Goal: Answer question/provide support: Share knowledge or assist other users

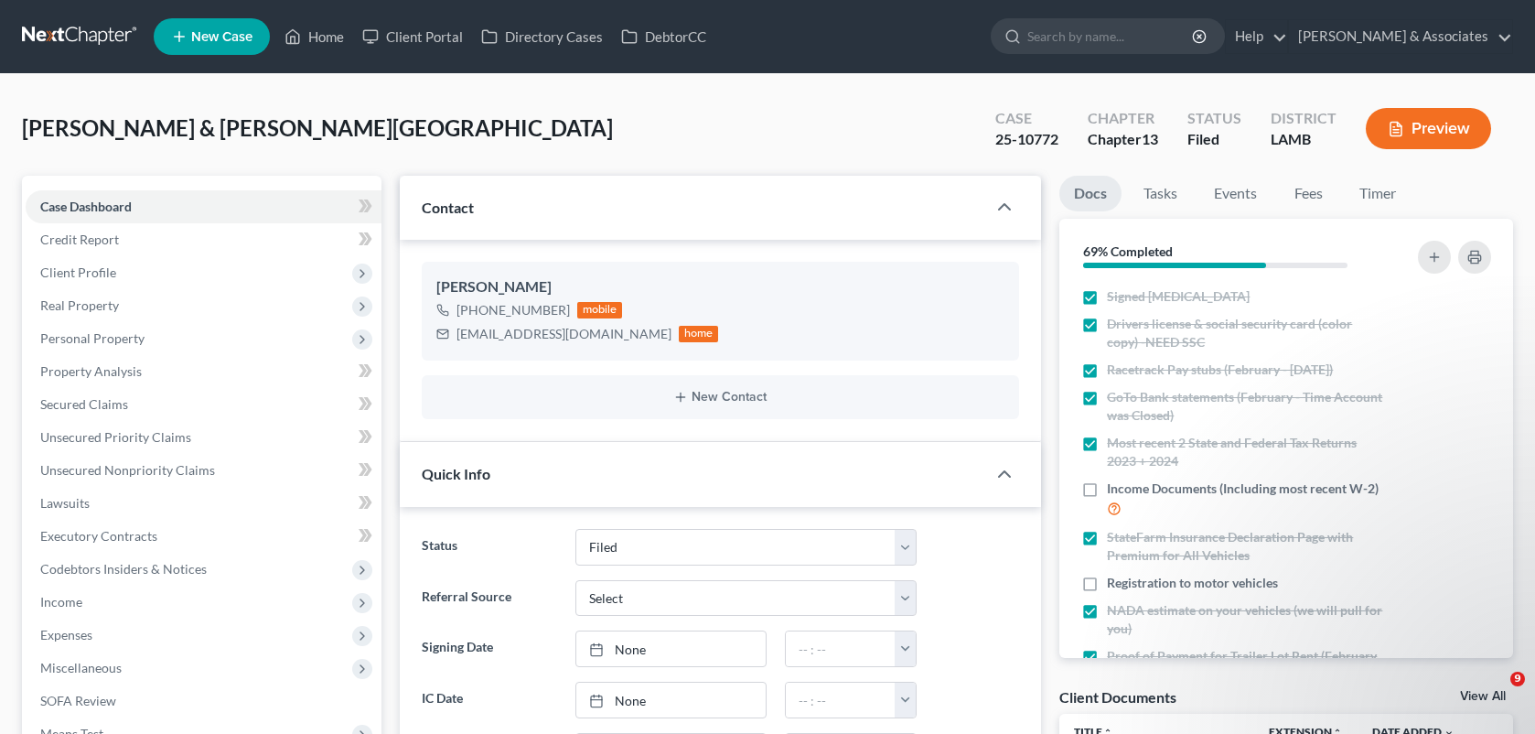
select select "8"
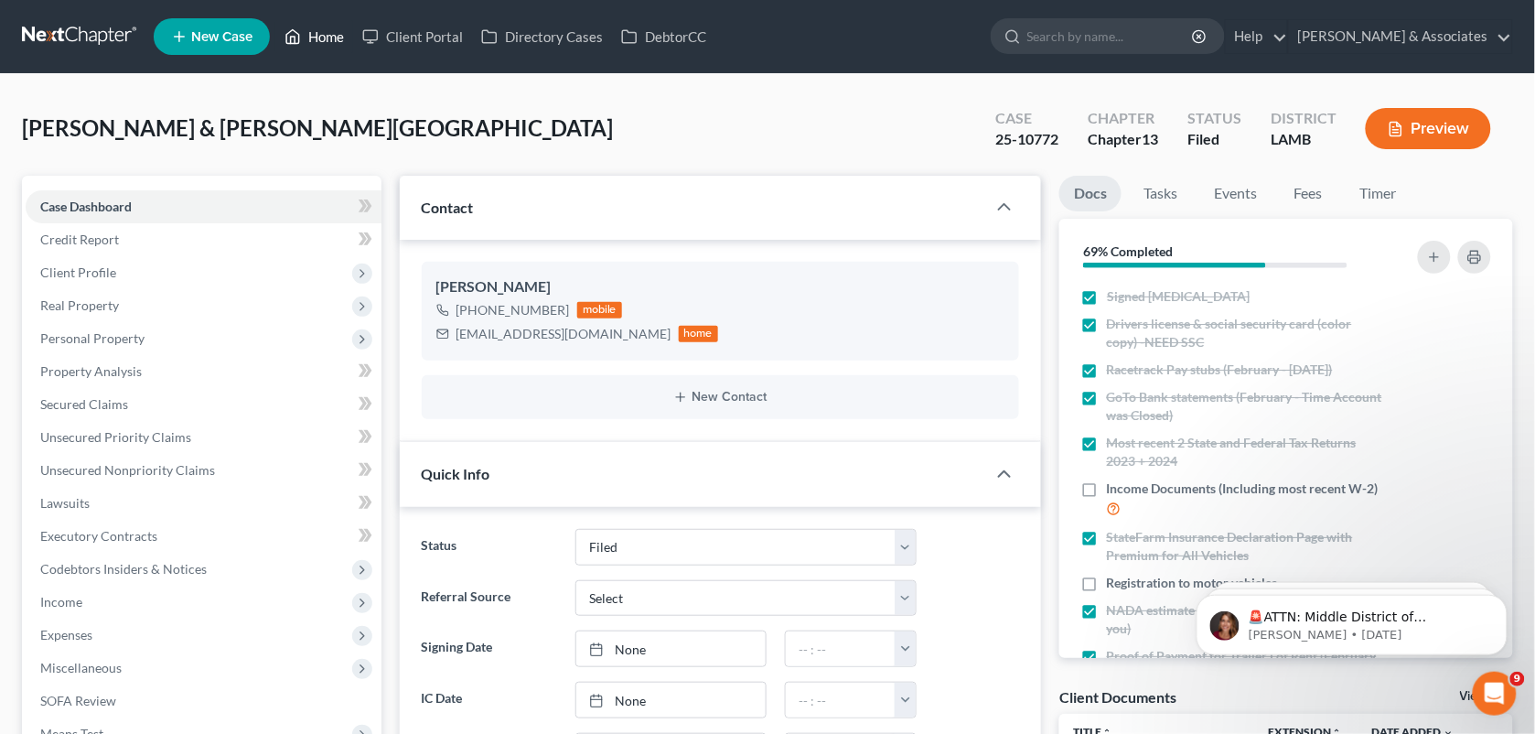
click at [322, 42] on link "Home" at bounding box center [314, 36] width 78 height 33
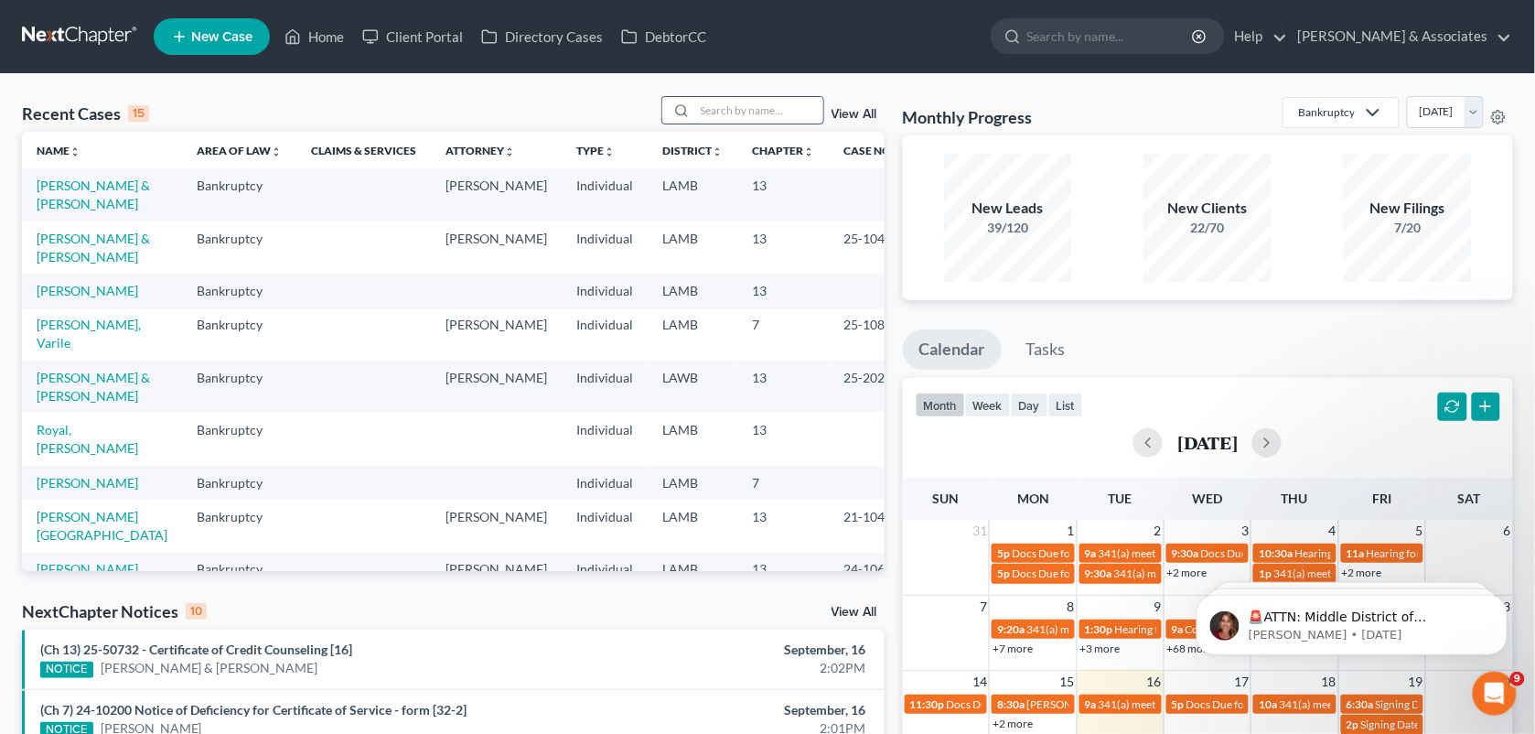
click at [734, 98] on input "search" at bounding box center [759, 110] width 128 height 27
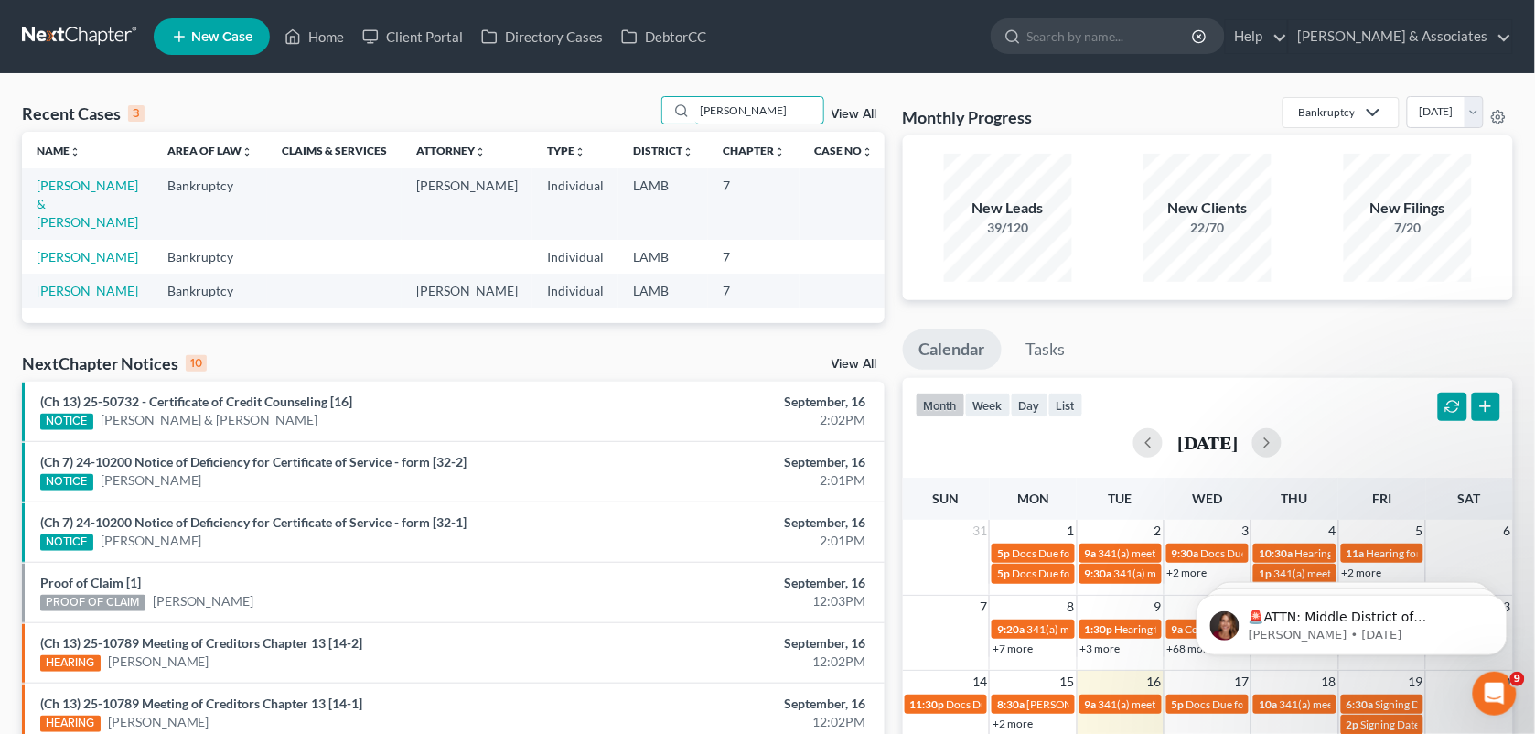
type input "[PERSON_NAME]"
click at [70, 193] on td "[PERSON_NAME] & [PERSON_NAME]" at bounding box center [87, 203] width 131 height 70
click at [102, 188] on link "[PERSON_NAME] & [PERSON_NAME]" at bounding box center [88, 204] width 102 height 52
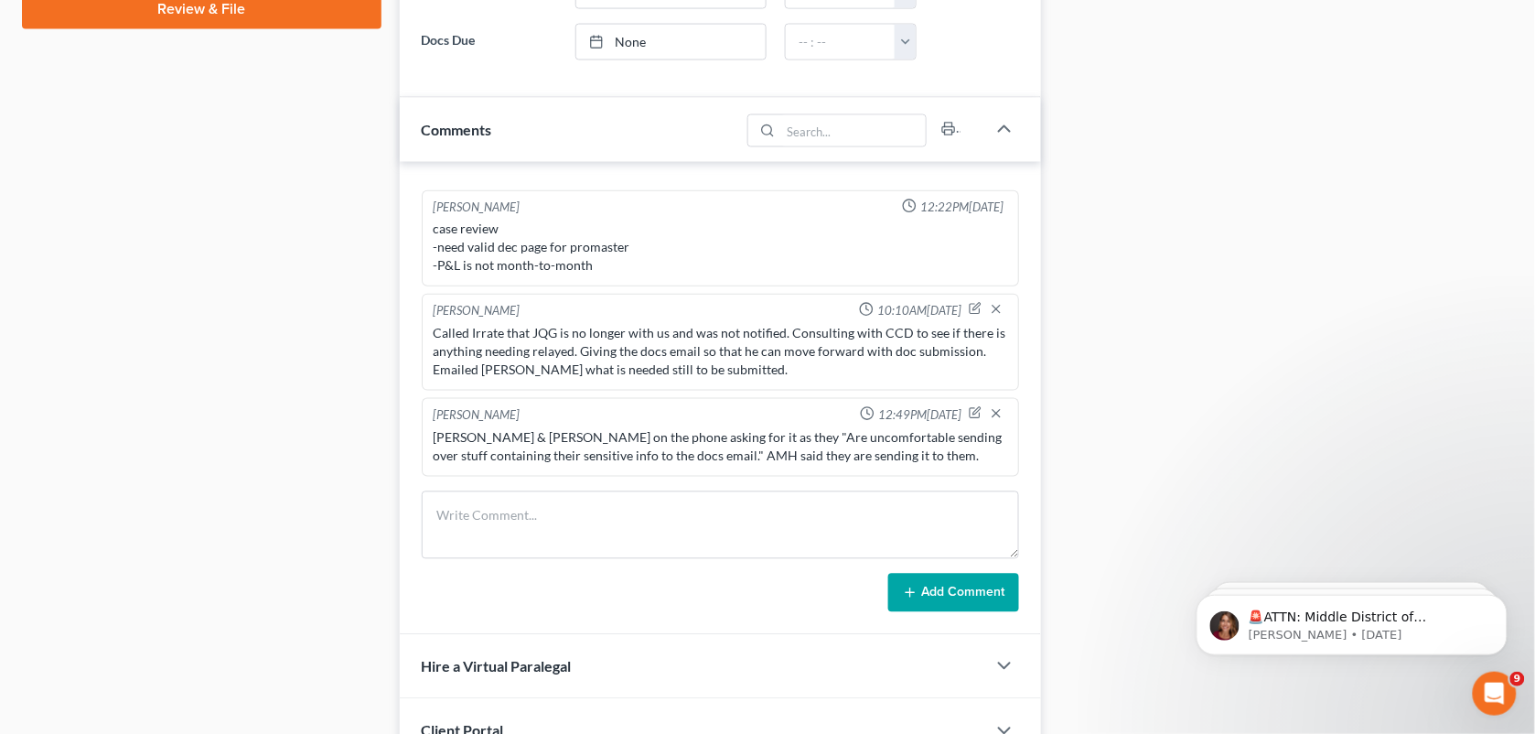
scroll to position [876, 0]
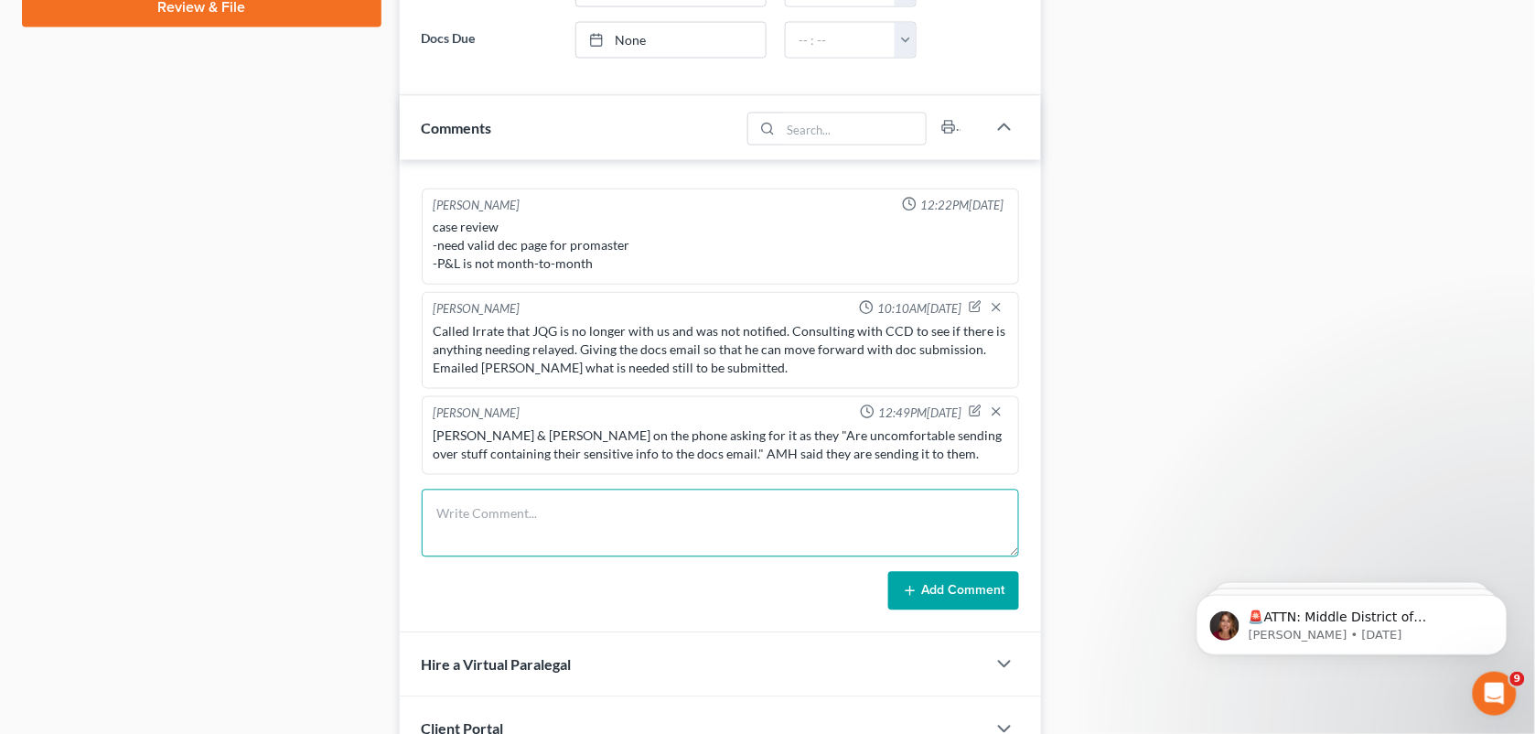
click at [550, 518] on textarea at bounding box center [721, 524] width 598 height 68
paste textarea "Thank you! I appreciate your help in keeping our information secure. I believe …"
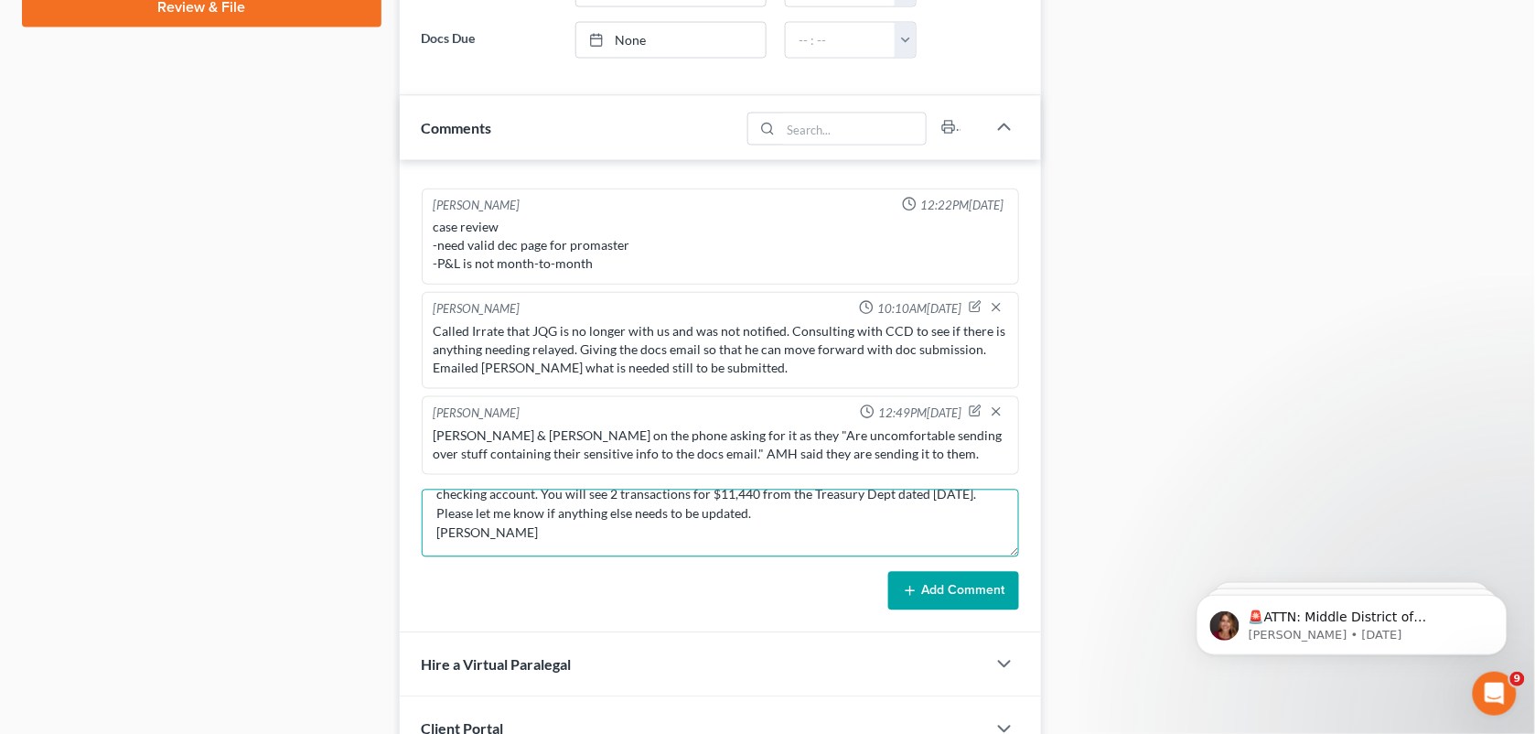
scroll to position [161, 0]
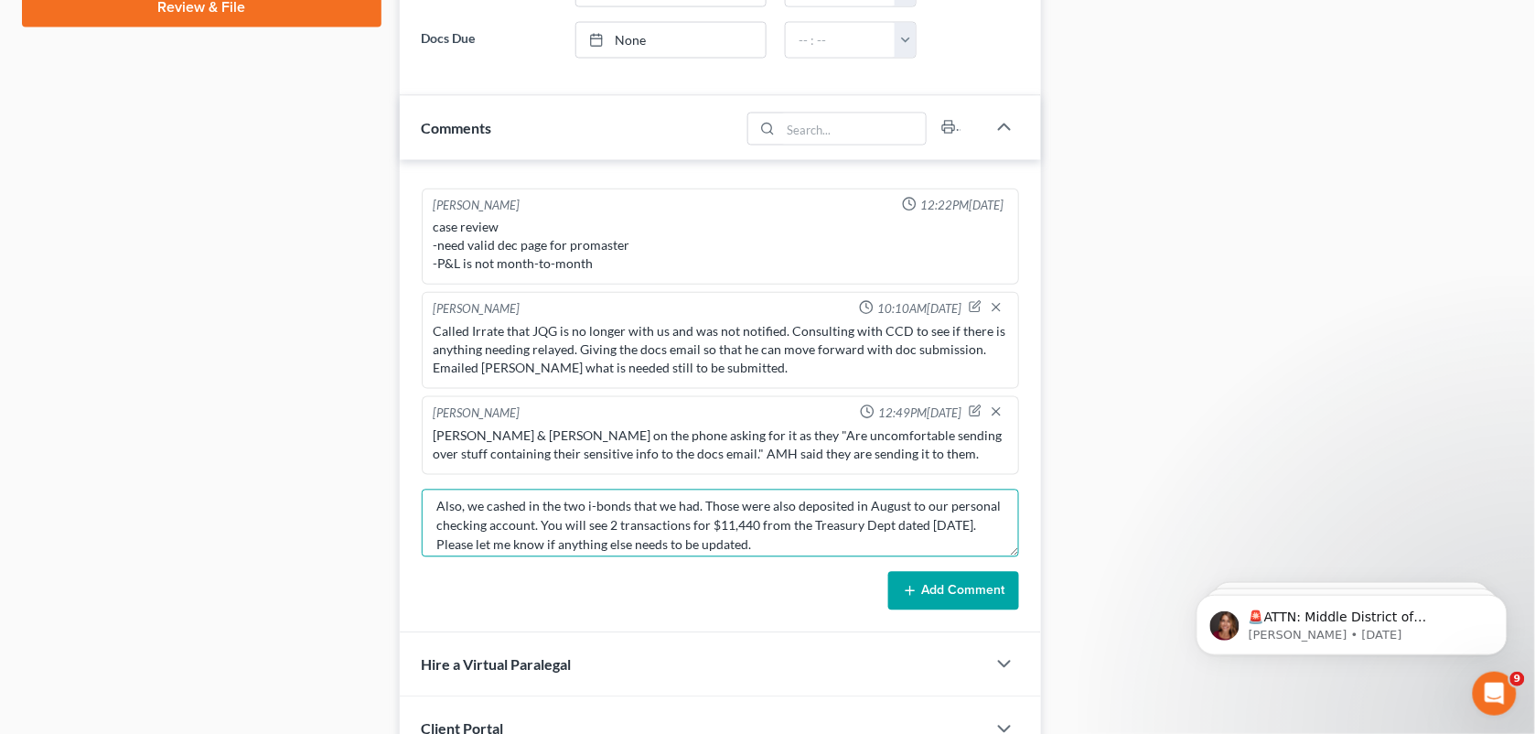
click at [835, 510] on textarea "Sent the portal link to them. They emailed this back: "Thank you! I appreciate …" at bounding box center [721, 524] width 598 height 68
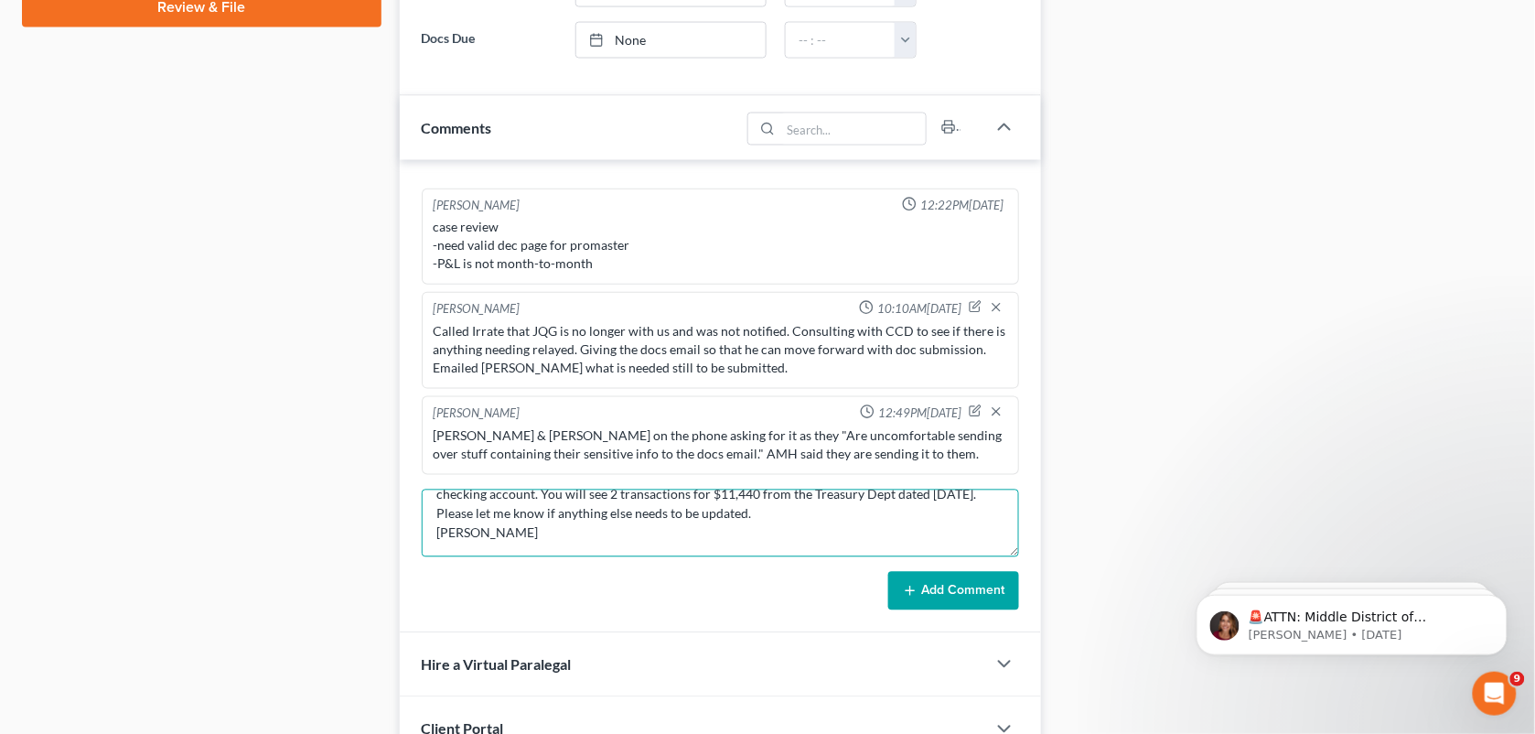
scroll to position [192, 0]
click at [829, 524] on textarea "Sent the portal link to them. They emailed this back: "Thank you! I appreciate …" at bounding box center [721, 524] width 598 height 68
type textarea "Sent the portal link to them. They emailed this back: "Thank you! I appreciate …"
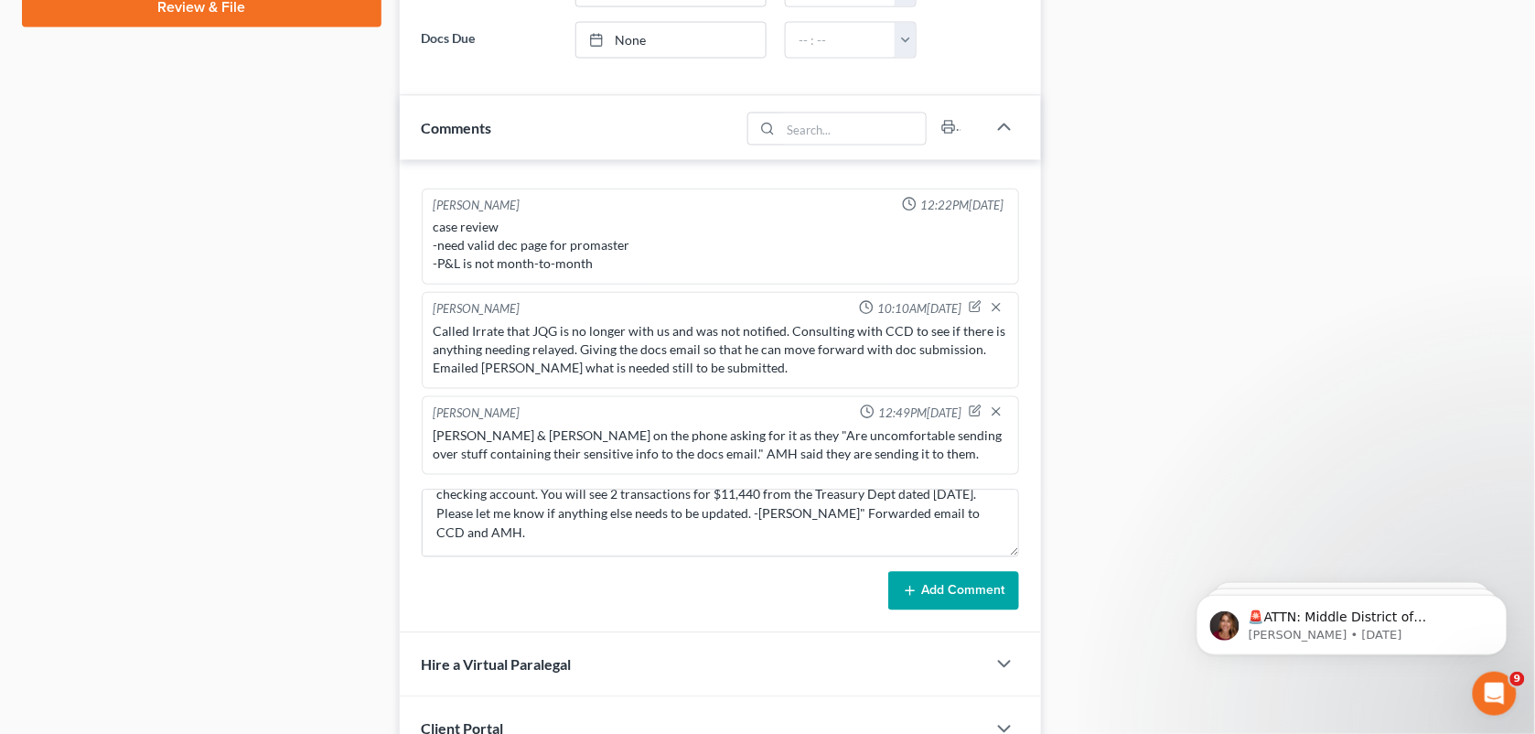
click at [952, 576] on button "Add Comment" at bounding box center [953, 591] width 131 height 38
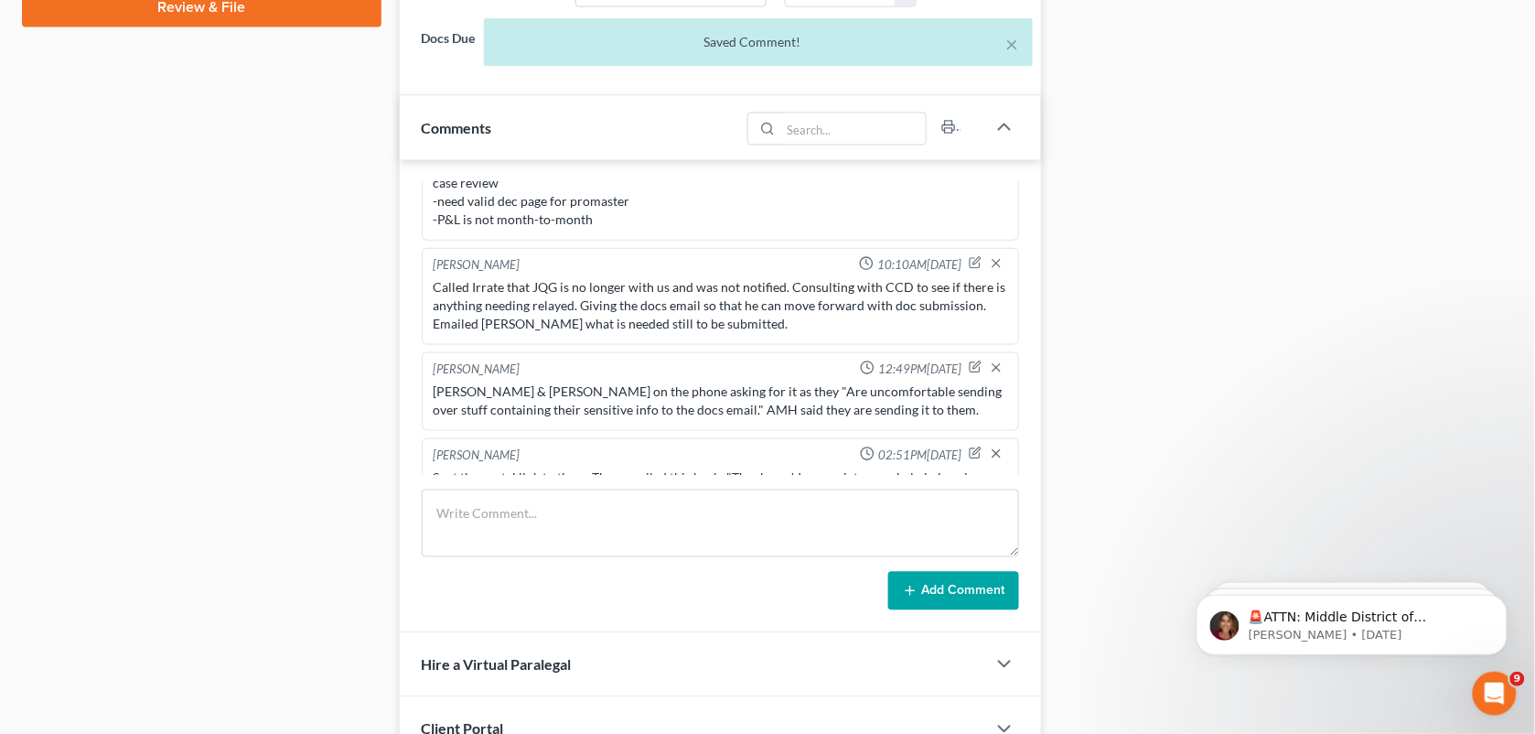
scroll to position [2961, 0]
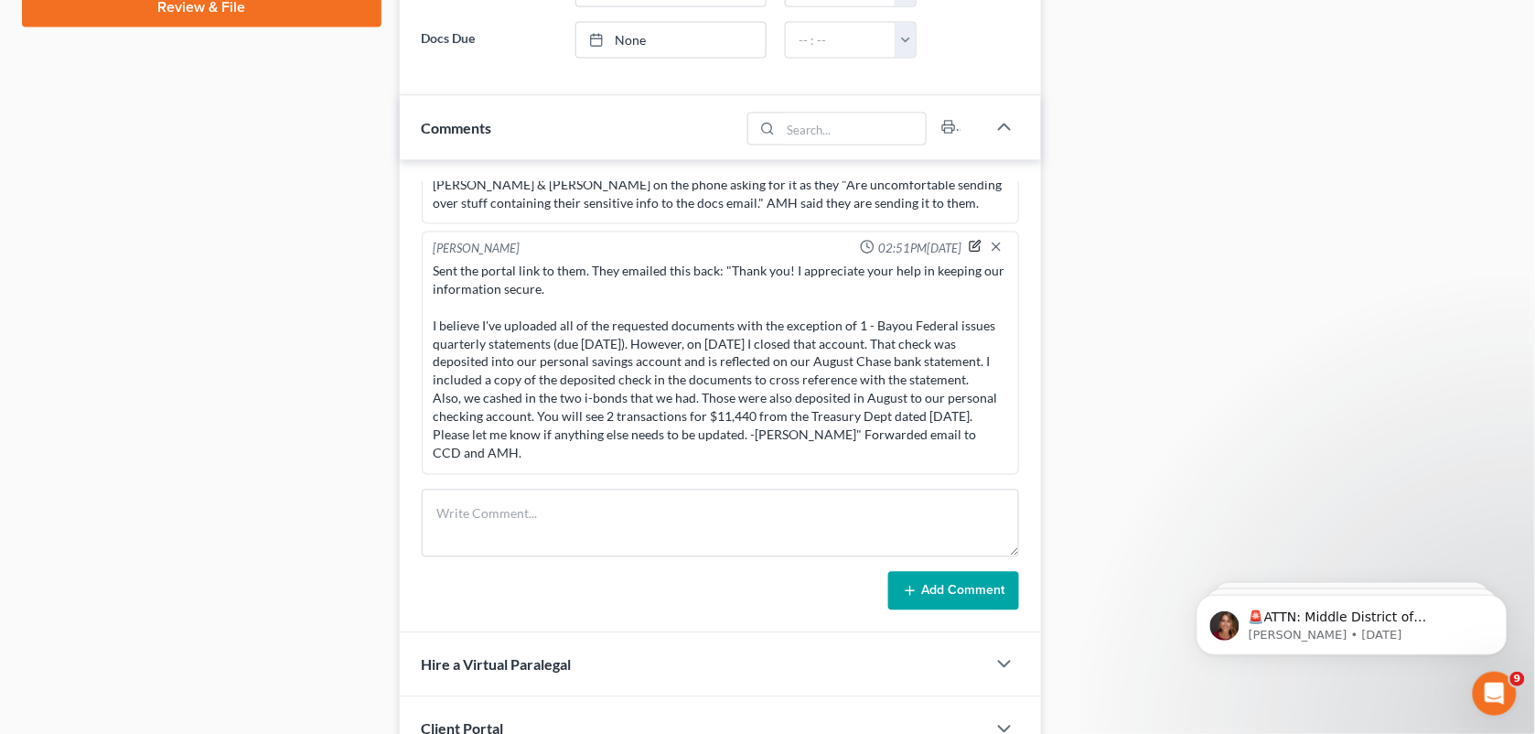
click at [969, 240] on icon "button" at bounding box center [975, 246] width 13 height 13
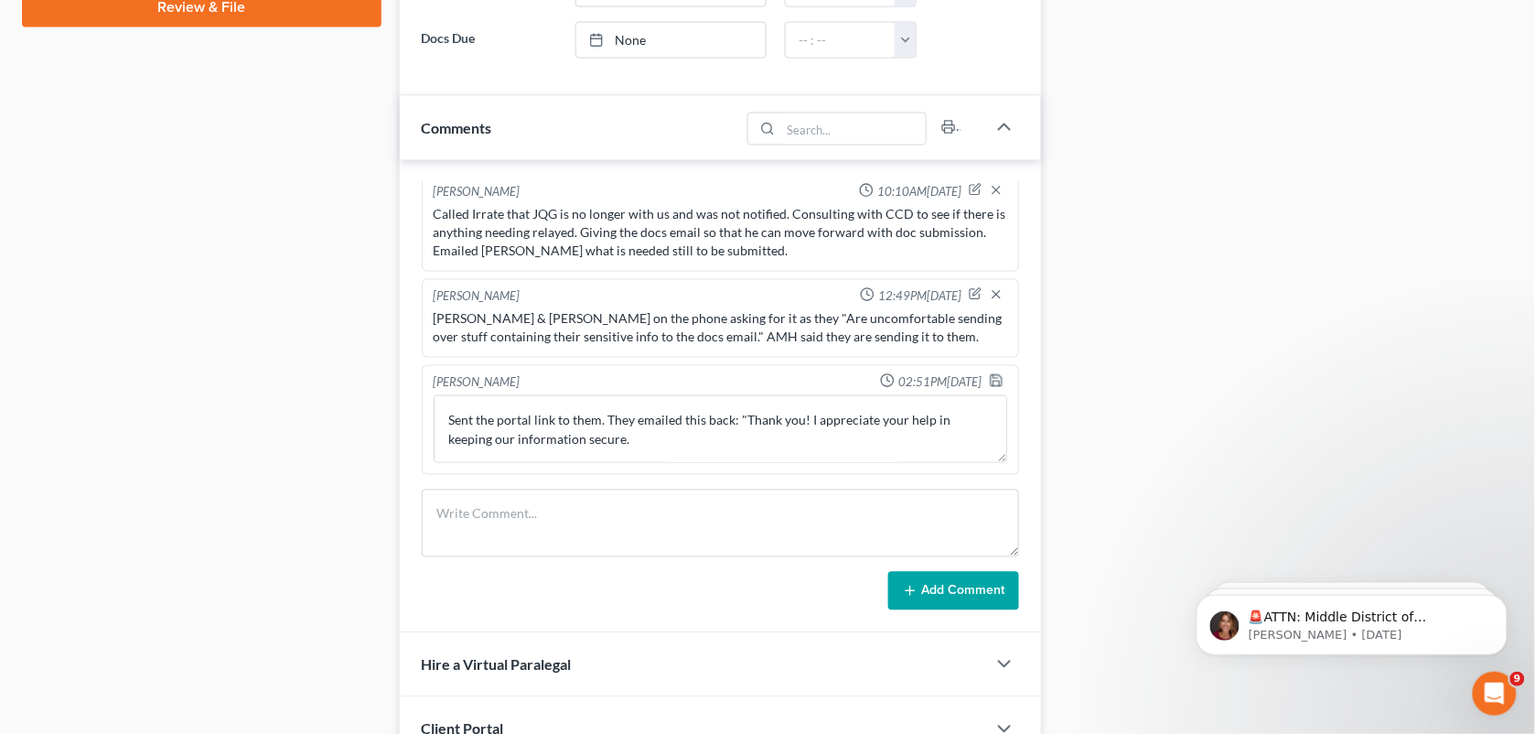
scroll to position [2810, 0]
click at [661, 433] on textarea "Sent the portal link to them. They emailed this back: "Thank you! I appreciate …" at bounding box center [721, 429] width 575 height 68
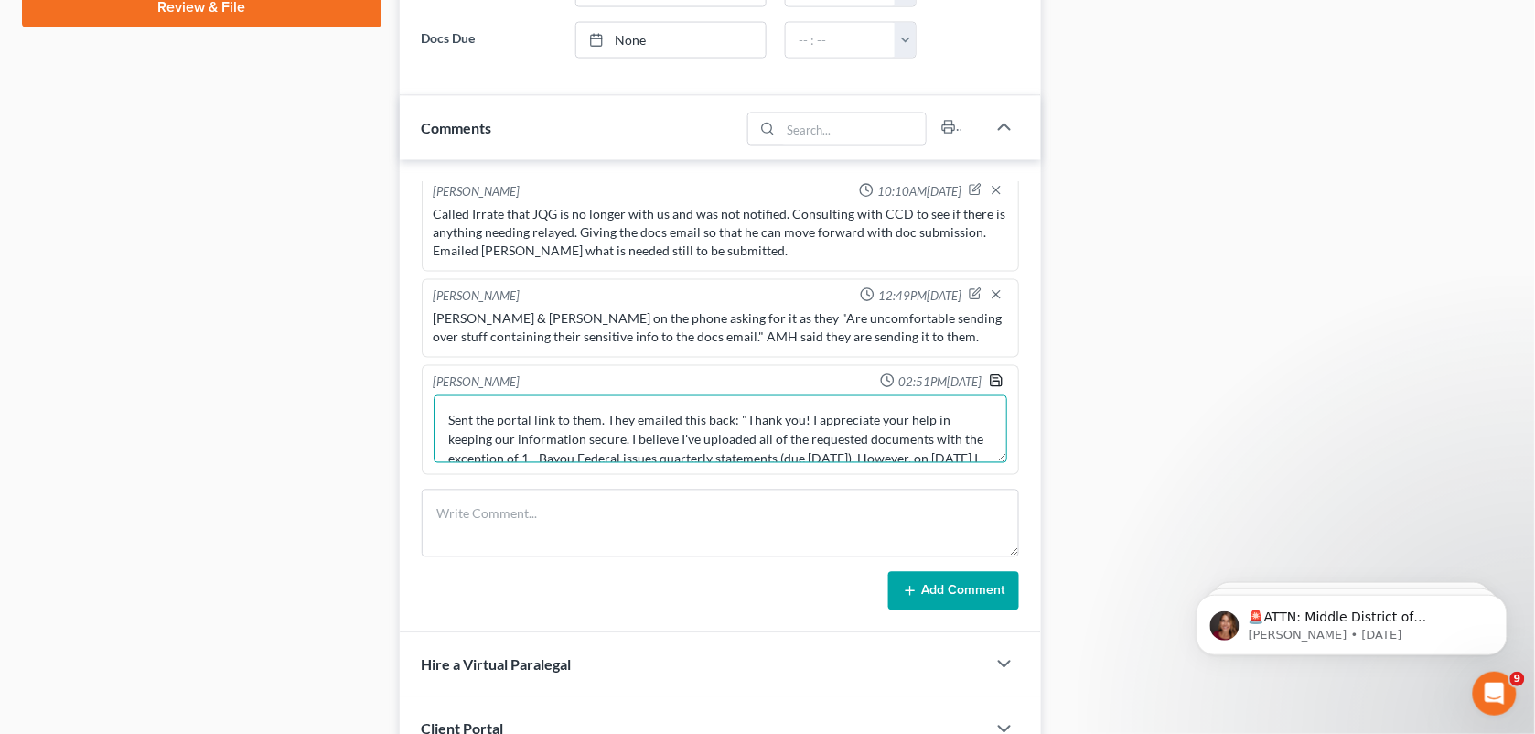
type textarea "Sent the portal link to them. They emailed this back: "Thank you! I appreciate …"
click at [989, 381] on icon "button" at bounding box center [996, 380] width 15 height 15
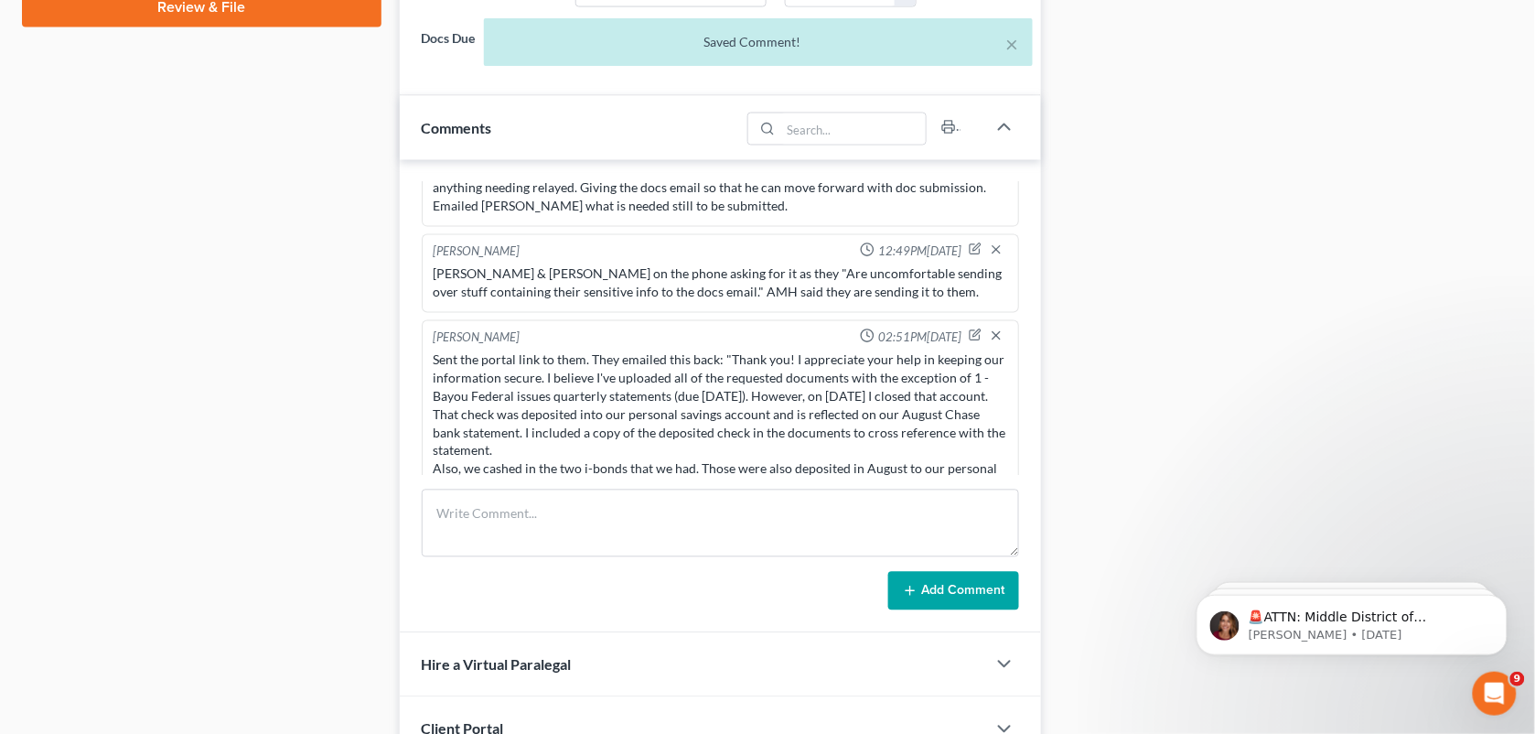
scroll to position [2924, 0]
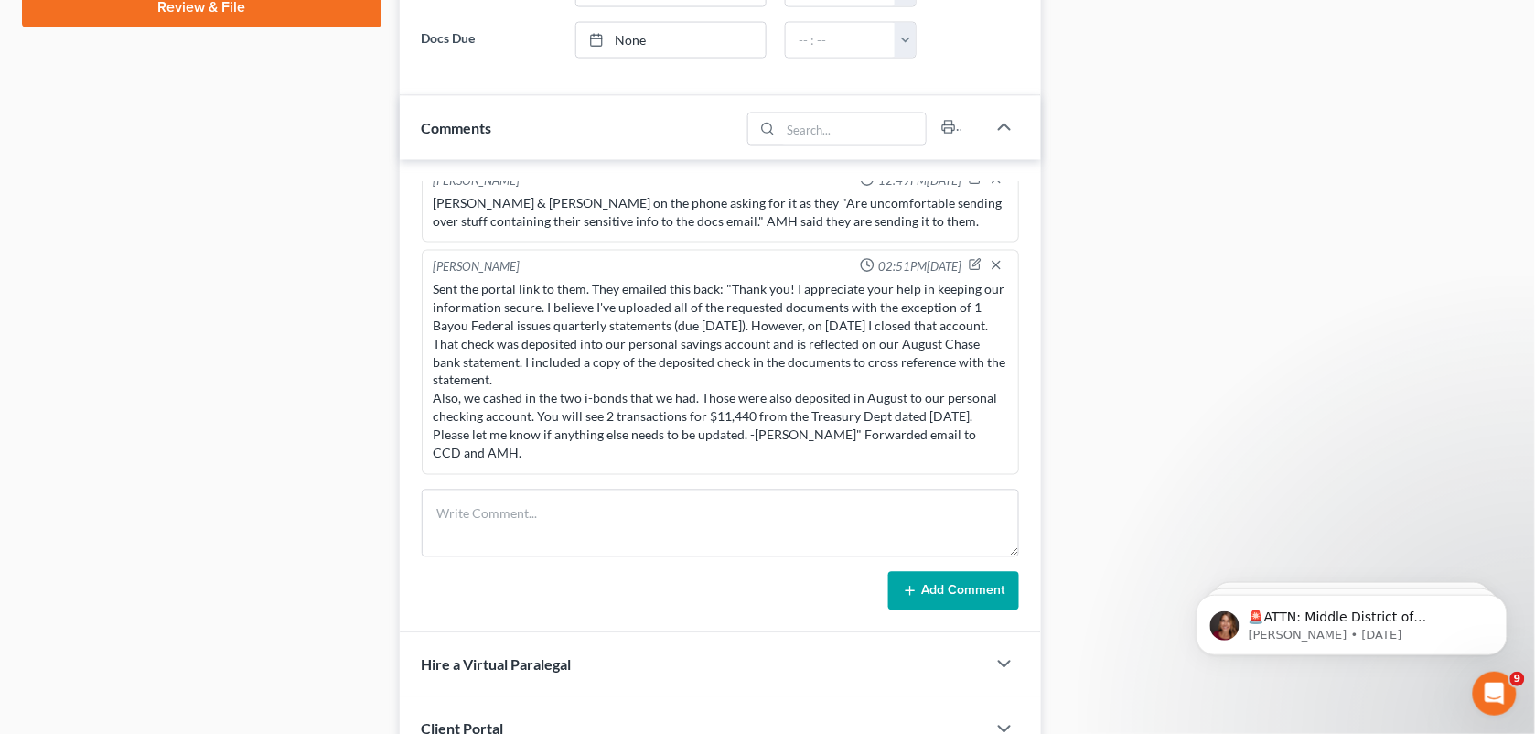
click at [340, 378] on div "Case Dashboard Payments Invoices Payments Payments Credit Report Client Profile" at bounding box center [202, 95] width 378 height 1590
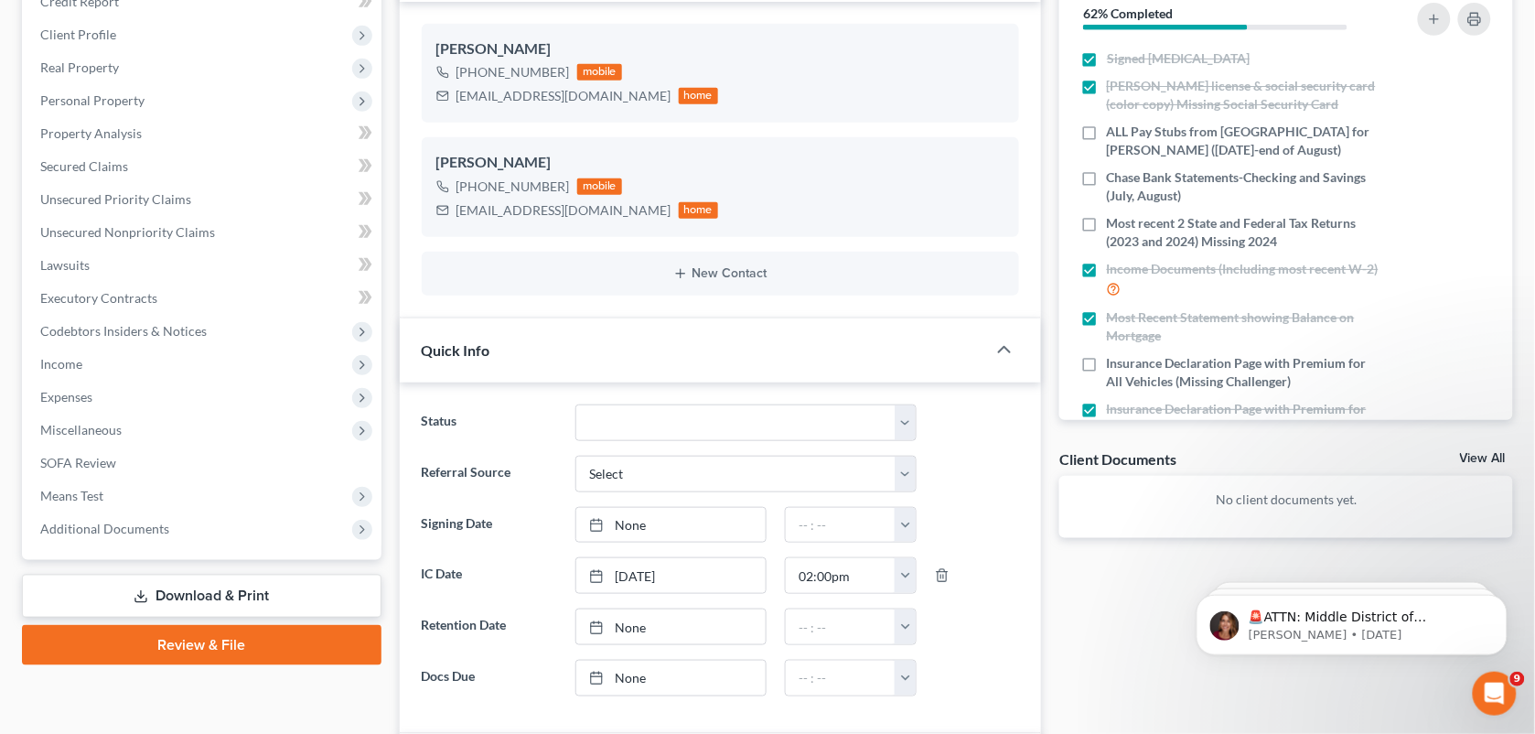
scroll to position [0, 0]
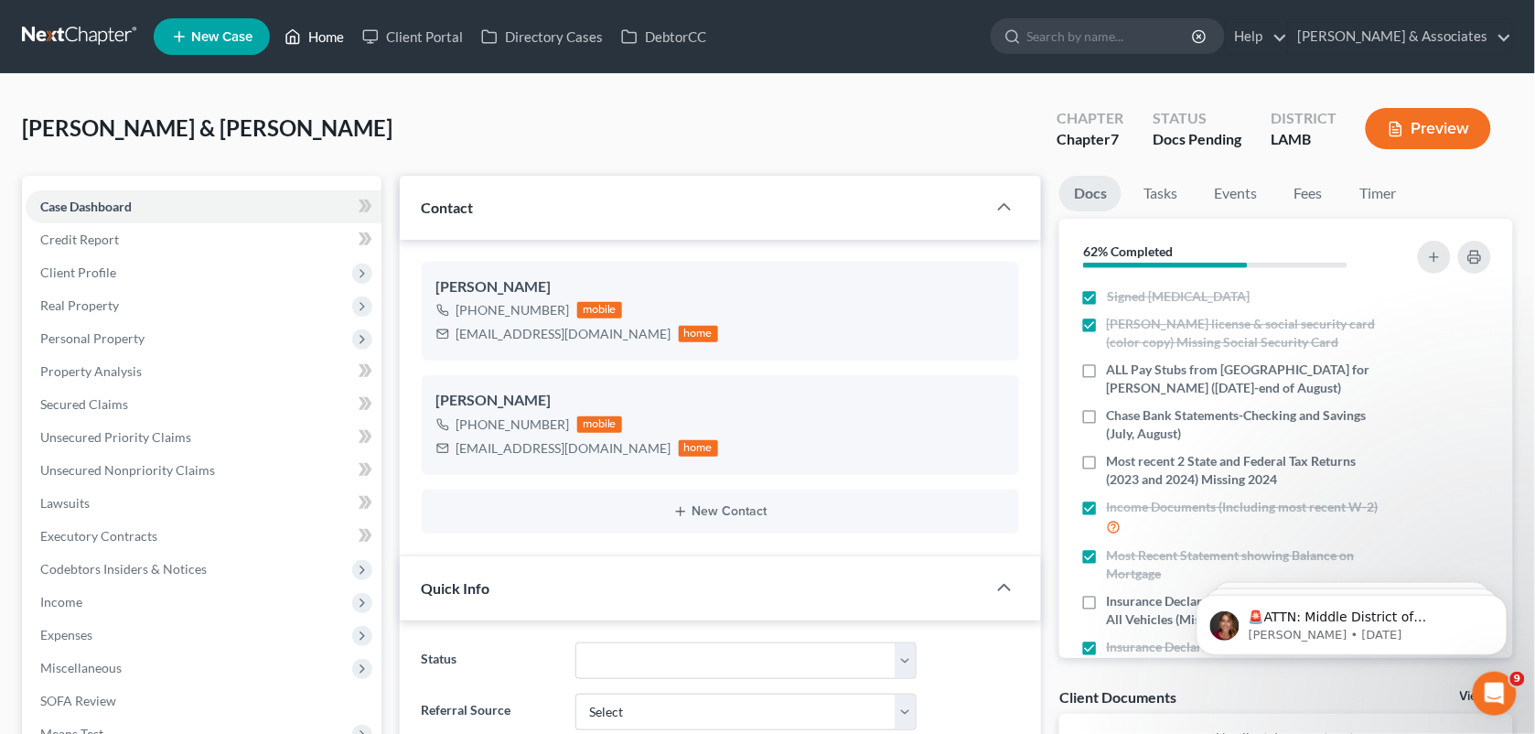
click at [307, 33] on link "Home" at bounding box center [314, 36] width 78 height 33
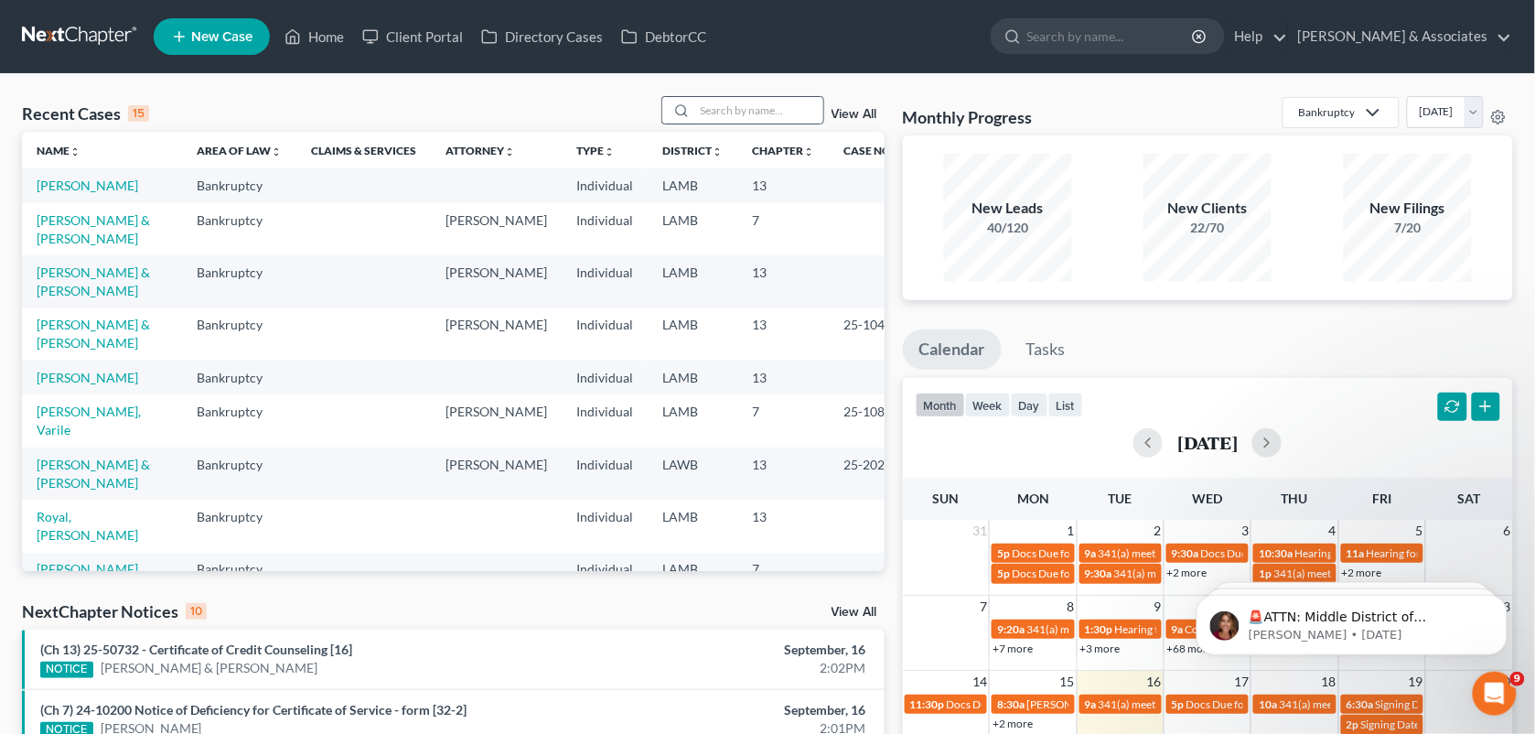
click at [725, 96] on div at bounding box center [743, 110] width 163 height 28
click at [727, 102] on input "search" at bounding box center [759, 110] width 128 height 27
type input "[GEOGRAPHIC_DATA]"
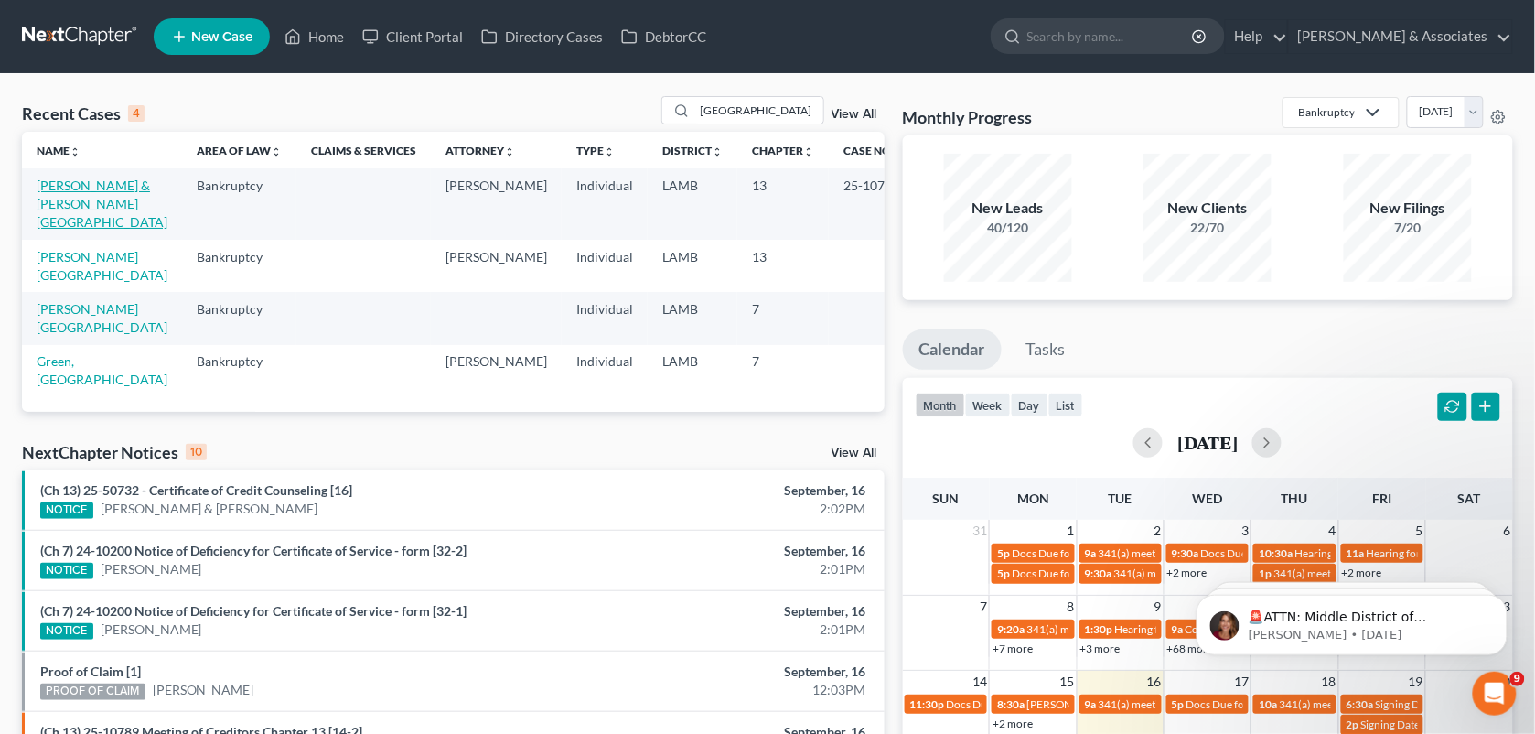
click at [90, 198] on link "[PERSON_NAME] & [PERSON_NAME][GEOGRAPHIC_DATA]" at bounding box center [102, 204] width 131 height 52
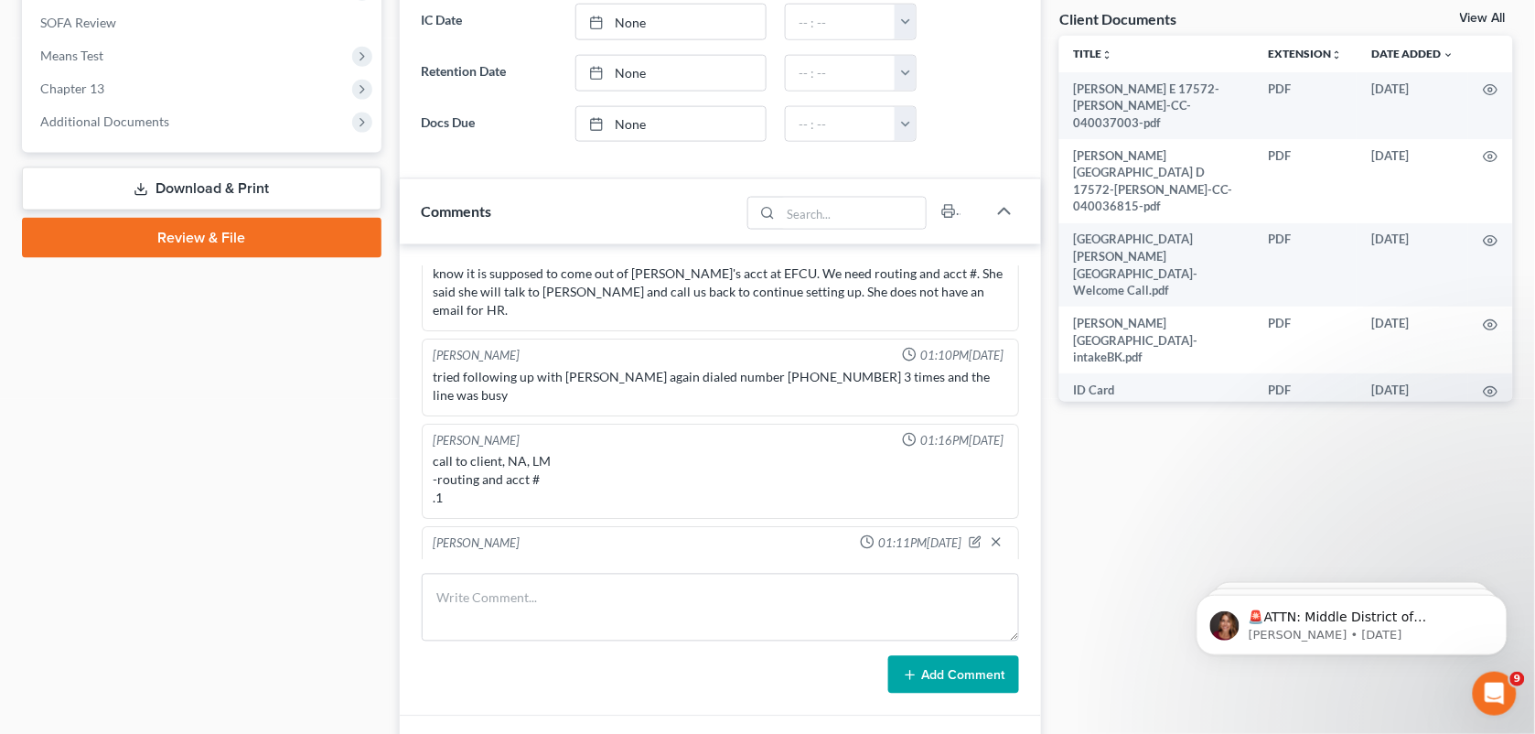
scroll to position [835, 0]
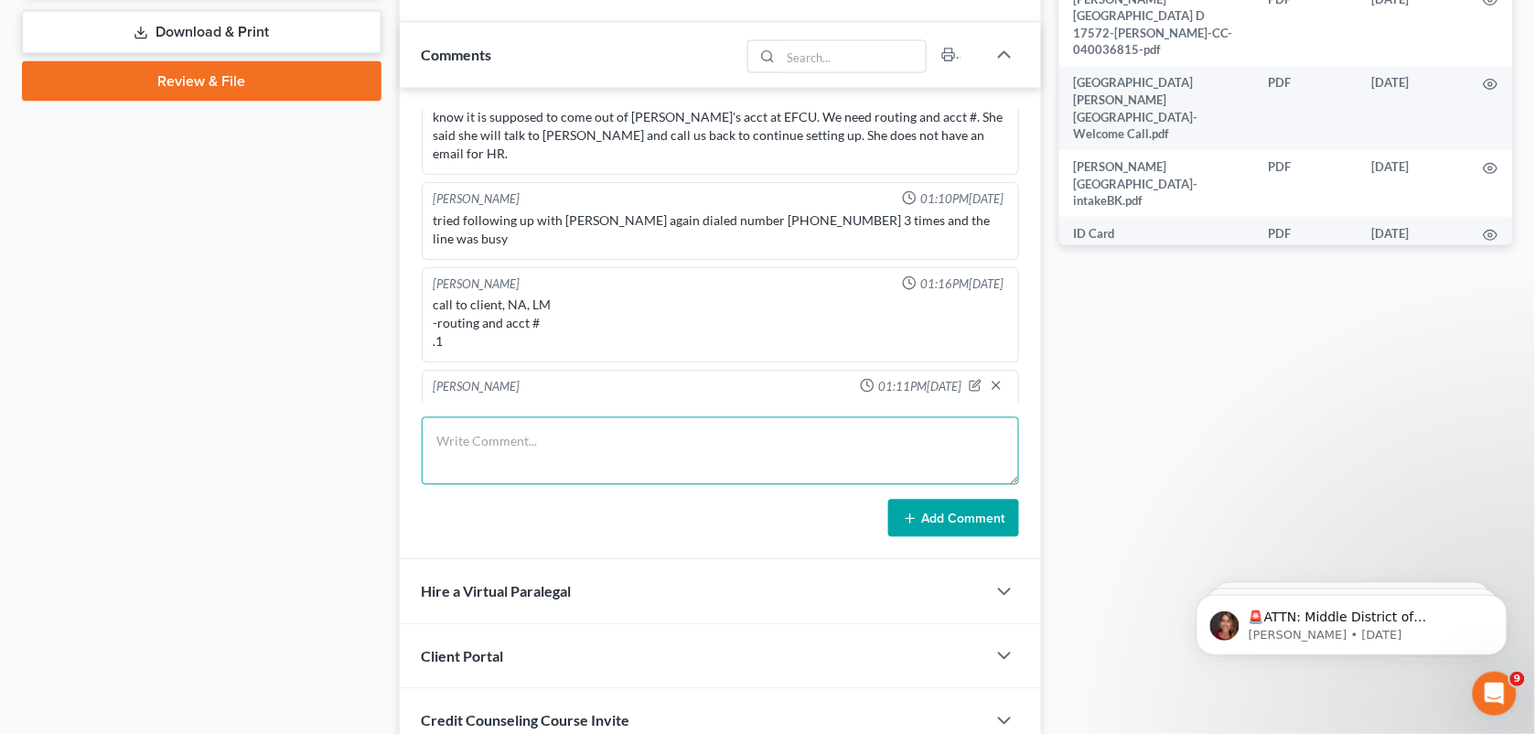
click at [643, 468] on textarea at bounding box center [721, 451] width 598 height 68
paste textarea "I got the email from [GEOGRAPHIC_DATA]! [EMAIL_ADDRESS][DOMAIN_NAME] ! And I ha…"
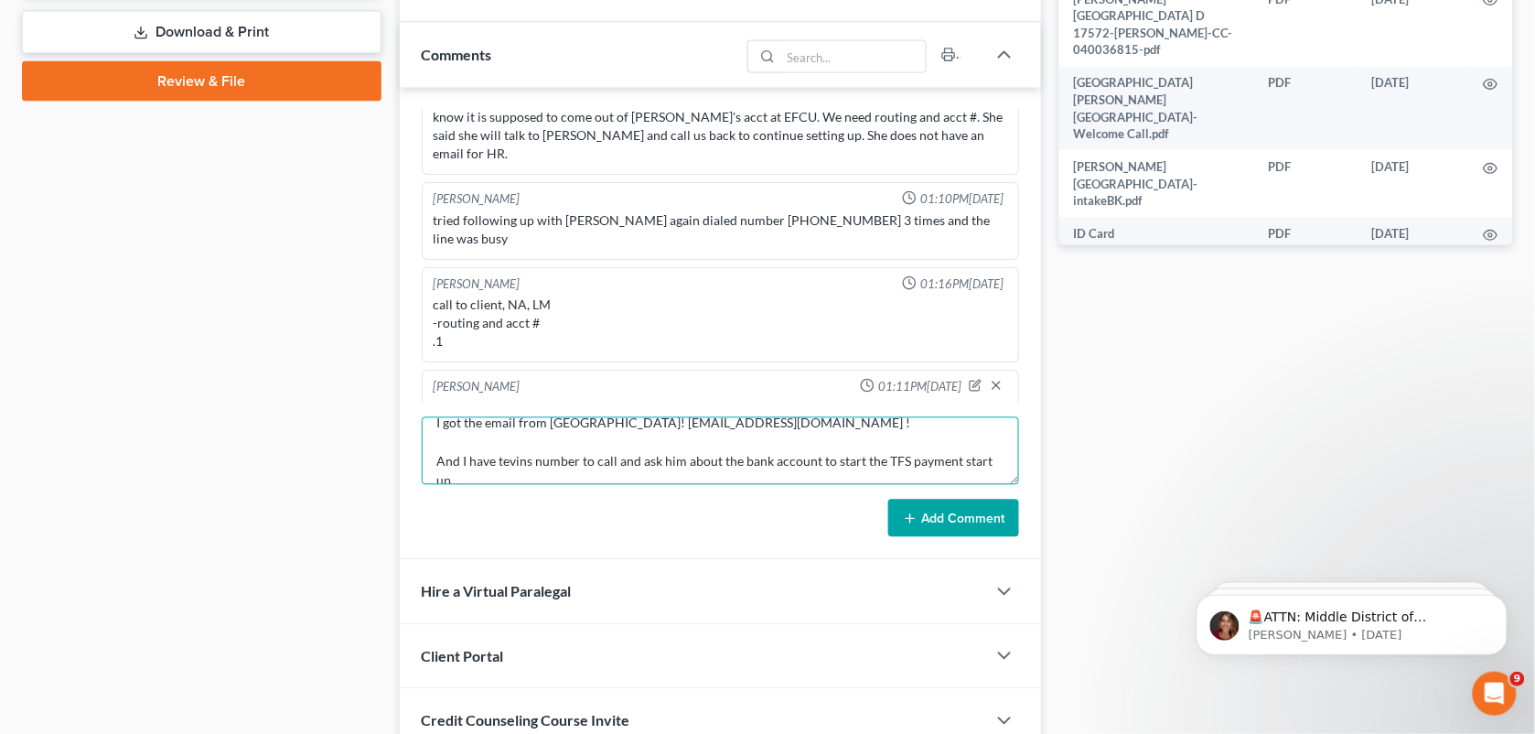
scroll to position [38, 0]
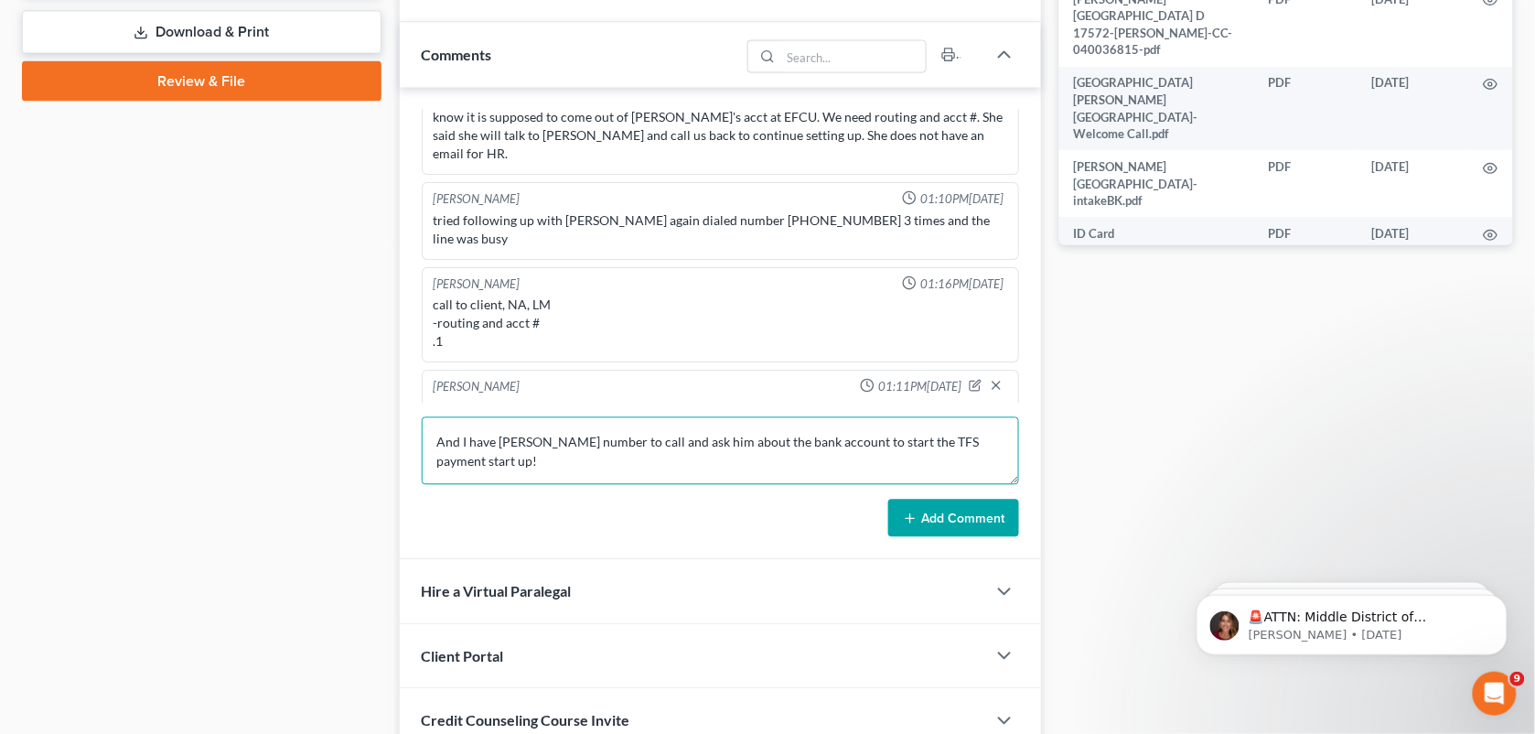
click at [574, 446] on textarea "I got the email from [GEOGRAPHIC_DATA]! [EMAIL_ADDRESS][DOMAIN_NAME] ! And I ha…" at bounding box center [721, 451] width 598 height 68
click at [673, 444] on textarea "I got the email from [GEOGRAPHIC_DATA]! [EMAIL_ADDRESS][DOMAIN_NAME] ! And I ha…" at bounding box center [721, 451] width 598 height 68
click at [673, 464] on textarea "I got the email from [GEOGRAPHIC_DATA]! [EMAIL_ADDRESS][DOMAIN_NAME] ! And I ha…" at bounding box center [721, 451] width 598 height 68
type textarea "I got the email from [GEOGRAPHIC_DATA]! [EMAIL_ADDRESS][DOMAIN_NAME] ! And I ha…"
click at [945, 522] on button "Add Comment" at bounding box center [953, 519] width 131 height 38
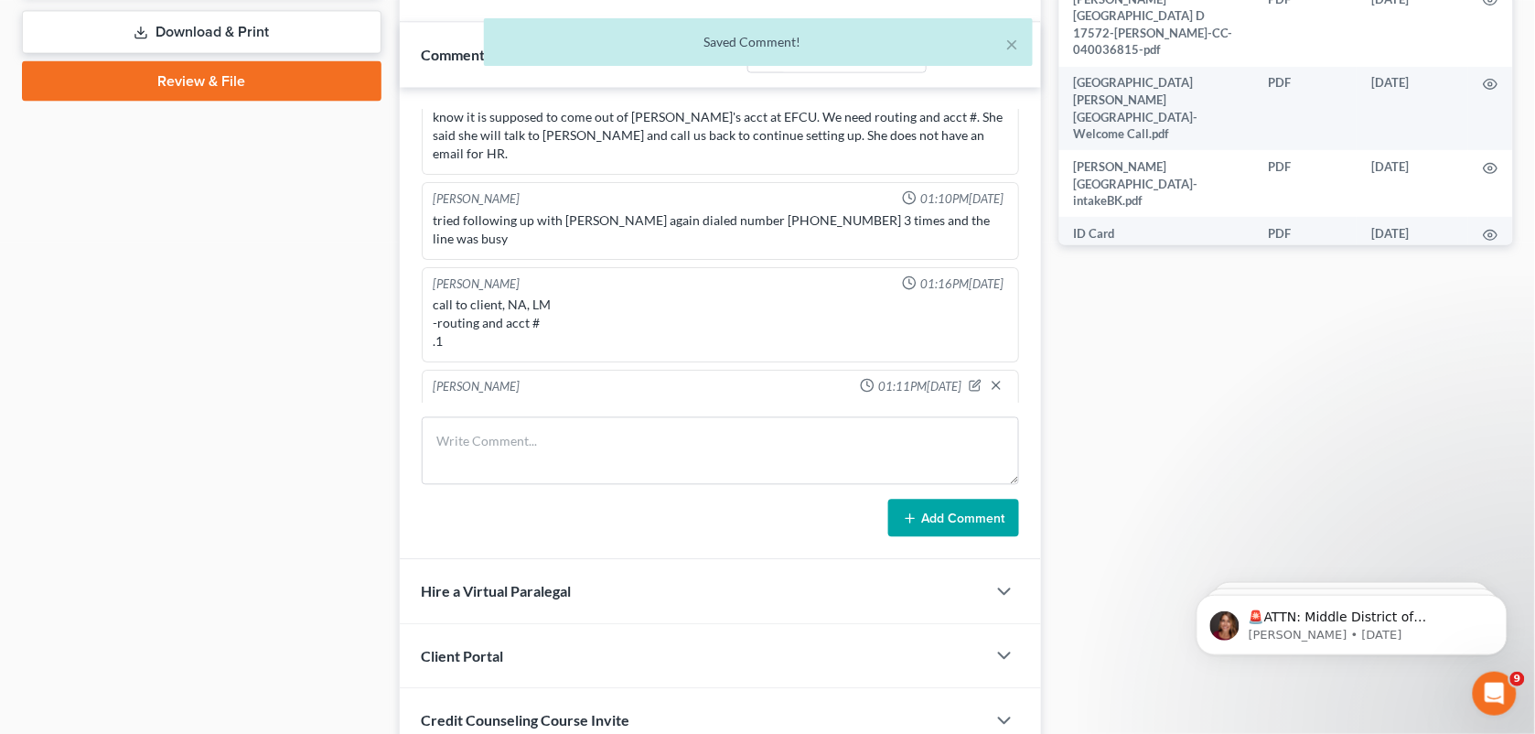
scroll to position [1858, 0]
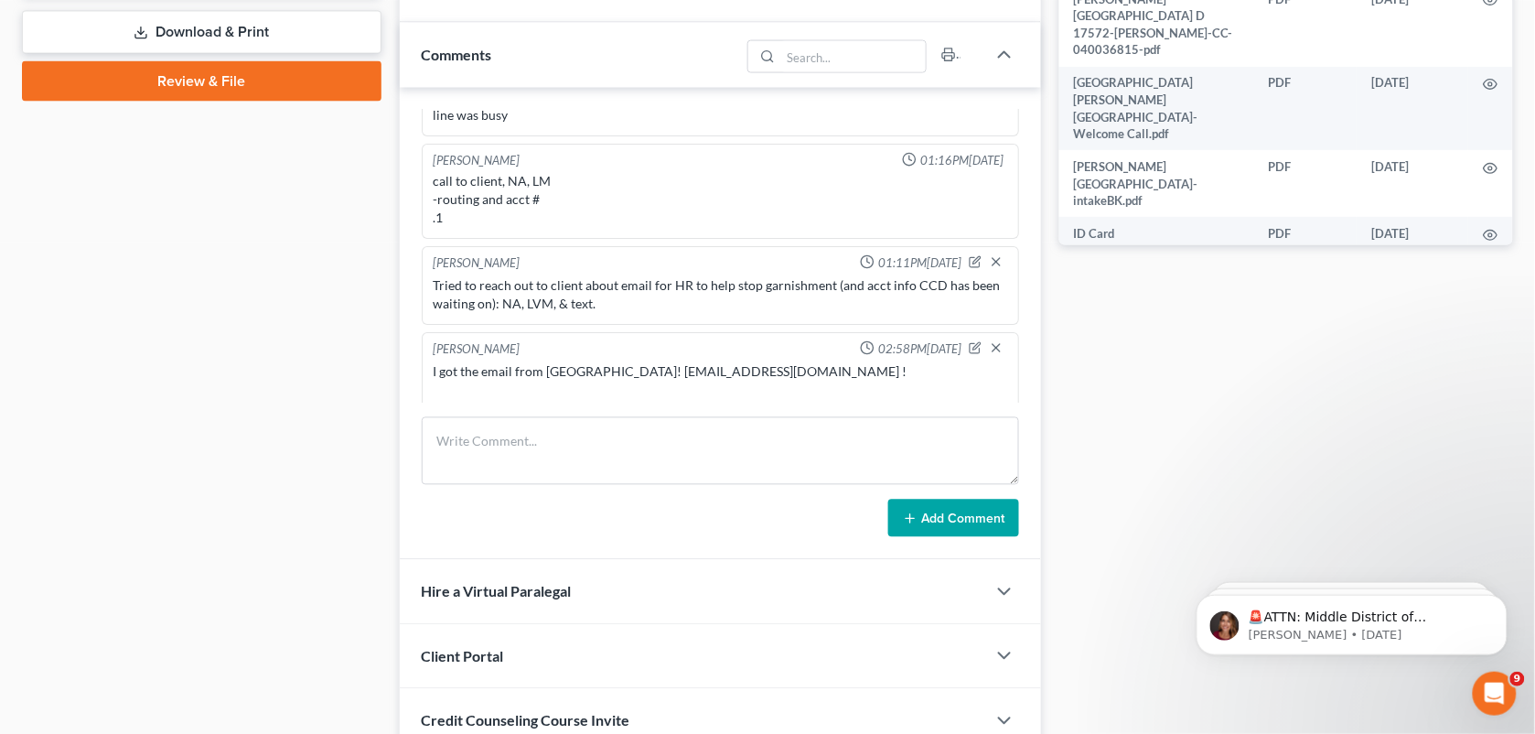
drag, startPoint x: 1078, startPoint y: 297, endPoint x: 1004, endPoint y: 125, distance: 187.3
click at [1078, 297] on div "Docs Tasks Events Fees Timer 69% Completed Nothing here yet! Signed [MEDICAL_DA…" at bounding box center [1286, 79] width 472 height 1477
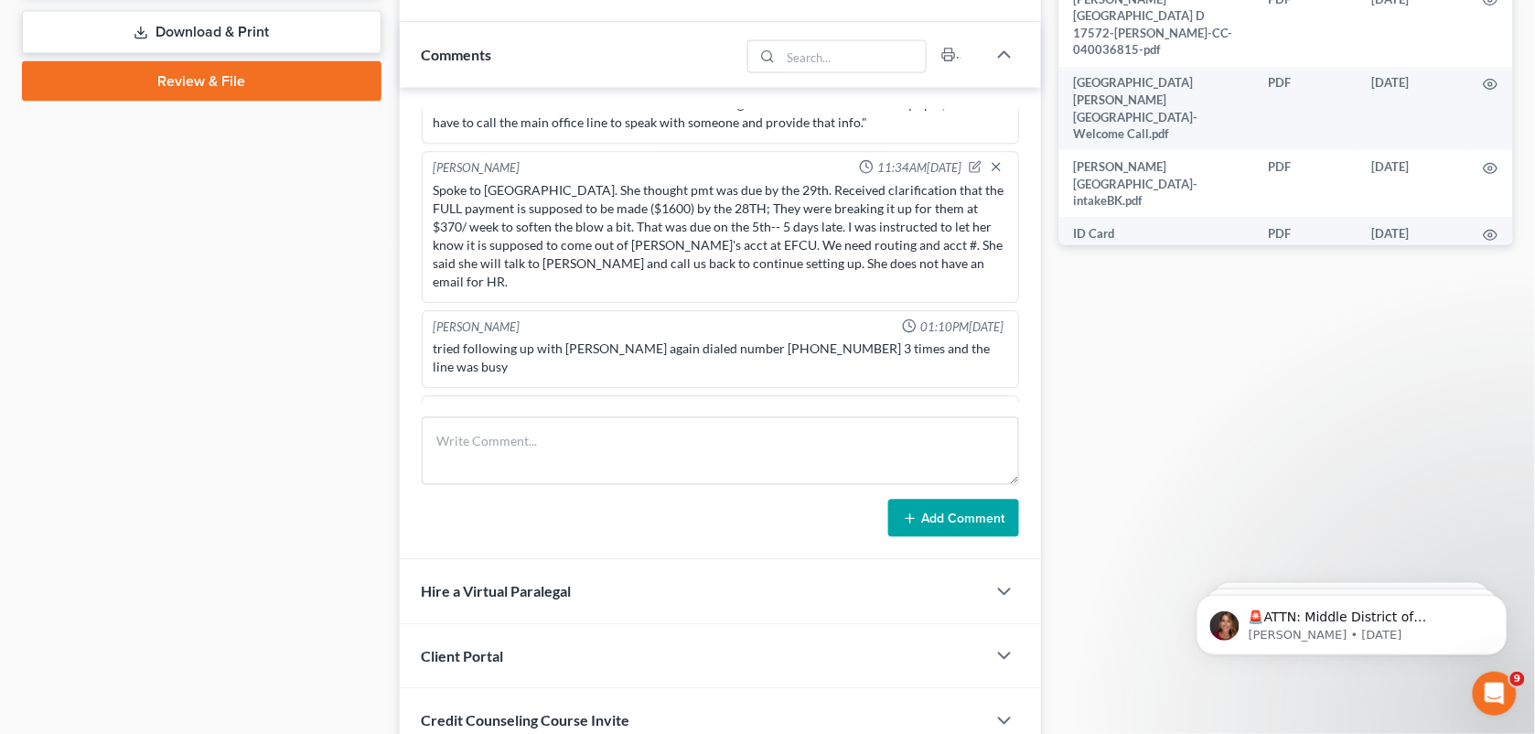
scroll to position [1584, 0]
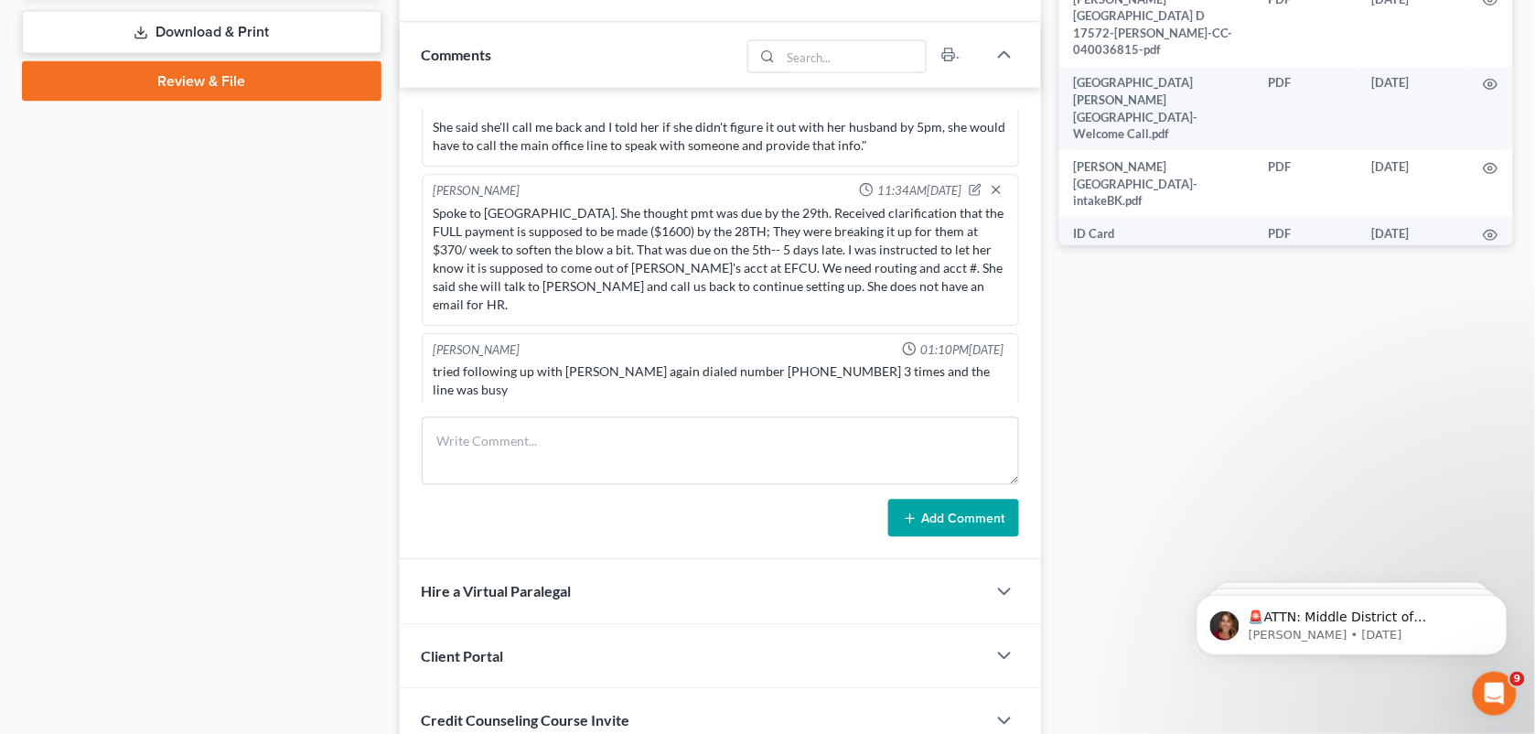
click at [579, 509] on div "Add Comment" at bounding box center [721, 519] width 598 height 38
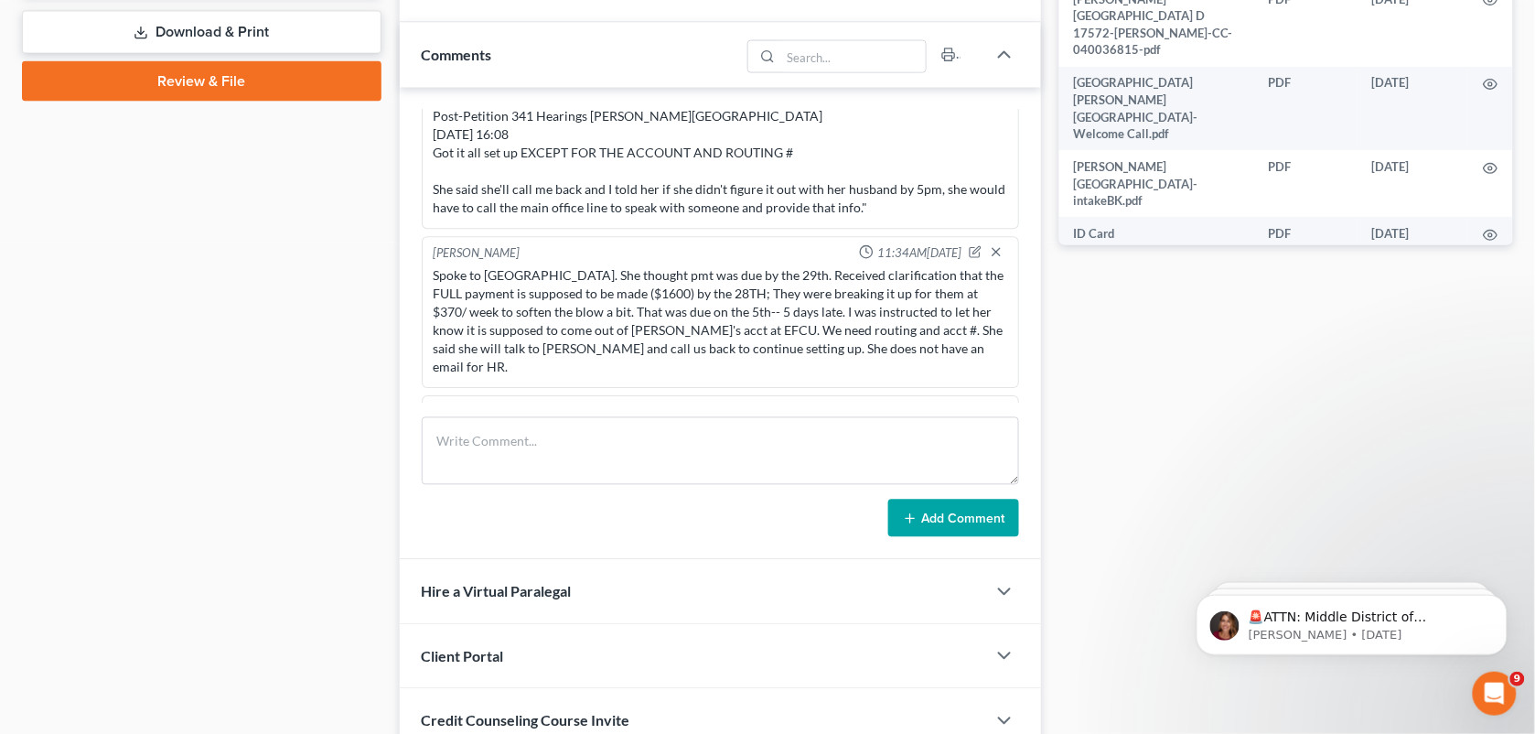
scroll to position [1533, 0]
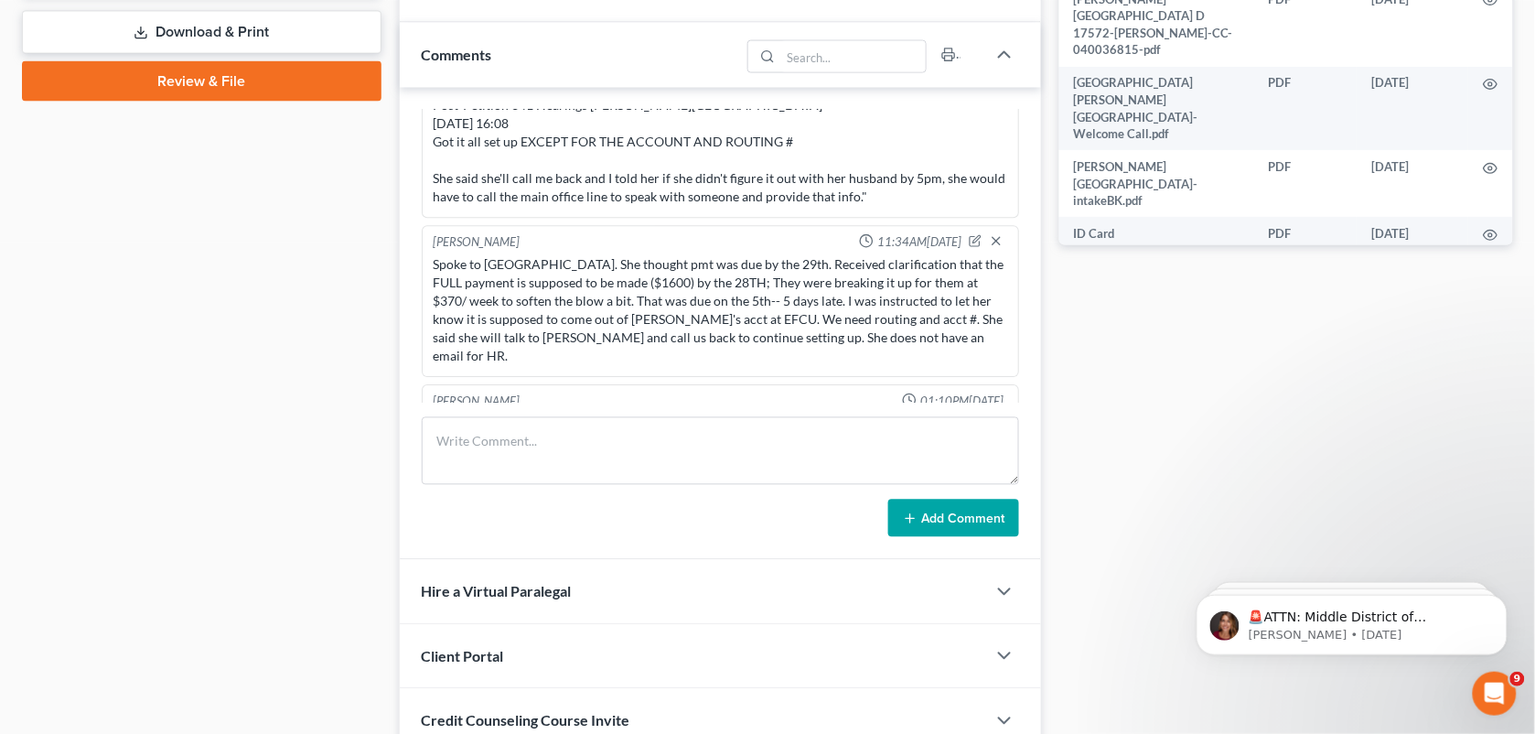
click at [703, 533] on div "Add Comment" at bounding box center [721, 519] width 598 height 38
click at [584, 464] on textarea at bounding box center [721, 451] width 598 height 68
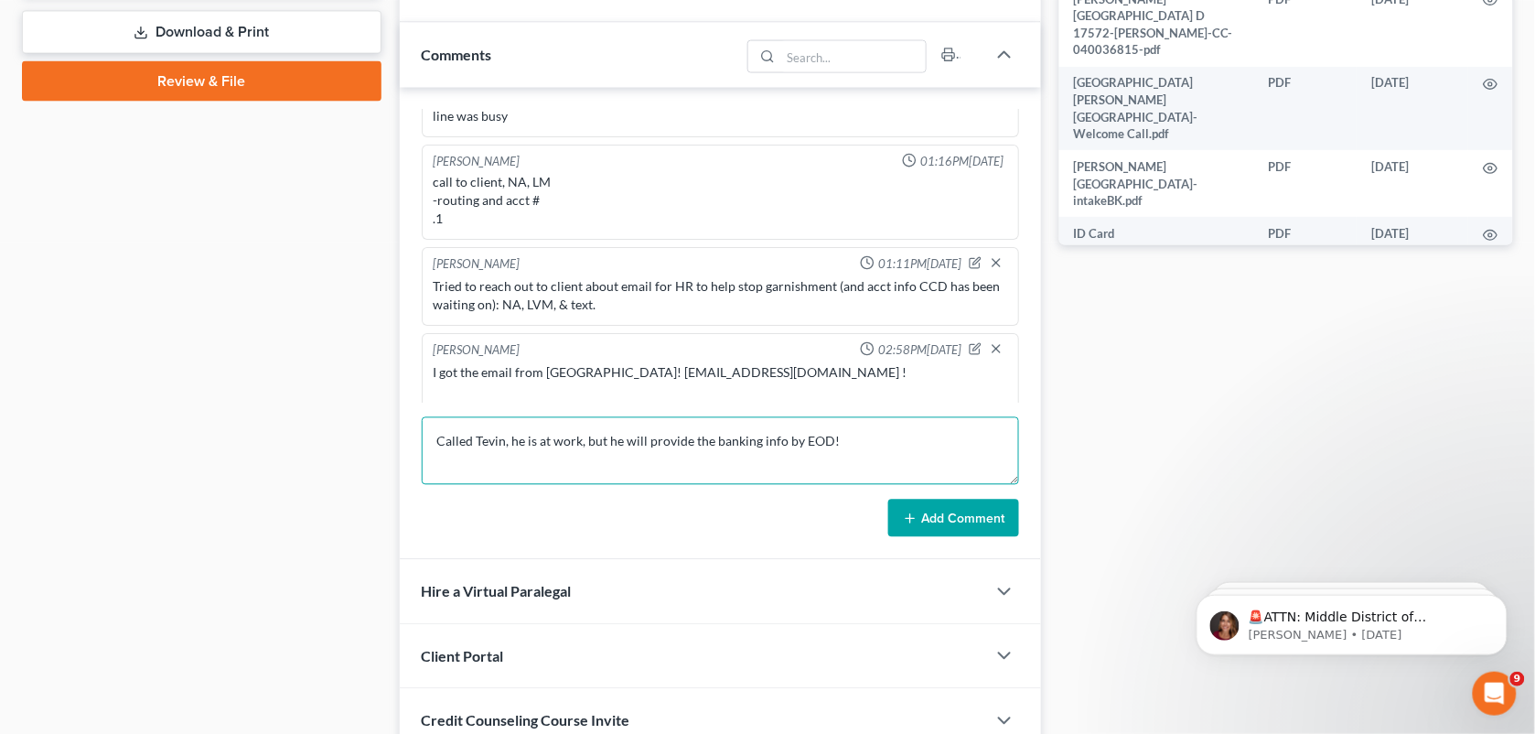
type textarea "Called Tevin, he is at work, but he will provide the banking info by EOD!"
click at [931, 517] on button "Add Comment" at bounding box center [953, 519] width 131 height 38
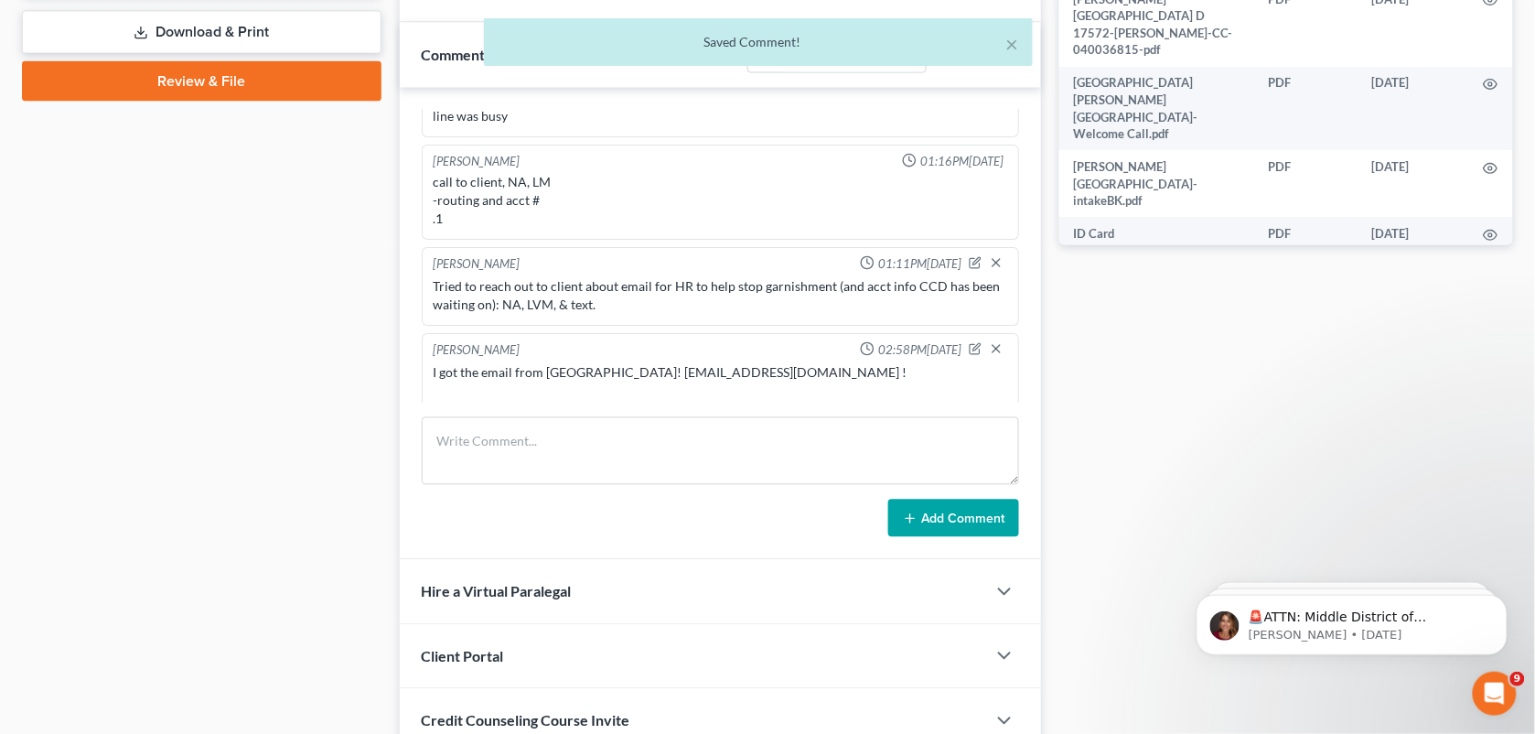
scroll to position [1926, 0]
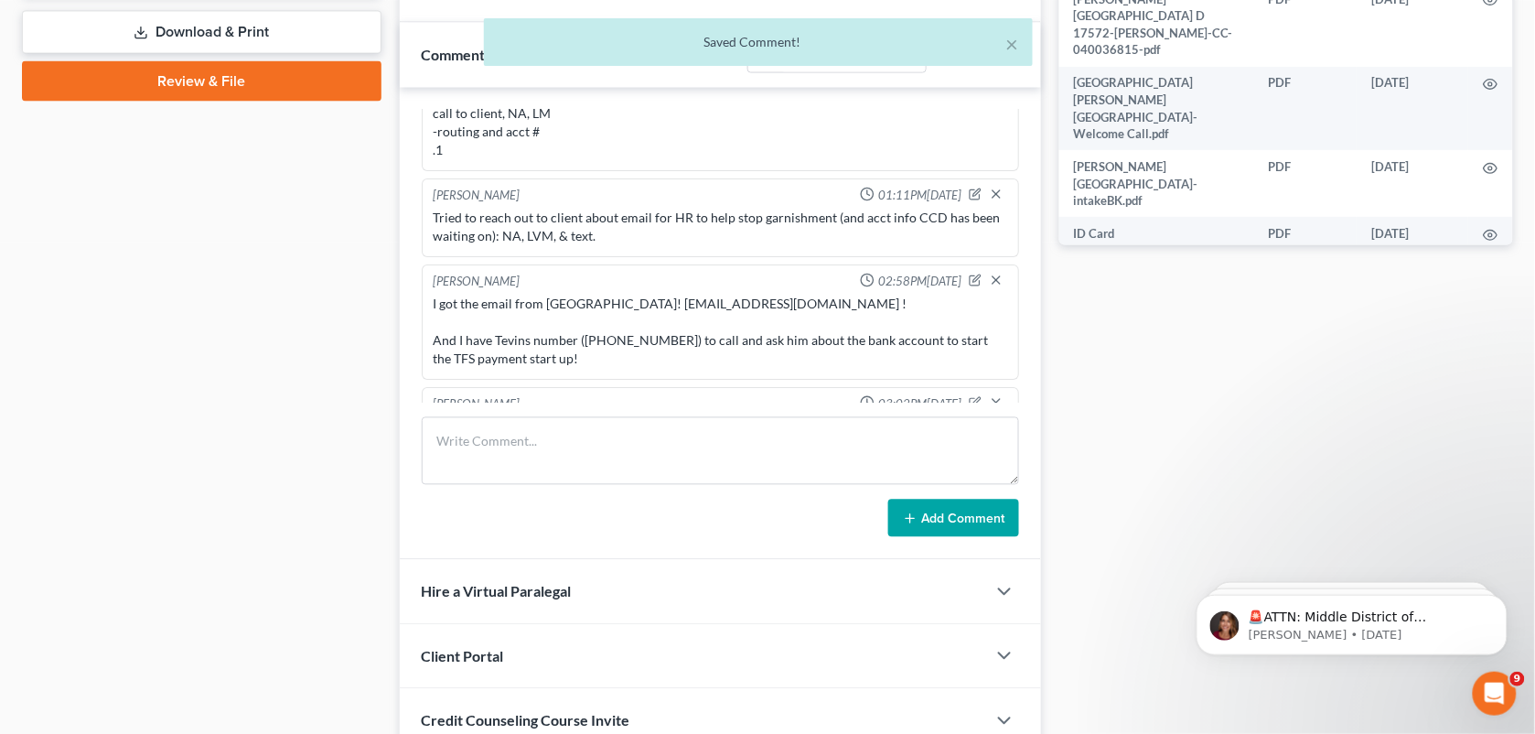
drag, startPoint x: 856, startPoint y: 380, endPoint x: 424, endPoint y: 389, distance: 432.9
click at [424, 389] on div "[PERSON_NAME] 03:02PM[DATE] Called Tevin, he is at work, but he will provide th…" at bounding box center [721, 418] width 598 height 60
copy div "Called Tevin, he is at work, but he will provide the banking info by EOD!"
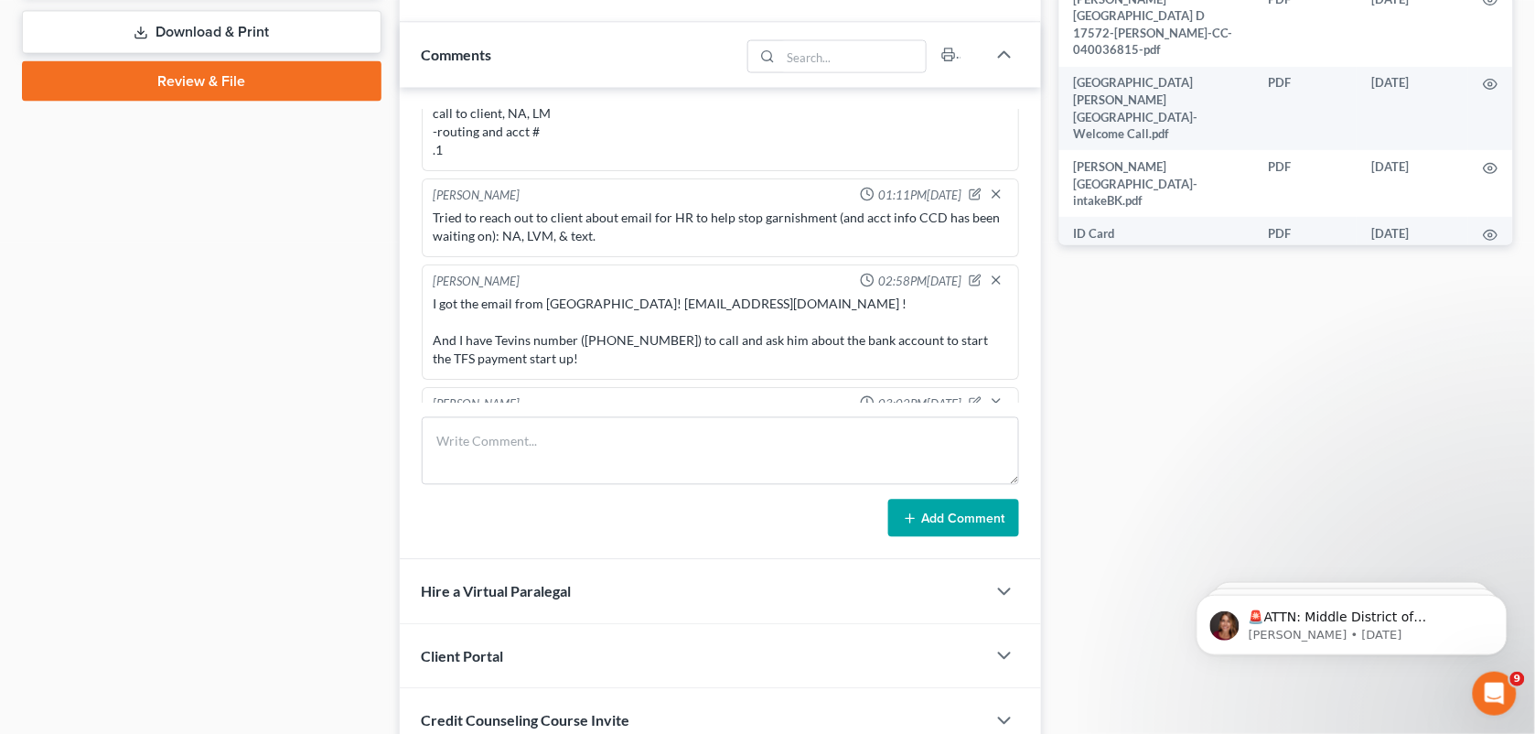
click at [1153, 332] on div "Docs Tasks Events Fees Timer 69% Completed Nothing here yet! Signed [MEDICAL_DA…" at bounding box center [1286, 79] width 472 height 1477
drag, startPoint x: 665, startPoint y: 298, endPoint x: 583, endPoint y: 300, distance: 82.4
click at [583, 300] on div "I got the email from [GEOGRAPHIC_DATA]! [EMAIL_ADDRESS][DOMAIN_NAME] ! And I ha…" at bounding box center [721, 332] width 575 height 73
copy div "[PHONE_NUMBER]"
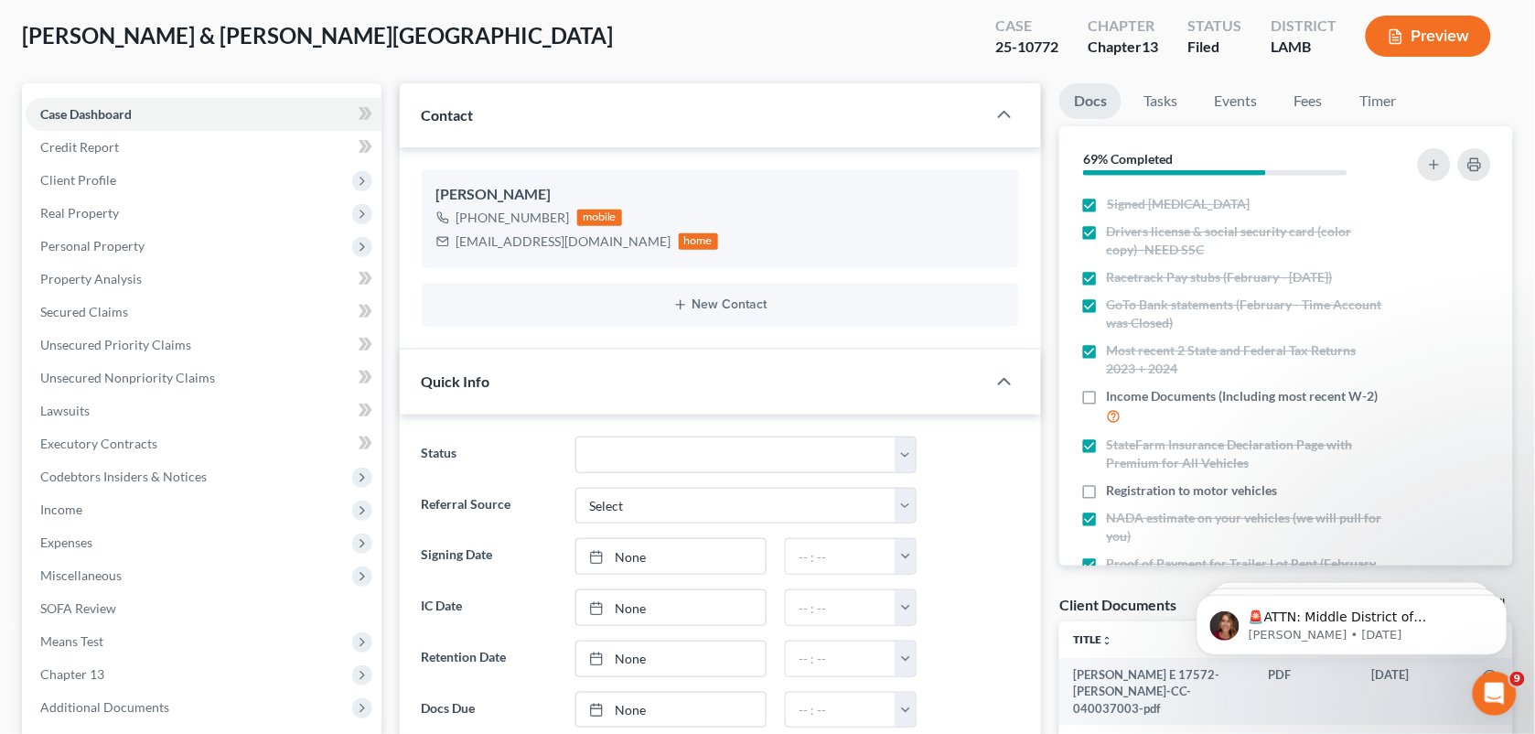
scroll to position [9, 0]
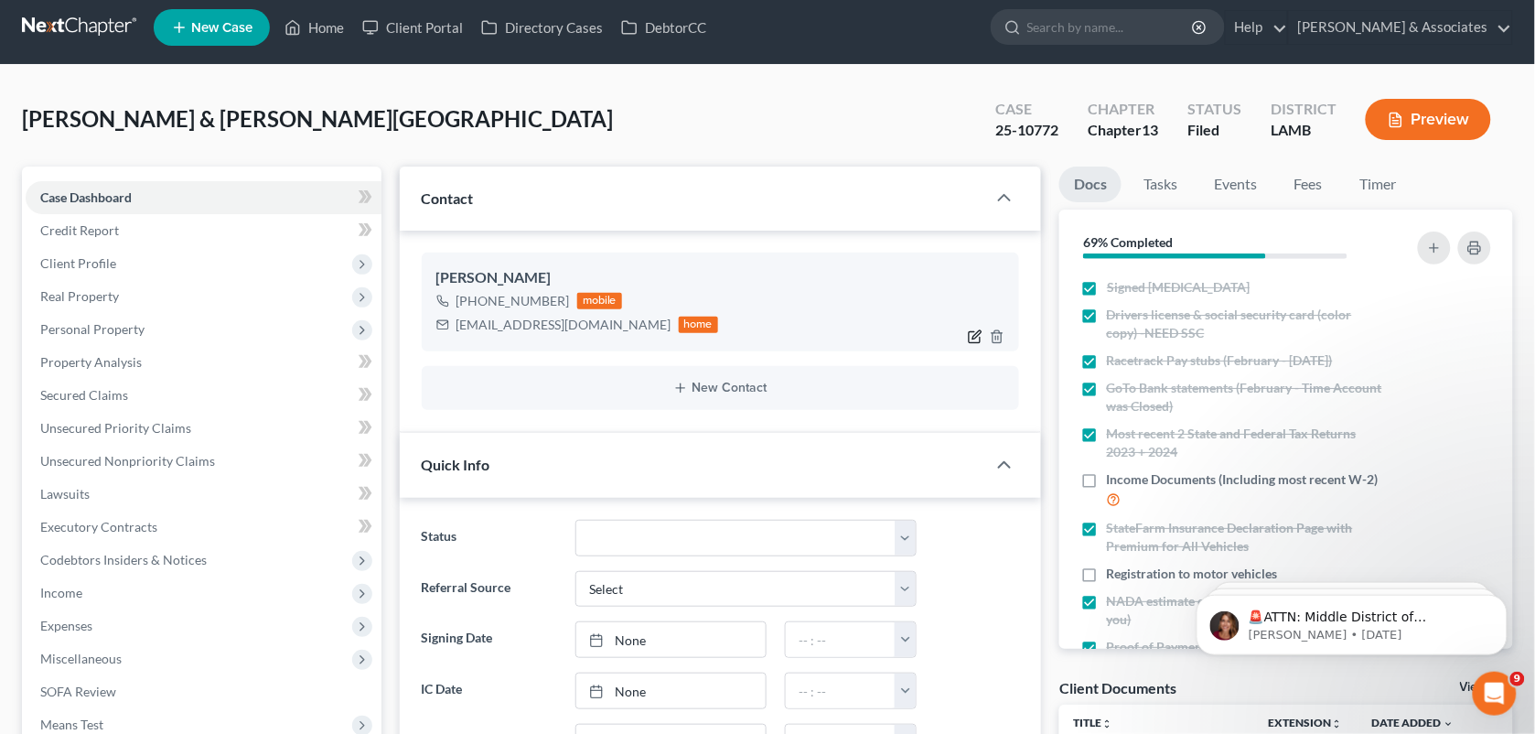
click at [973, 340] on icon "button" at bounding box center [975, 336] width 15 height 15
select select "0"
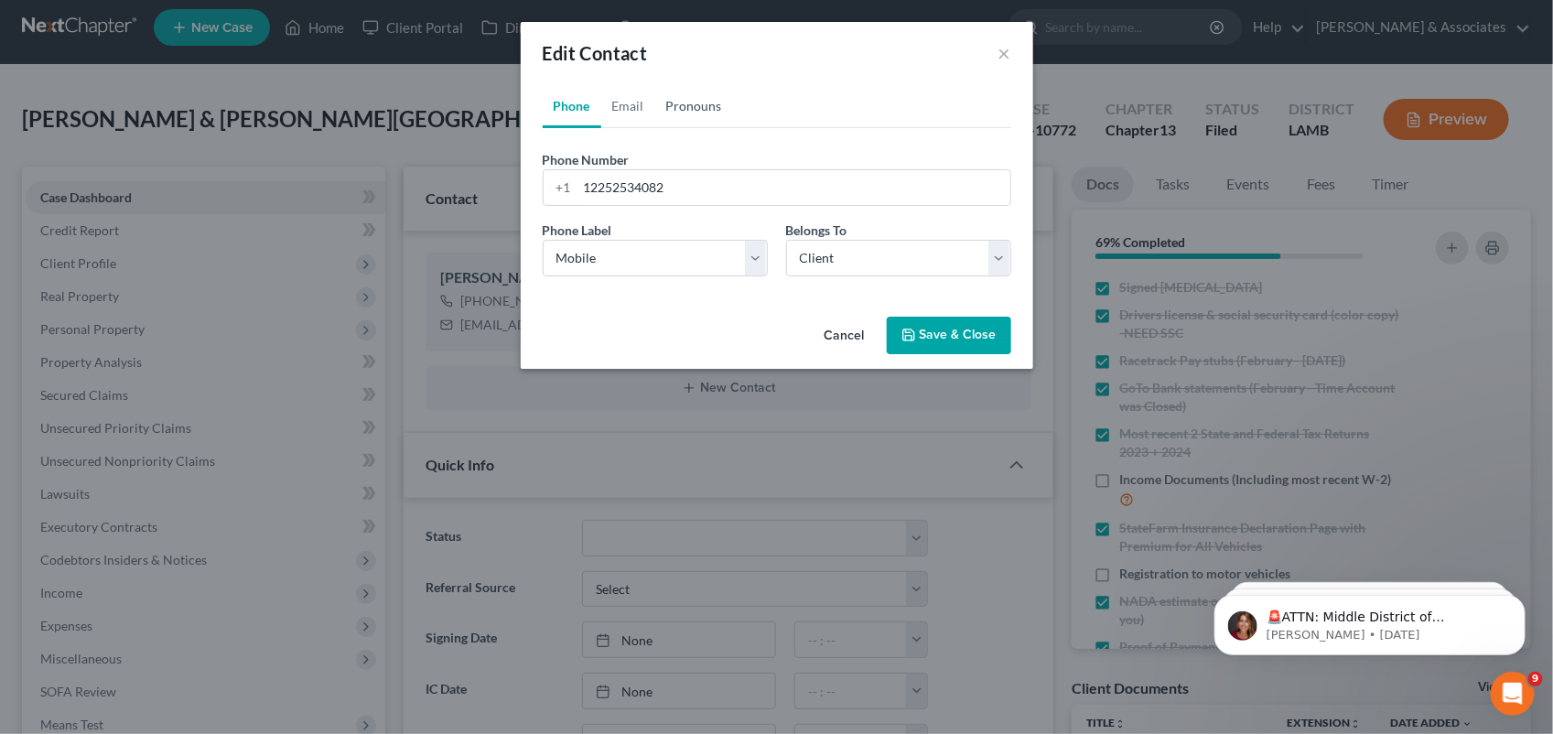
click at [705, 99] on link "Pronouns" at bounding box center [694, 106] width 78 height 44
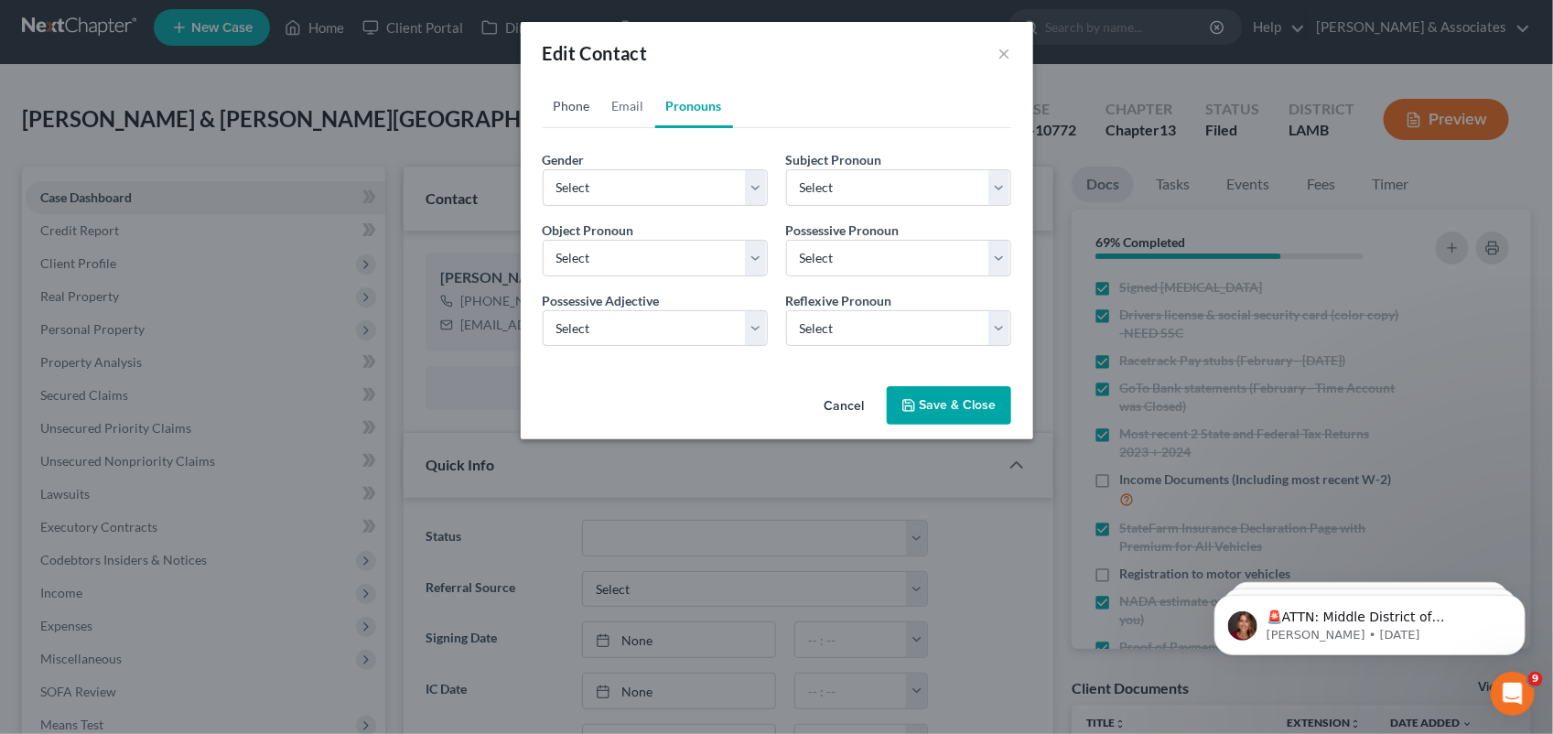
click at [554, 108] on link "Phone" at bounding box center [572, 106] width 59 height 44
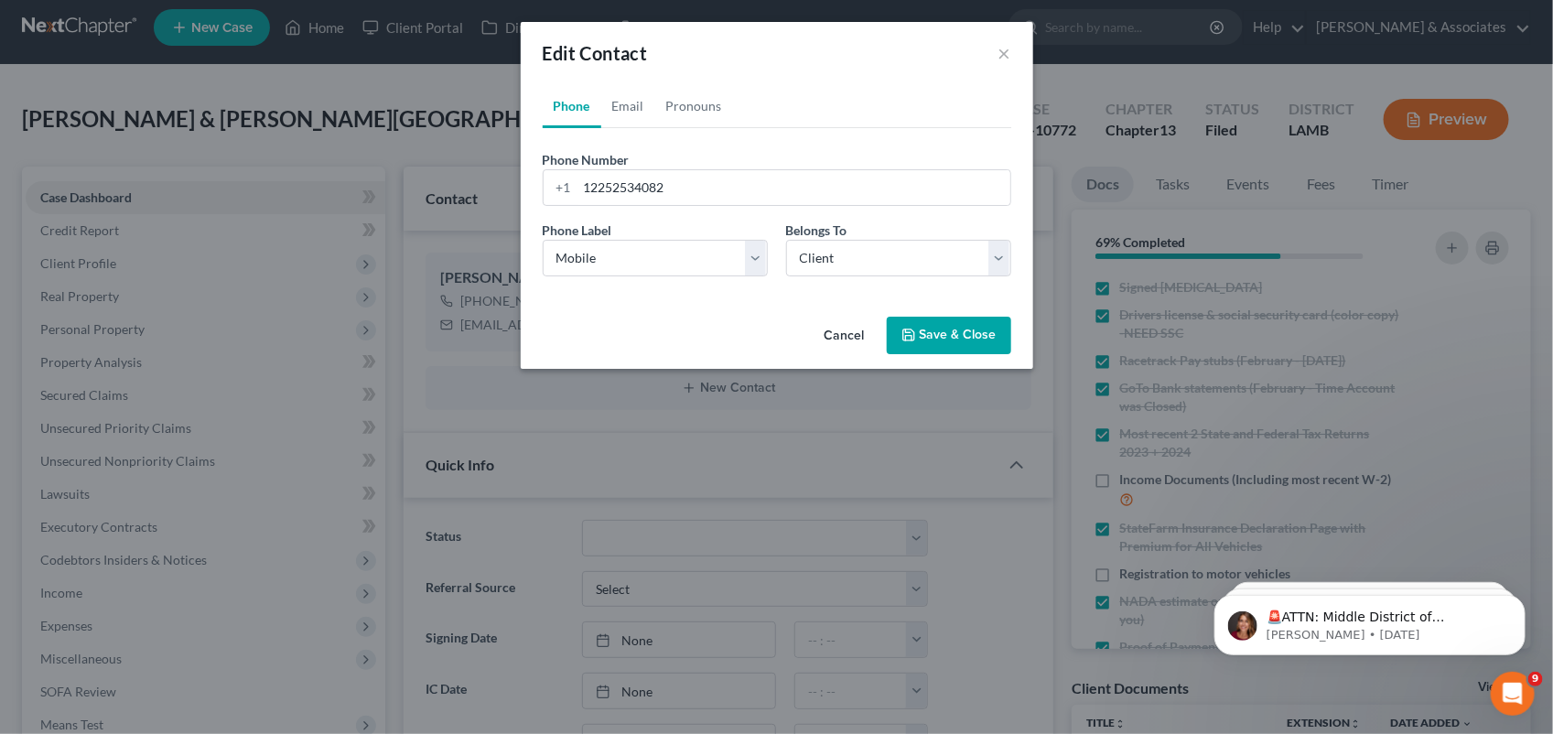
click at [619, 48] on span "Edit Contact" at bounding box center [595, 53] width 105 height 22
click at [844, 349] on button "Cancel" at bounding box center [845, 336] width 70 height 37
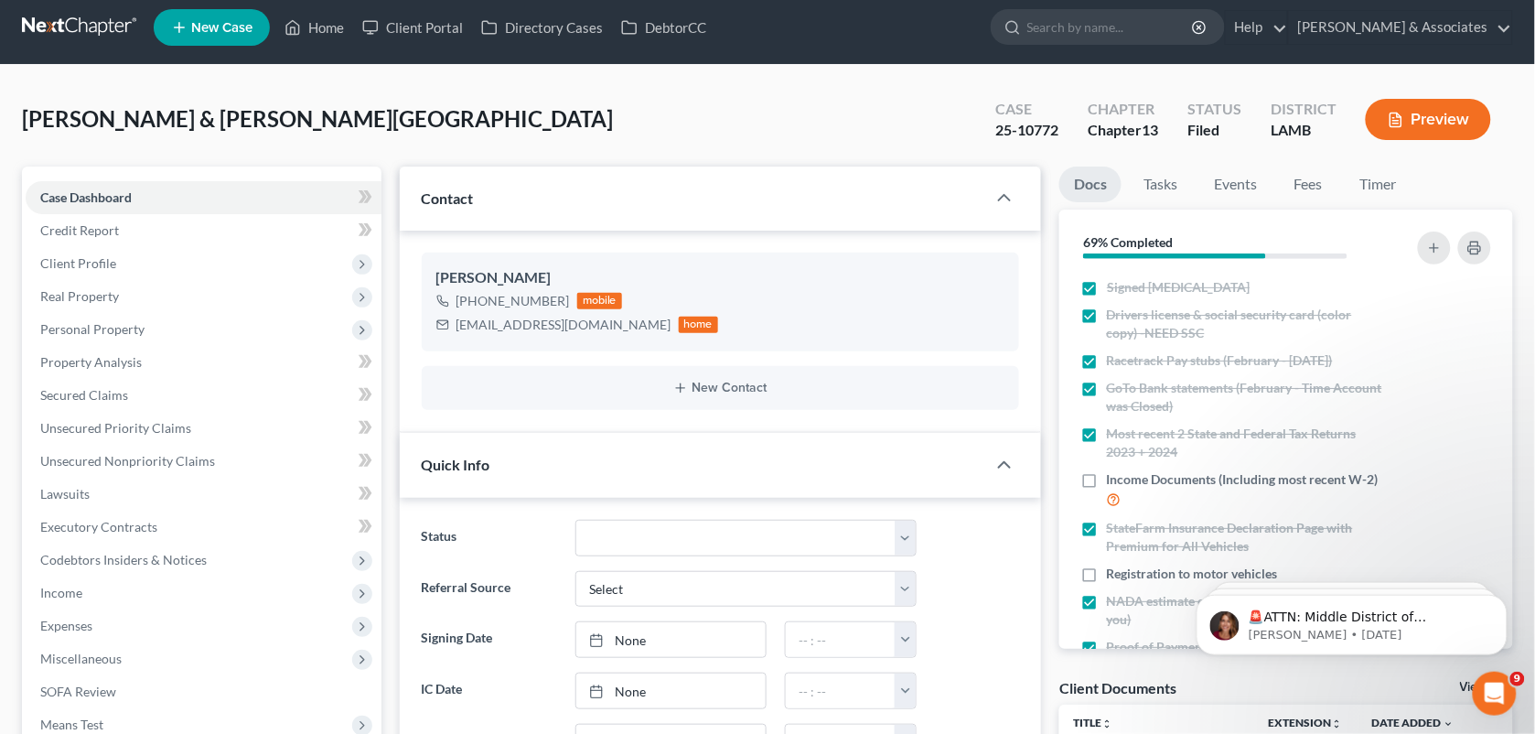
click at [751, 378] on div "New Contact" at bounding box center [721, 388] width 598 height 44
click at [719, 390] on button "New Contact" at bounding box center [720, 388] width 569 height 15
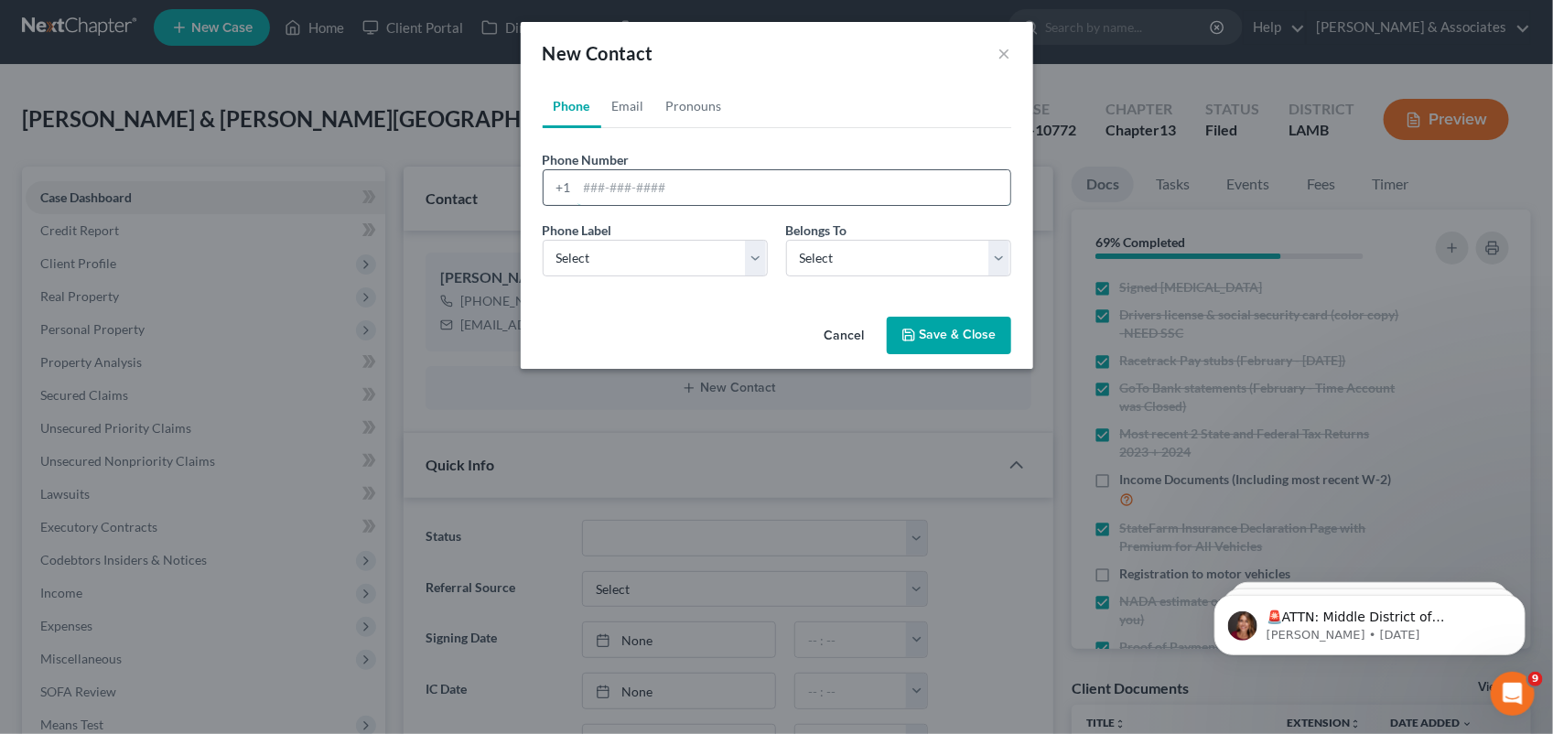
click at [591, 177] on input "tel" at bounding box center [793, 187] width 433 height 35
paste input "[PHONE_NUMBER]"
type input "[PHONE_NUMBER]"
click at [858, 253] on select "Select Client Spouse Other" at bounding box center [898, 258] width 225 height 37
select select "1"
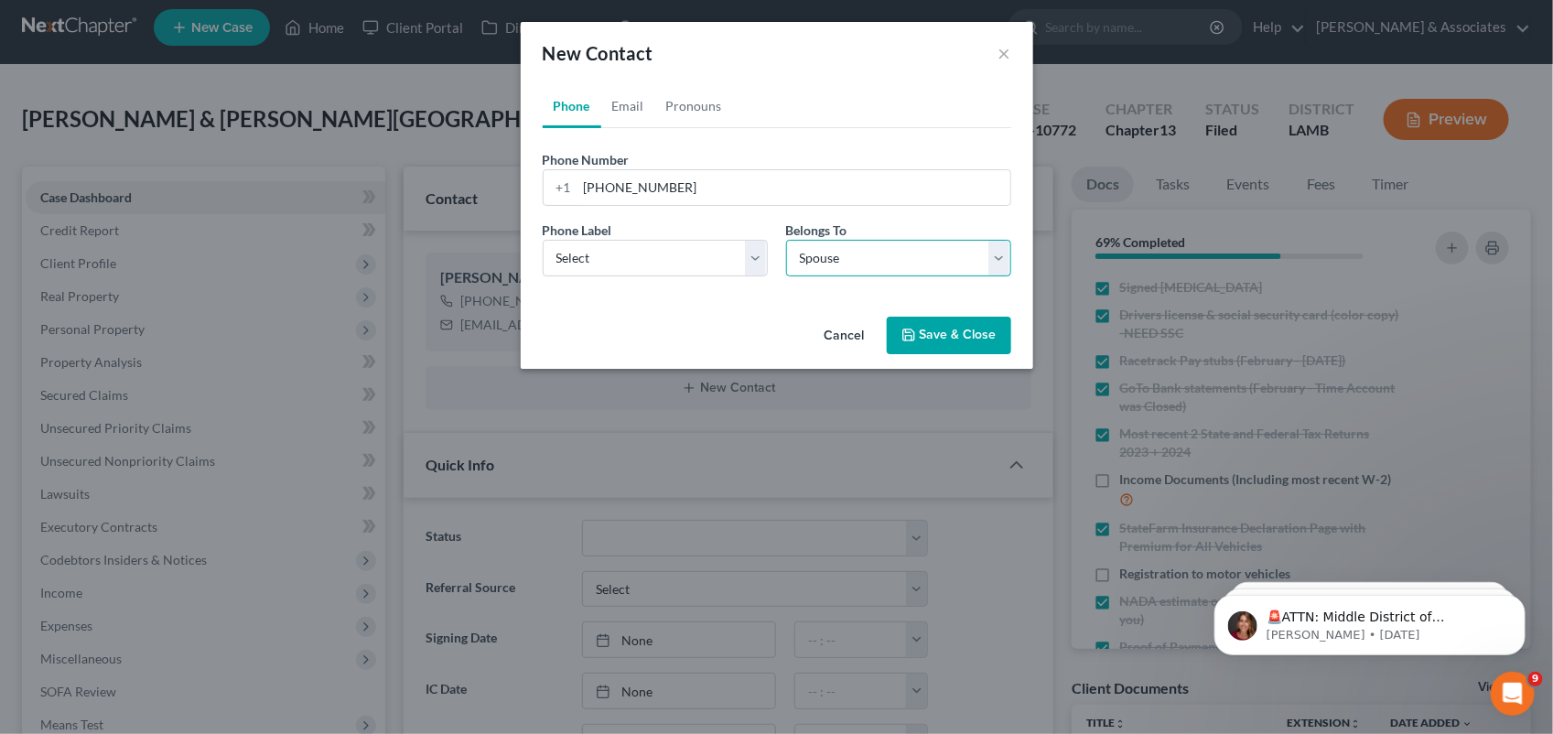
click at [786, 240] on select "Select Client Spouse Other" at bounding box center [898, 258] width 225 height 37
click at [702, 245] on select "Select Mobile Home Work Other" at bounding box center [655, 258] width 225 height 37
select select "0"
click at [543, 240] on select "Select Mobile Home Work Other" at bounding box center [655, 258] width 225 height 37
click at [691, 323] on div "Cancel Save & Close" at bounding box center [777, 339] width 512 height 60
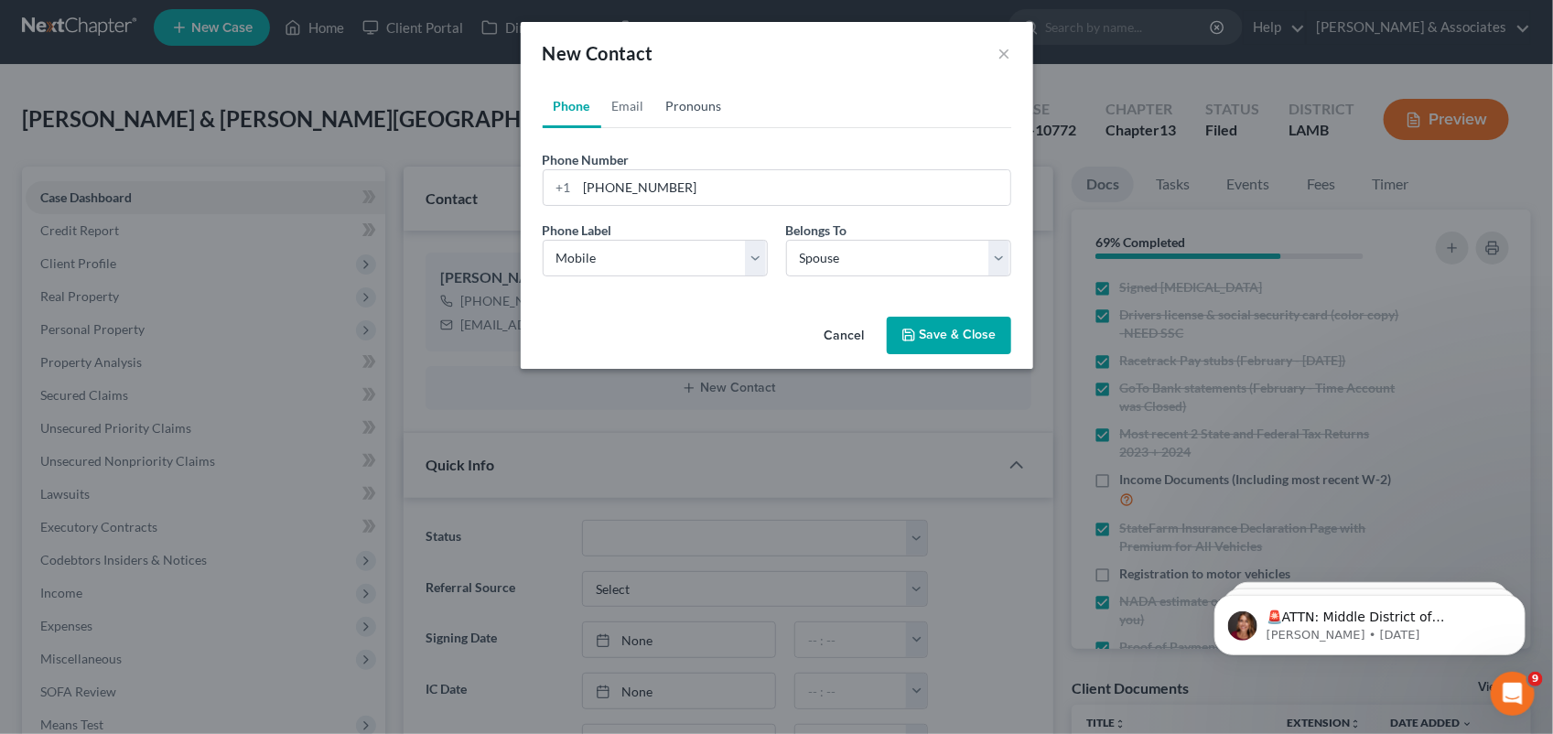
click at [691, 102] on link "Pronouns" at bounding box center [694, 106] width 78 height 44
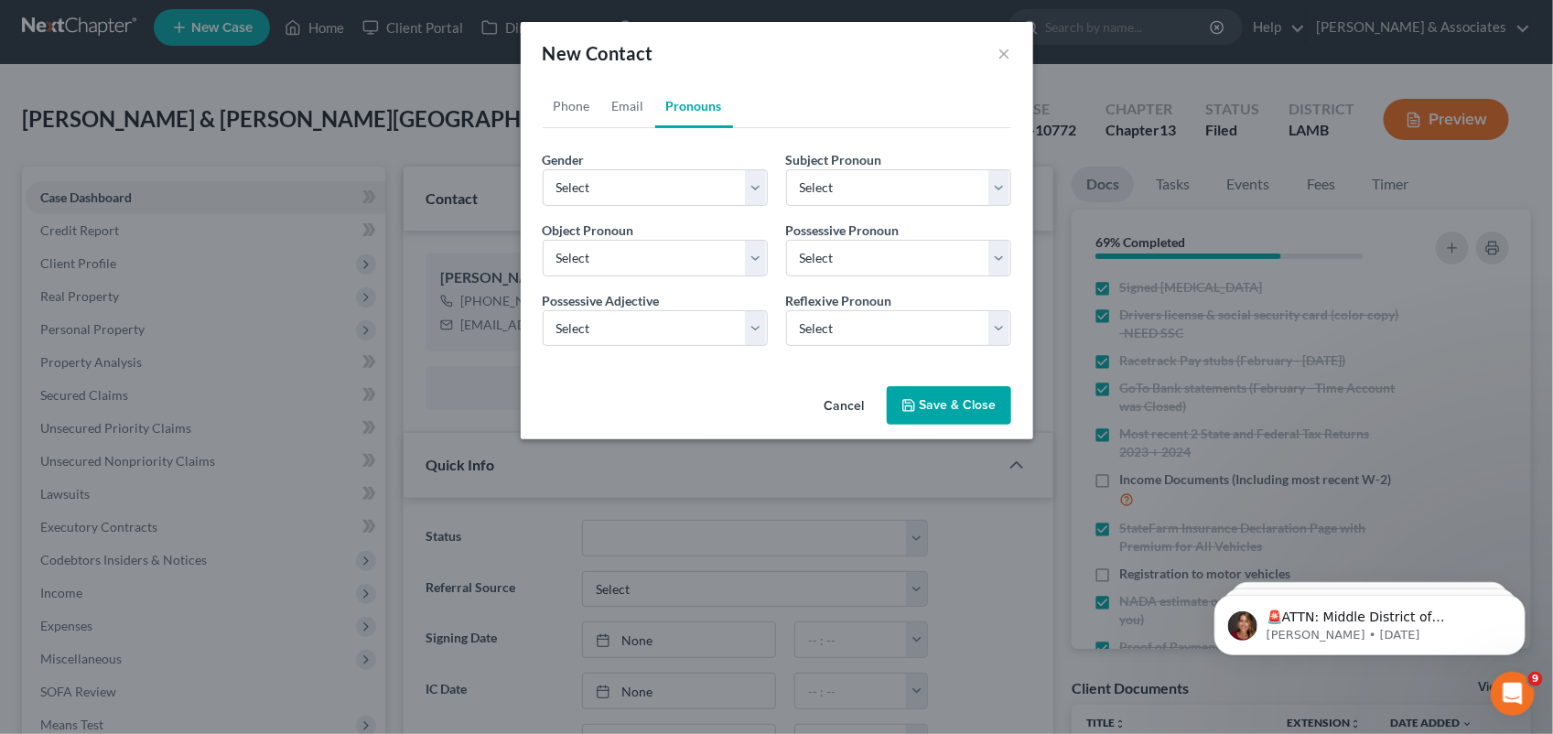
click at [684, 238] on div "Object Pronoun * Select Him Her Them Them" at bounding box center [654, 249] width 243 height 56
click at [682, 248] on select "Select Him Her Them Them" at bounding box center [655, 258] width 225 height 37
click at [560, 114] on link "Phone" at bounding box center [572, 106] width 59 height 44
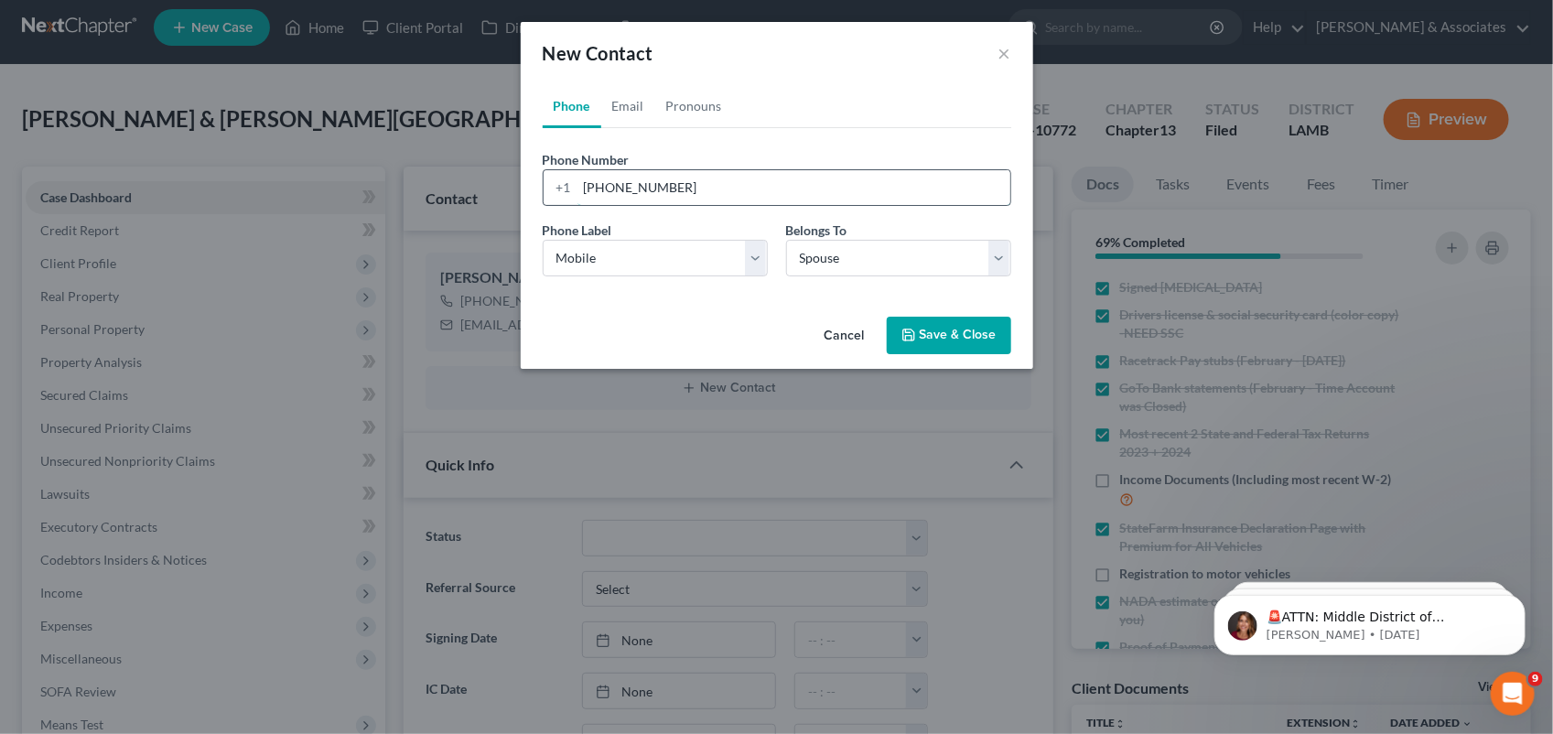
click at [696, 185] on input "[PHONE_NUMBER]" at bounding box center [793, 187] width 433 height 35
type input "[PHONE_NUMBER] (Tevin)"
click at [925, 323] on button "Save & Close" at bounding box center [949, 336] width 124 height 38
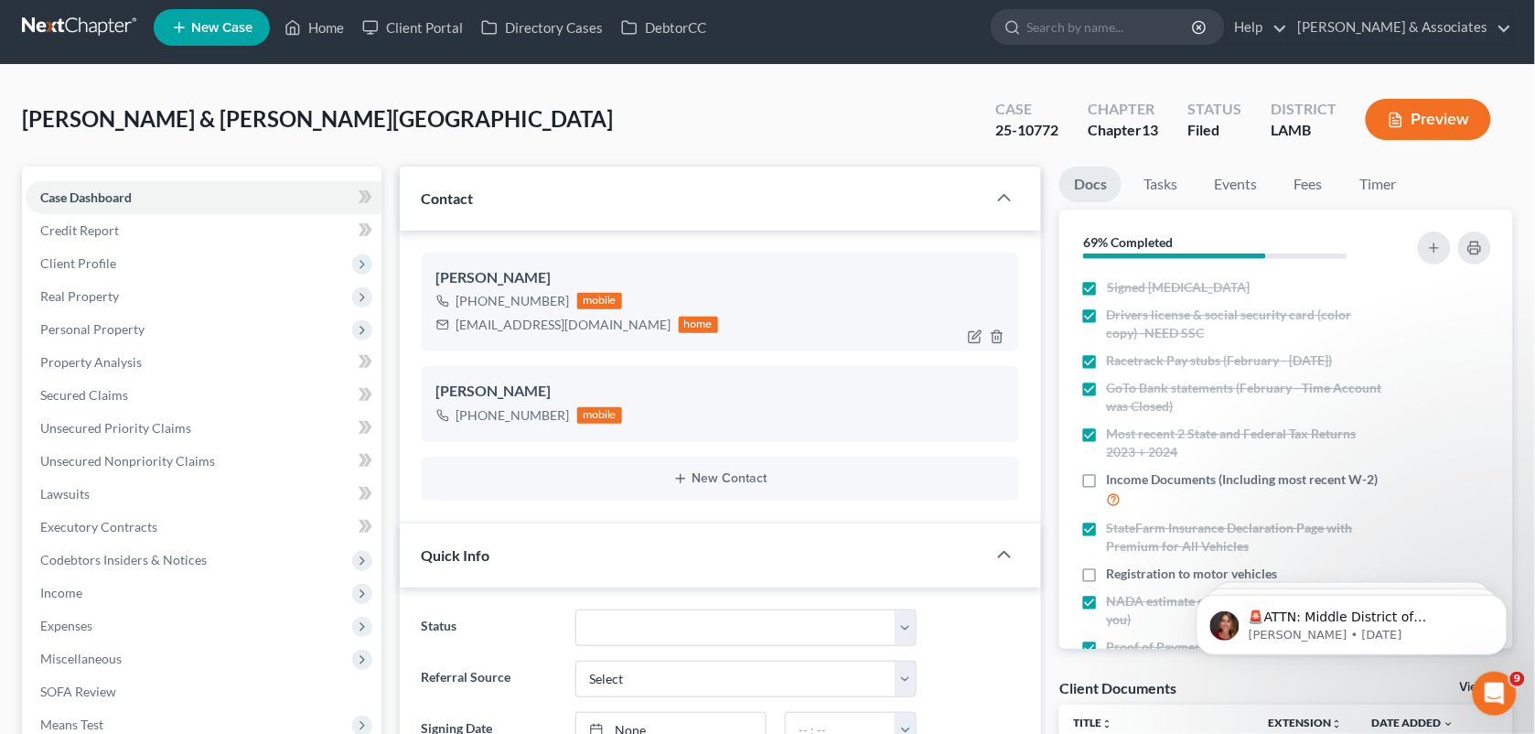
drag, startPoint x: 563, startPoint y: 300, endPoint x: 468, endPoint y: 308, distance: 94.6
click at [468, 308] on div "[PHONE_NUMBER] mobile" at bounding box center [577, 301] width 283 height 24
click at [468, 308] on div "[PHONE_NUMBER]" at bounding box center [513, 301] width 113 height 18
drag, startPoint x: 560, startPoint y: 299, endPoint x: 462, endPoint y: 298, distance: 97.9
click at [462, 298] on div "[PHONE_NUMBER]" at bounding box center [513, 301] width 113 height 18
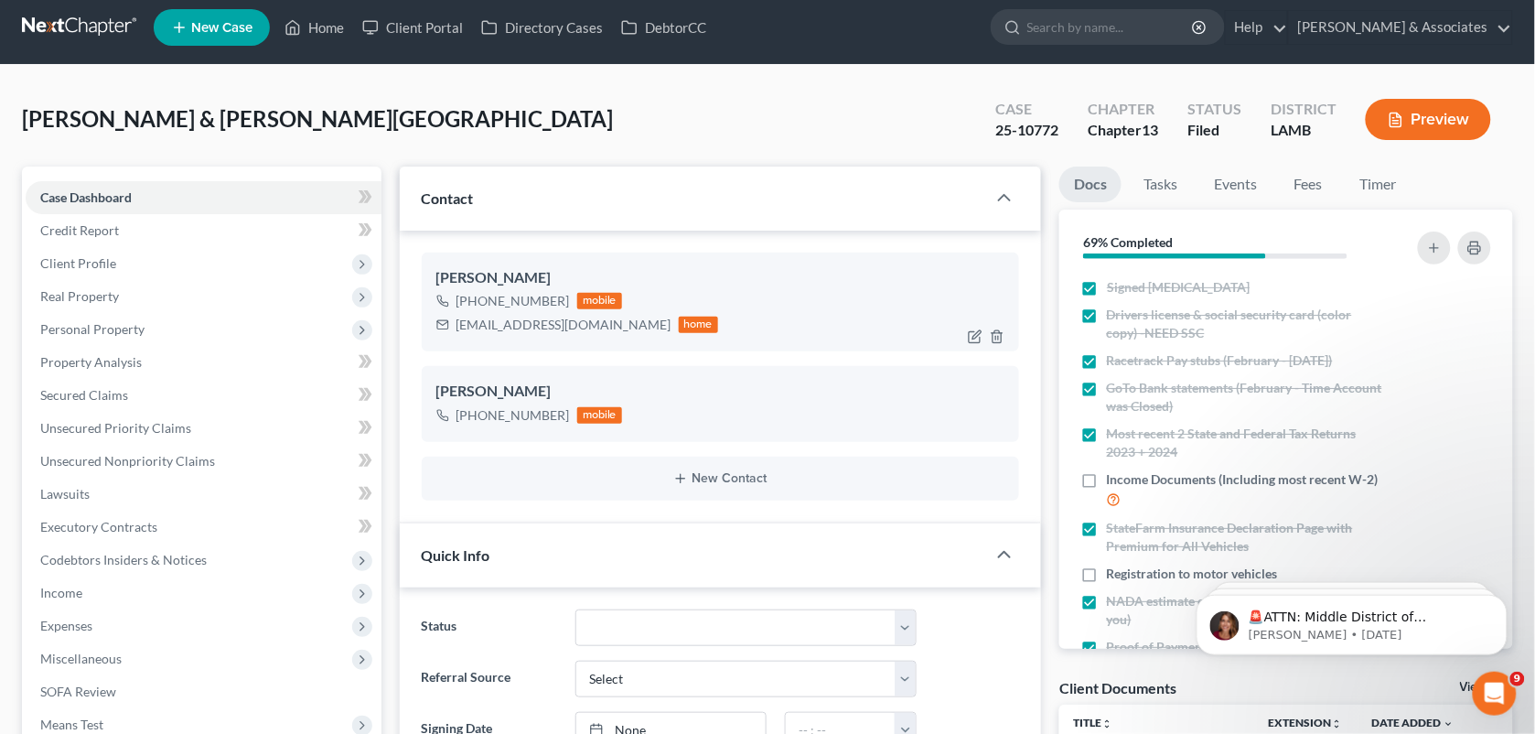
copy div "[PHONE_NUMBER]"
click at [968, 426] on icon "button" at bounding box center [975, 427] width 15 height 15
select select "0"
select select "1"
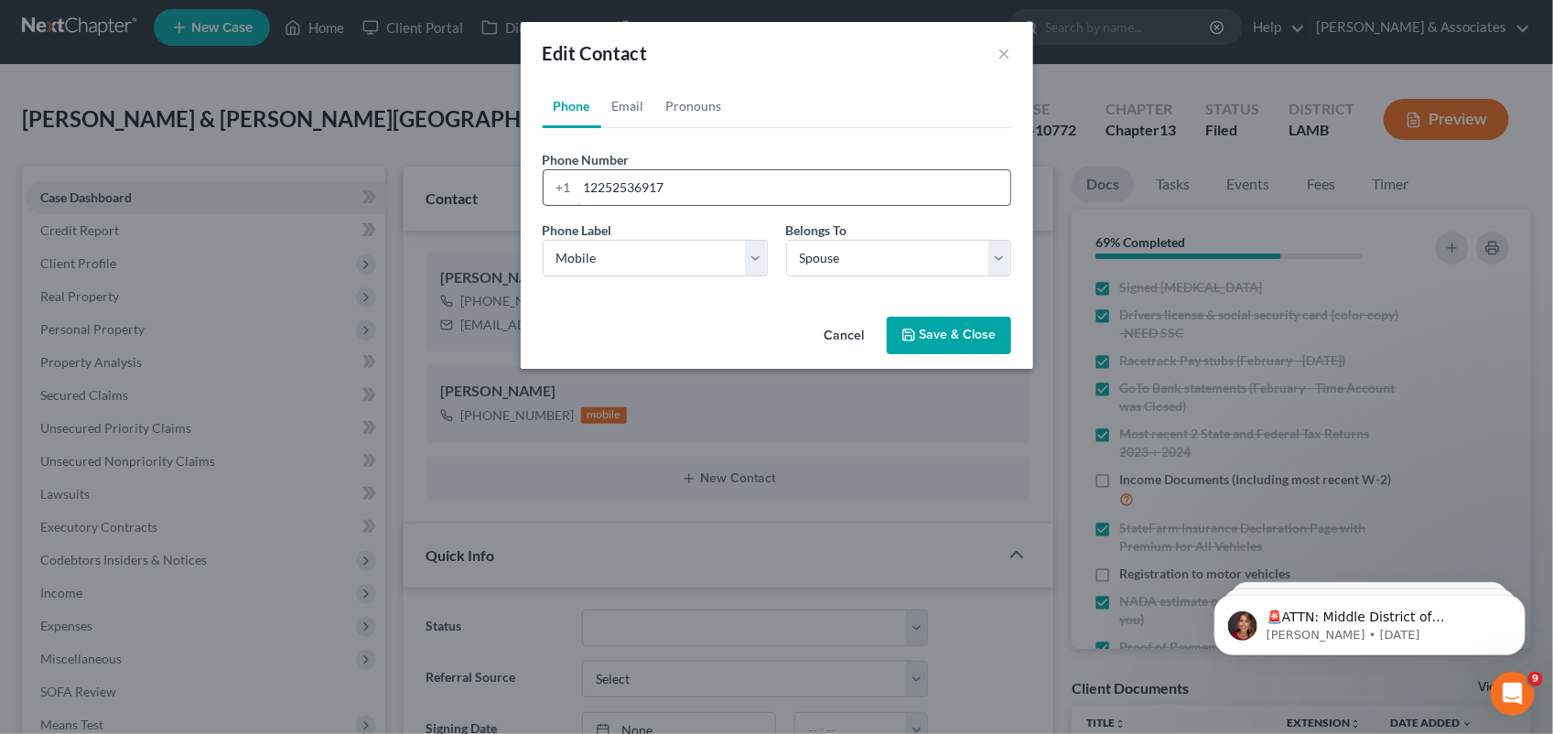
click at [721, 186] on input "12252536917" at bounding box center [793, 187] width 433 height 35
type input "1"
paste input "[PHONE_NUMBER]"
click at [590, 180] on input "[PHONE_NUMBER]" at bounding box center [793, 187] width 433 height 35
type input "[PHONE_NUMBER]"
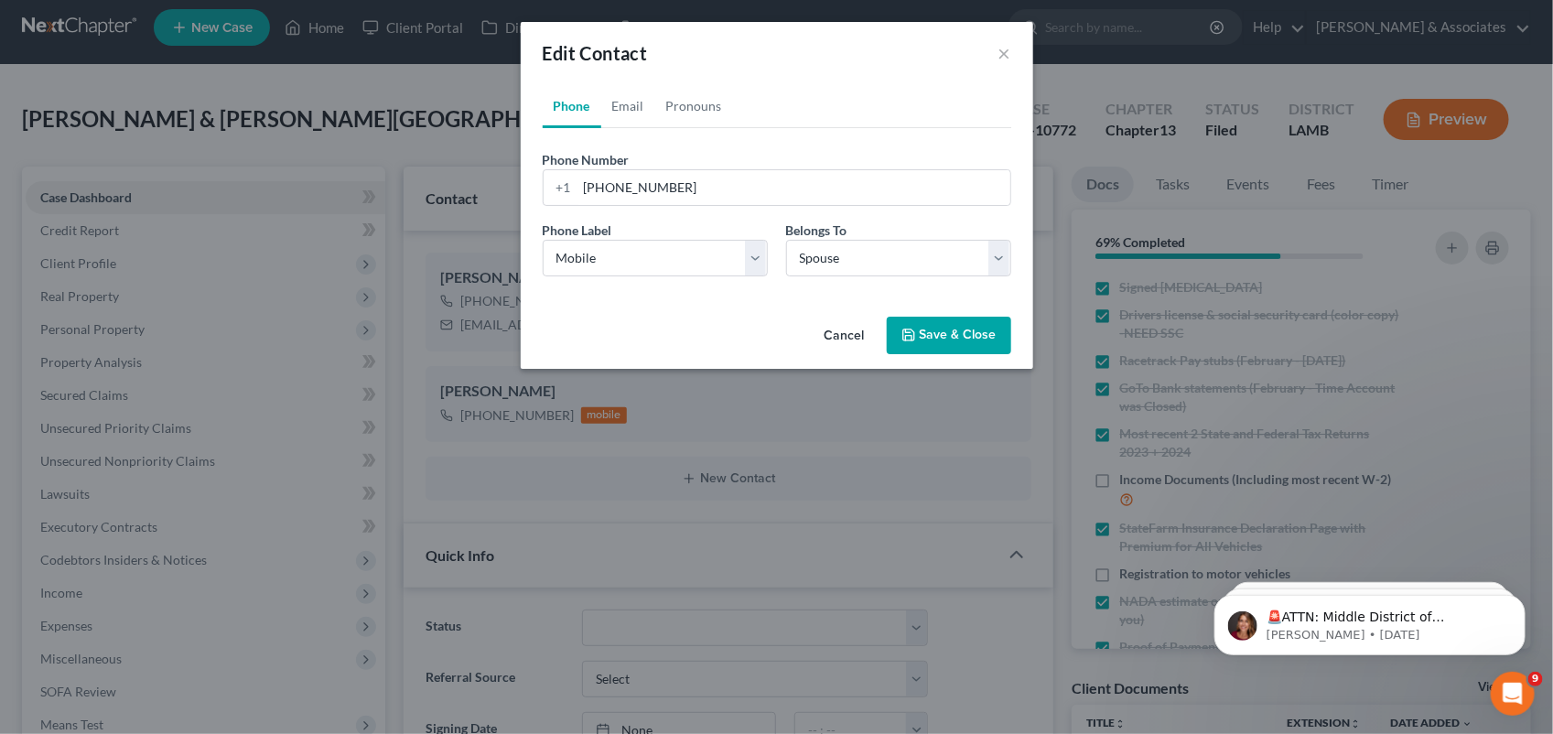
click at [921, 336] on button "Save & Close" at bounding box center [949, 336] width 124 height 38
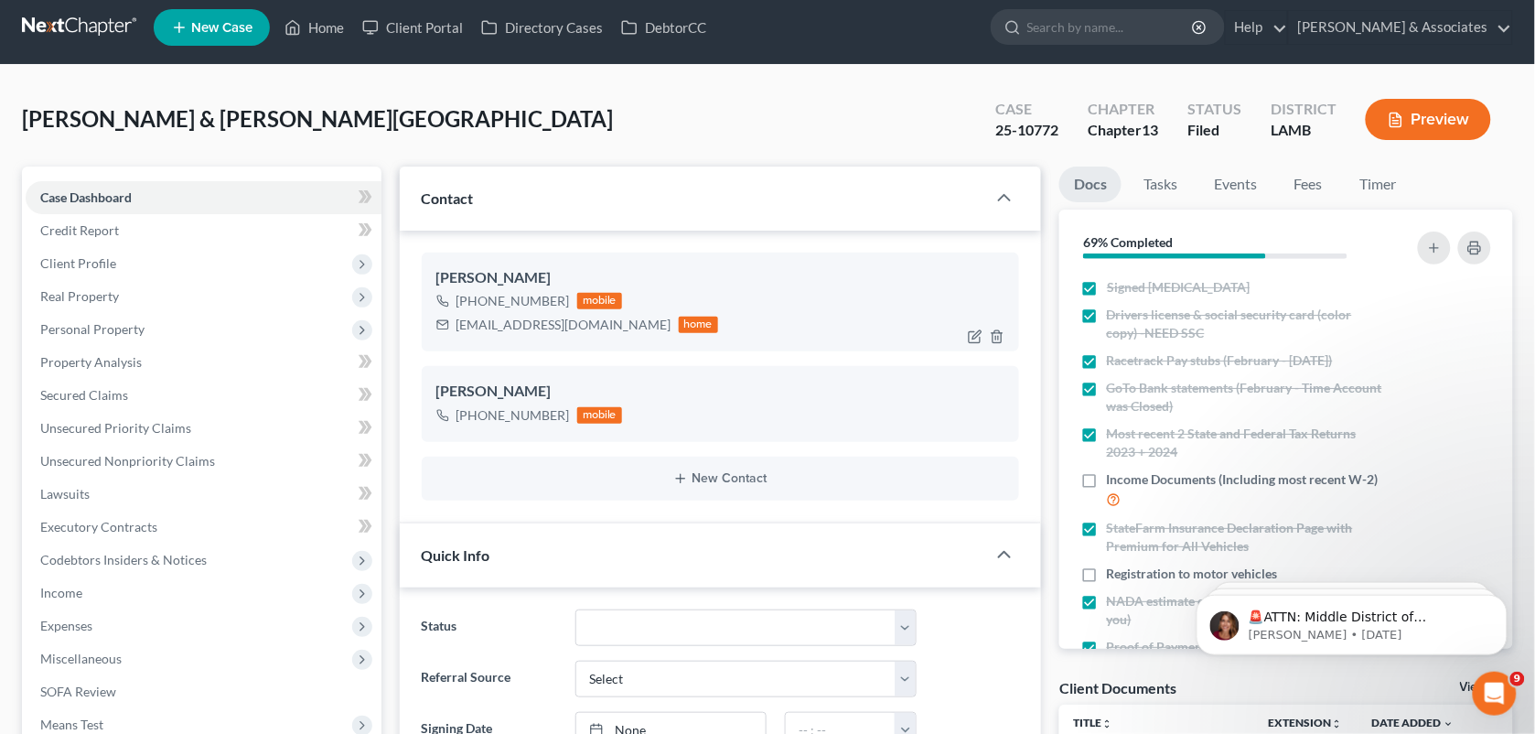
click at [555, 302] on div "[PHONE_NUMBER] mobile" at bounding box center [577, 301] width 283 height 24
click at [852, 330] on div "[PHONE_NUMBER] mobile [EMAIL_ADDRESS][DOMAIN_NAME] home" at bounding box center [720, 313] width 569 height 48
click at [694, 120] on div "[PERSON_NAME] & [PERSON_NAME][GEOGRAPHIC_DATA] Upgraded Case 25-10772 Chapter C…" at bounding box center [767, 127] width 1491 height 80
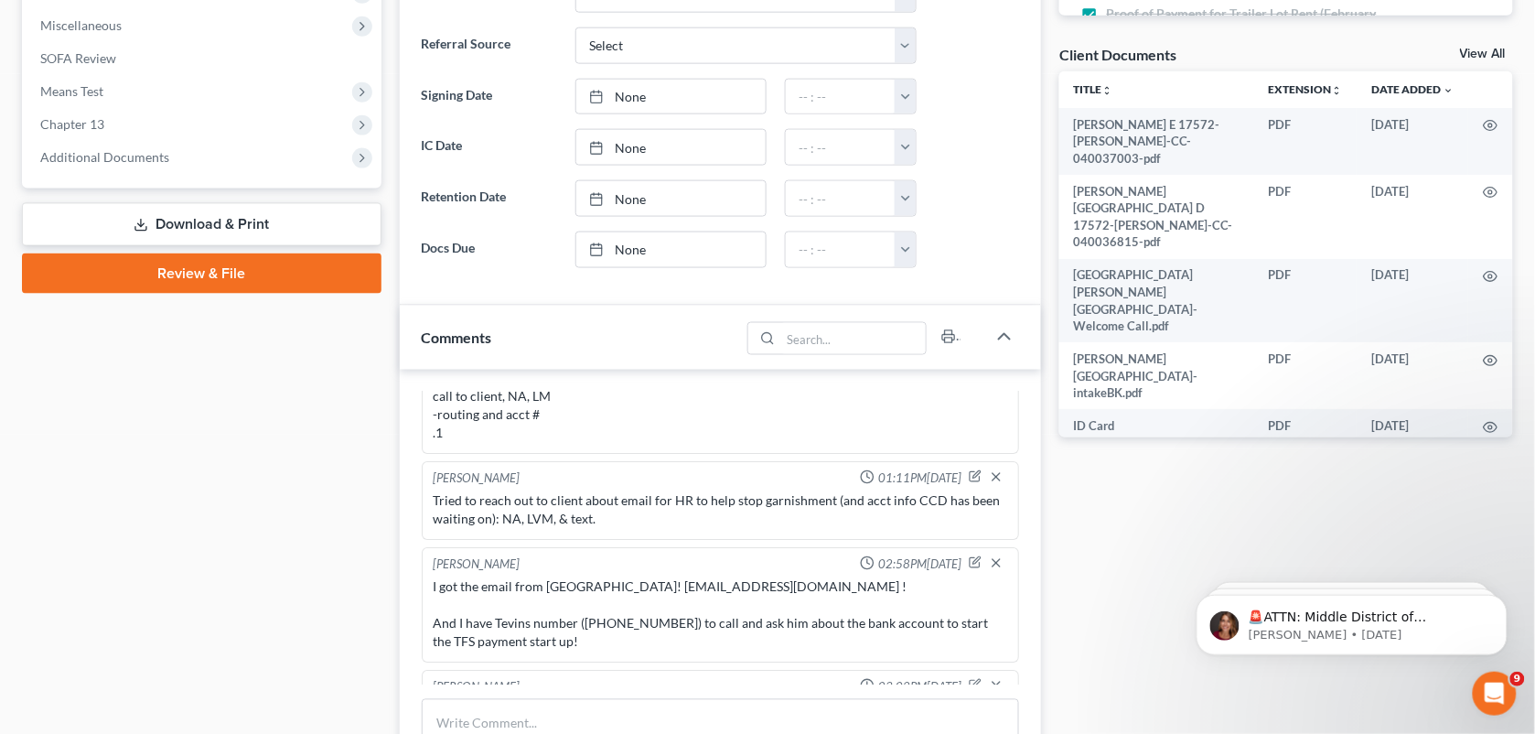
scroll to position [670, 0]
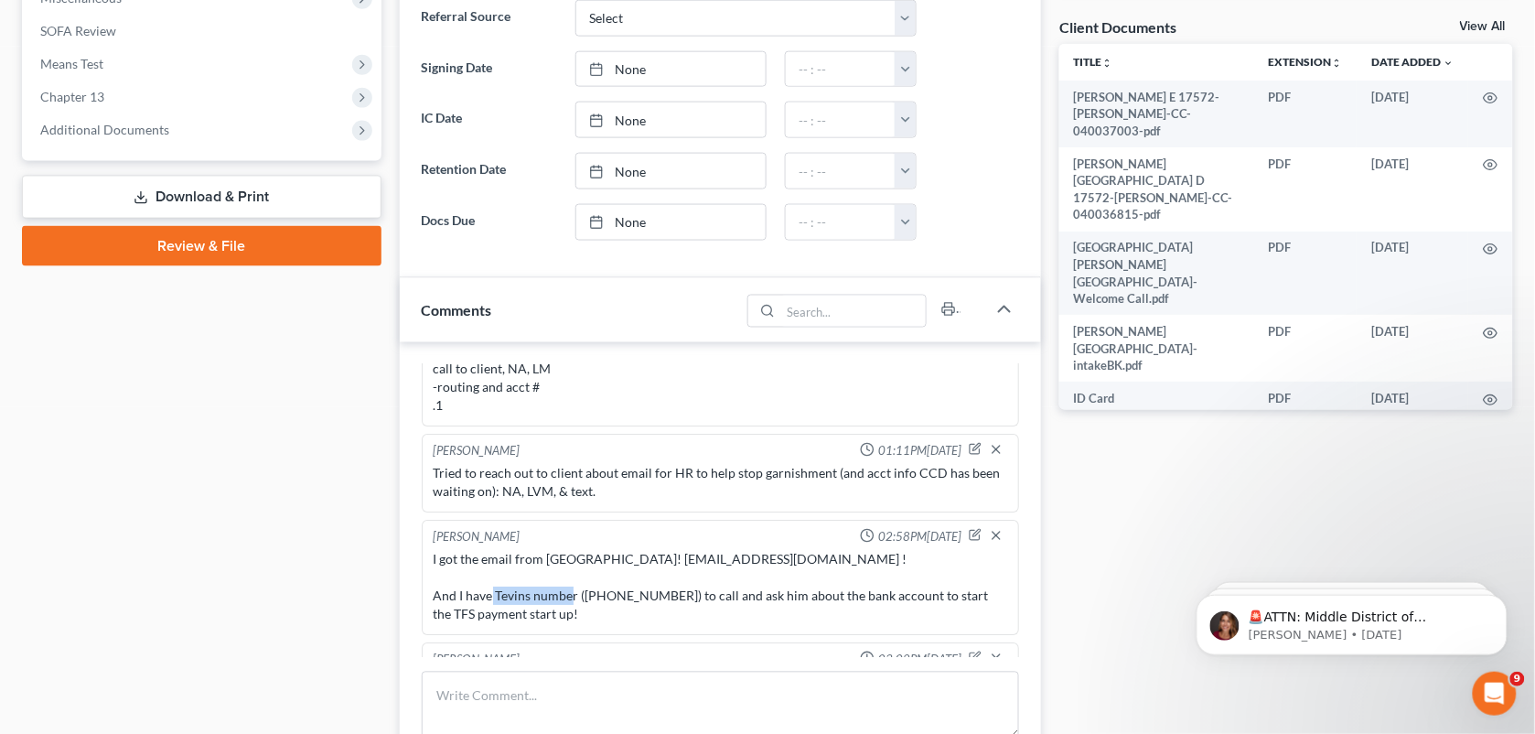
drag, startPoint x: 663, startPoint y: 547, endPoint x: 579, endPoint y: 556, distance: 84.7
click at [579, 556] on div "I got the email from [GEOGRAPHIC_DATA]! [EMAIL_ADDRESS][DOMAIN_NAME] ! And I ha…" at bounding box center [721, 587] width 575 height 73
copy div "([PHONE_NUMBER]"
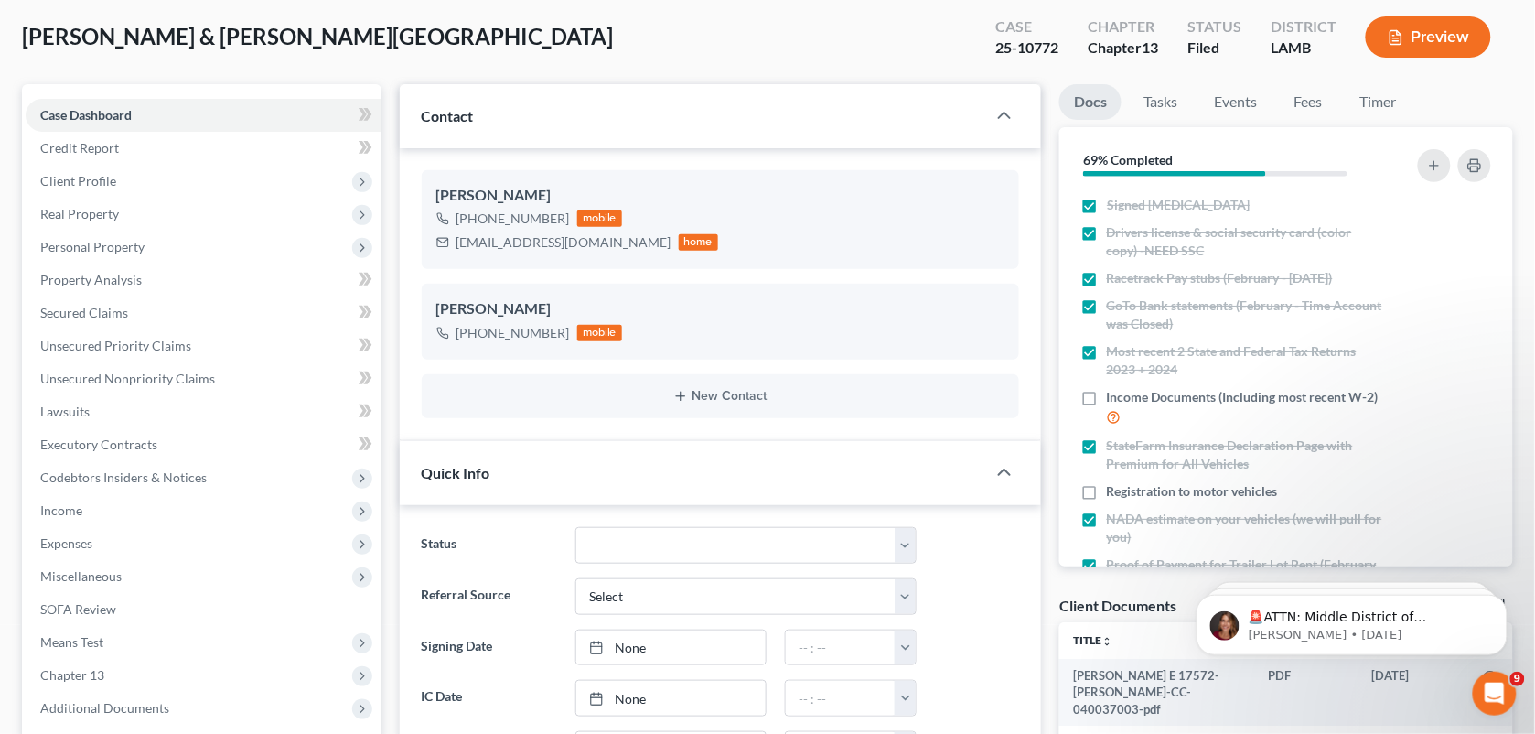
scroll to position [20, 0]
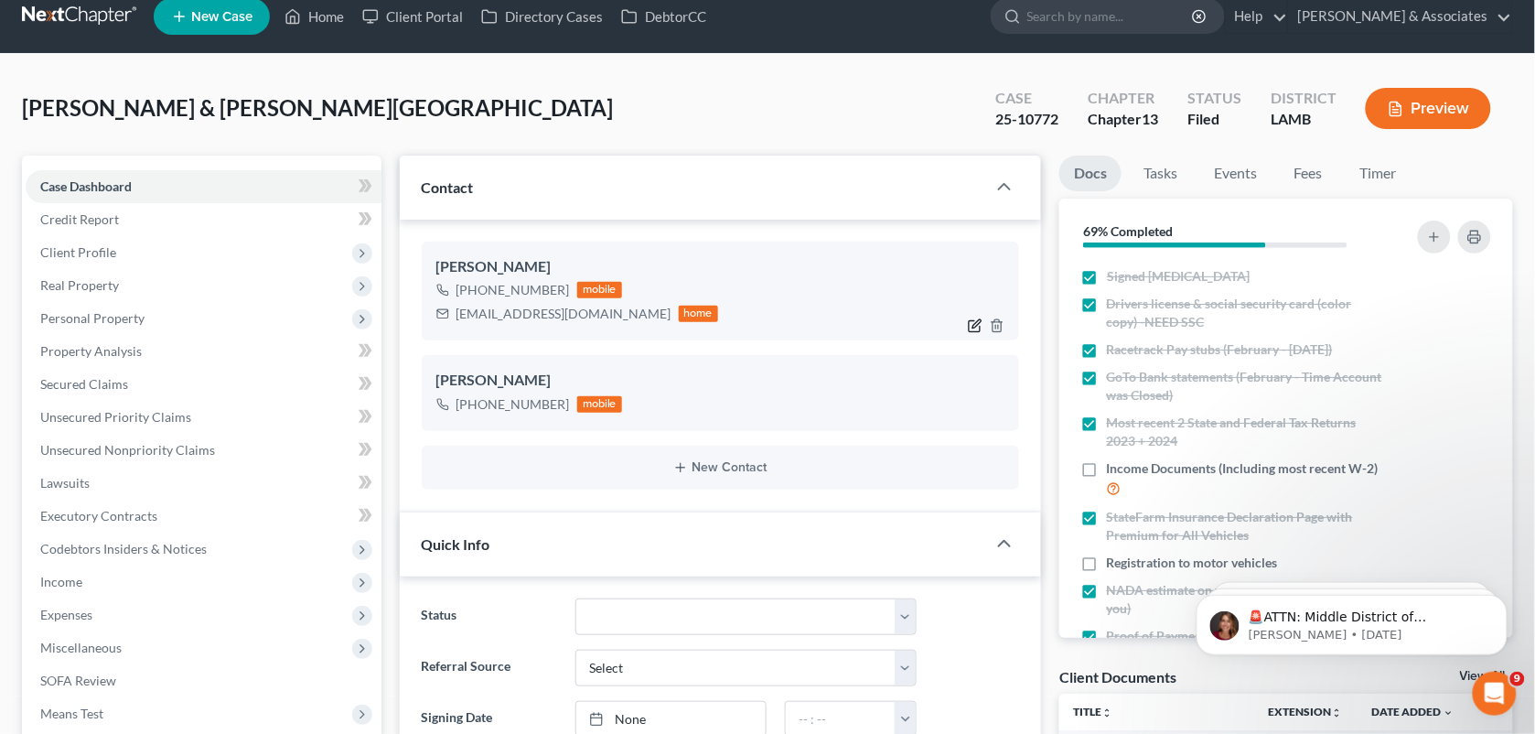
click at [968, 325] on icon "button" at bounding box center [975, 325] width 15 height 15
select select "0"
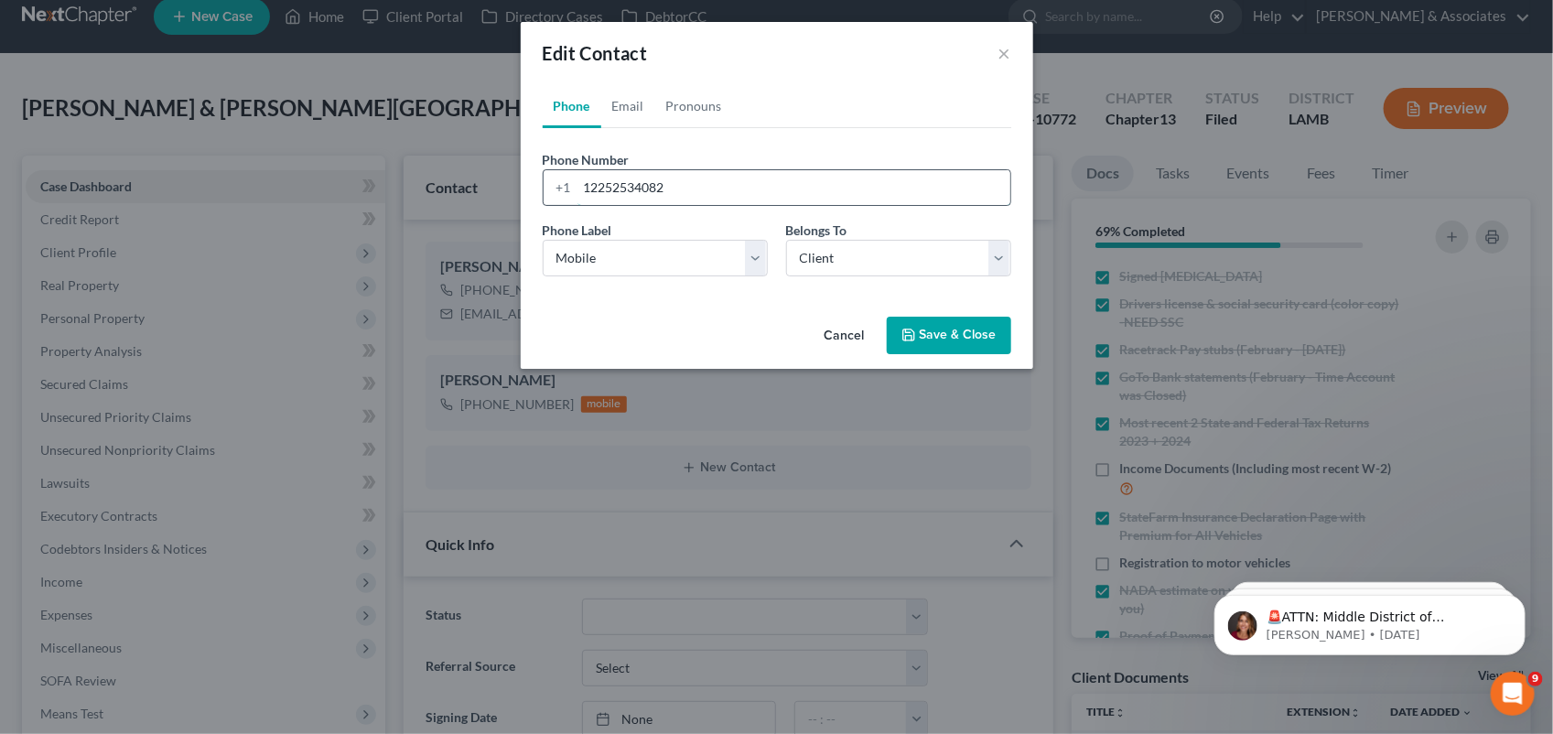
click at [720, 199] on input "12252534082" at bounding box center [793, 187] width 433 height 35
type input "1"
paste input "([PHONE_NUMBER]"
click at [607, 184] on input "([PHONE_NUMBER]" at bounding box center [793, 187] width 433 height 35
type input "[PHONE_NUMBER]"
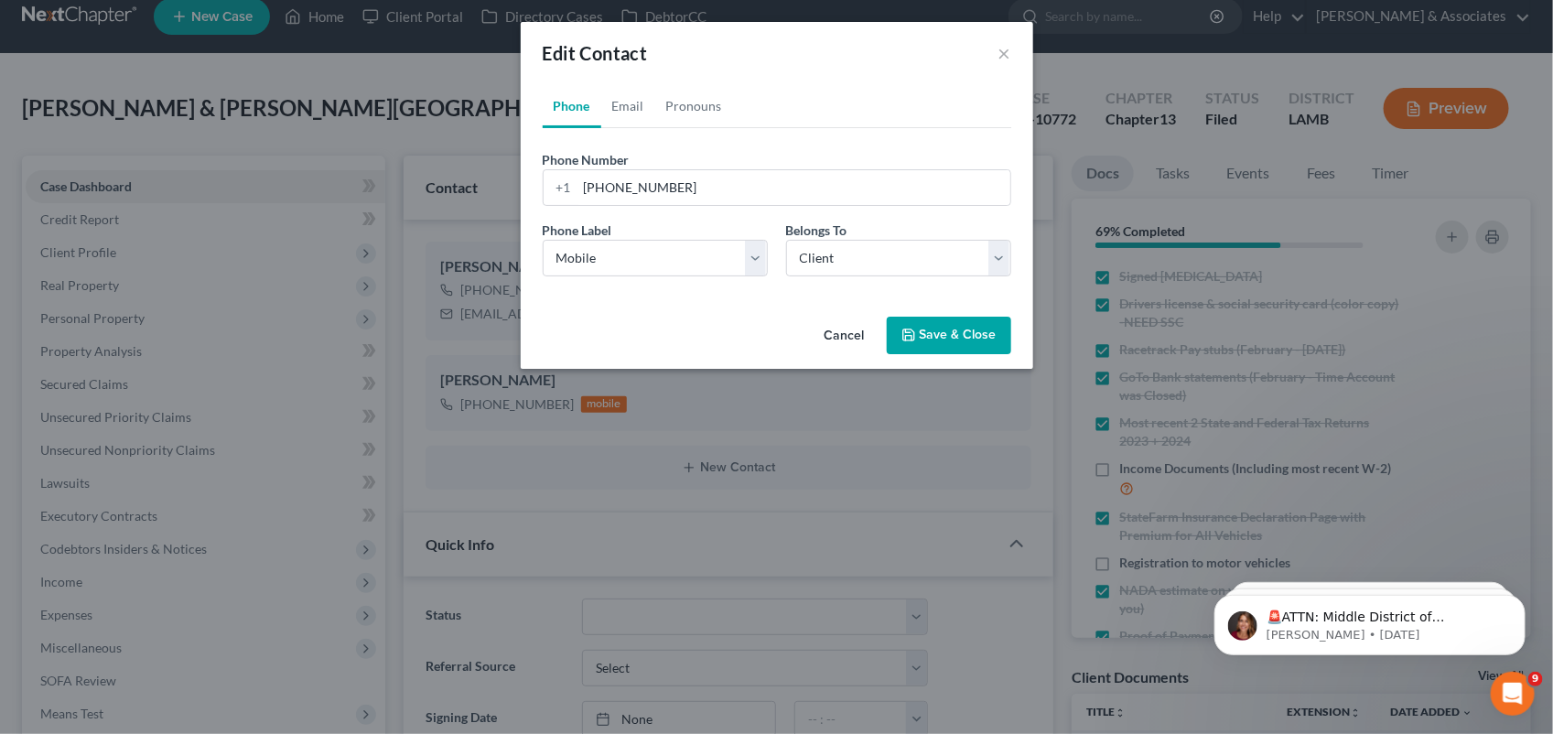
click at [913, 335] on icon "button" at bounding box center [908, 335] width 15 height 15
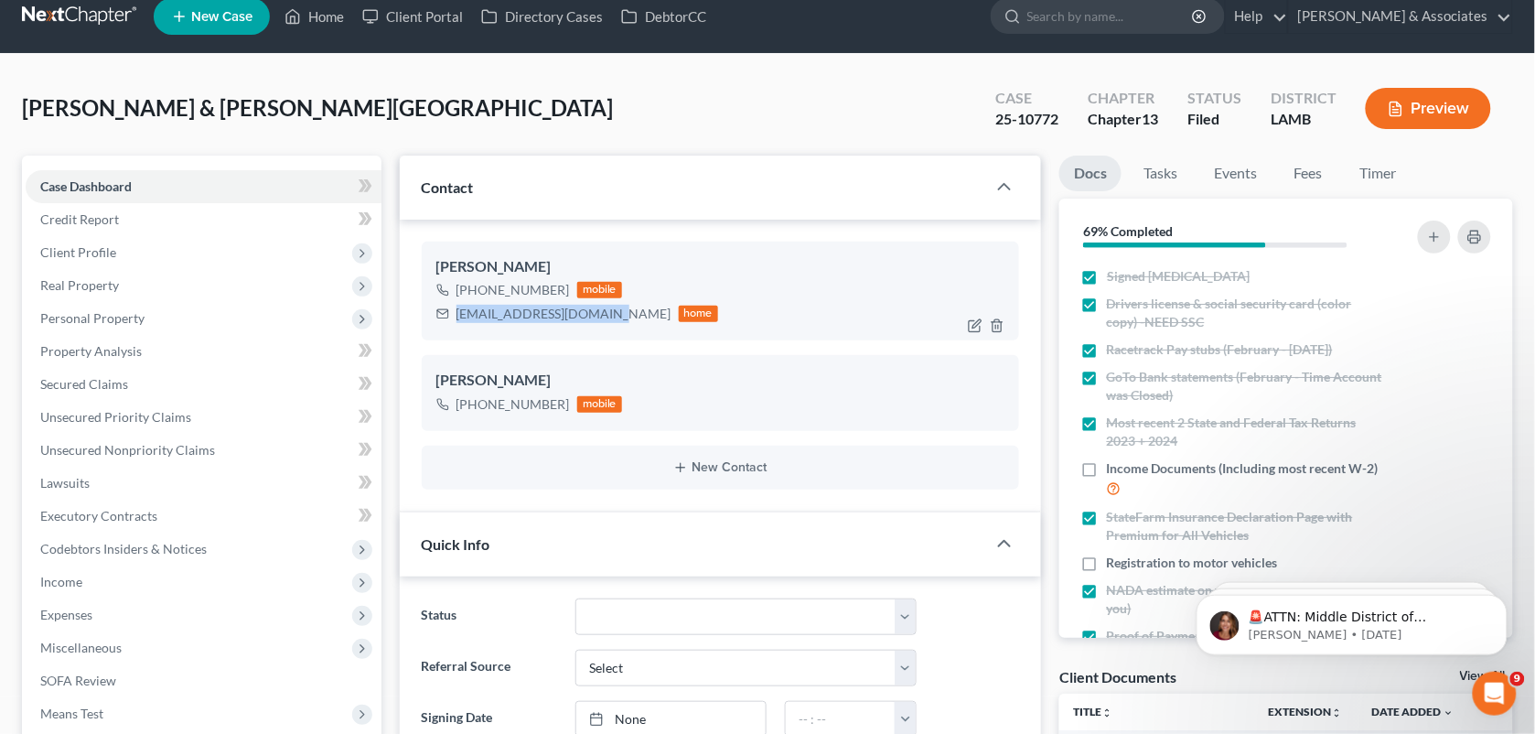
drag, startPoint x: 614, startPoint y: 307, endPoint x: 451, endPoint y: 318, distance: 163.2
click at [451, 318] on div "[EMAIL_ADDRESS][DOMAIN_NAME] home" at bounding box center [577, 314] width 283 height 24
copy div "[EMAIL_ADDRESS][DOMAIN_NAME]"
click at [975, 417] on icon "button" at bounding box center [975, 416] width 15 height 15
select select "0"
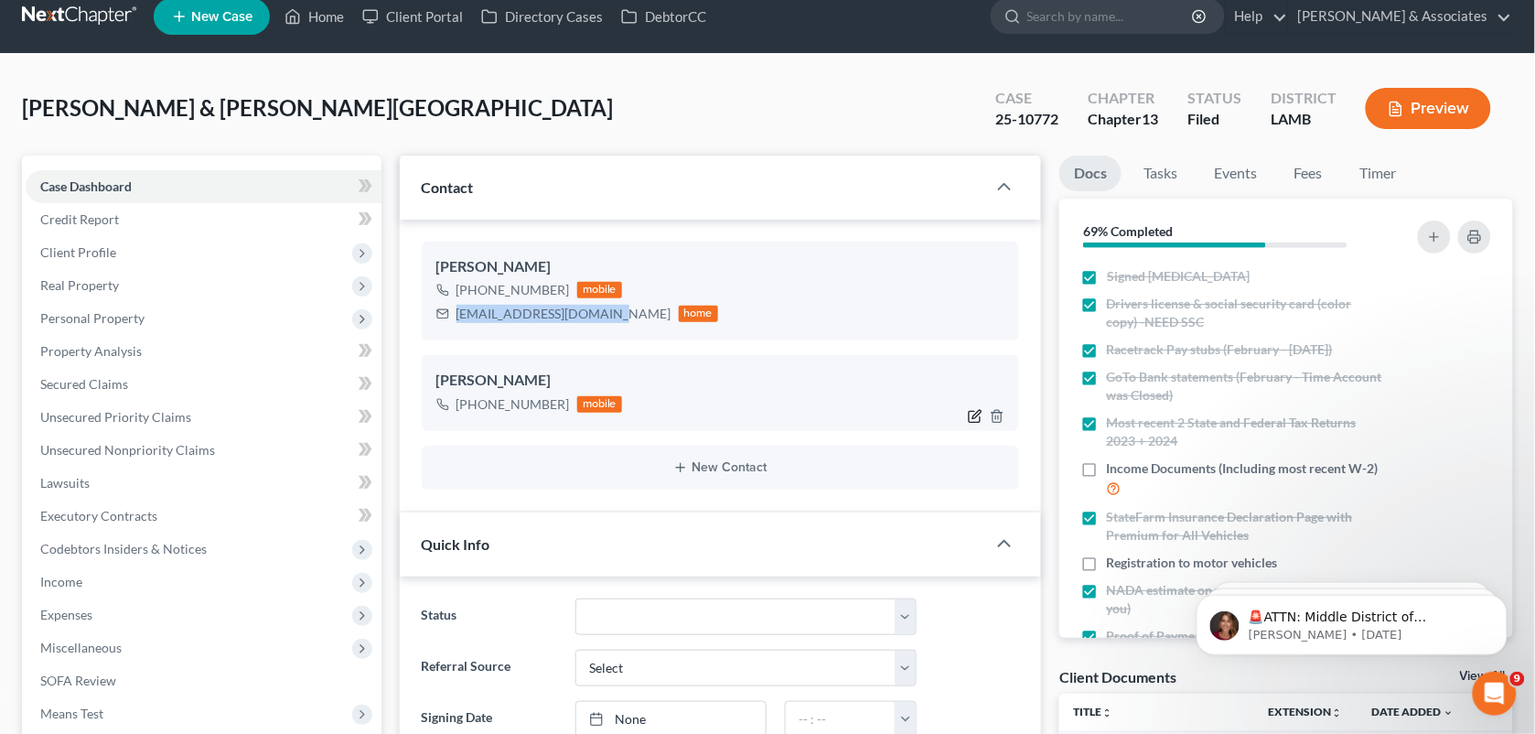
select select "1"
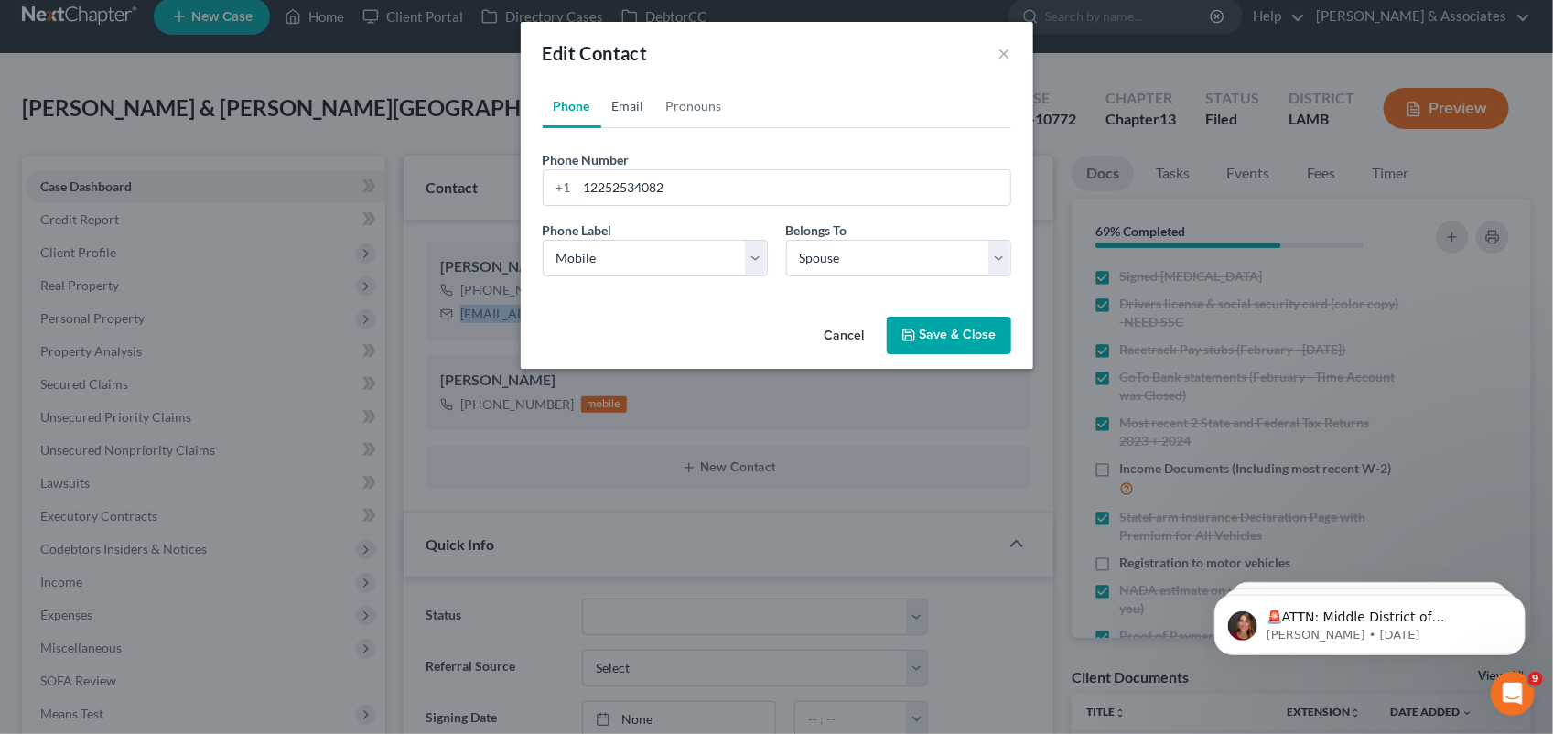
click at [615, 107] on link "Email" at bounding box center [628, 106] width 54 height 44
click at [624, 171] on input "email" at bounding box center [793, 187] width 433 height 35
paste input "[EMAIL_ADDRESS][DOMAIN_NAME]"
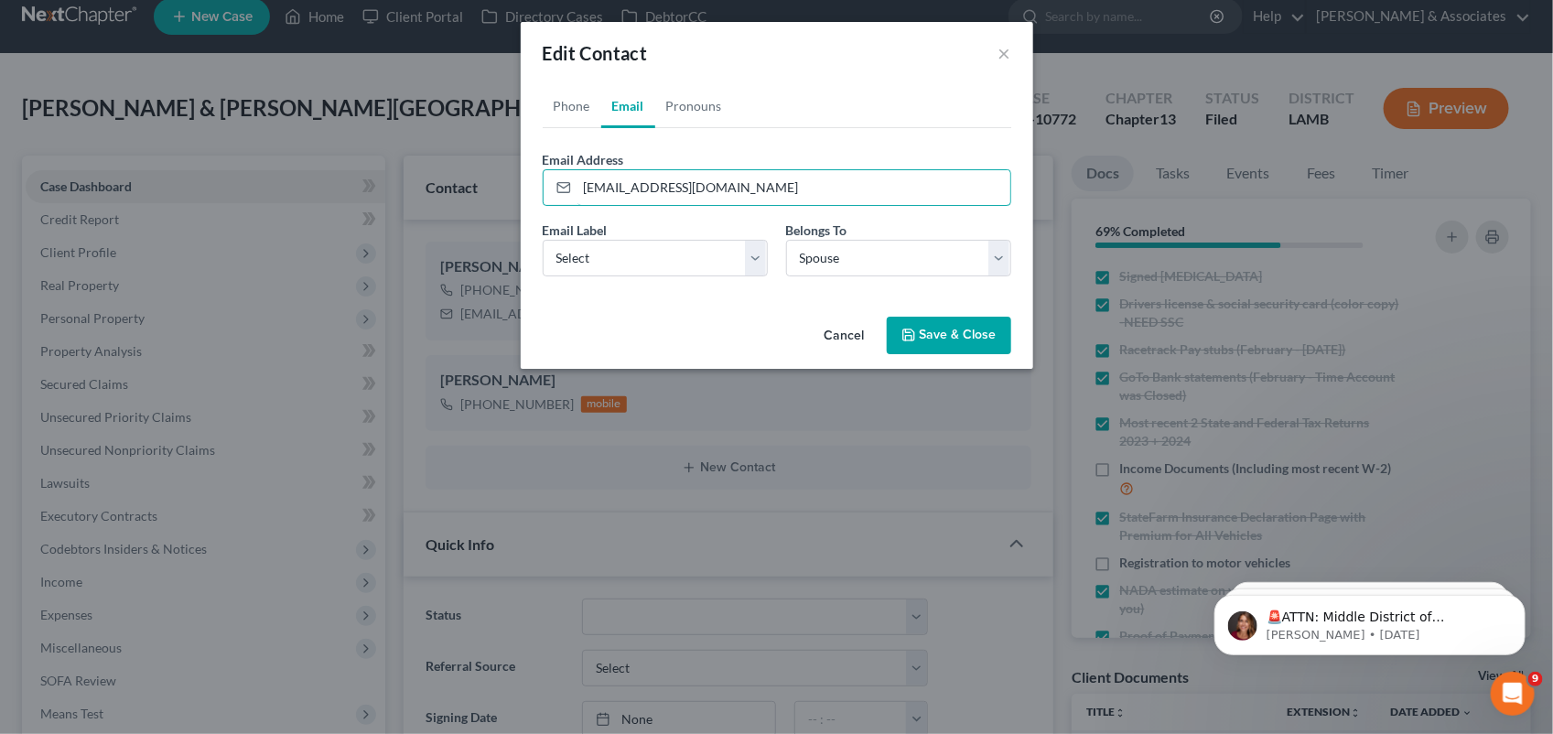
type input "[EMAIL_ADDRESS][DOMAIN_NAME]"
click at [756, 128] on div "Phone Number * [PHONE_NUMBER] Ext. Phone Label * Select Mobile Home Work Other …" at bounding box center [777, 209] width 468 height 163
click at [933, 339] on button "Save & Close" at bounding box center [949, 336] width 124 height 38
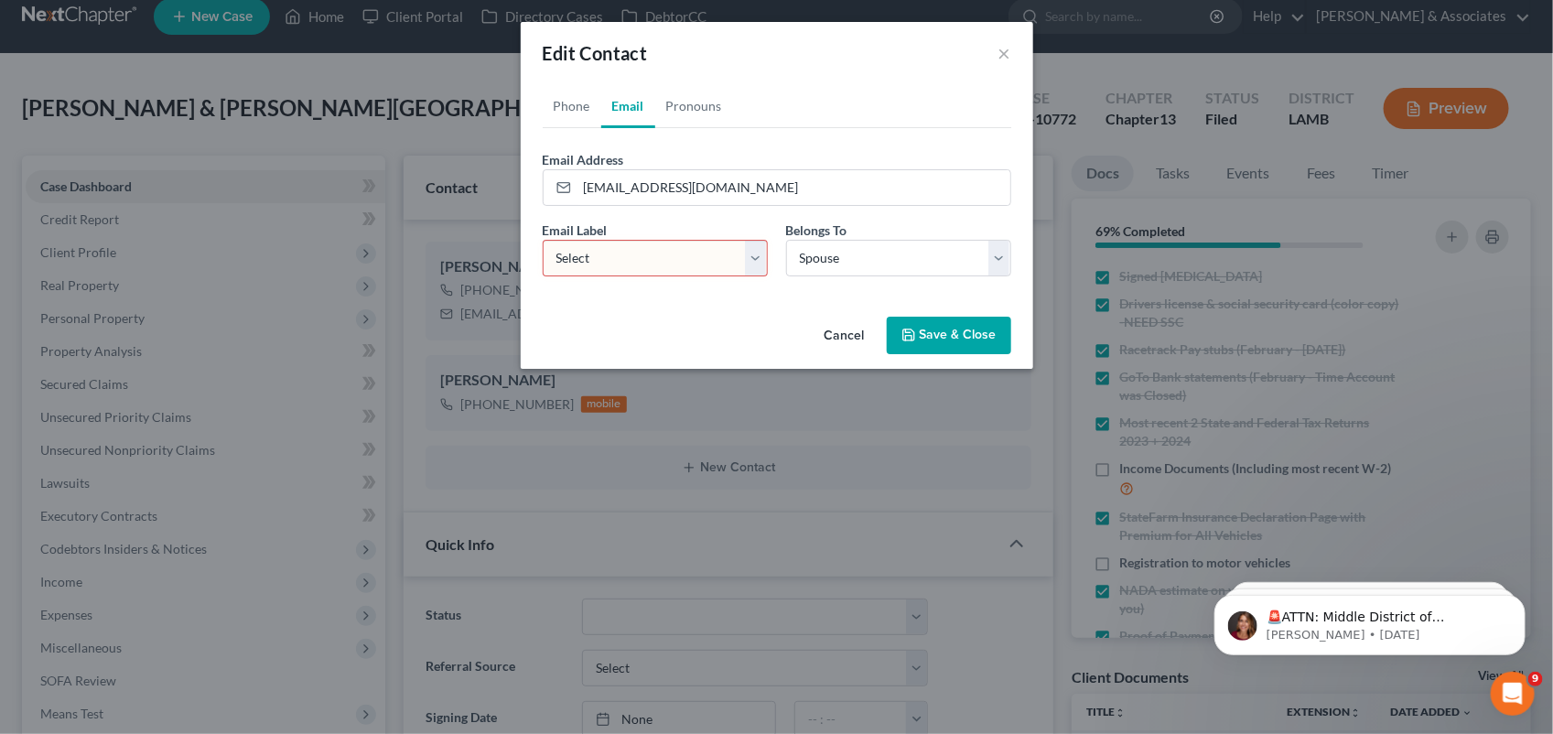
click at [714, 57] on div "Edit Contact ×" at bounding box center [777, 53] width 512 height 62
click at [748, 261] on select "Select Home Work Other" at bounding box center [655, 258] width 225 height 37
select select "0"
click at [543, 240] on select "Select Home Work Other" at bounding box center [655, 258] width 225 height 37
click at [959, 335] on button "Save & Close" at bounding box center [949, 336] width 124 height 38
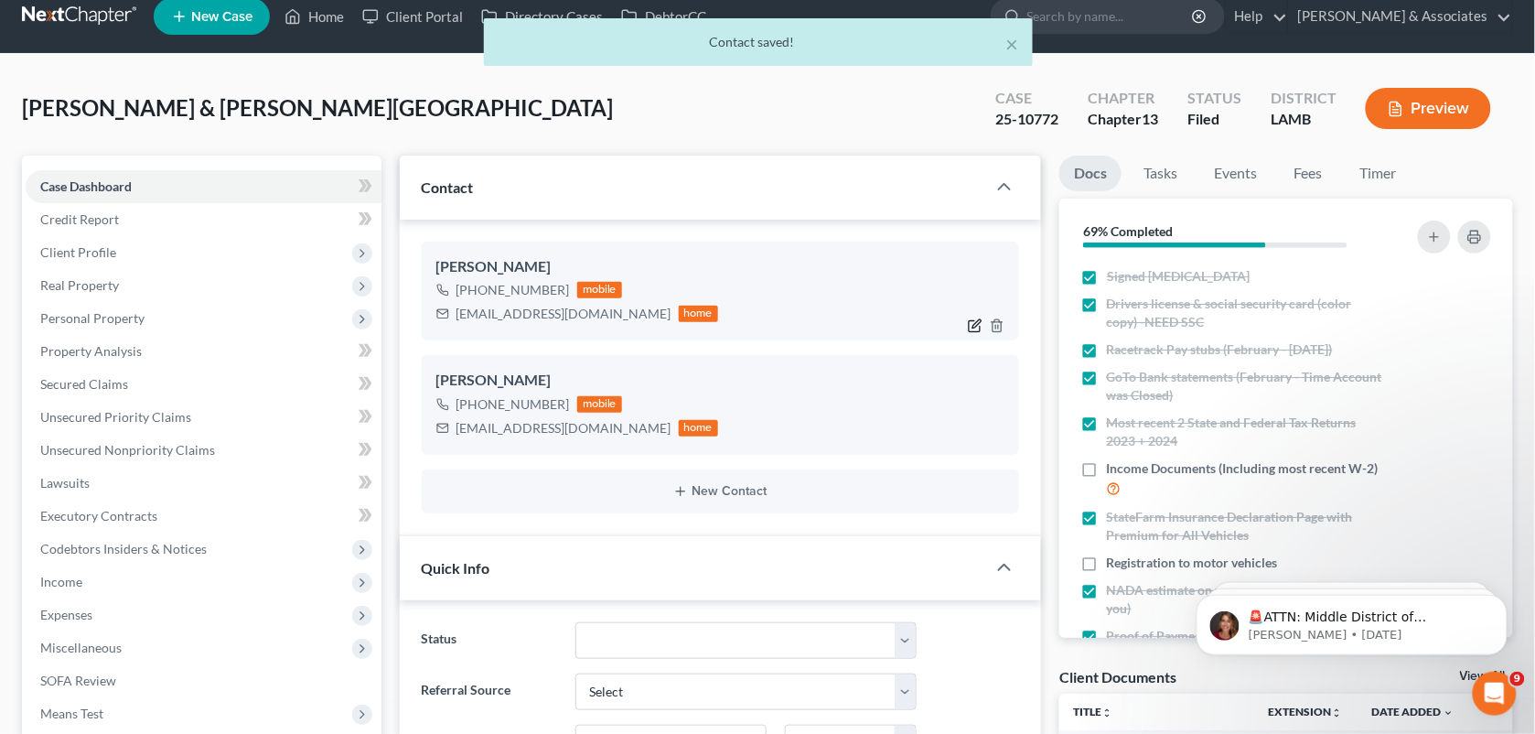
click at [971, 325] on icon "button" at bounding box center [975, 325] width 15 height 15
select select "0"
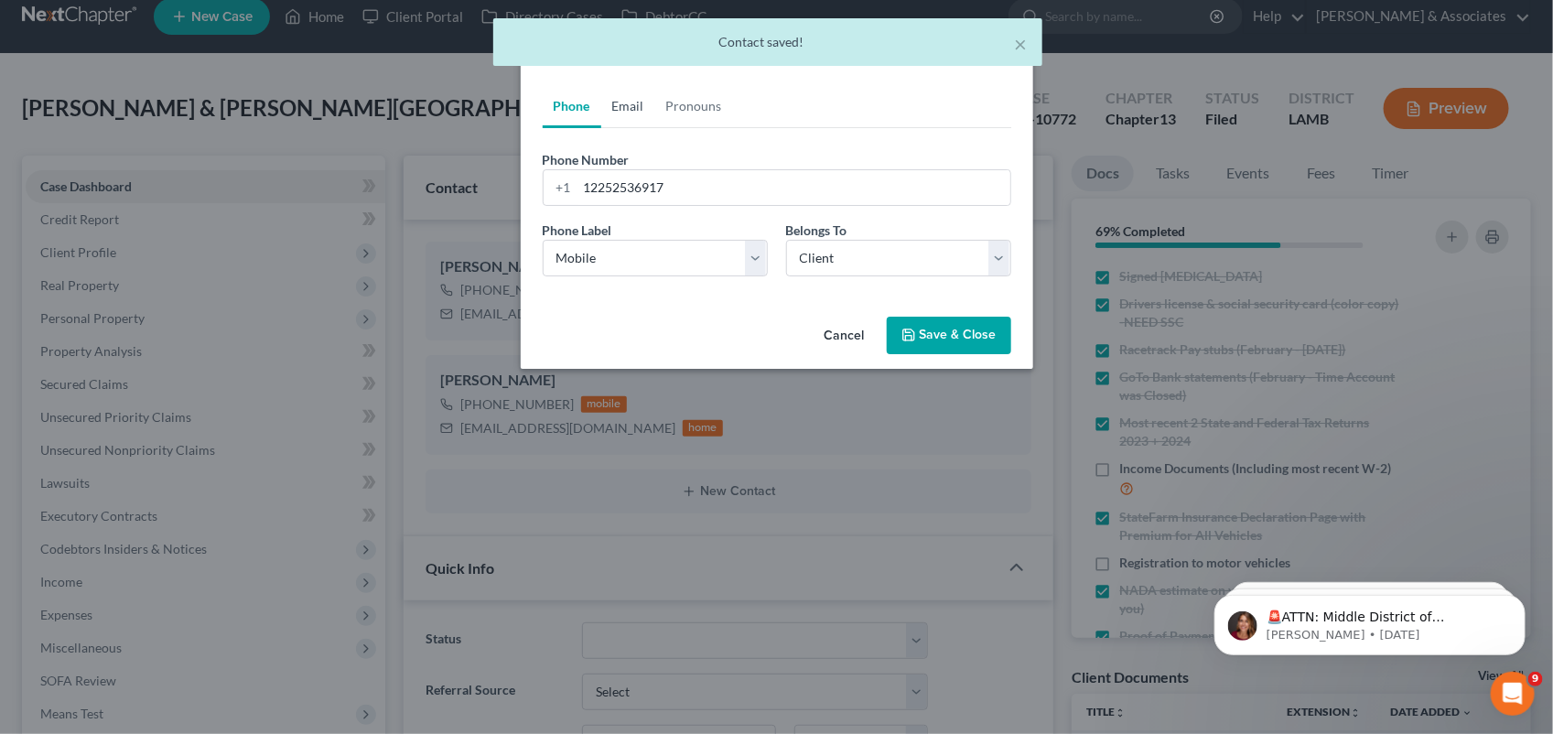
click at [630, 105] on link "Email" at bounding box center [628, 106] width 54 height 44
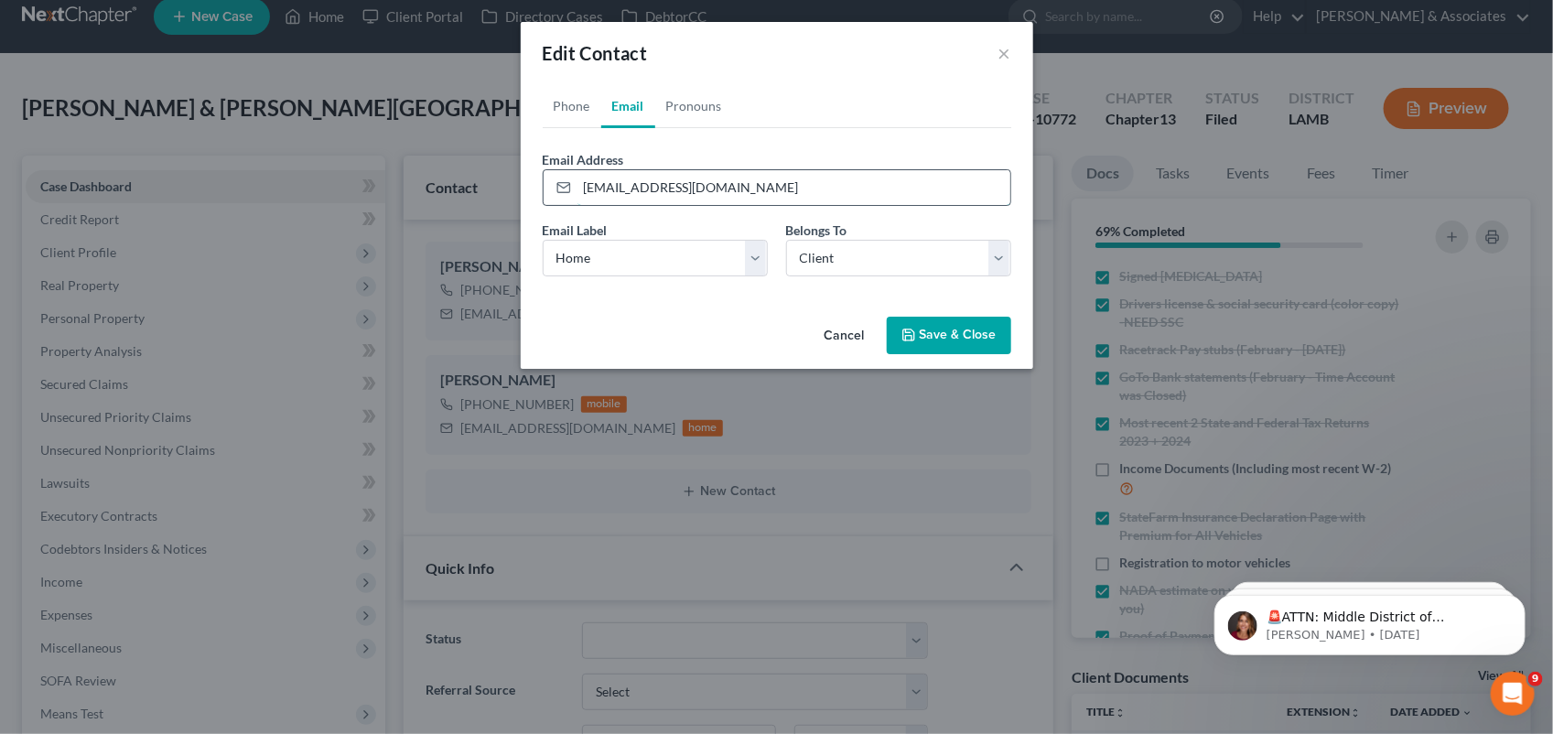
click at [762, 192] on input "[EMAIL_ADDRESS][DOMAIN_NAME]" at bounding box center [793, 187] width 433 height 35
type input "l"
click at [916, 340] on icon "button" at bounding box center [908, 335] width 15 height 15
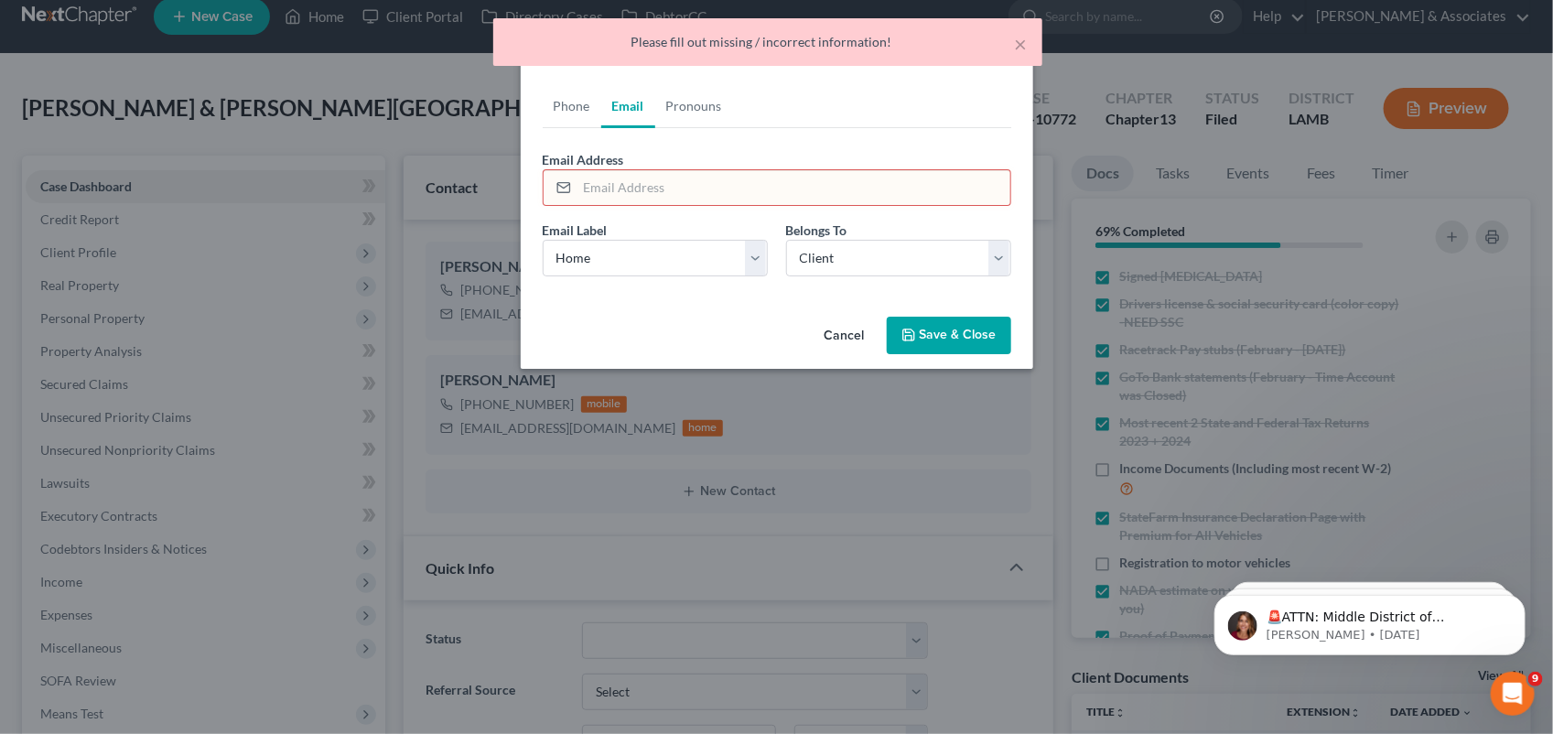
drag, startPoint x: 954, startPoint y: 313, endPoint x: 945, endPoint y: 343, distance: 31.6
click at [945, 343] on div "Cancel Save & Close" at bounding box center [777, 339] width 512 height 60
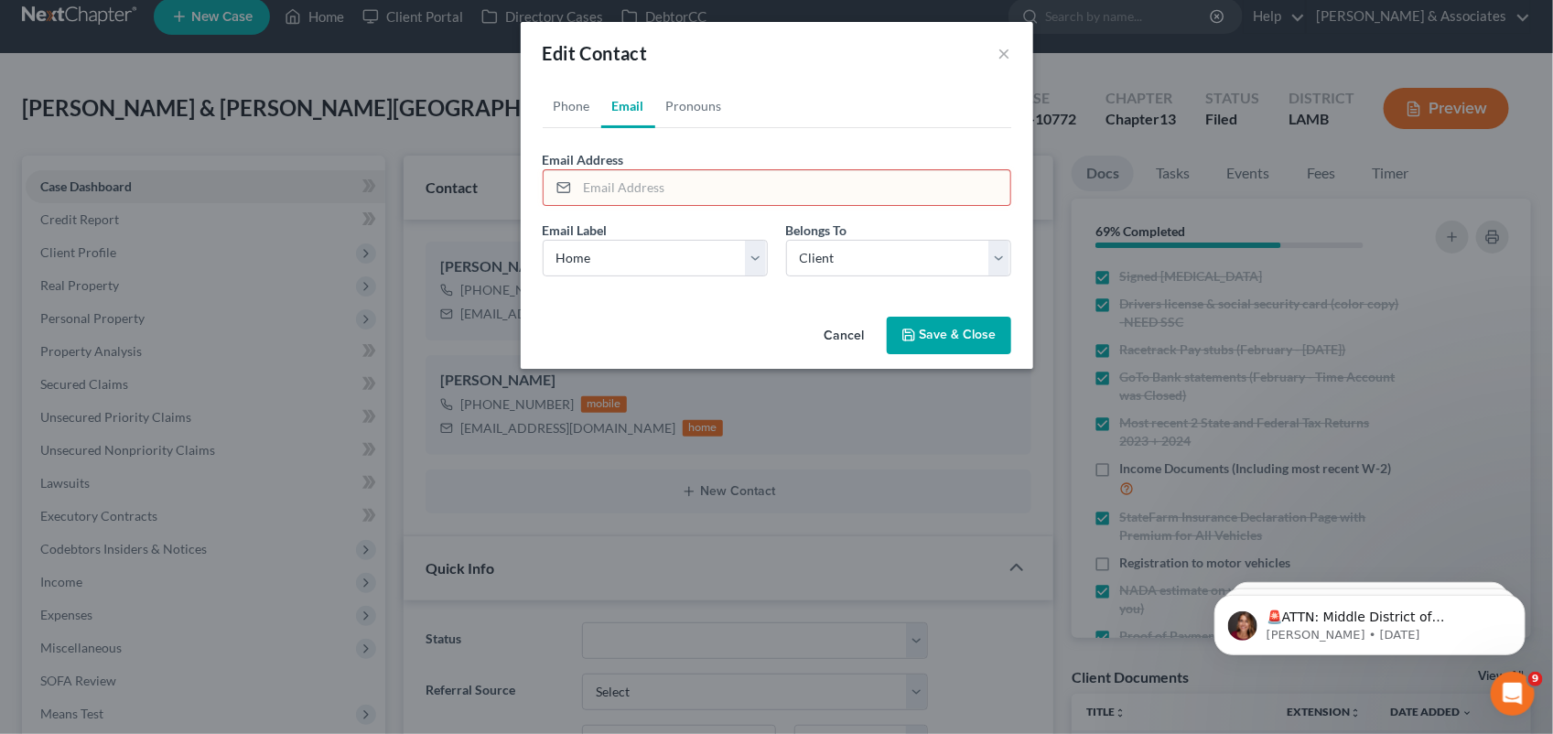
click at [945, 343] on button "Save & Close" at bounding box center [949, 336] width 124 height 38
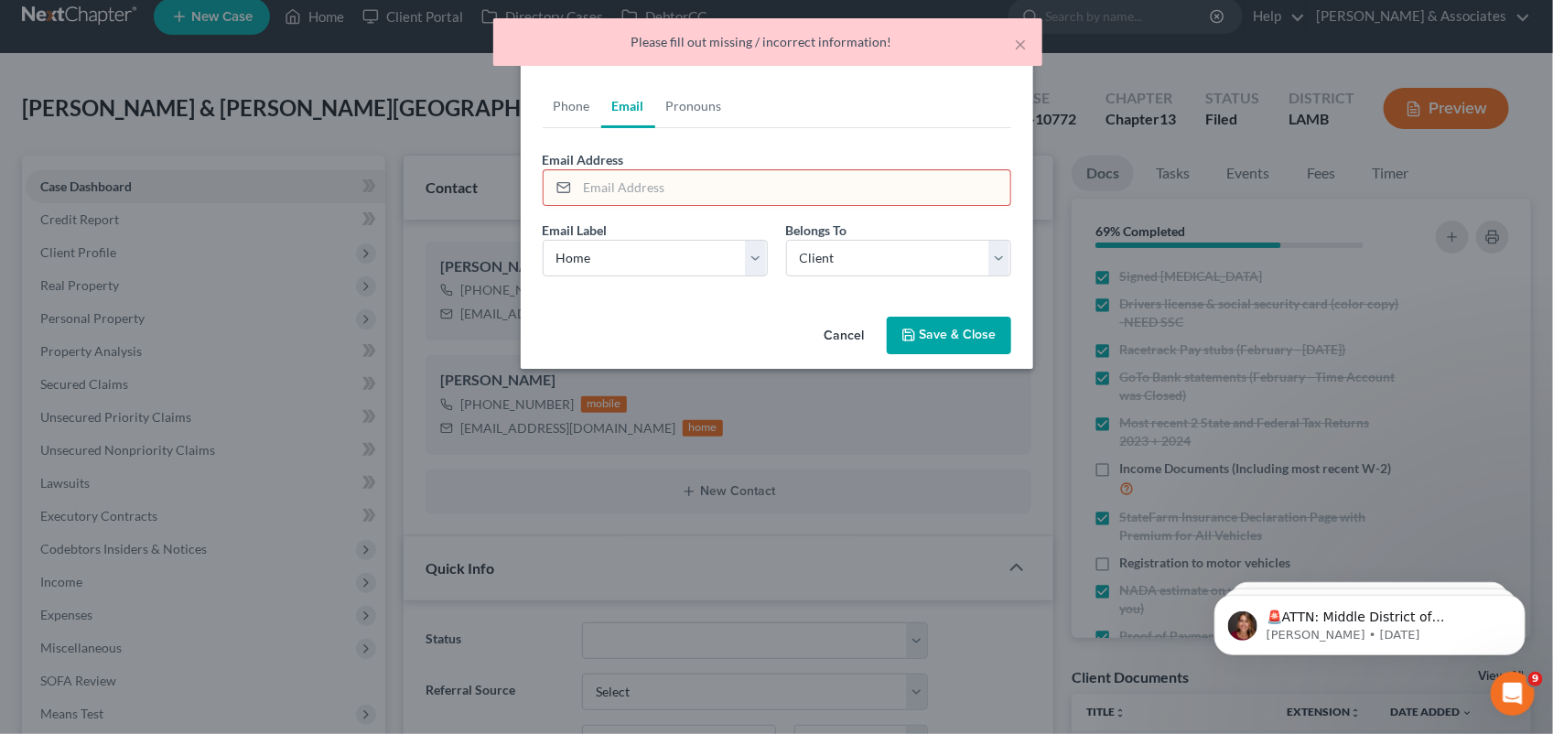
click at [673, 186] on input "email" at bounding box center [793, 187] width 433 height 35
click at [590, 284] on div "Email Label Select Home Work Other Belongs To * Select Client Spouse Other" at bounding box center [776, 256] width 487 height 70
click at [814, 249] on select "Select Client Spouse Other" at bounding box center [898, 258] width 225 height 37
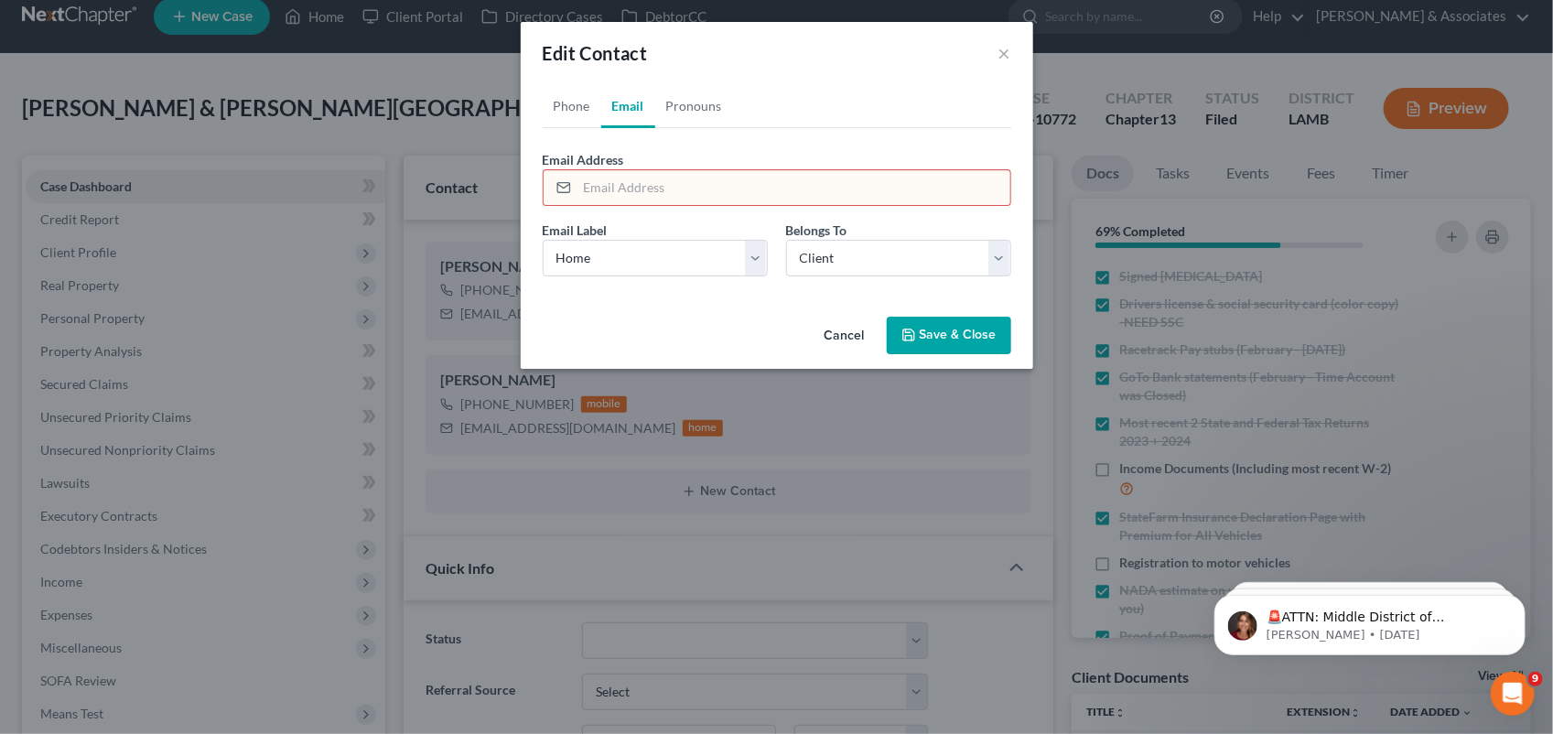
click at [715, 304] on div "Phone Email Pronouns Phone Number * [PHONE_NUMBER] Ext. Phone Label * Select Mo…" at bounding box center [777, 196] width 512 height 225
click at [565, 110] on link "Phone" at bounding box center [572, 106] width 59 height 44
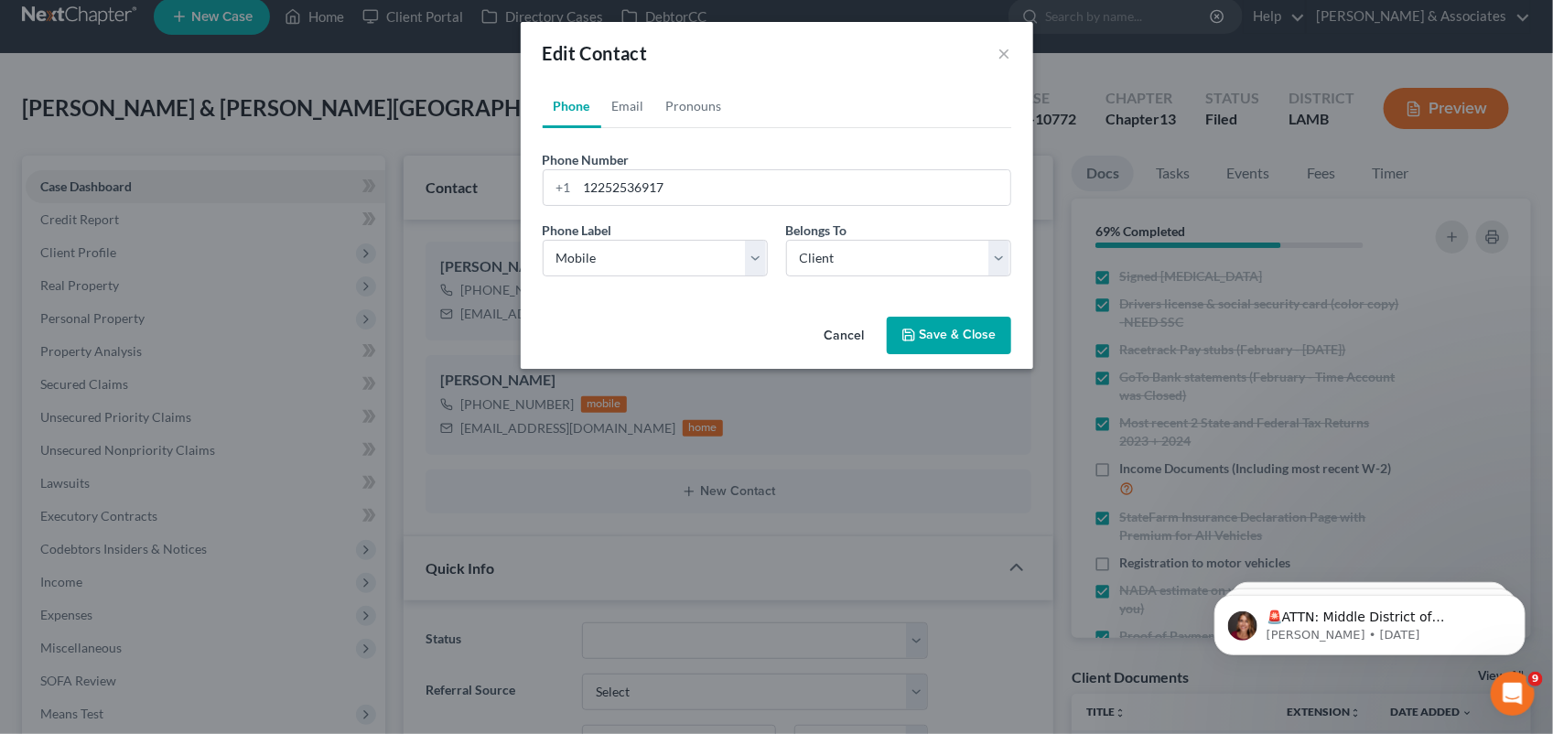
click at [940, 350] on button "Save & Close" at bounding box center [949, 336] width 124 height 38
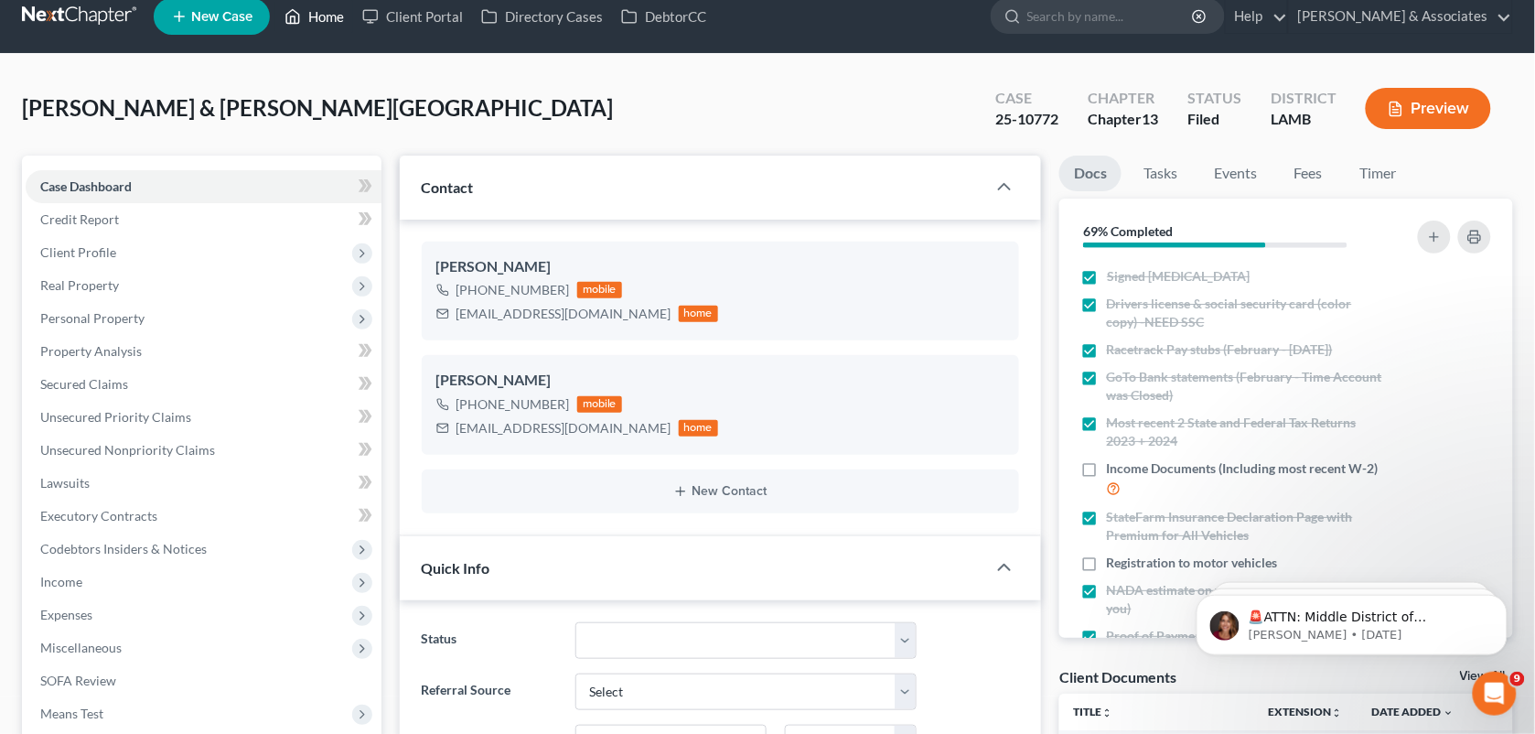
click at [314, 11] on link "Home" at bounding box center [314, 16] width 78 height 33
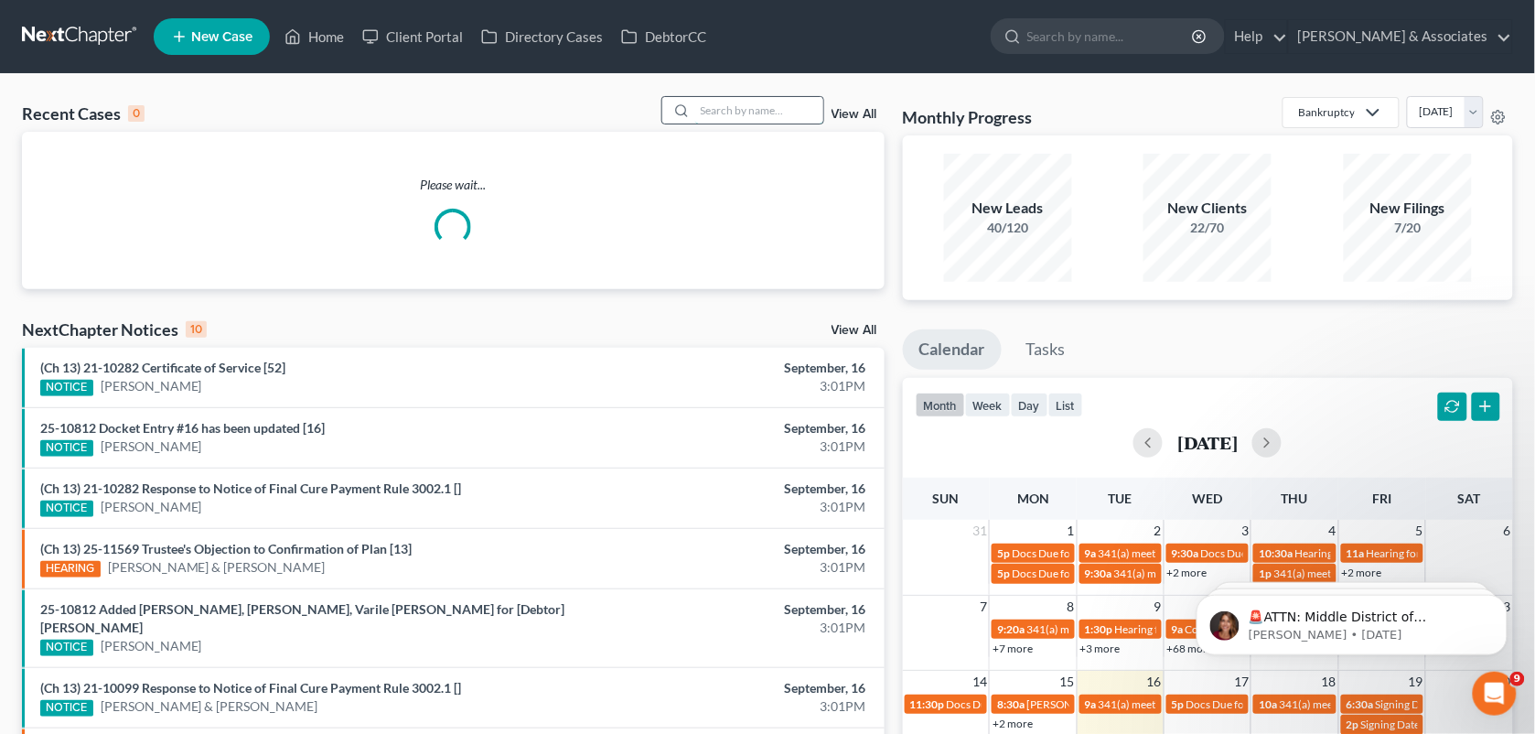
click at [712, 117] on input "search" at bounding box center [759, 110] width 128 height 27
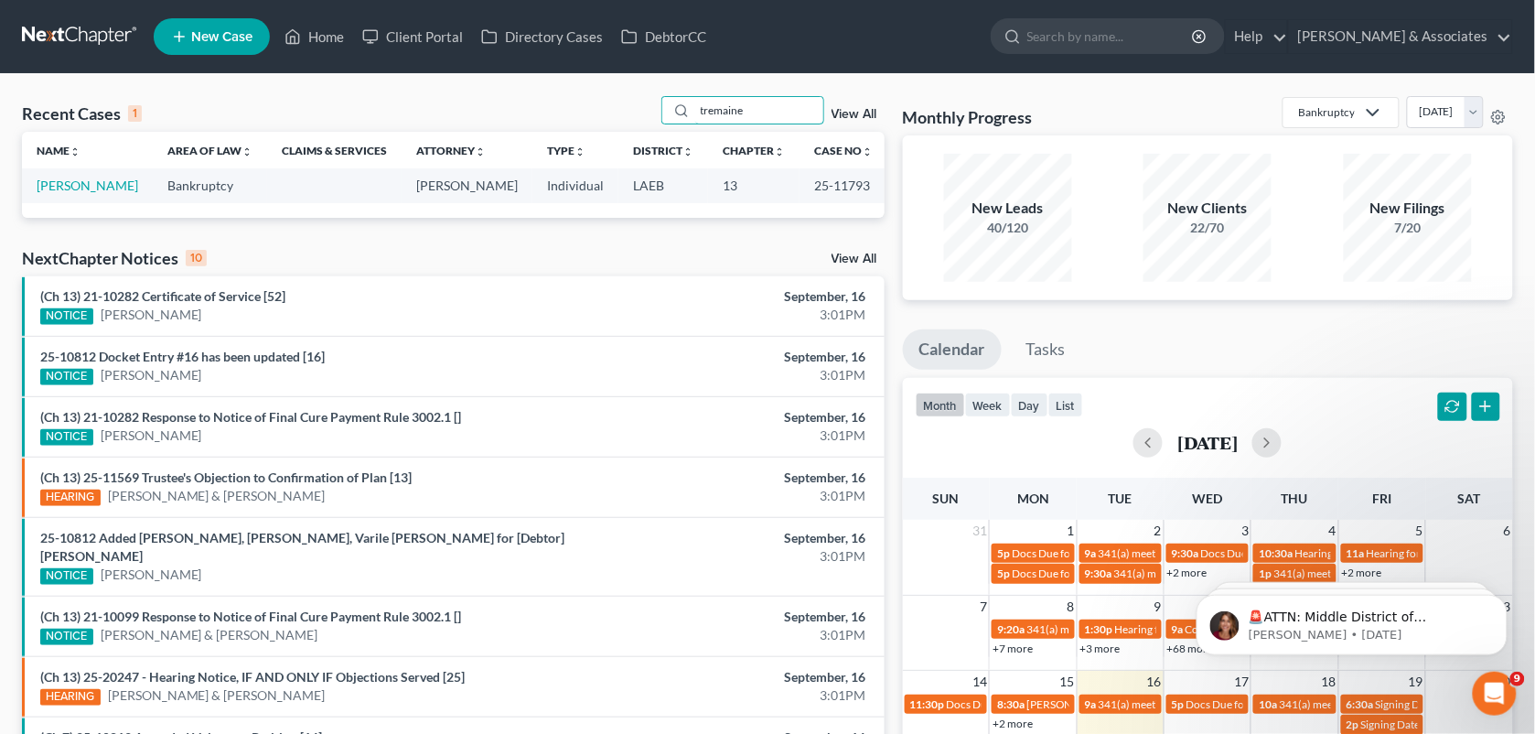
type input "tremaine"
click at [122, 175] on td "[PERSON_NAME]" at bounding box center [87, 185] width 131 height 34
click at [121, 180] on link "[PERSON_NAME]" at bounding box center [88, 186] width 102 height 16
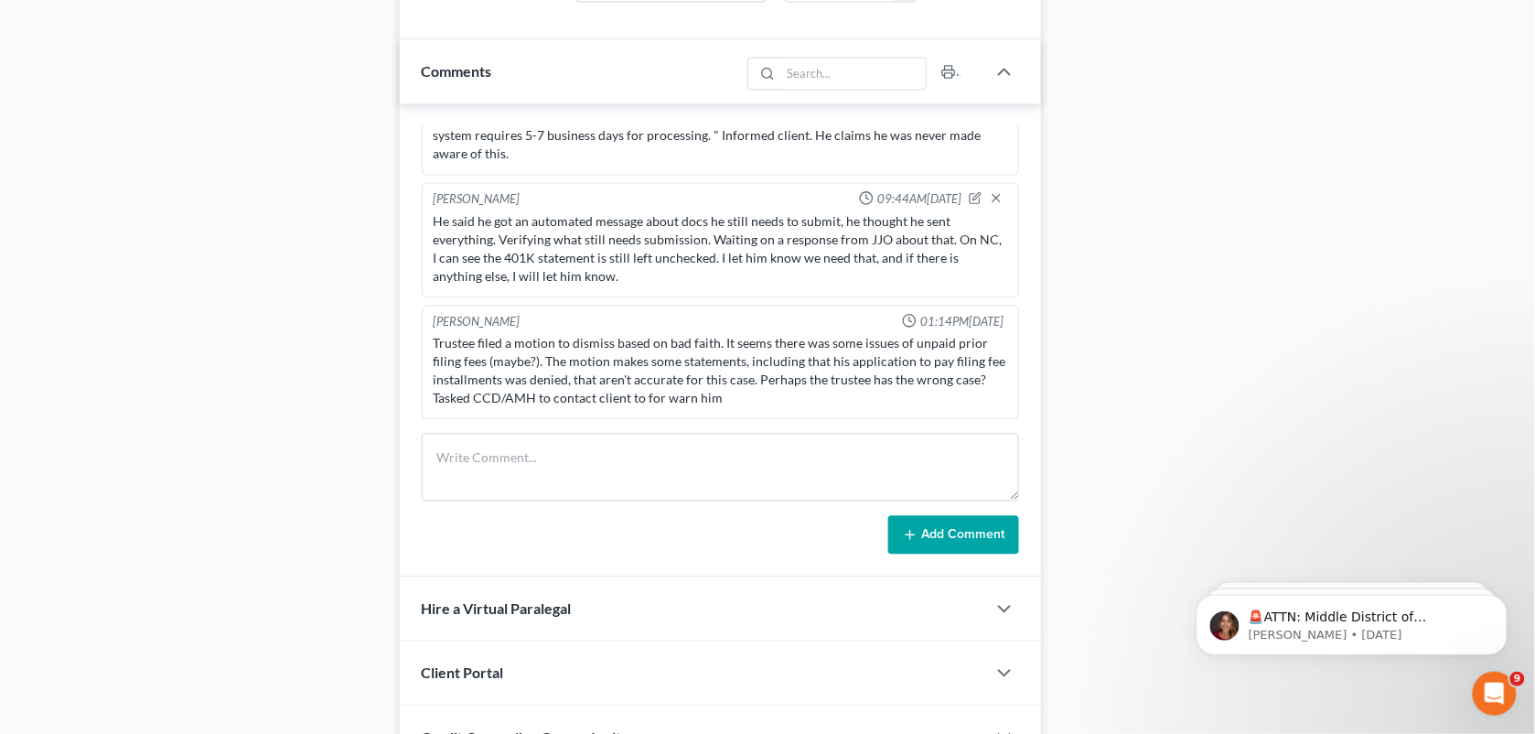
scroll to position [980, 0]
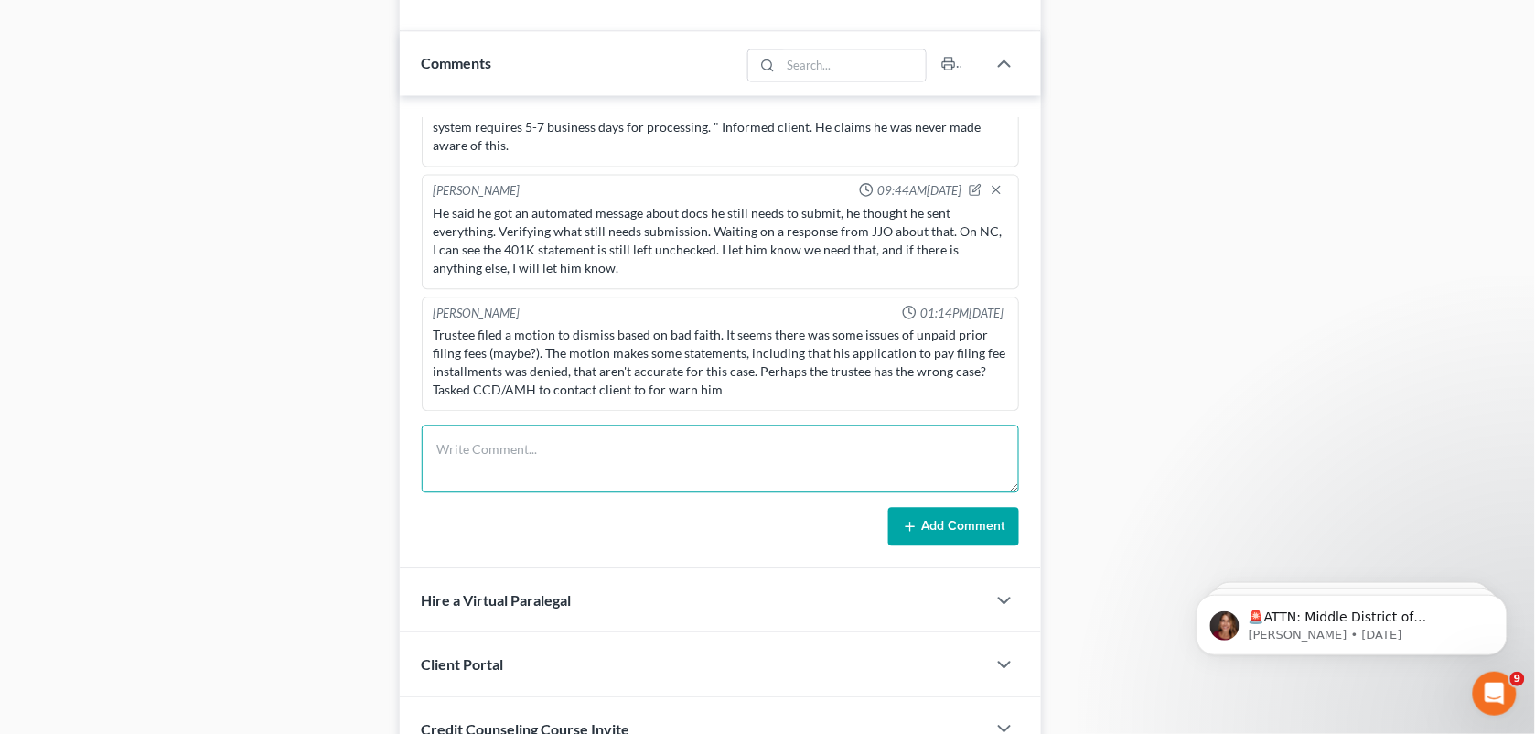
click at [504, 478] on textarea at bounding box center [721, 459] width 598 height 68
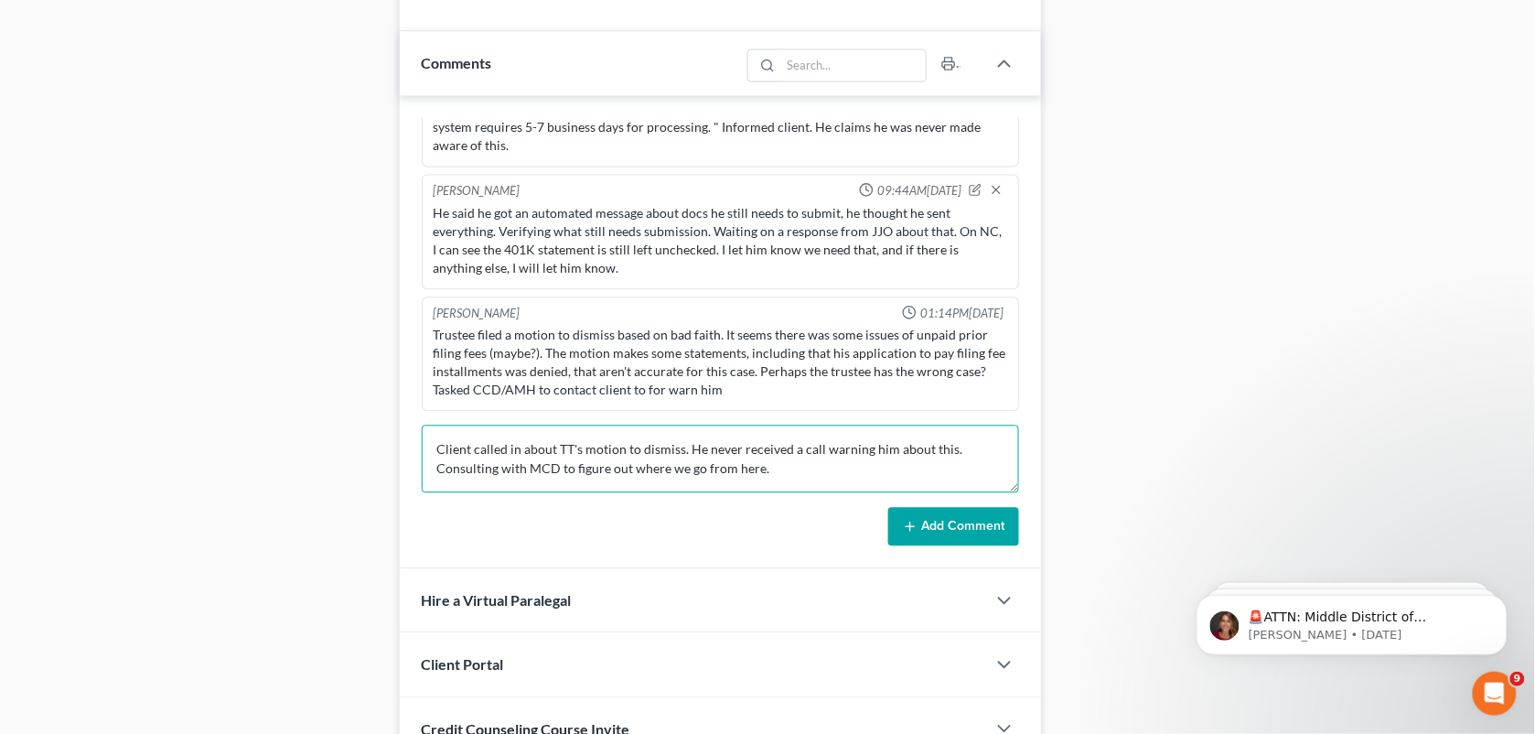
click at [684, 458] on textarea "Client called in about TT's motion to dismiss. He never received a call warning…" at bounding box center [721, 459] width 598 height 68
click at [897, 472] on textarea "Client called in about TT's motion to dismiss. I explained the note from above.…" at bounding box center [721, 459] width 598 height 68
type textarea "Client called in about TT's motion to dismiss. I explained the note from above.…"
click at [935, 540] on button "Add Comment" at bounding box center [953, 527] width 131 height 38
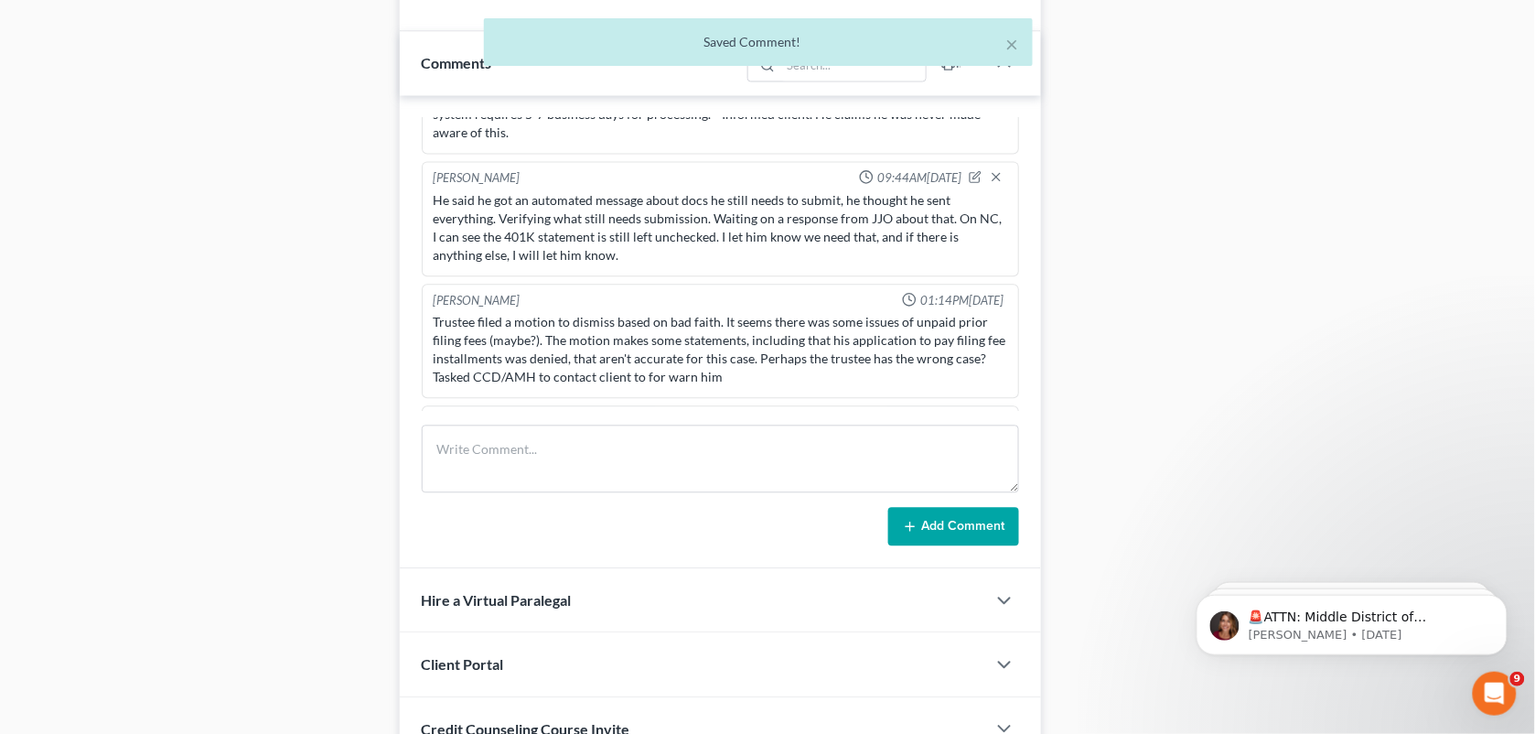
scroll to position [3358, 0]
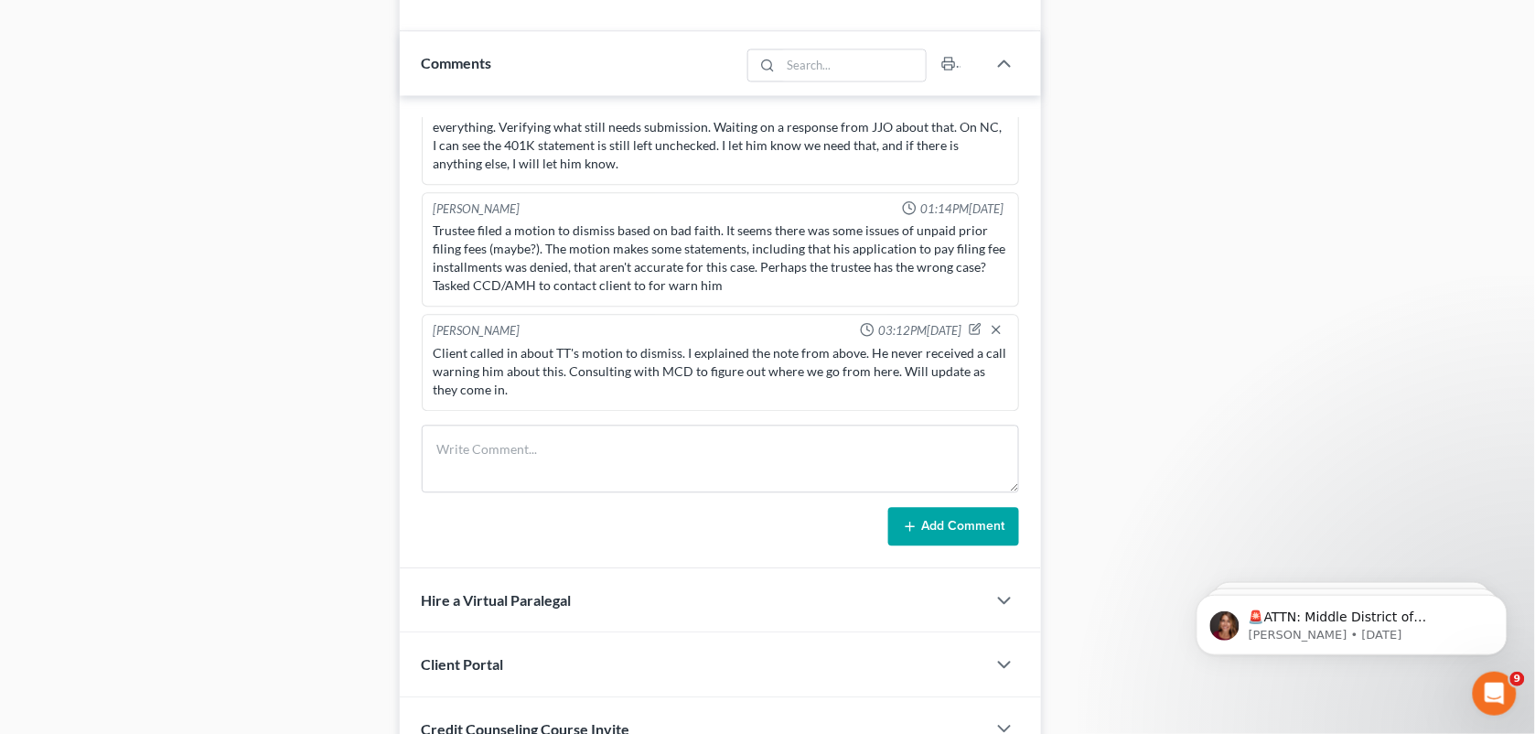
click at [1080, 151] on div "Docs Tasks Events Fees Timer 92% Completed Nothing here yet! Signed [MEDICAL_DA…" at bounding box center [1286, 216] width 472 height 2041
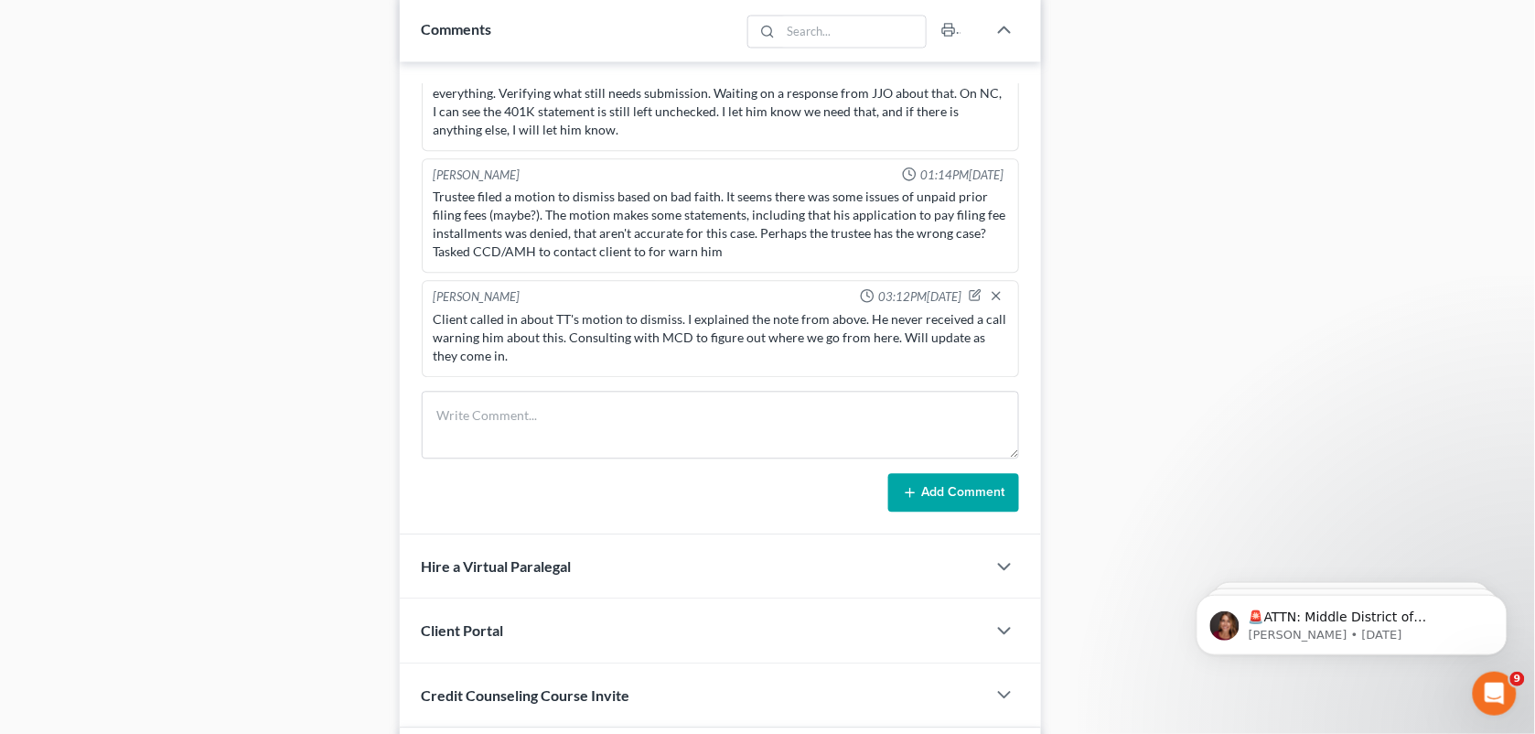
scroll to position [1034, 0]
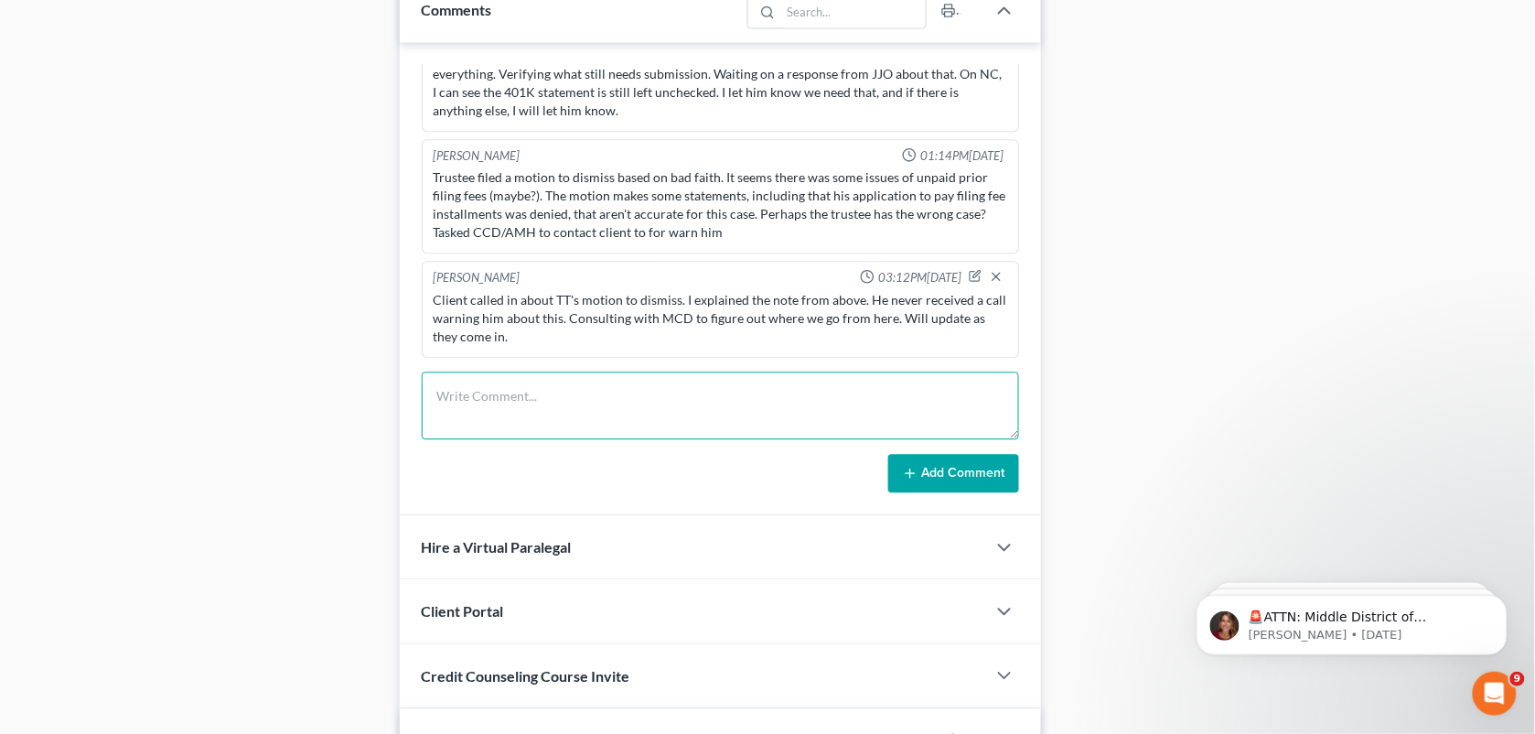
click at [716, 419] on textarea at bounding box center [721, 406] width 598 height 68
paste textarea "Well that's not ideal. Let him know I've been trying to get to the bottom of it…"
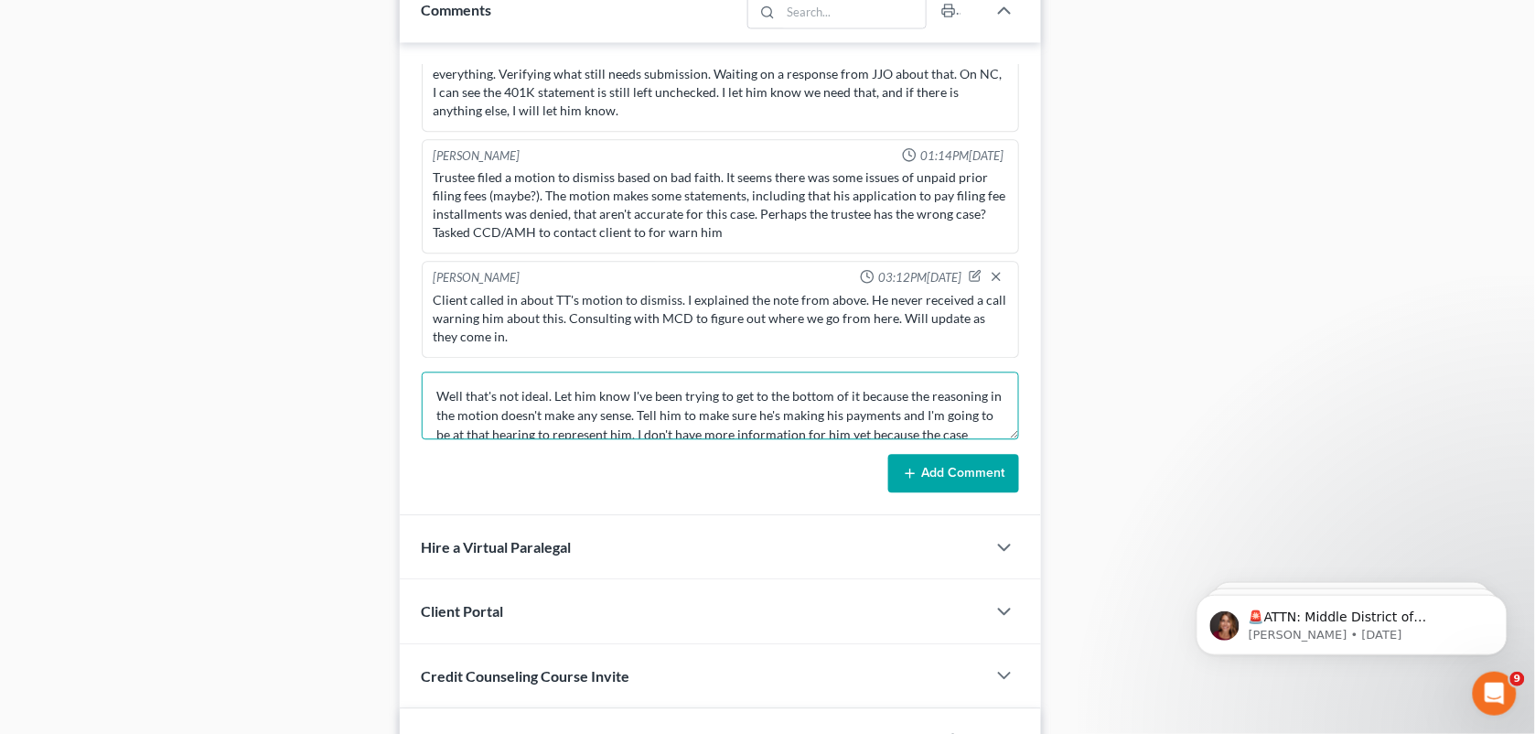
scroll to position [99, 0]
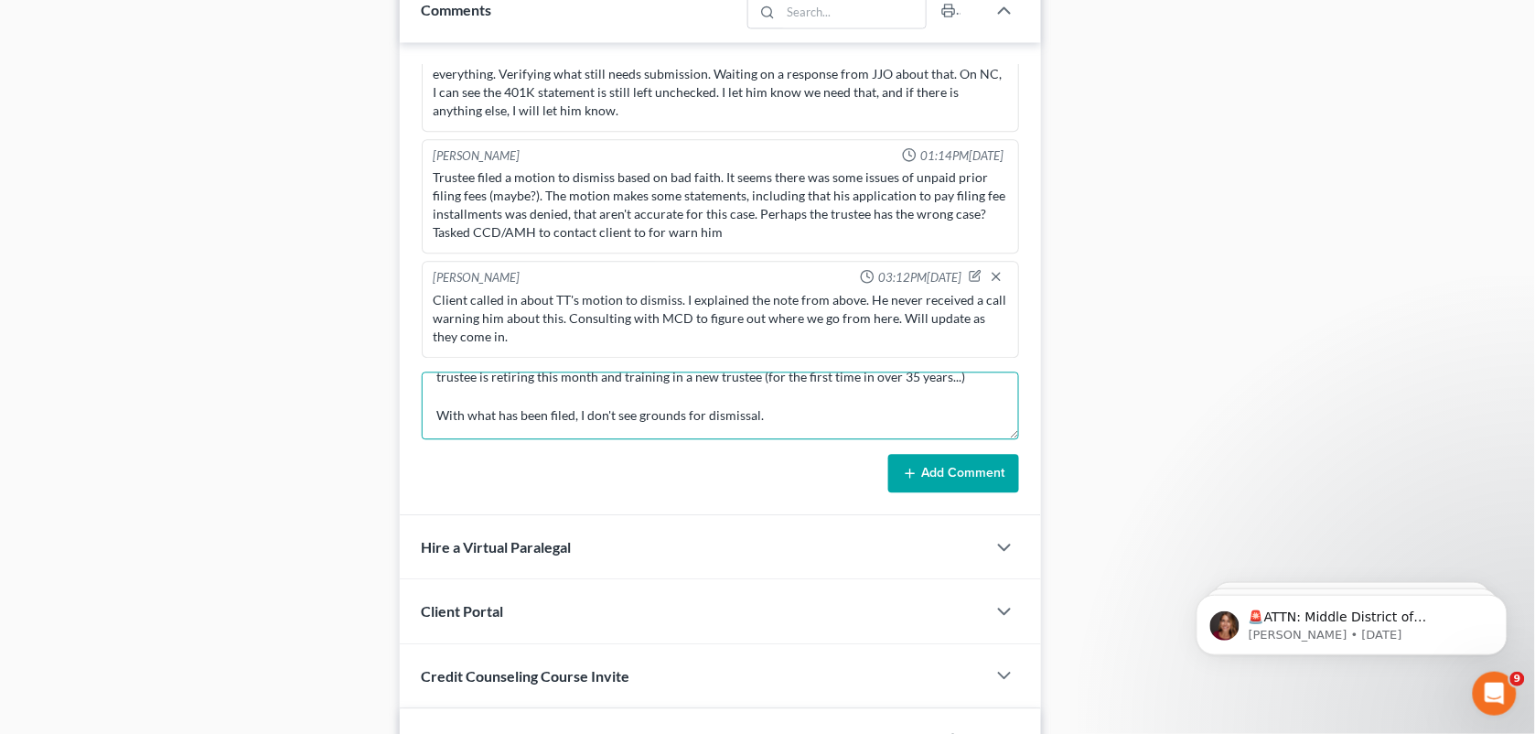
click at [639, 401] on textarea "Well that's not ideal. Let him know I've been trying to get to the bottom of it…" at bounding box center [721, 406] width 598 height 68
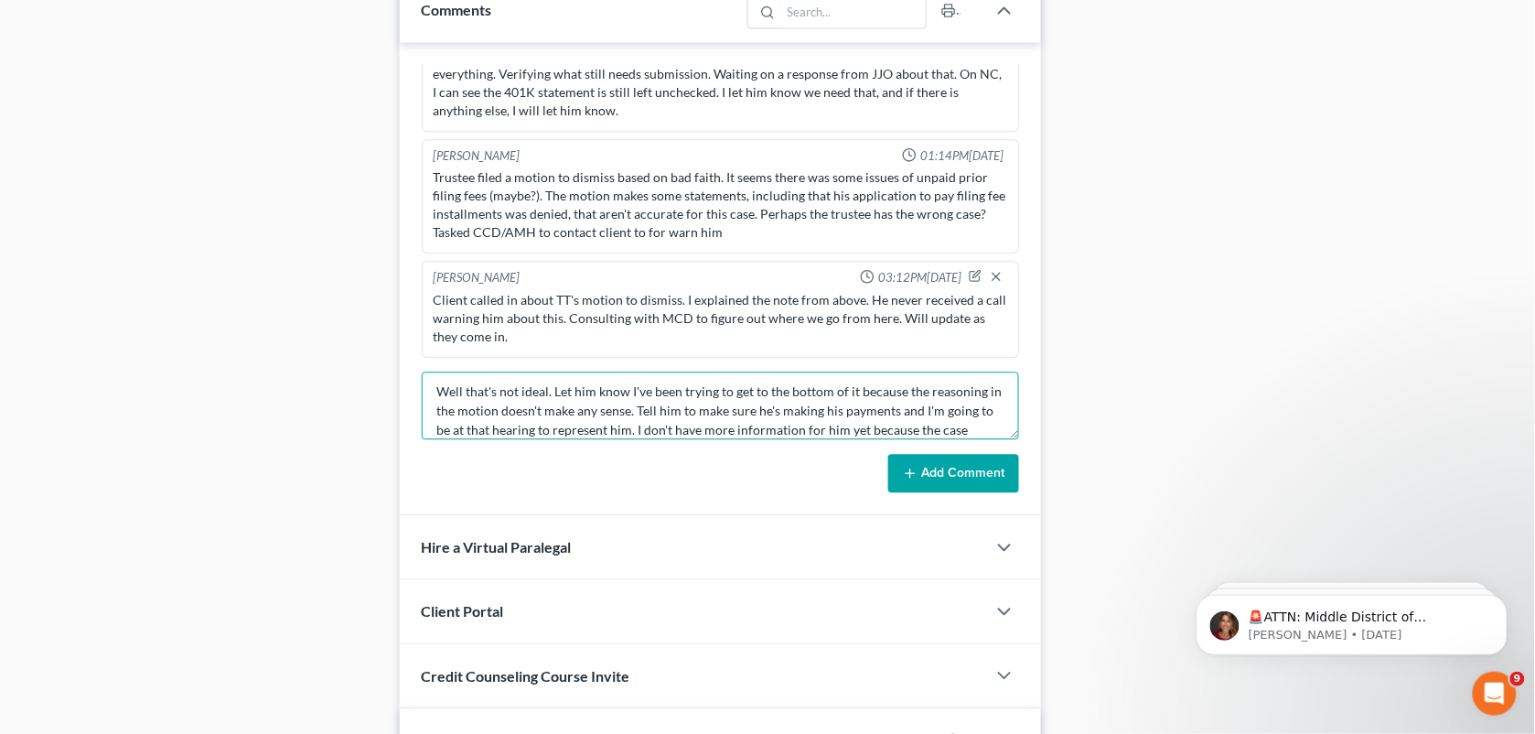
scroll to position [0, 0]
drag, startPoint x: 552, startPoint y: 400, endPoint x: 366, endPoint y: 398, distance: 185.8
click at [366, 398] on div "Petition Navigation Case Dashboard Payments Invoices Payments Payments Credit R…" at bounding box center [768, 162] width 1510 height 2041
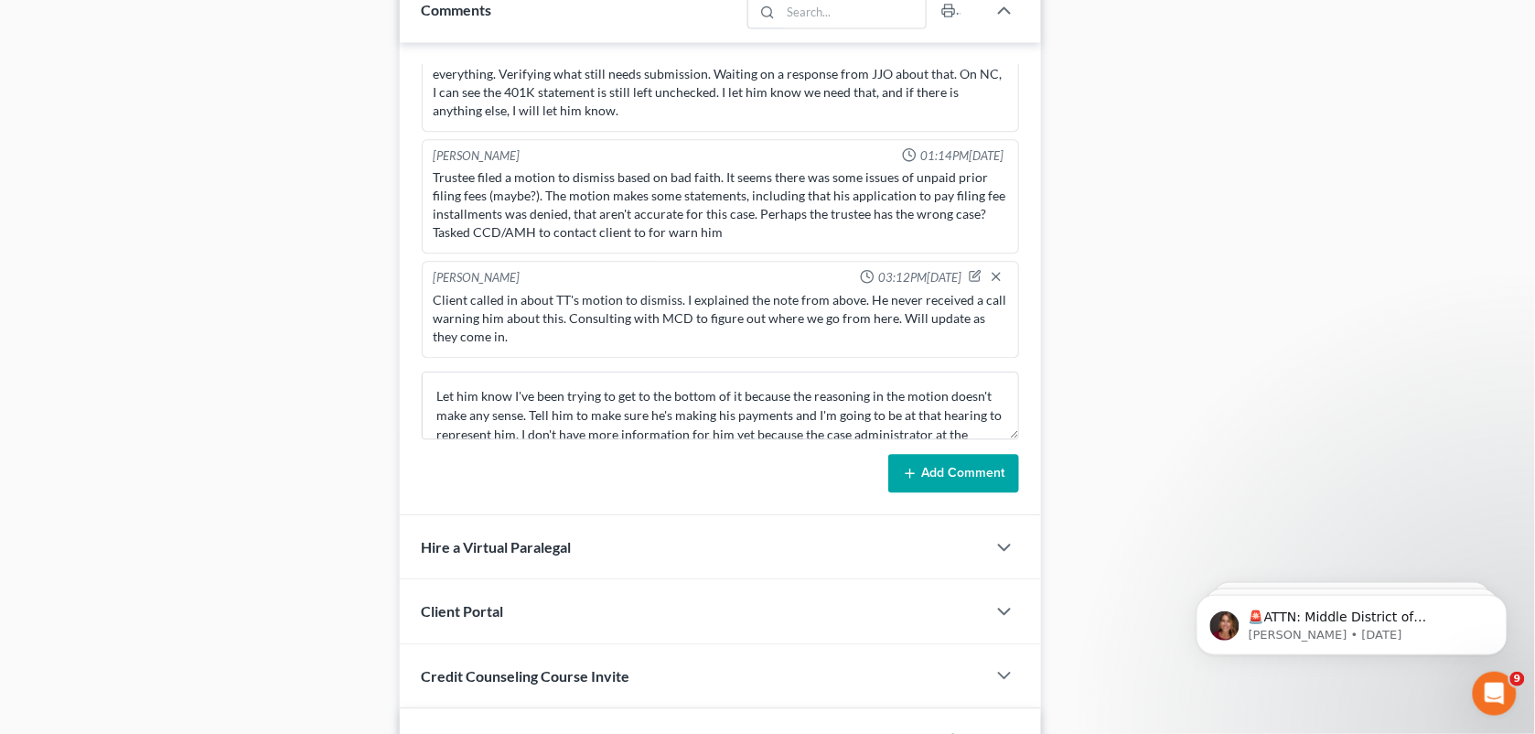
click at [366, 398] on div "Case Dashboard Payments Invoices Payments Payments Credit Report Client Profile" at bounding box center [202, 162] width 378 height 2041
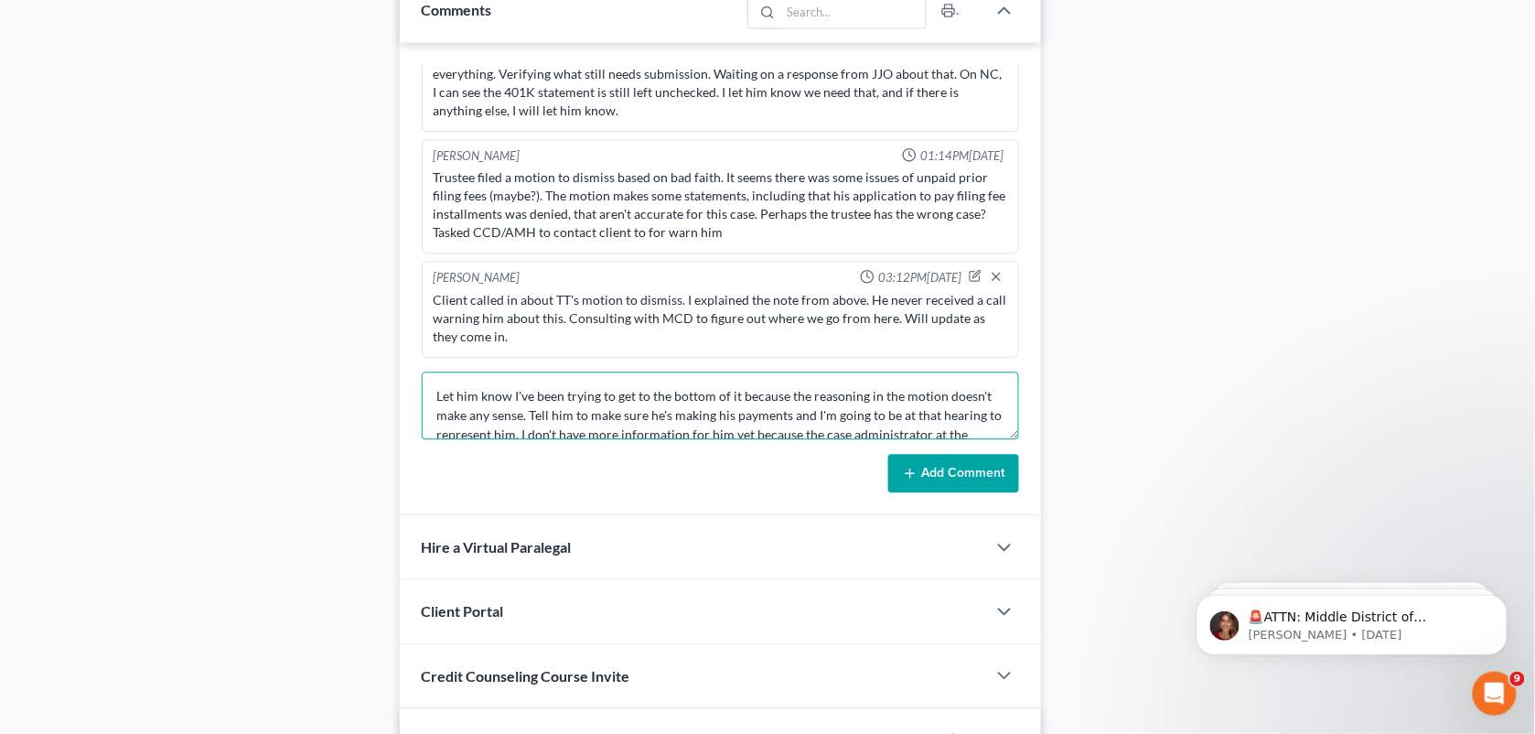
click at [437, 393] on textarea "Let him know I've been trying to get to the bottom of it because the reasoning …" at bounding box center [721, 406] width 598 height 68
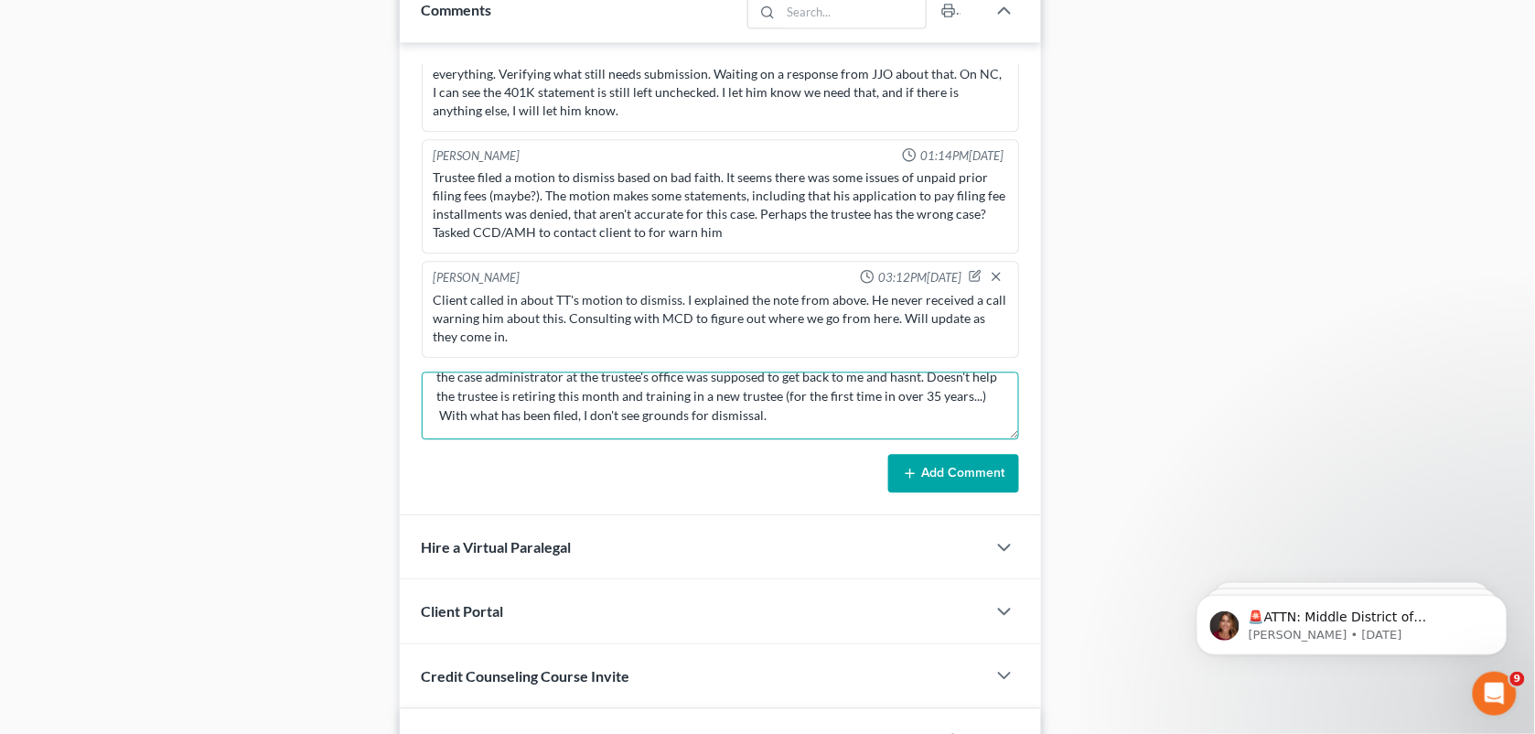
scroll to position [114, 0]
click at [647, 384] on textarea "Notified MCD about this. MCD: "Let him know I've been trying to get to the bott…" at bounding box center [721, 406] width 598 height 68
click at [872, 413] on textarea "Notified MCD about this. MCD: "Let him know I've been trying to get to the bott…" at bounding box center [721, 406] width 598 height 68
click at [875, 404] on textarea "Notified MCD about this. MCD: "Let him know I've been trying to get to the bott…" at bounding box center [721, 406] width 598 height 68
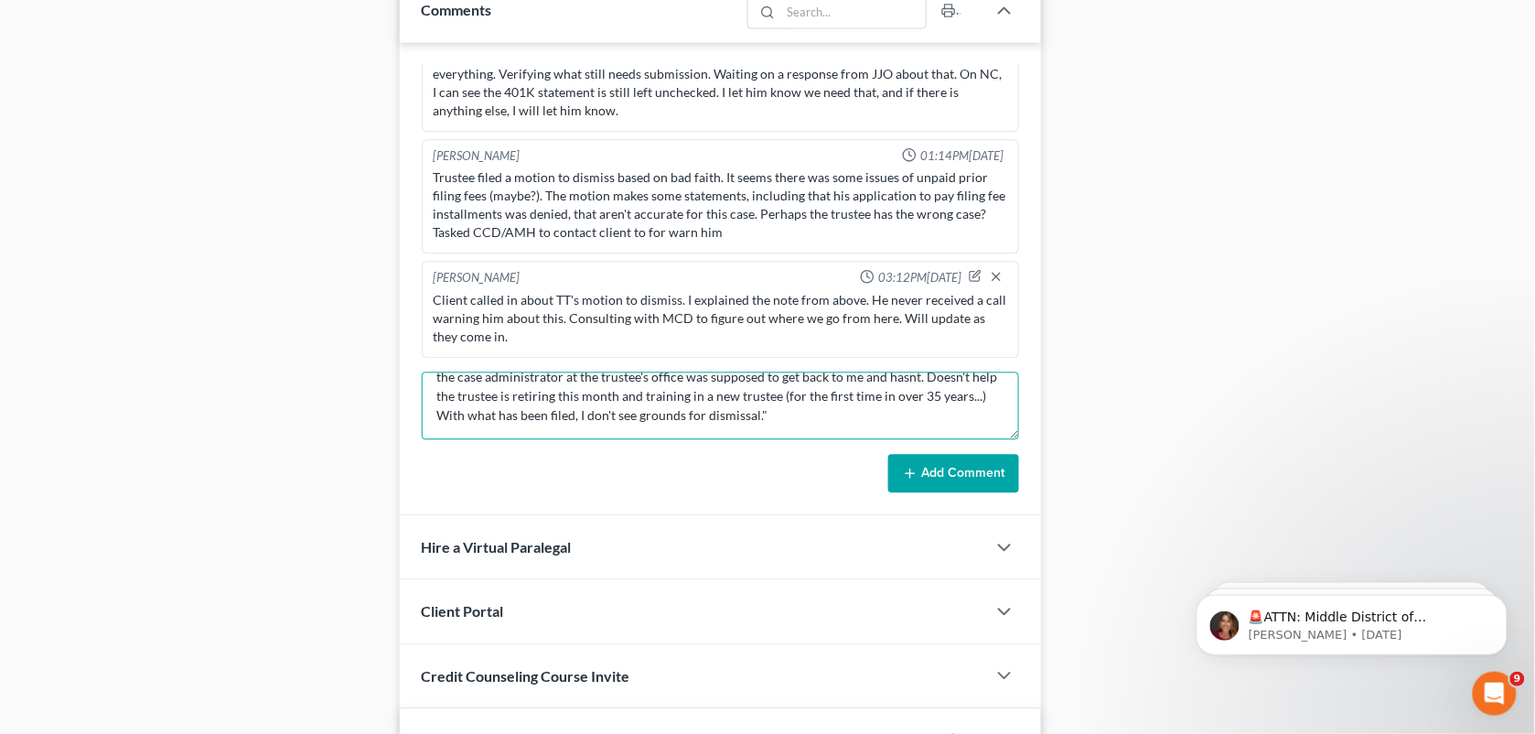
type textarea "Notified MCD about this. MCD: "Let him know I've been trying to get to the bott…"
click at [950, 481] on button "Add Comment" at bounding box center [953, 473] width 131 height 38
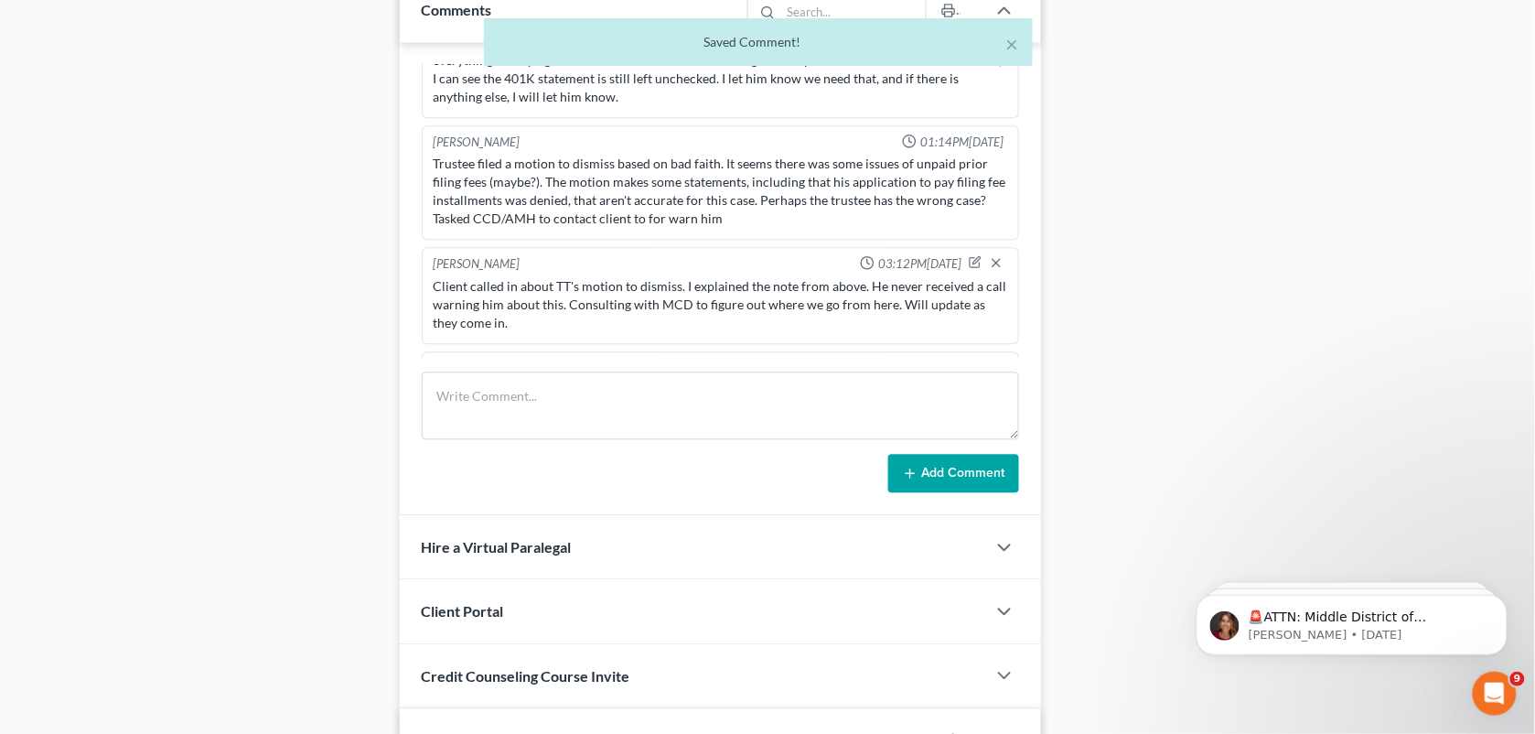
scroll to position [3516, 0]
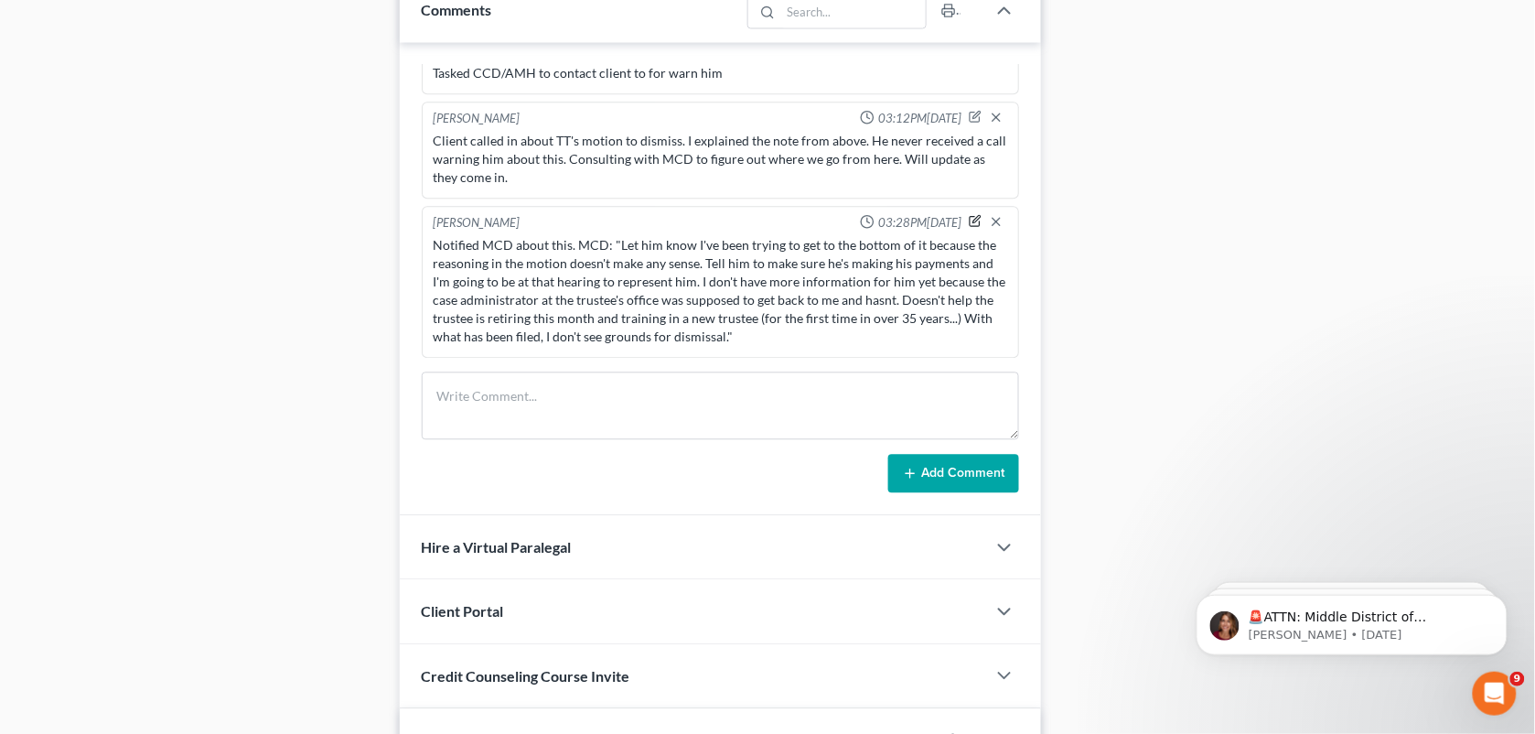
click at [969, 224] on icon "button" at bounding box center [975, 220] width 13 height 13
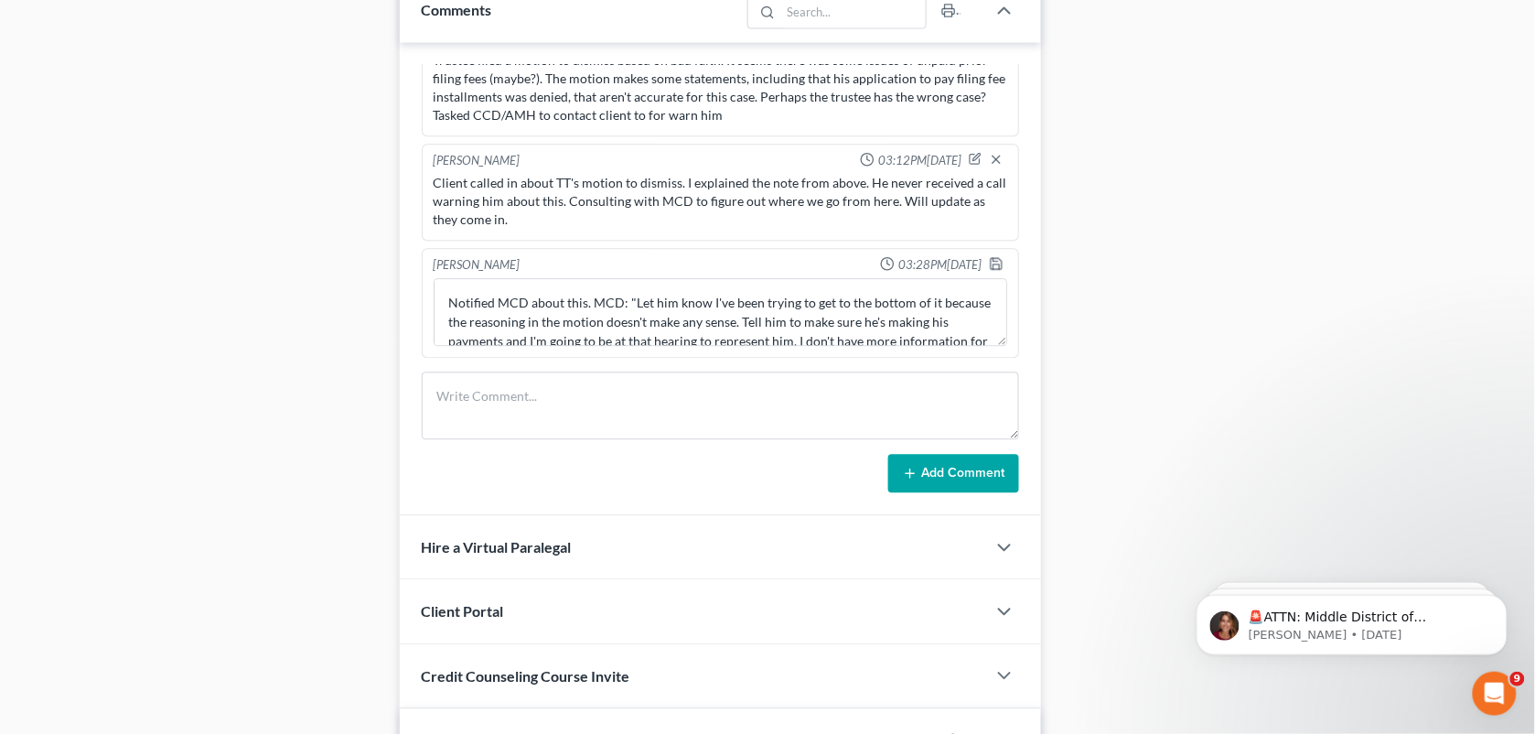
scroll to position [3475, 0]
click at [591, 304] on textarea "Notified MCD about this. MCD: "Let him know I've been trying to get to the bott…" at bounding box center [721, 312] width 575 height 68
type textarea "MCD: "Let him know I've been trying to get to the bottom of it because the reas…"
click at [989, 264] on icon "button" at bounding box center [996, 263] width 15 height 15
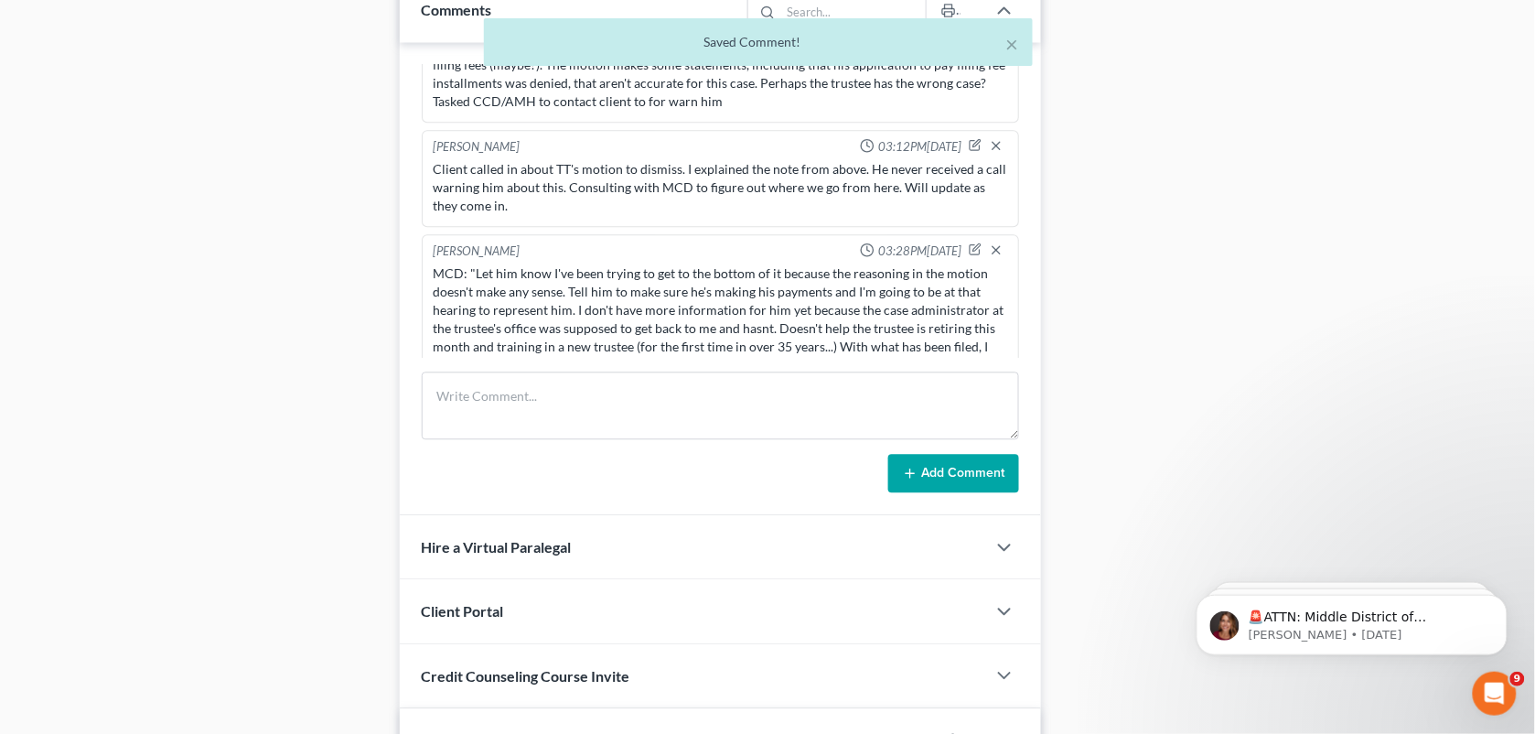
scroll to position [3516, 0]
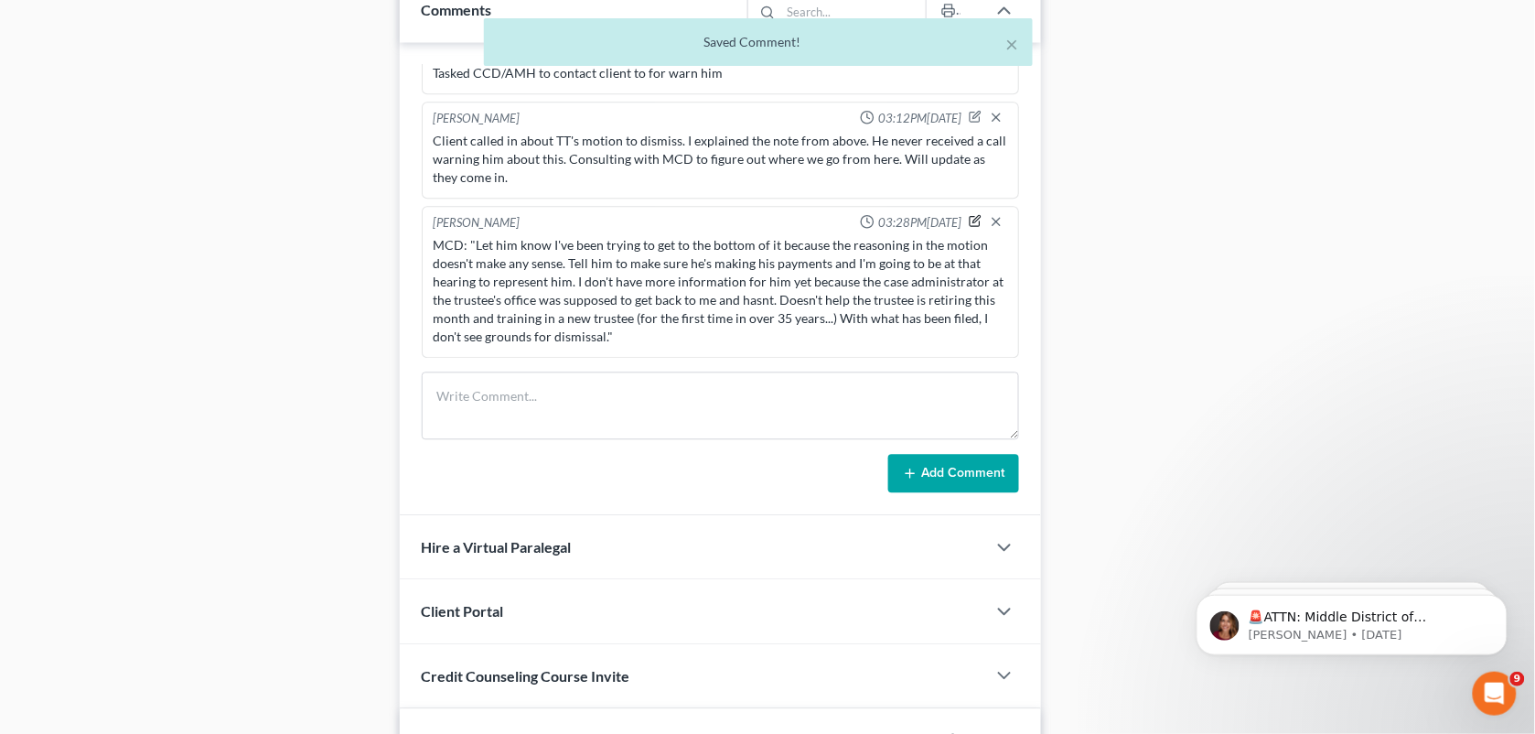
click at [969, 227] on icon "button" at bounding box center [975, 220] width 13 height 13
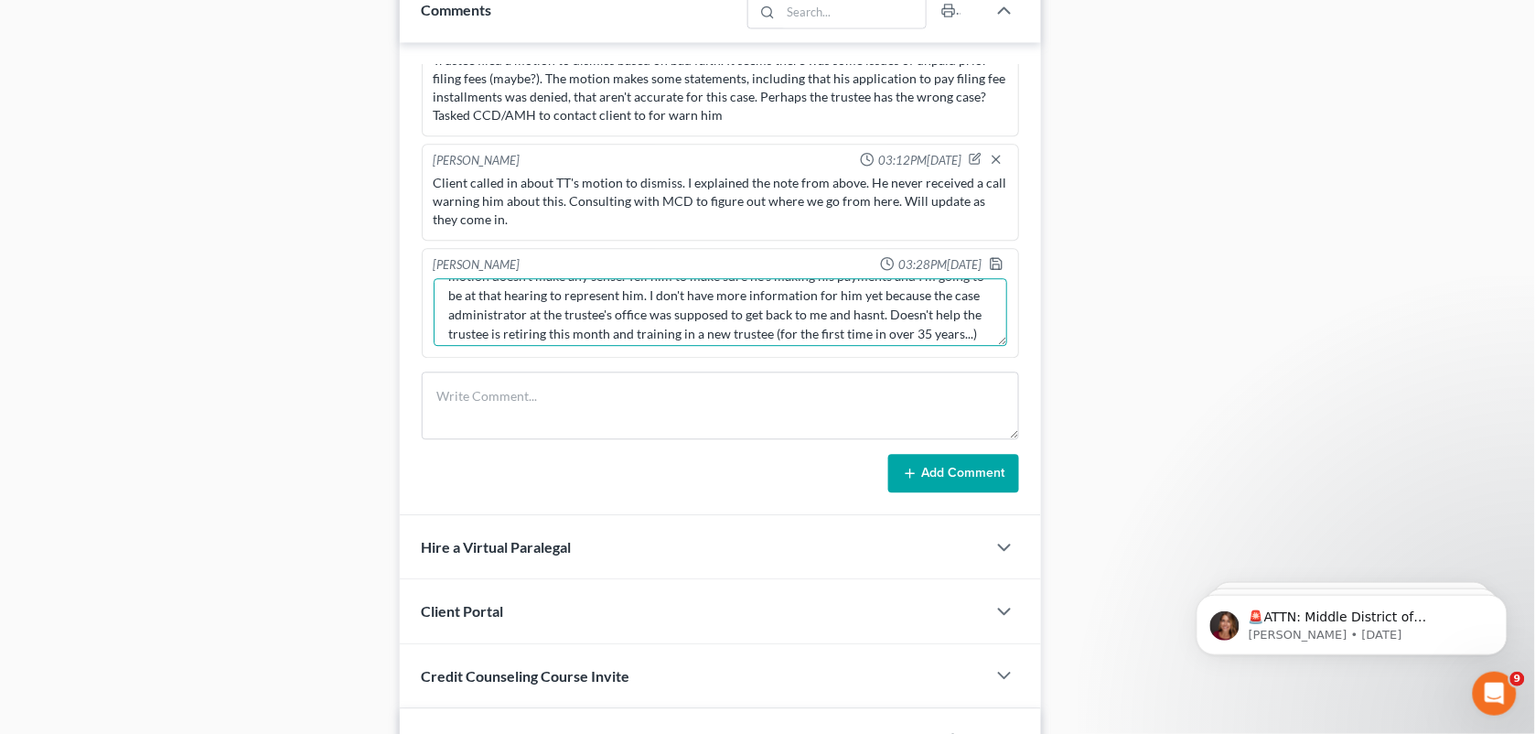
scroll to position [76, 0]
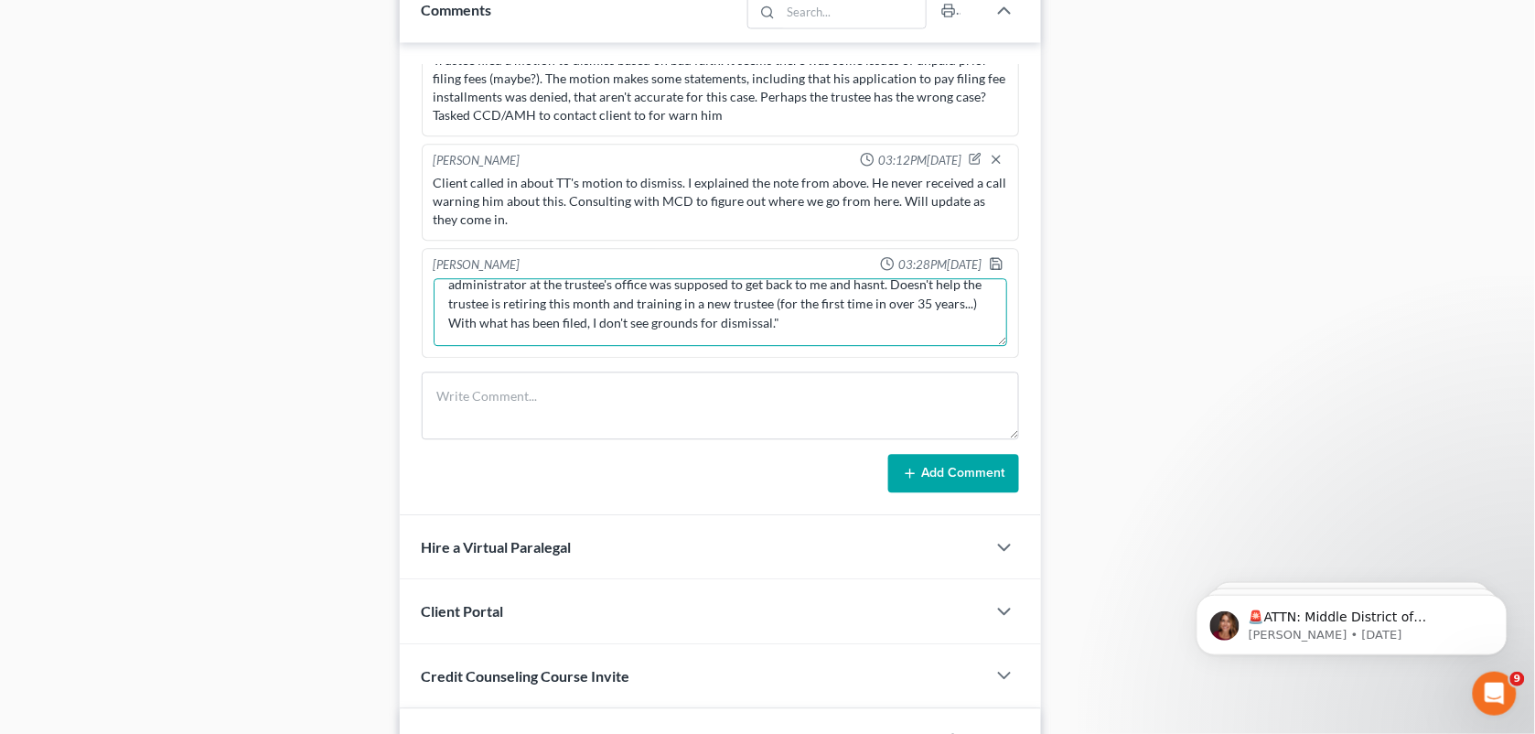
click at [947, 329] on textarea "MCD: "Let him know I've been trying to get to the bottom of it because the reas…" at bounding box center [721, 312] width 575 height 68
type textarea "MCD: "Let him know I've been trying to get to the bottom of it because the reas…"
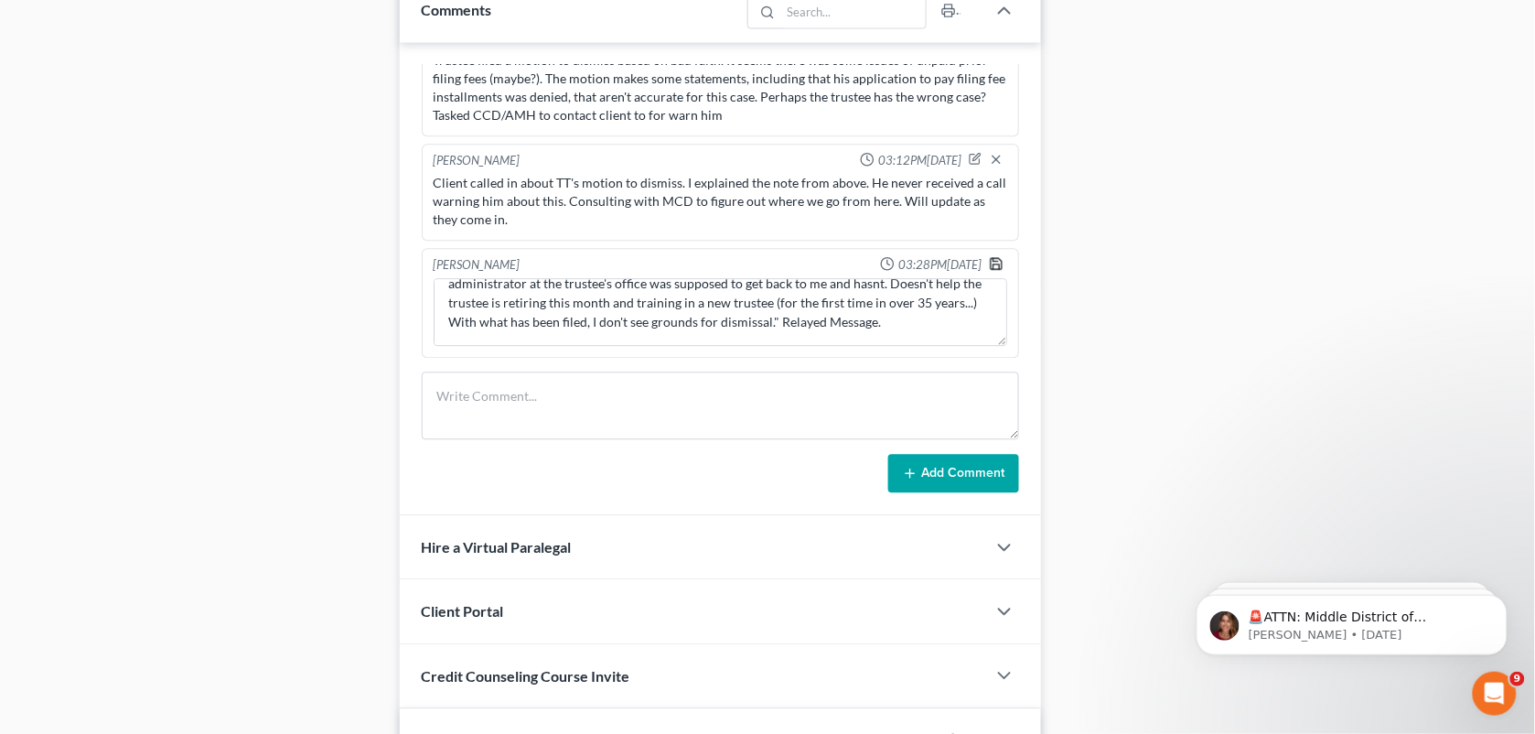
click at [991, 266] on icon "button" at bounding box center [996, 263] width 11 height 11
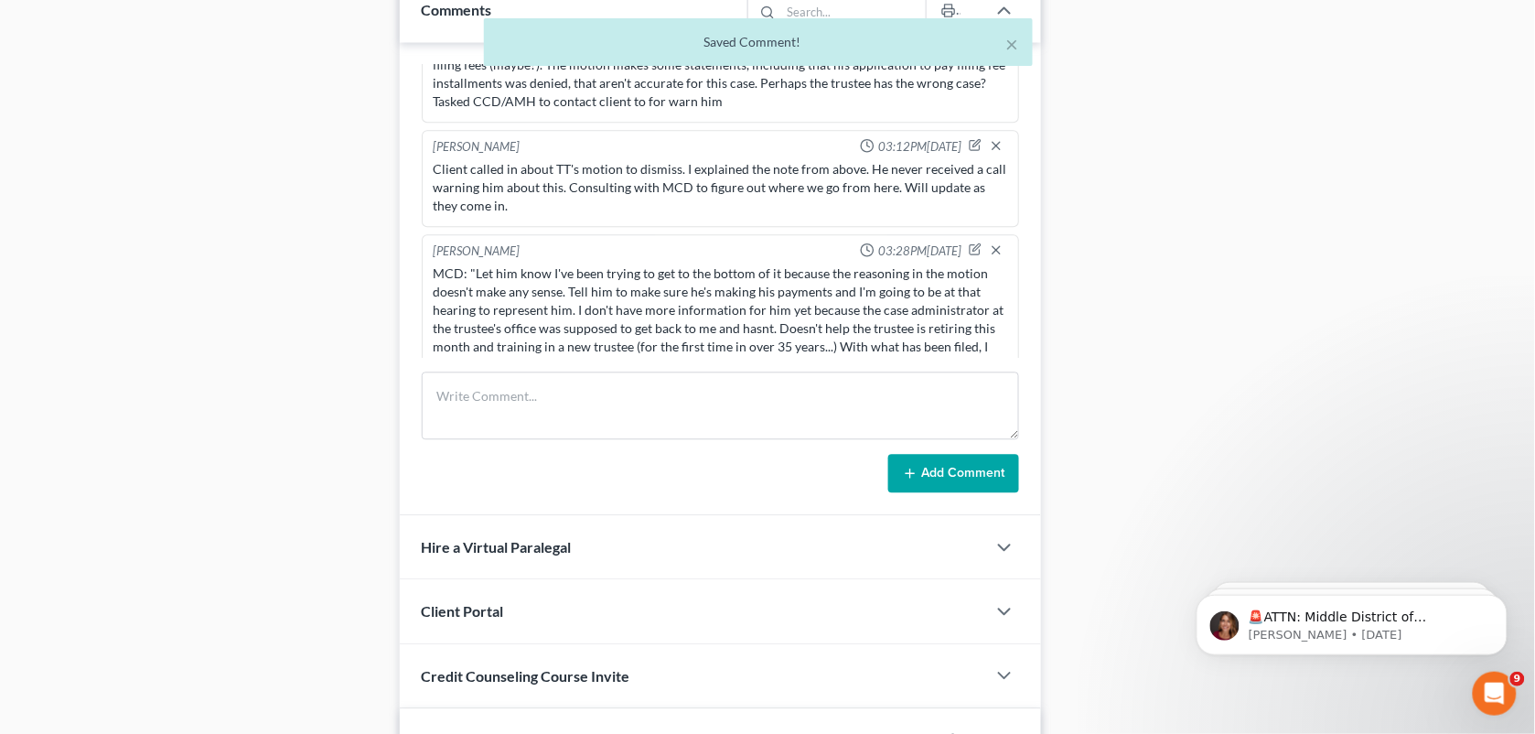
scroll to position [3516, 0]
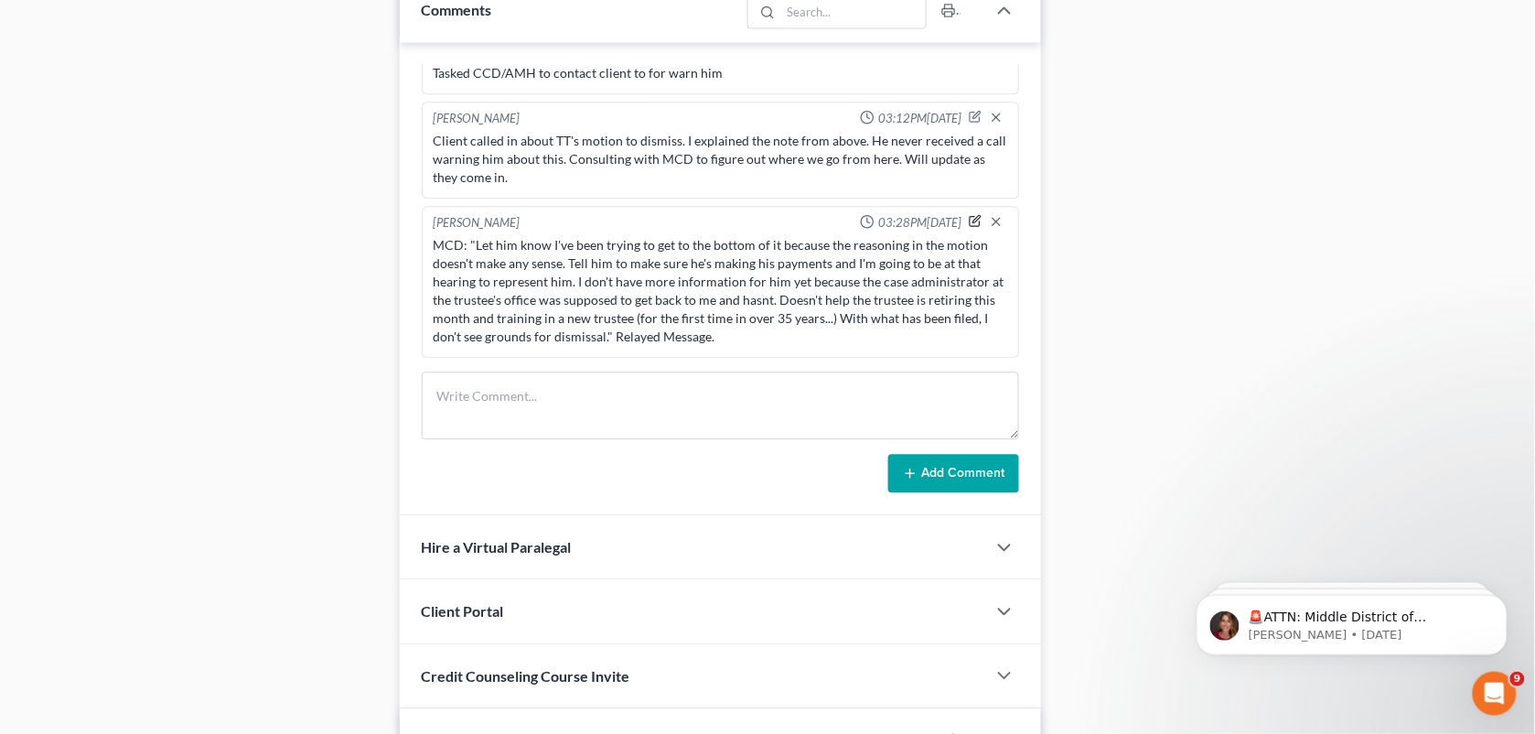
click at [974, 222] on icon "button" at bounding box center [977, 219] width 7 height 7
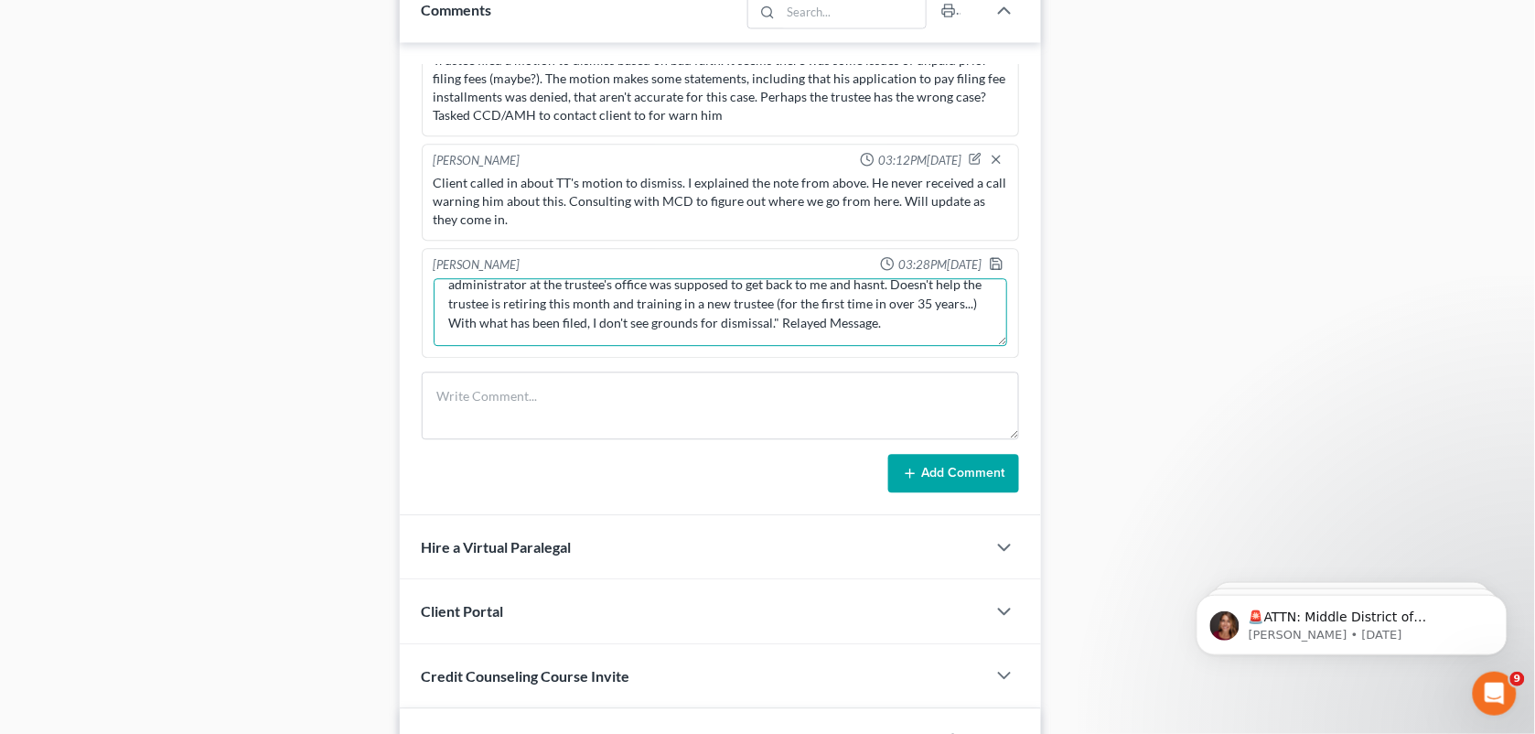
scroll to position [96, 0]
click at [659, 307] on textarea "MCD: "Let him know I've been trying to get to the bottom of it because the reas…" at bounding box center [721, 312] width 575 height 68
click at [601, 329] on textarea "MCD: "Let him know I've been trying to get to the bottom of it because the reas…" at bounding box center [721, 312] width 575 height 68
type textarea "MCD: "Let him know I've been trying to get to the bottom of it because the reas…"
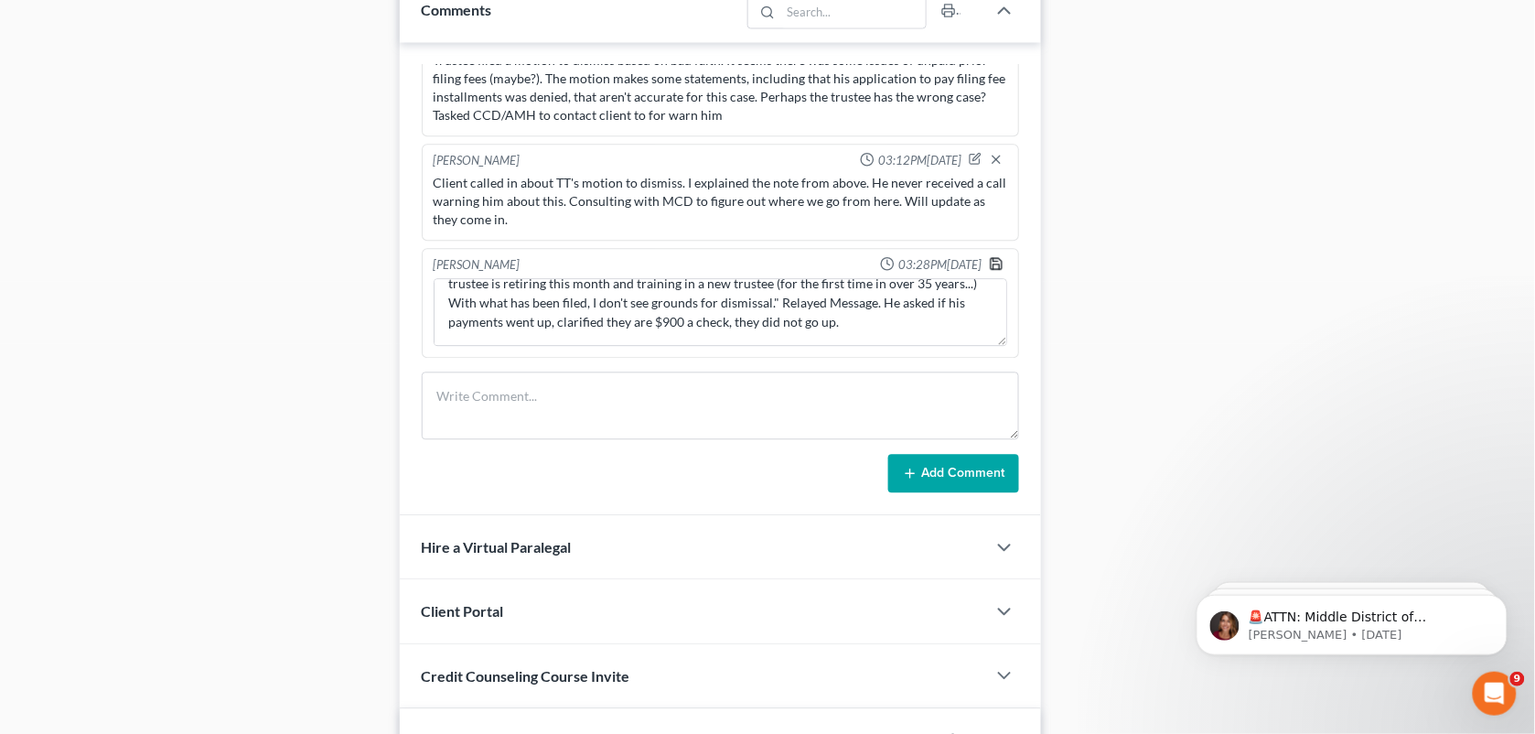
click at [989, 266] on icon "button" at bounding box center [996, 263] width 15 height 15
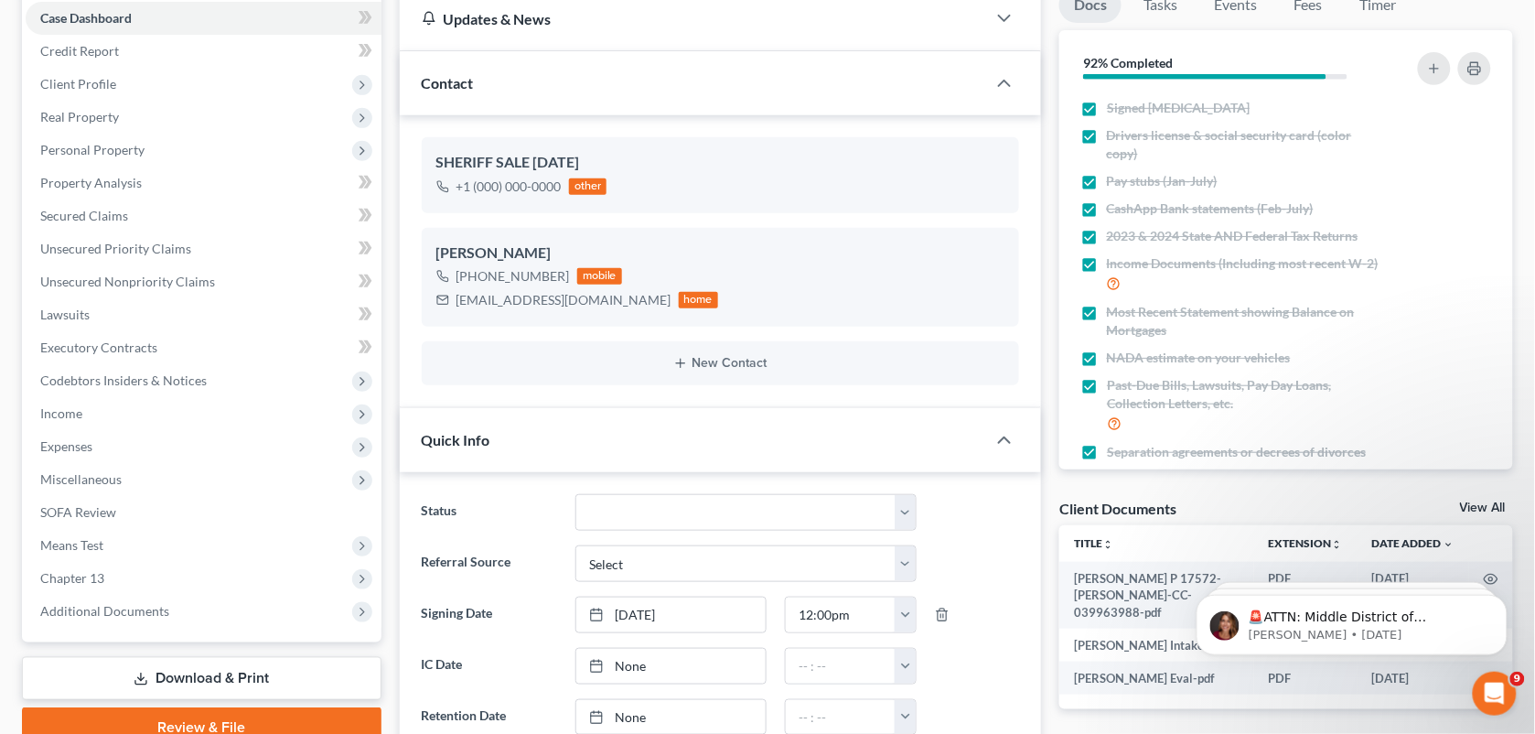
scroll to position [0, 0]
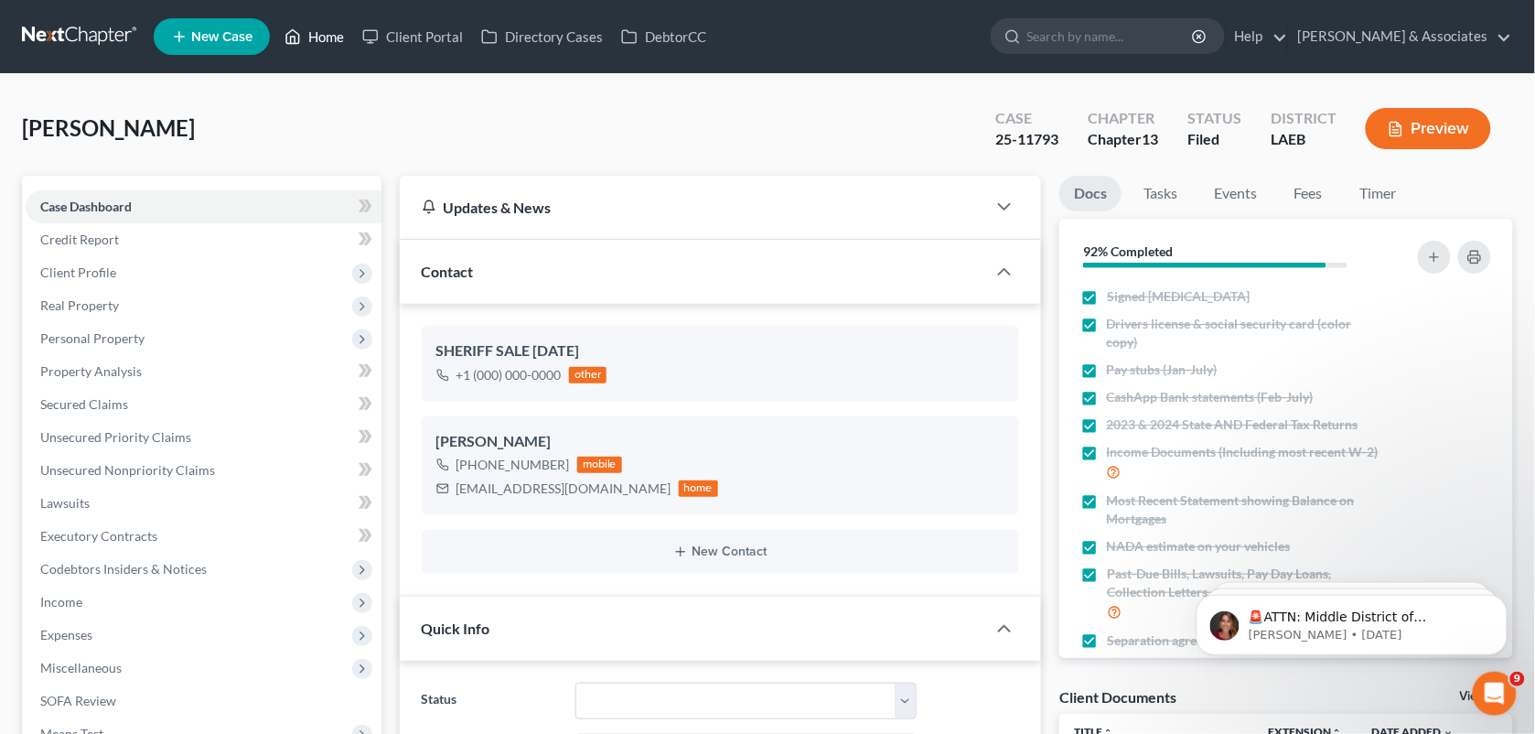
click at [303, 30] on link "Home" at bounding box center [314, 36] width 78 height 33
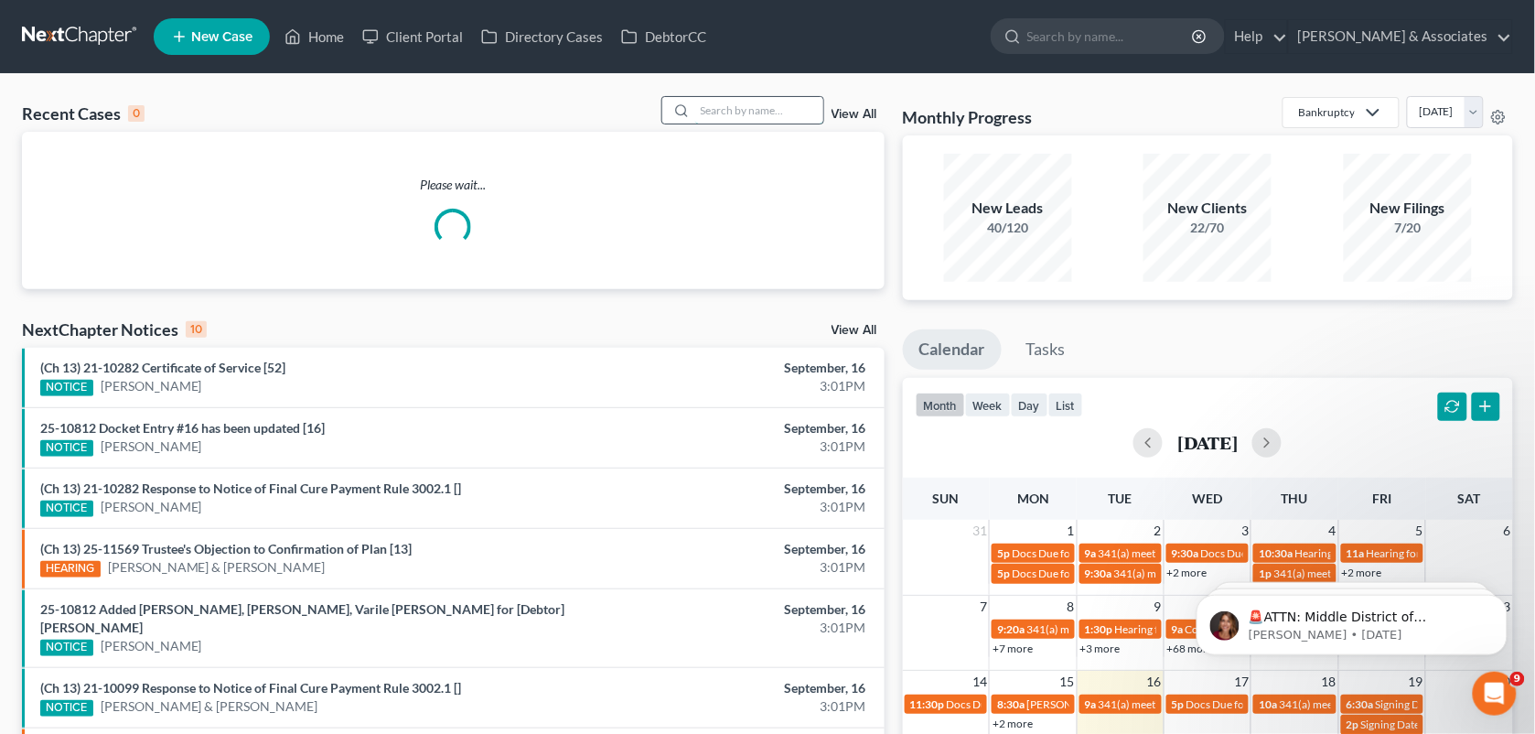
click at [696, 105] on input "search" at bounding box center [759, 110] width 128 height 27
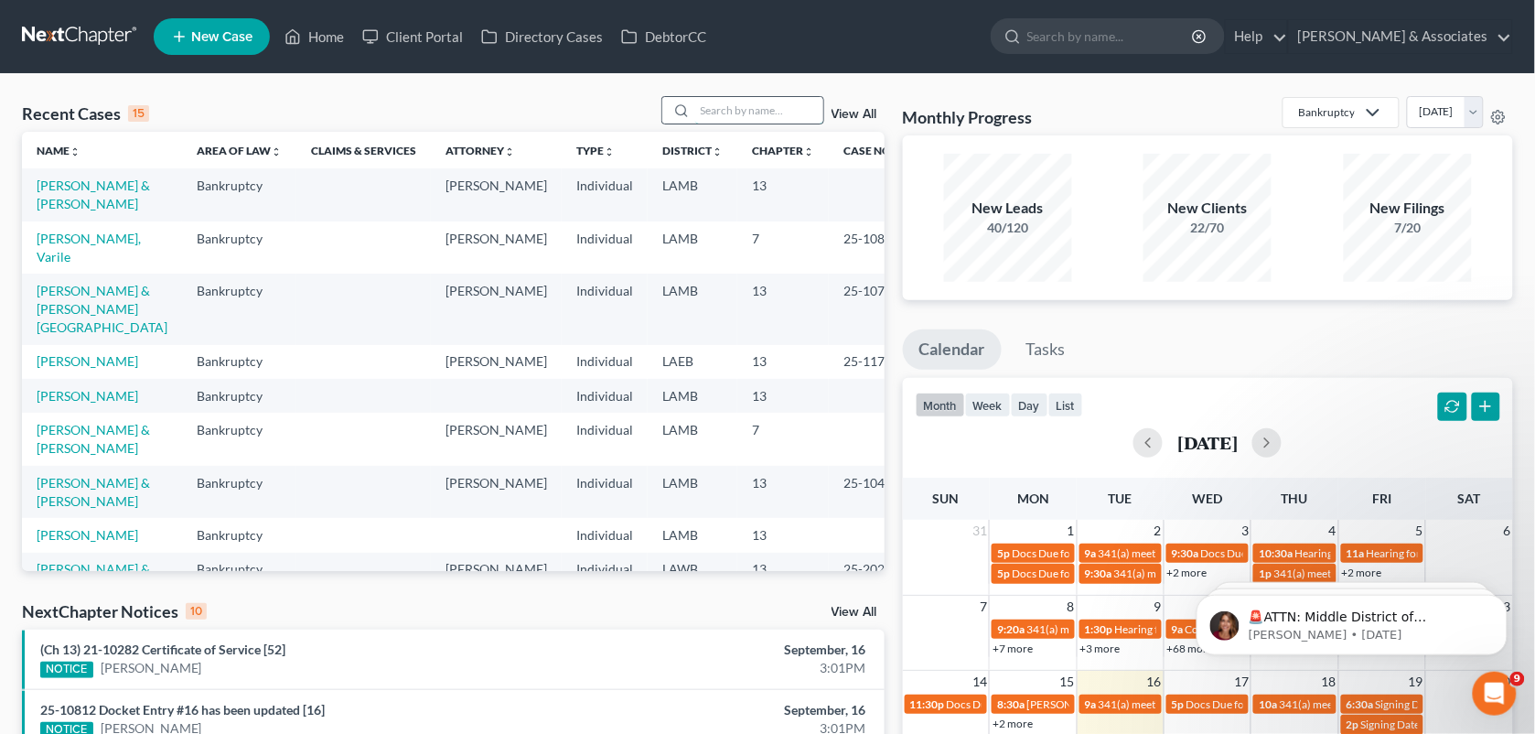
paste input "Shelvela [PERSON_NAME]"
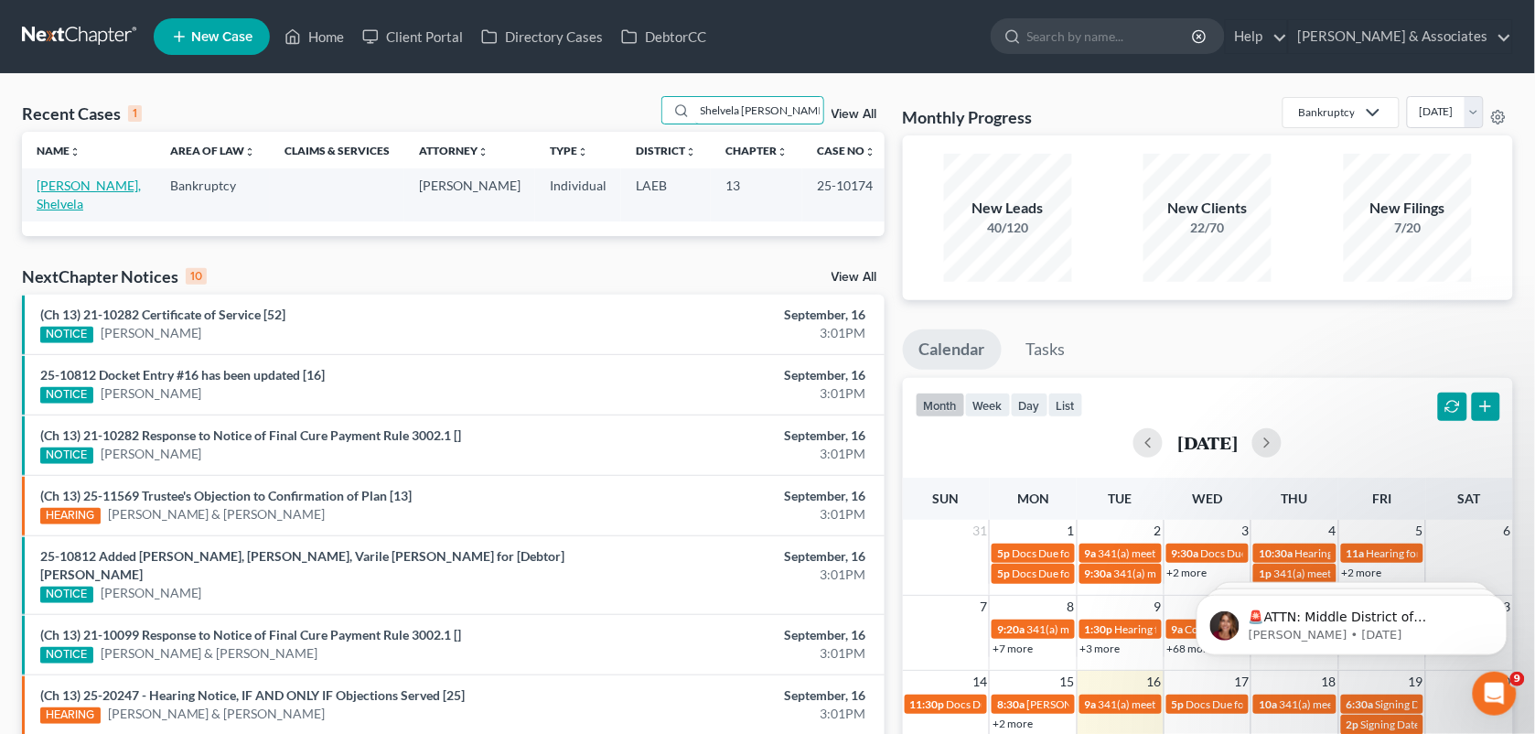
type input "Shelvela [PERSON_NAME]"
click at [98, 181] on link "[PERSON_NAME], Shelvela" at bounding box center [89, 195] width 104 height 34
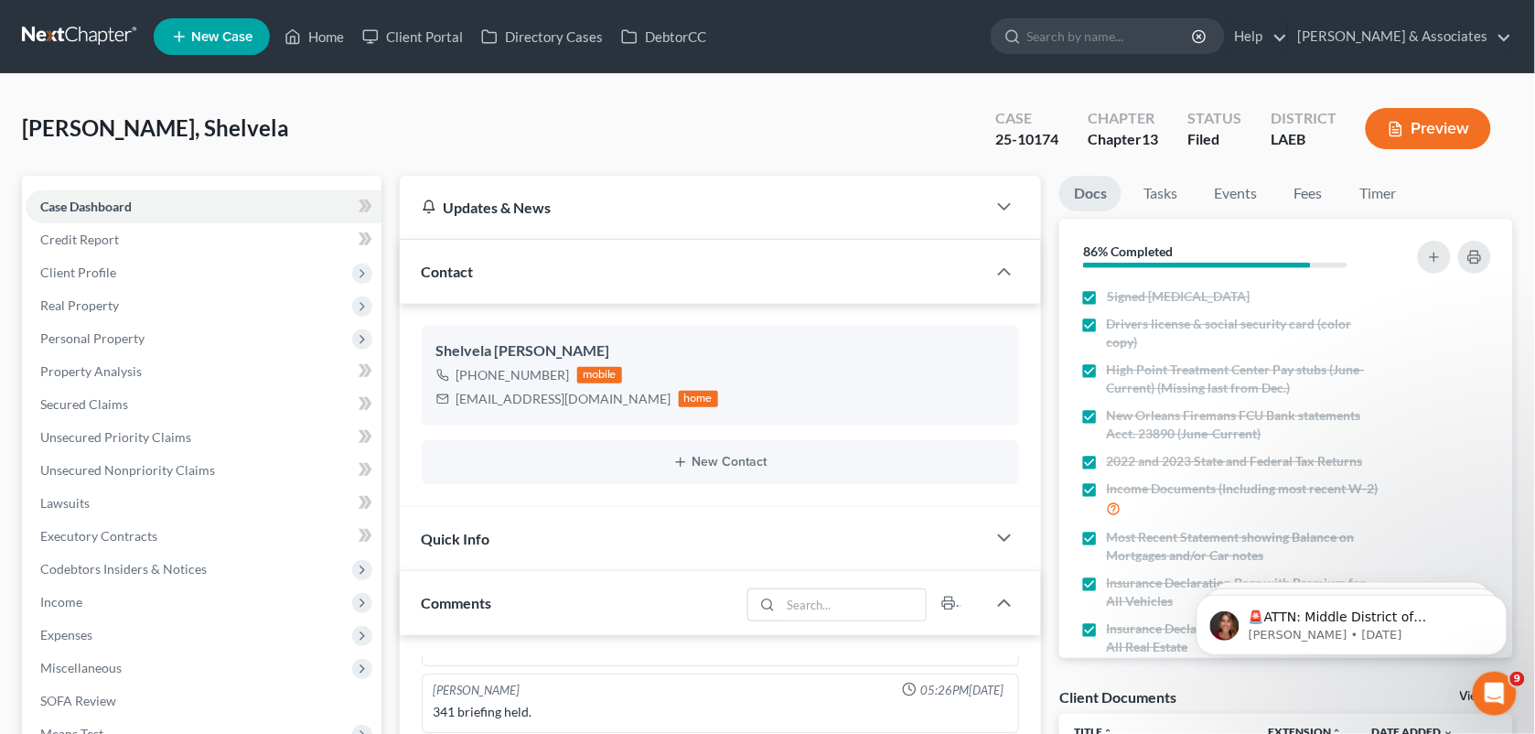
click at [309, 16] on ul "New Case Home Client Portal Directory Cases DebtorCC - No Result - See all resu…" at bounding box center [834, 37] width 1360 height 48
click at [323, 55] on ul "New Case Home Client Portal Directory Cases DebtorCC - No Result - See all resu…" at bounding box center [834, 37] width 1360 height 48
click at [318, 35] on link "Home" at bounding box center [314, 36] width 78 height 33
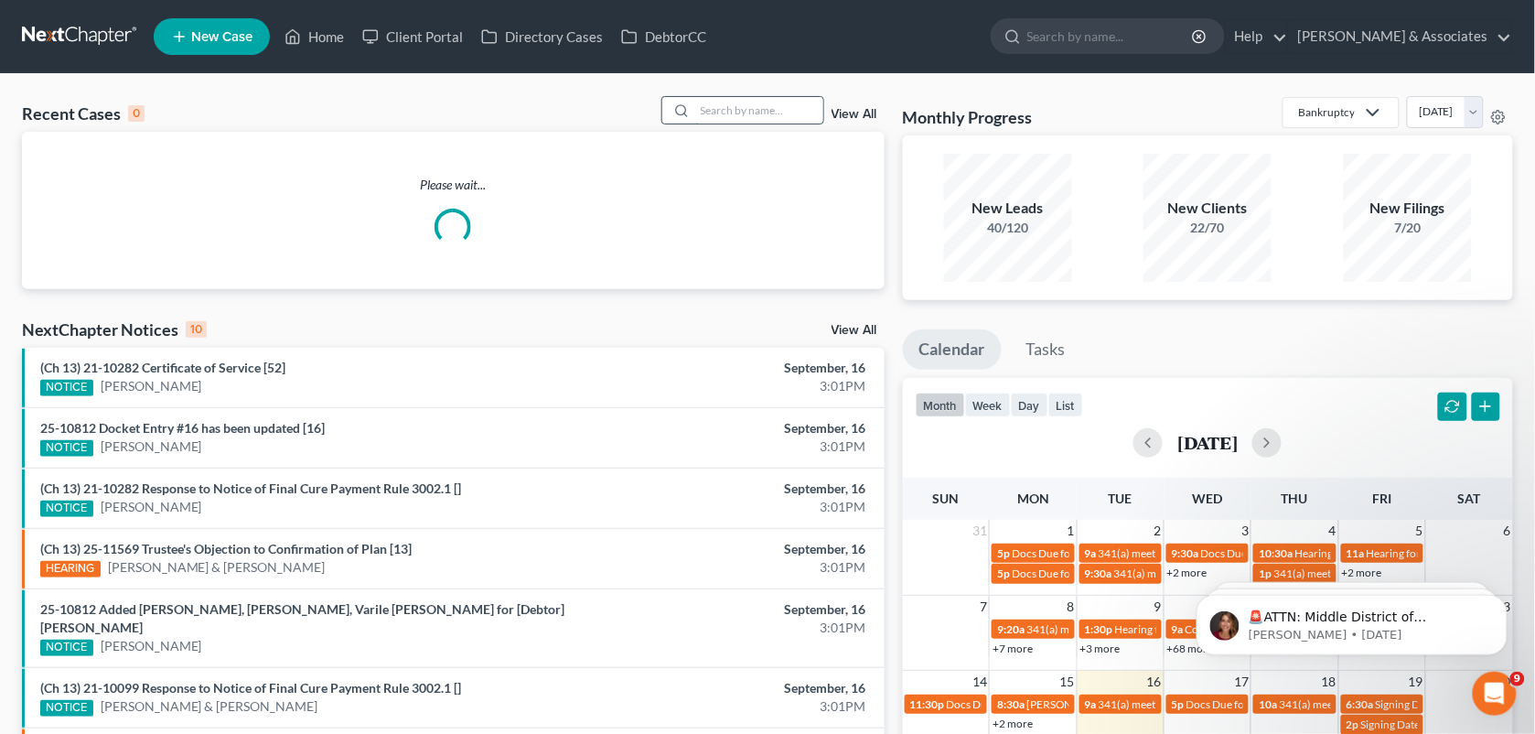
click at [748, 115] on input "search" at bounding box center [759, 110] width 128 height 27
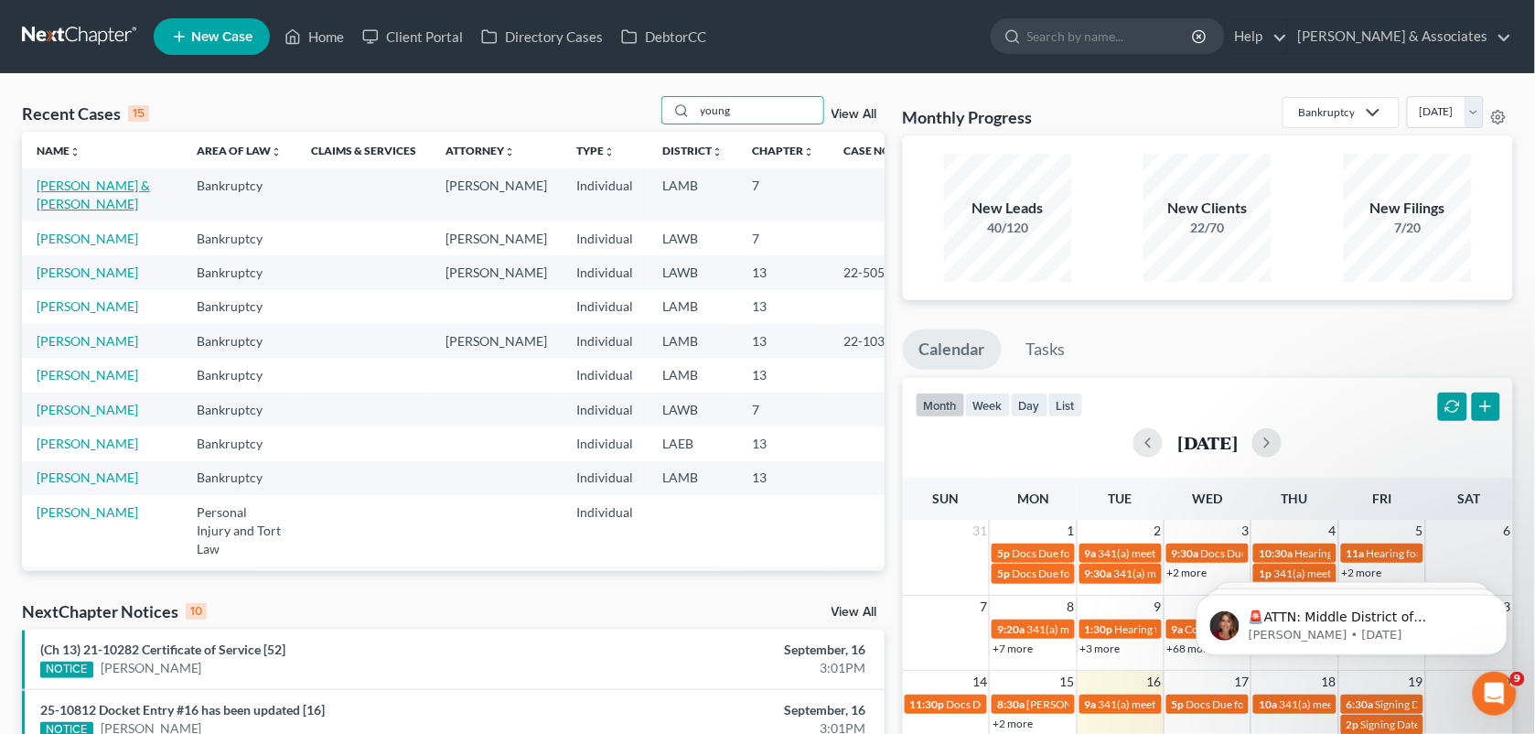
type input "young"
click at [80, 184] on link "[PERSON_NAME] & [PERSON_NAME]" at bounding box center [93, 195] width 113 height 34
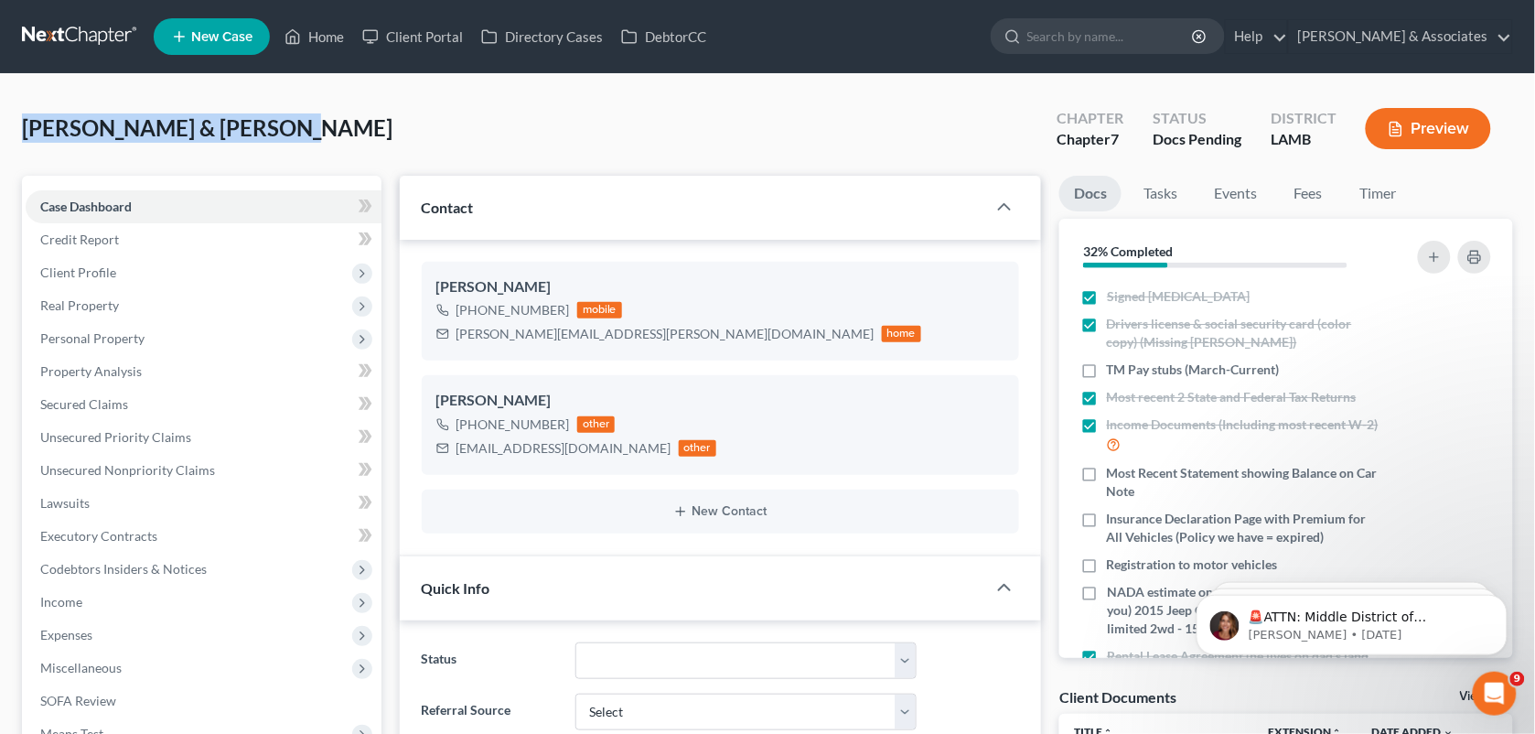
drag, startPoint x: 276, startPoint y: 144, endPoint x: 25, endPoint y: 134, distance: 251.8
click at [25, 134] on div "[PERSON_NAME] & [PERSON_NAME] Upgraded Chapter Chapter 7 Status Docs Pending Di…" at bounding box center [767, 136] width 1491 height 80
copy span "[PERSON_NAME] & [PERSON_NAME]"
click at [876, 124] on div "[PERSON_NAME] & [PERSON_NAME] Upgraded Chapter Chapter 7 Status Docs Pending Di…" at bounding box center [767, 136] width 1491 height 80
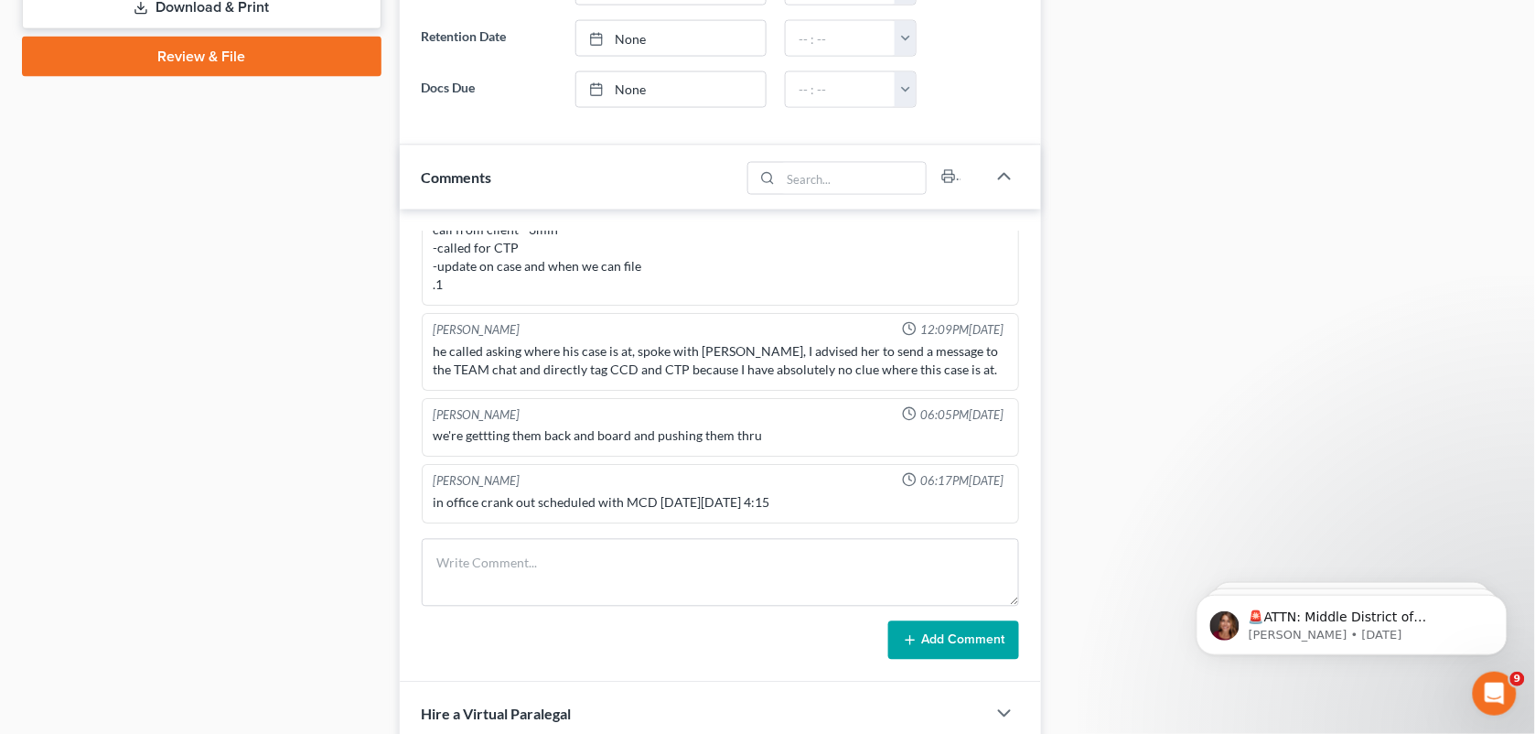
scroll to position [834, 0]
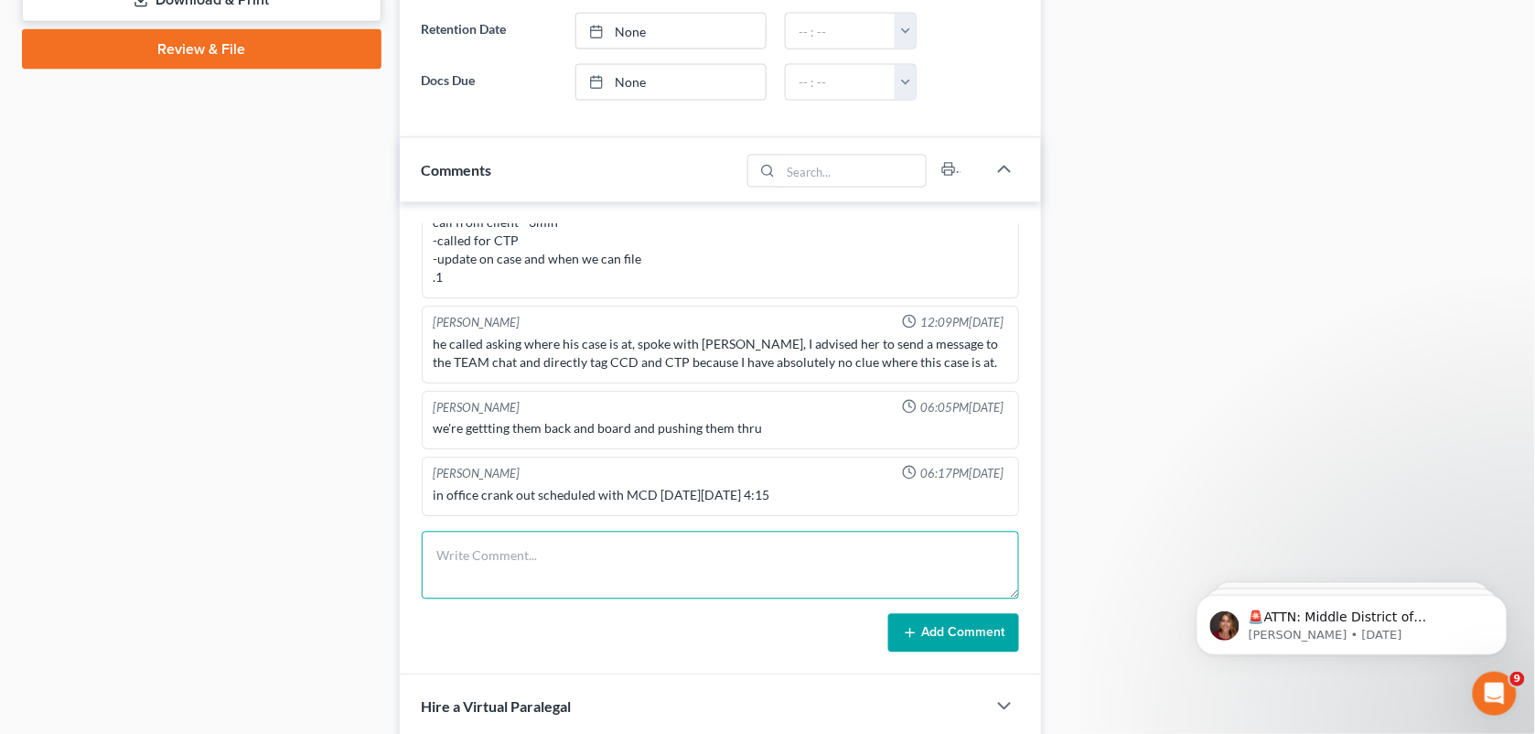
click at [683, 582] on textarea at bounding box center [721, 566] width 598 height 68
type textarea "j"
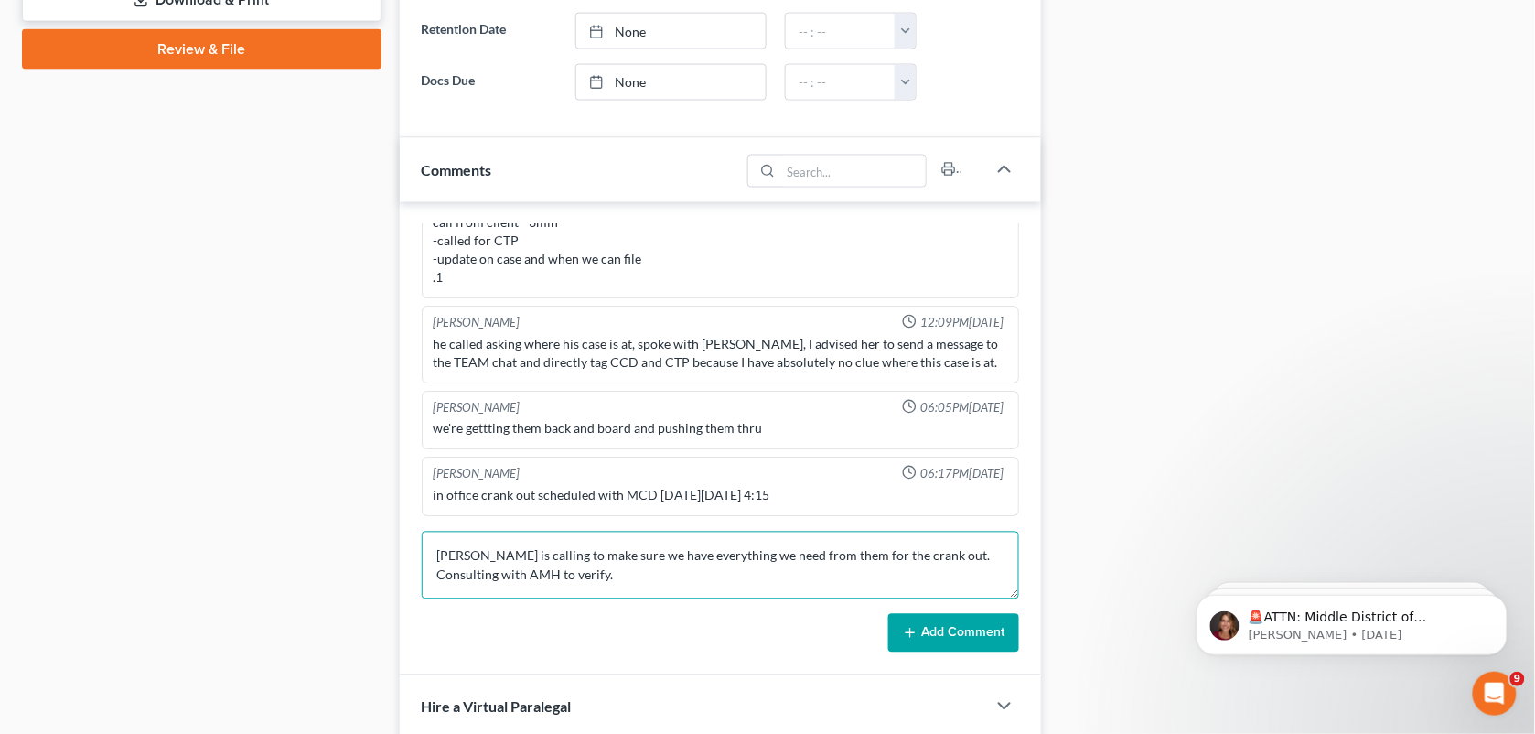
scroll to position [2, 0]
type textarea "[PERSON_NAME] is calling to make sure we have everything we need from them for …"
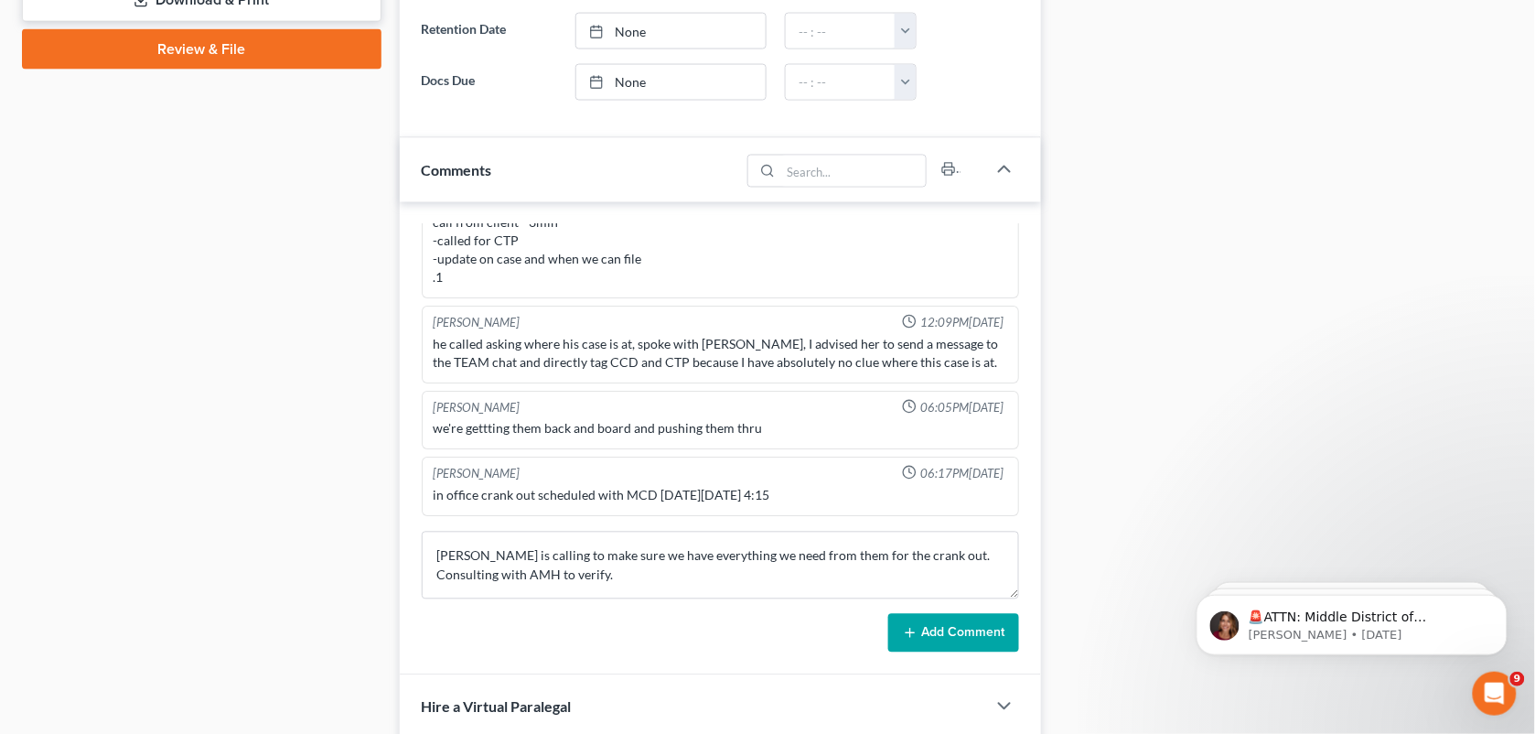
click at [921, 638] on button "Add Comment" at bounding box center [953, 633] width 131 height 38
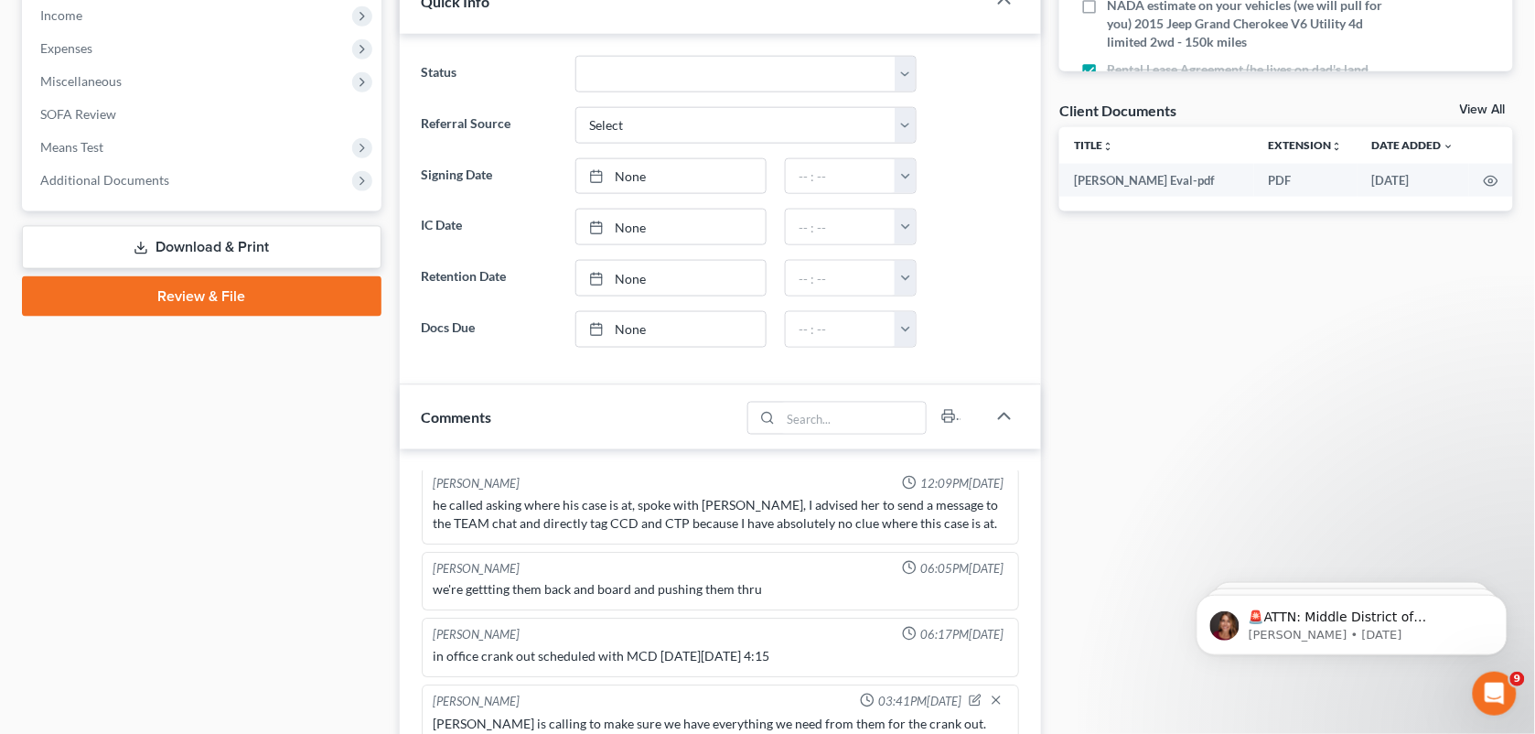
scroll to position [0, 0]
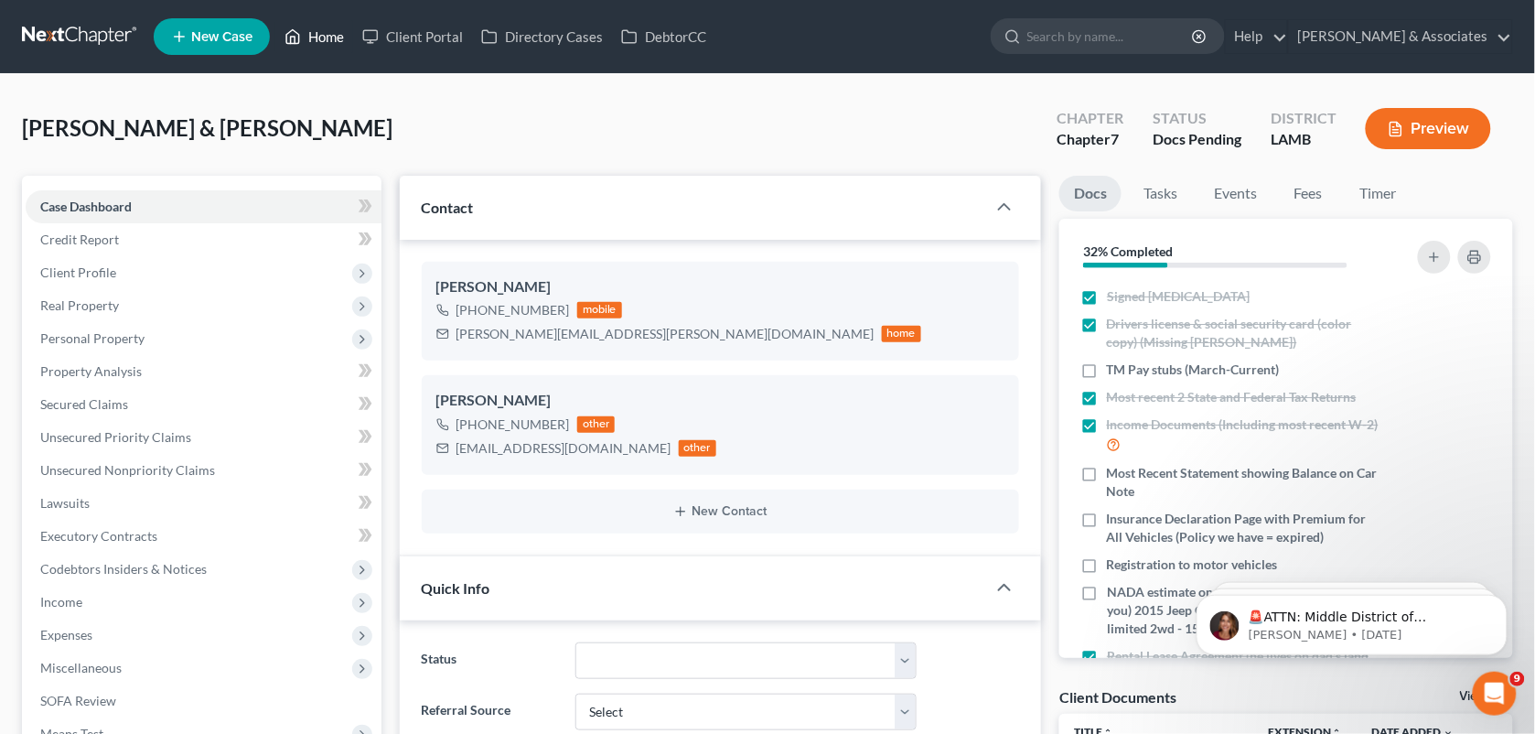
click at [296, 28] on icon at bounding box center [293, 37] width 16 height 22
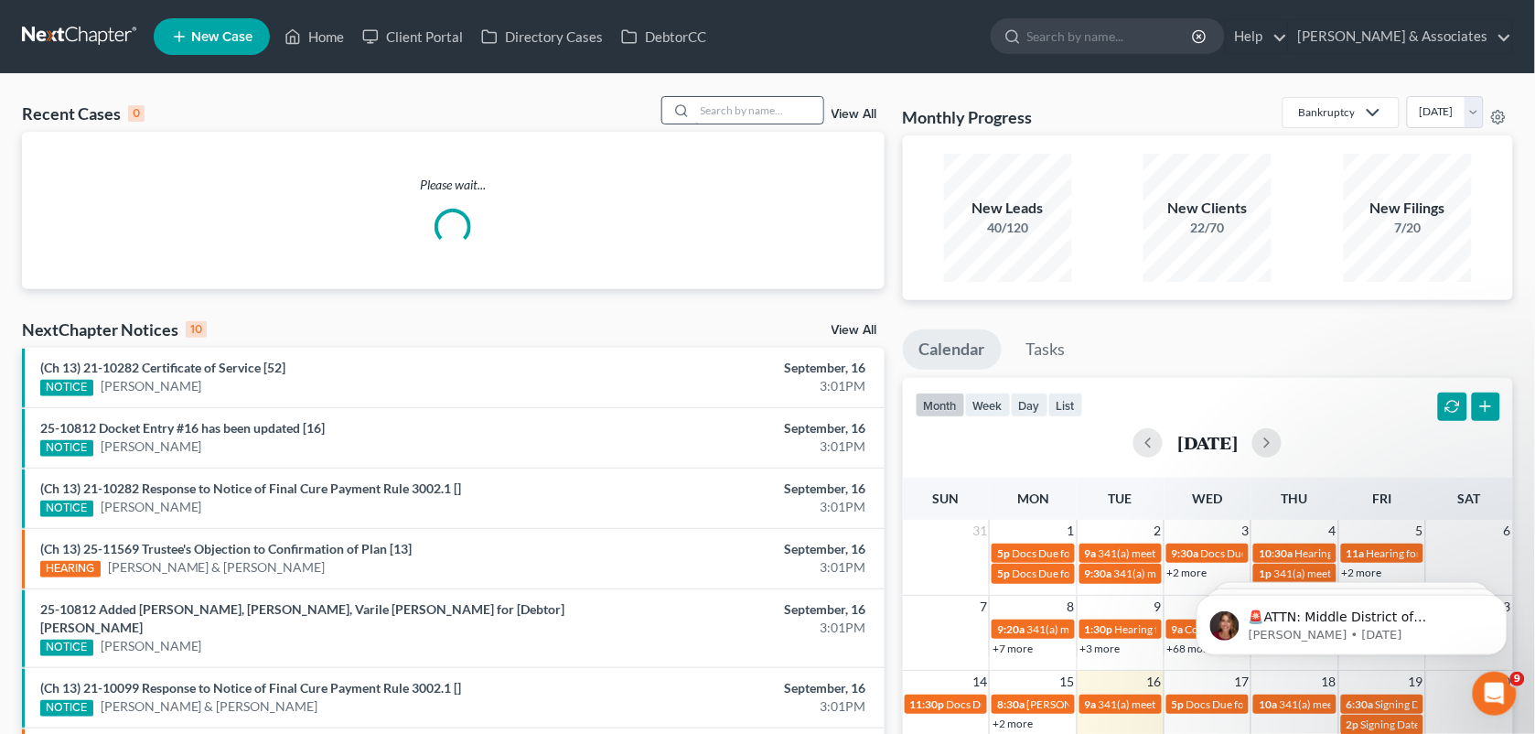
drag, startPoint x: 738, startPoint y: 93, endPoint x: 739, endPoint y: 108, distance: 14.7
click at [739, 108] on div "Recent Cases 0 View All Please wait... NextChapter Notices 10 View All (Ch 13) …" at bounding box center [767, 549] width 1535 height 950
click at [739, 108] on input "search" at bounding box center [759, 110] width 128 height 27
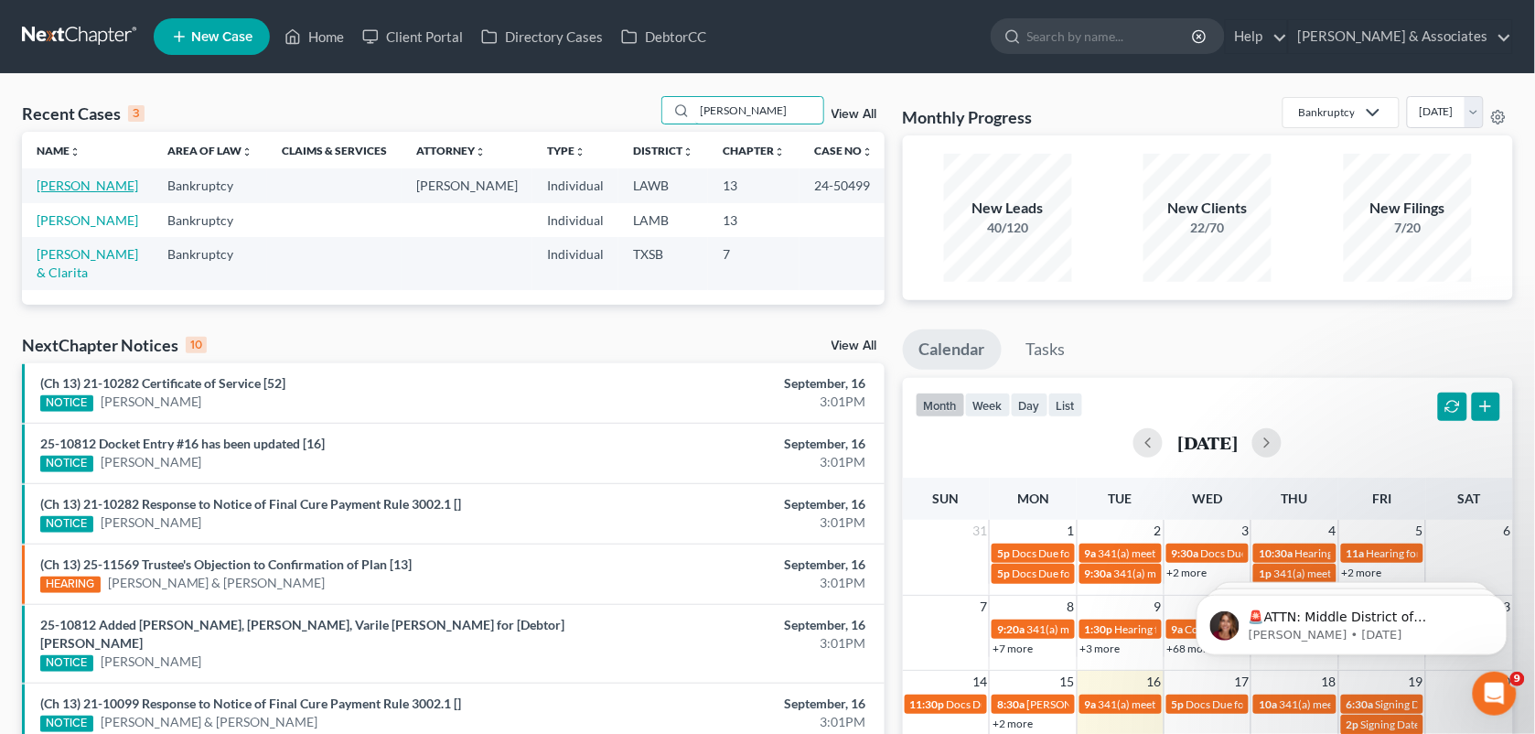
type input "[PERSON_NAME]"
click at [96, 179] on link "[PERSON_NAME]" at bounding box center [88, 186] width 102 height 16
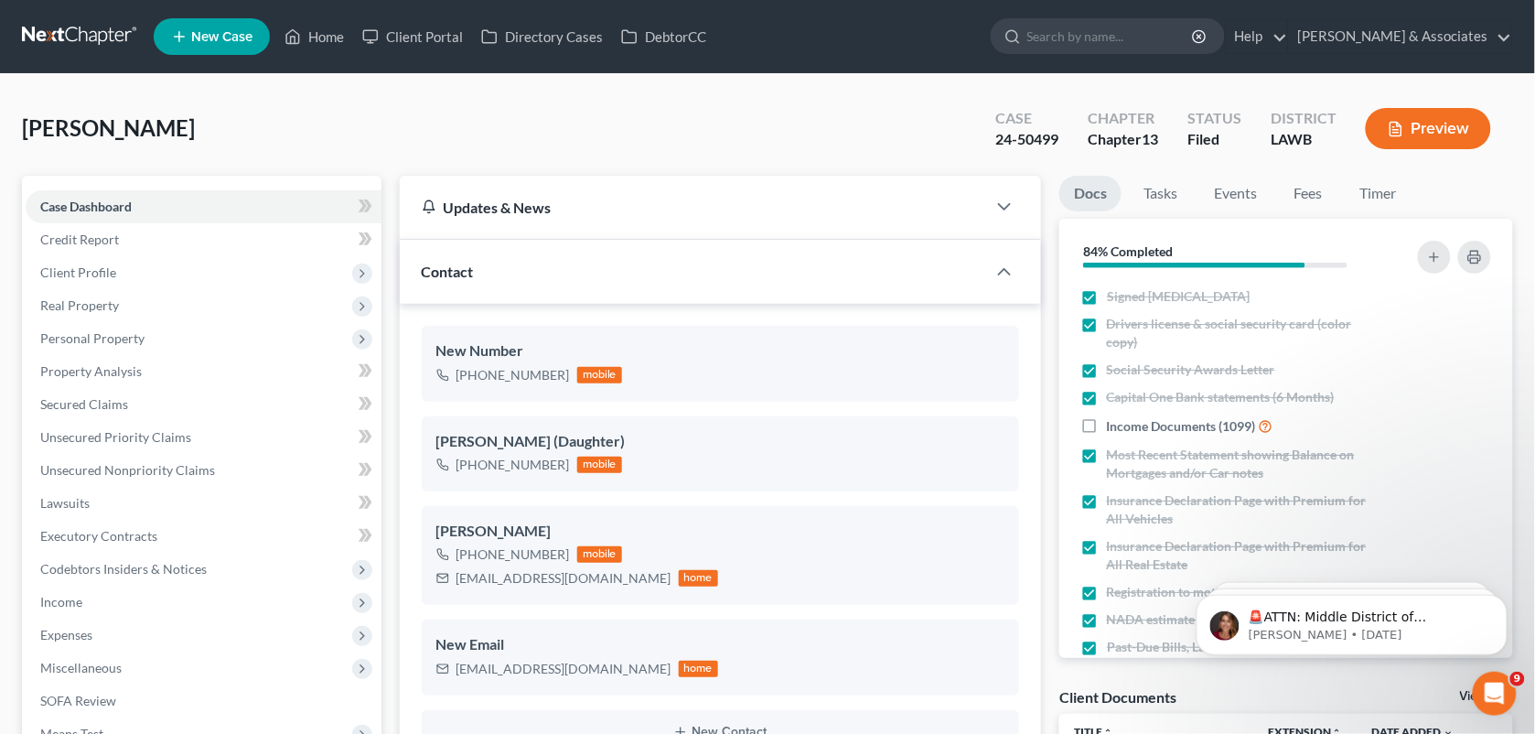
scroll to position [1455, 0]
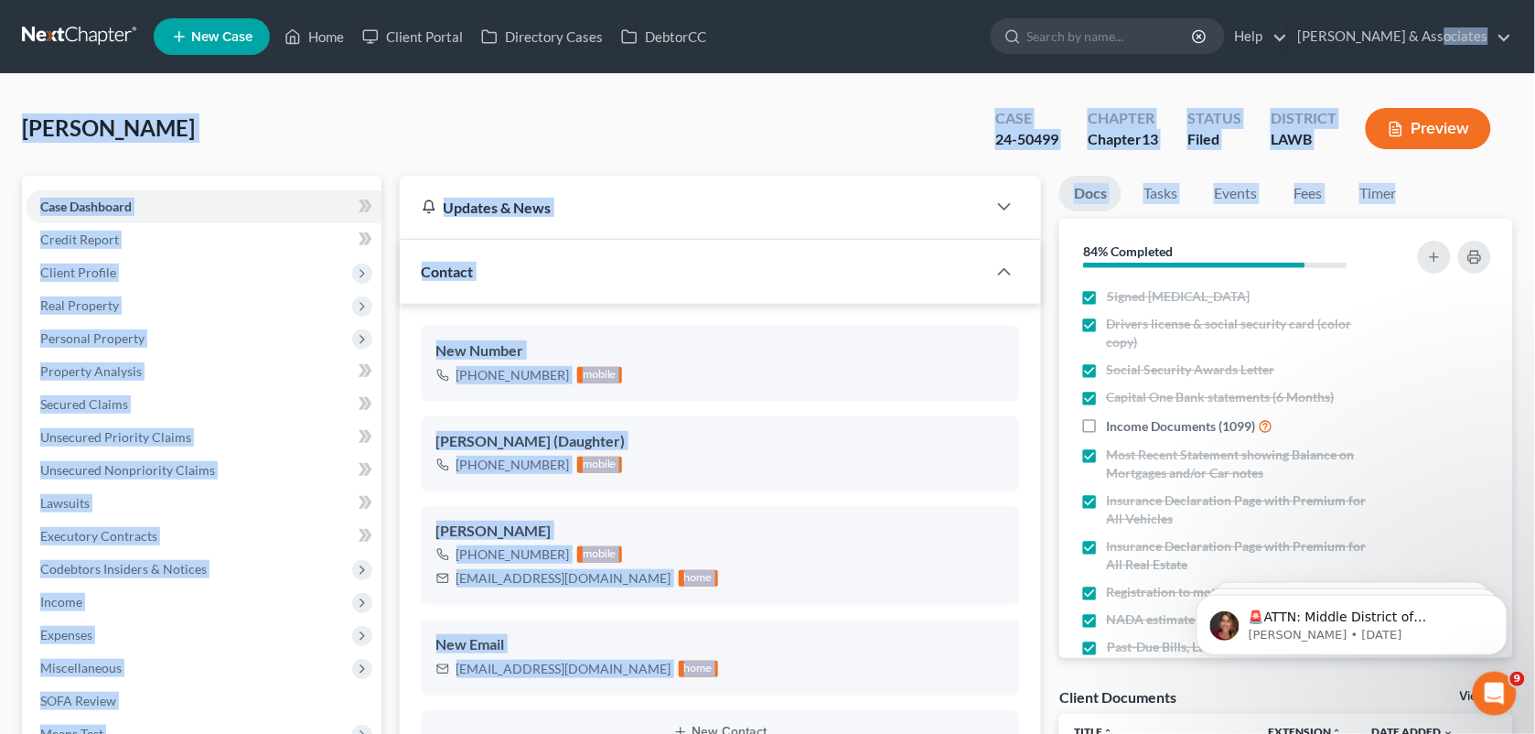
drag, startPoint x: 1531, startPoint y: 62, endPoint x: 1556, endPoint y: 207, distance: 146.8
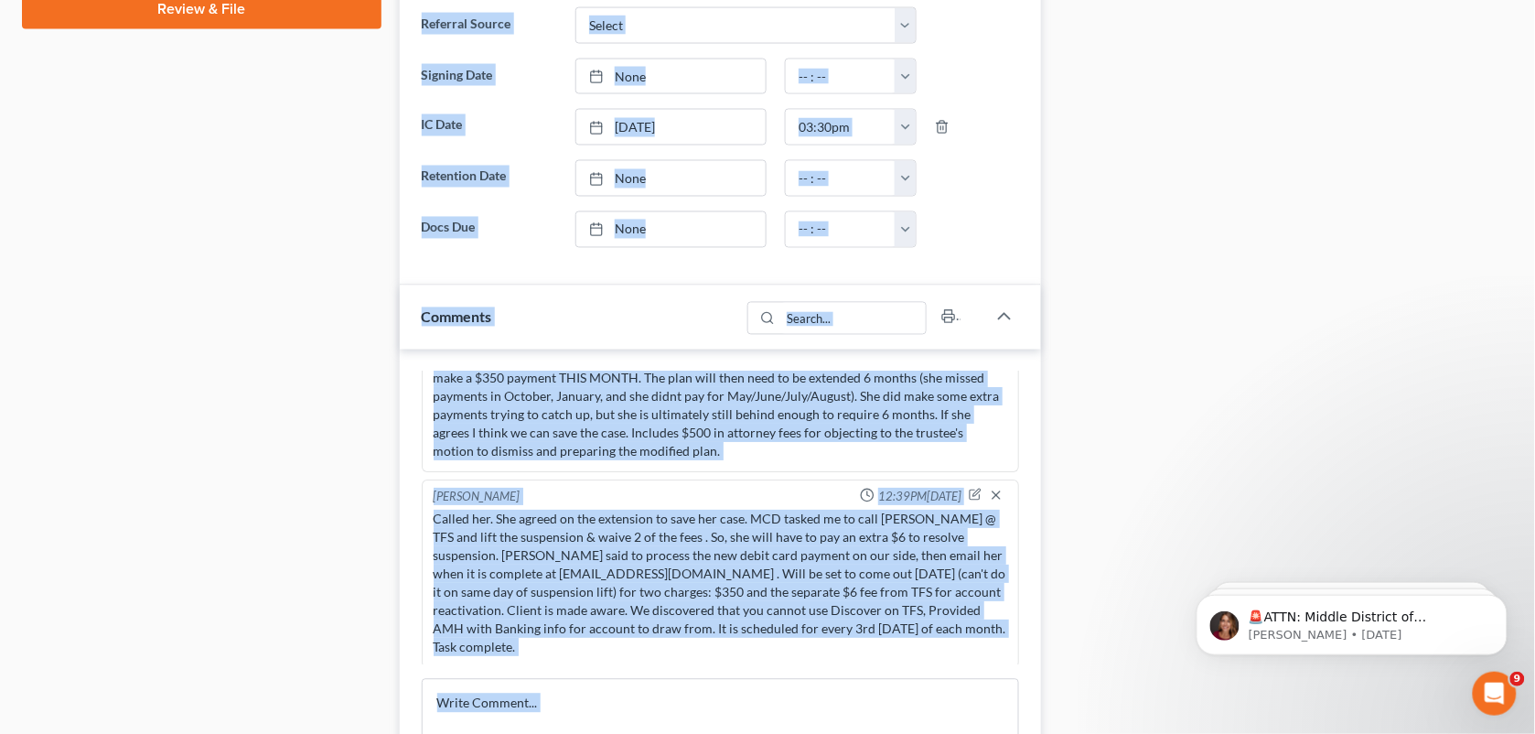
scroll to position [936, 0]
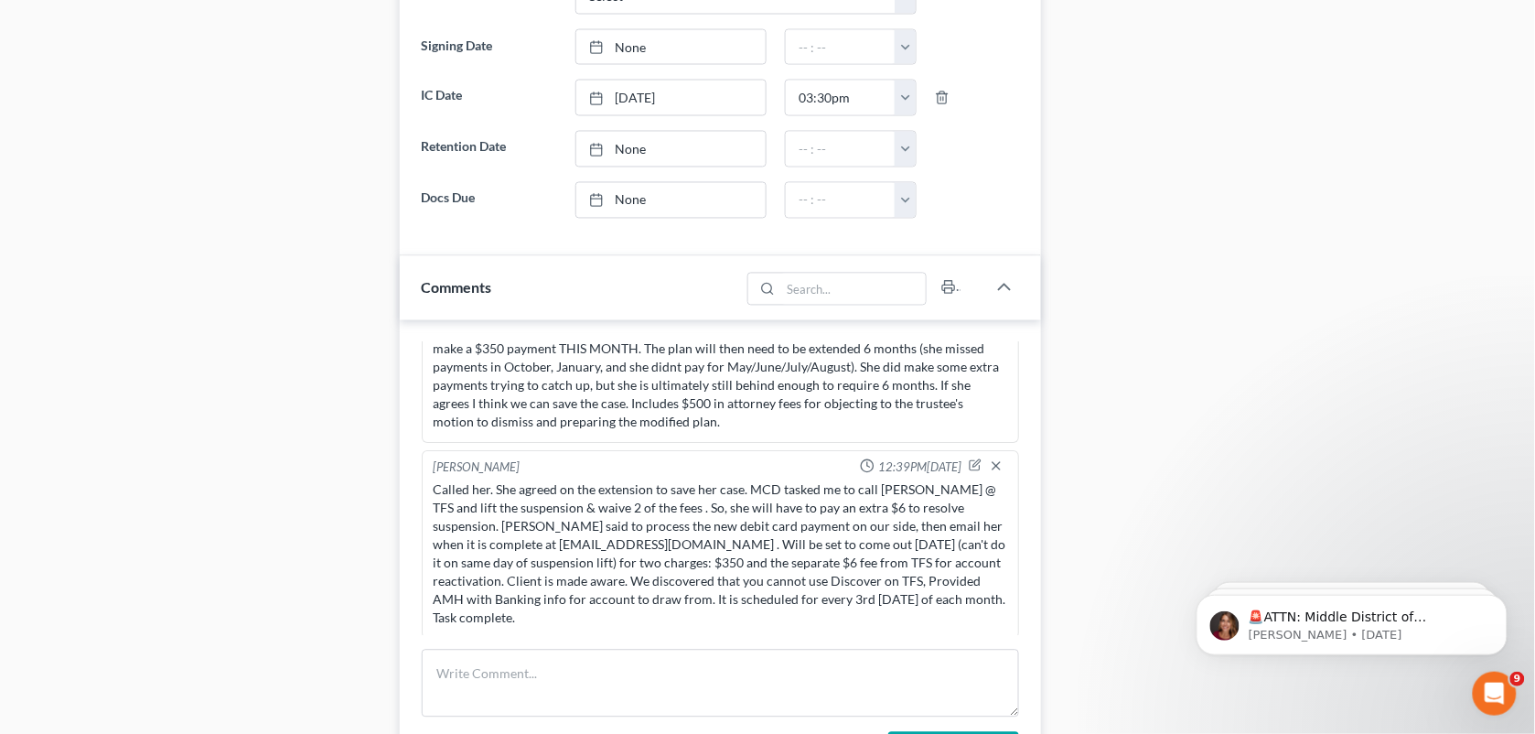
click at [1497, 404] on div "Docs Tasks Events Fees Timer 84% Completed Nothing here yet! Signed [MEDICAL_DA…" at bounding box center [1286, 350] width 472 height 2221
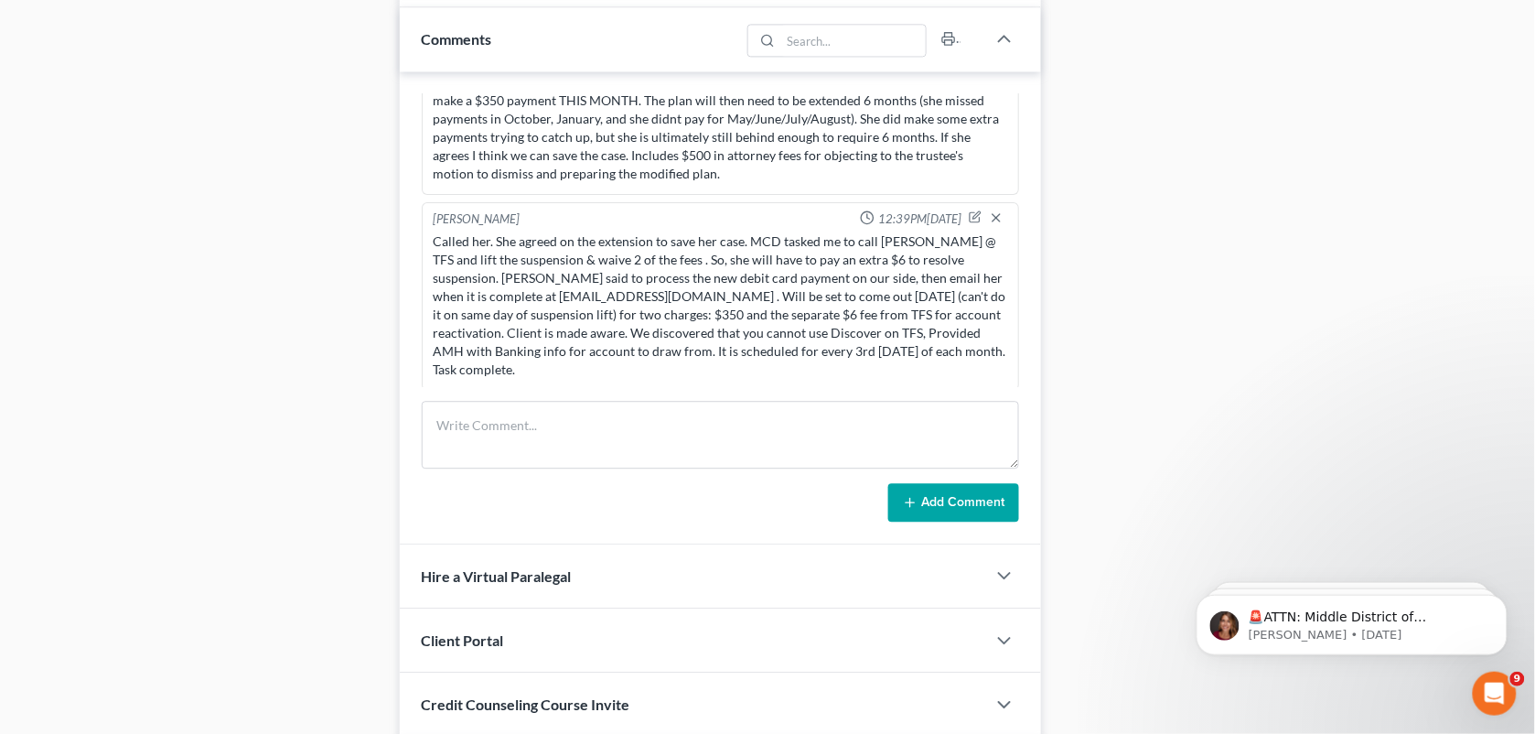
scroll to position [1197, 0]
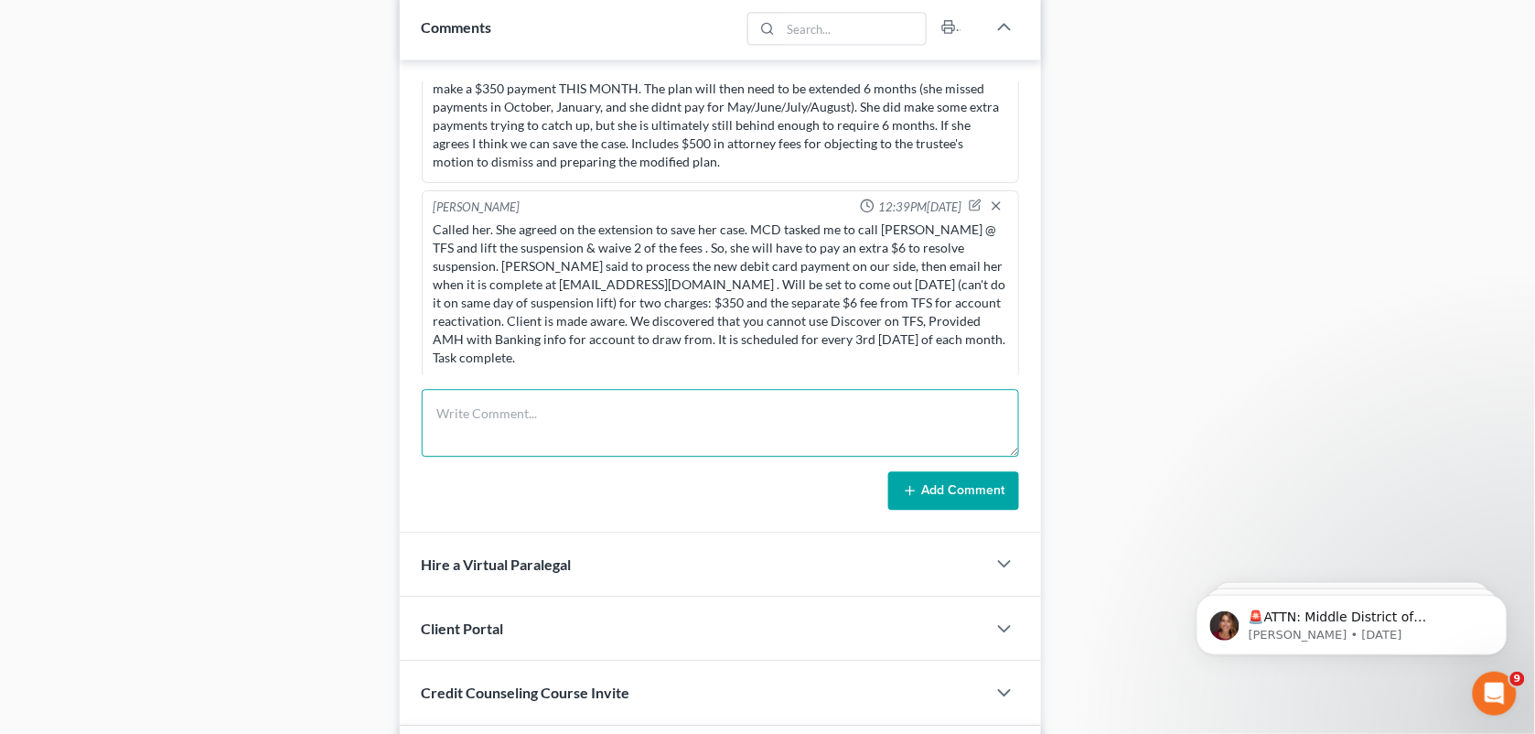
click at [587, 436] on textarea at bounding box center [721, 423] width 598 height 68
paste textarea "[PERSON_NAME] at TFS needed to schedule that fee to come out for [PERSON_NAME],…"
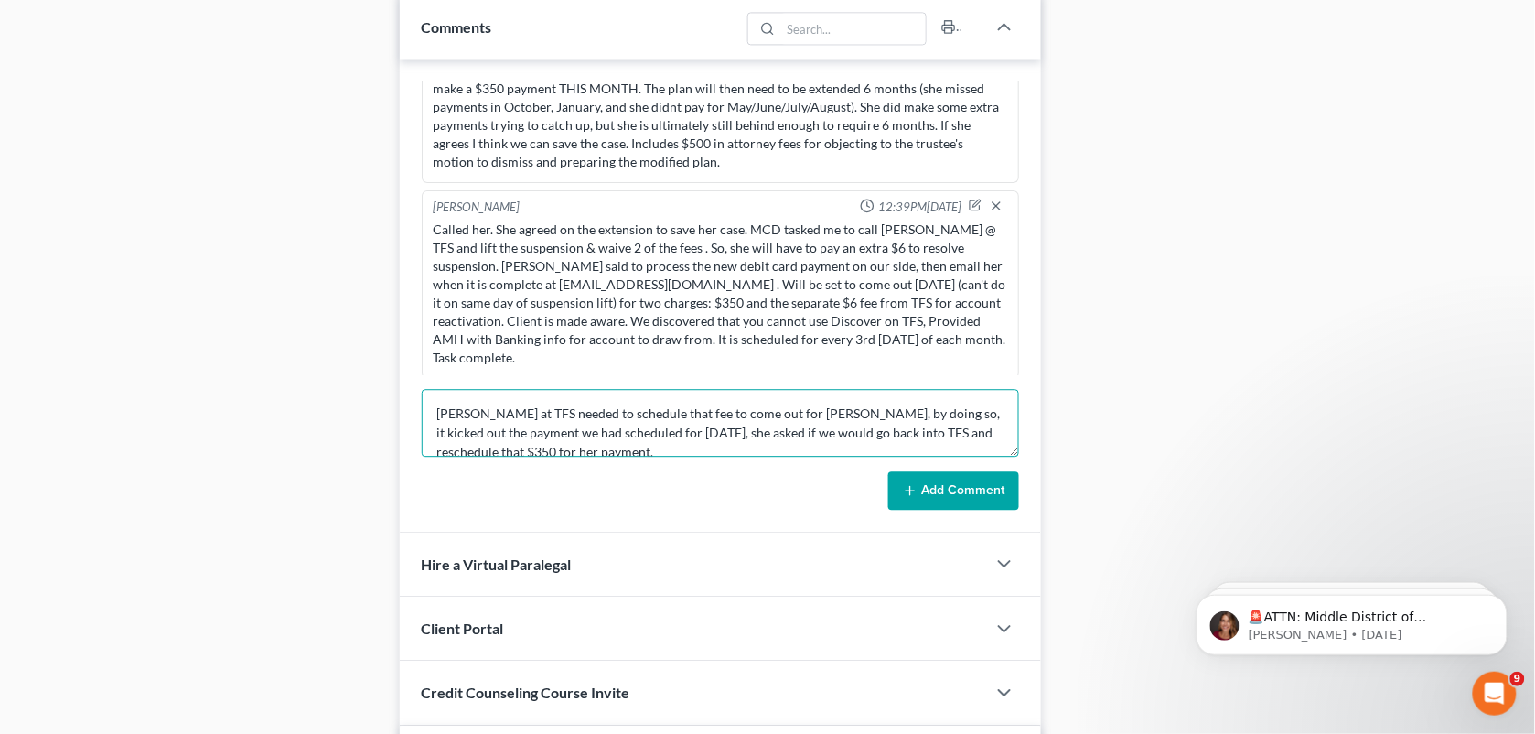
scroll to position [3, 0]
type textarea "[PERSON_NAME] at TFS needed to schedule that fee to come out for [PERSON_NAME],…"
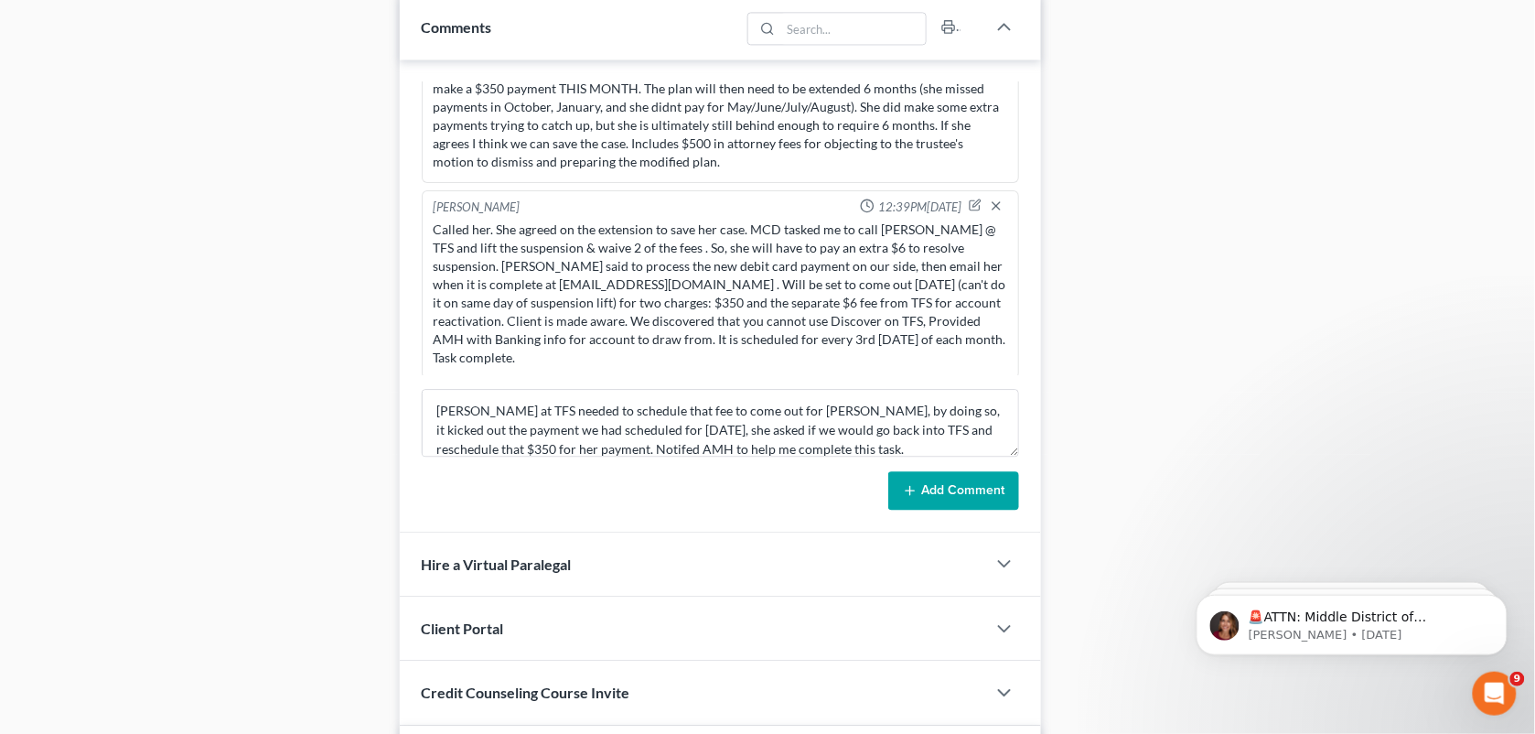
click at [943, 490] on button "Add Comment" at bounding box center [953, 490] width 131 height 38
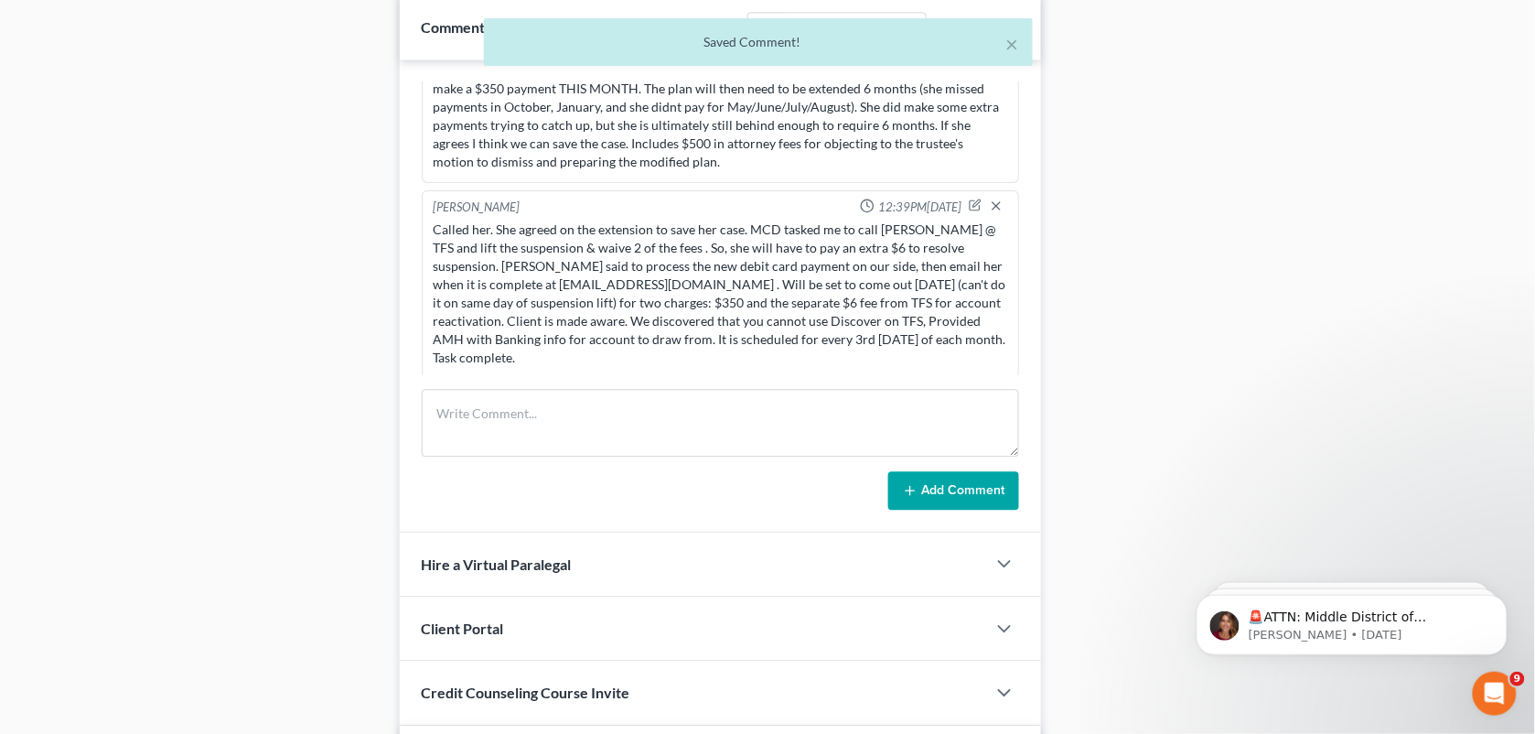
scroll to position [4269, 0]
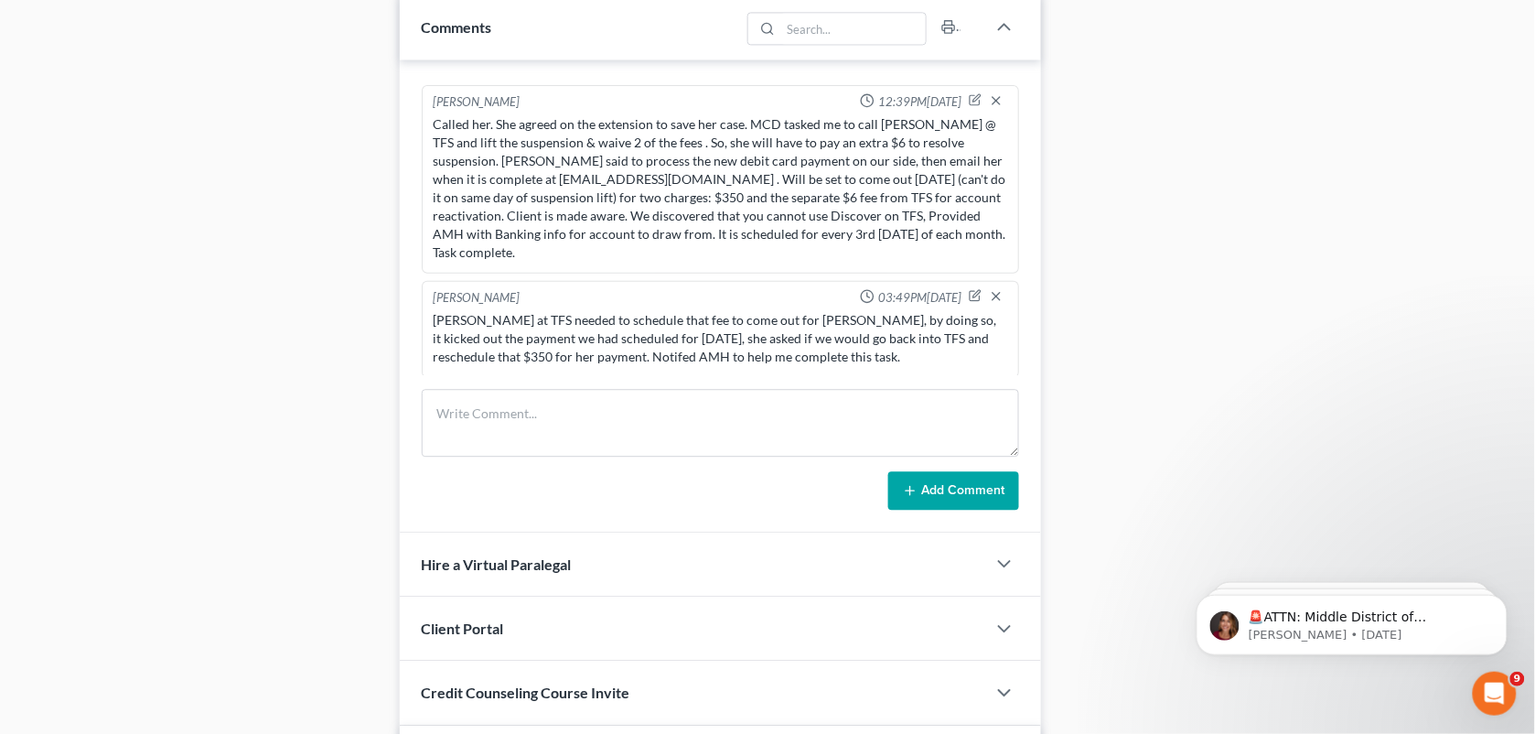
click at [1260, 311] on div "Docs Tasks Events Fees Timer 84% Completed Nothing here yet! Signed [MEDICAL_DA…" at bounding box center [1286, 89] width 472 height 2221
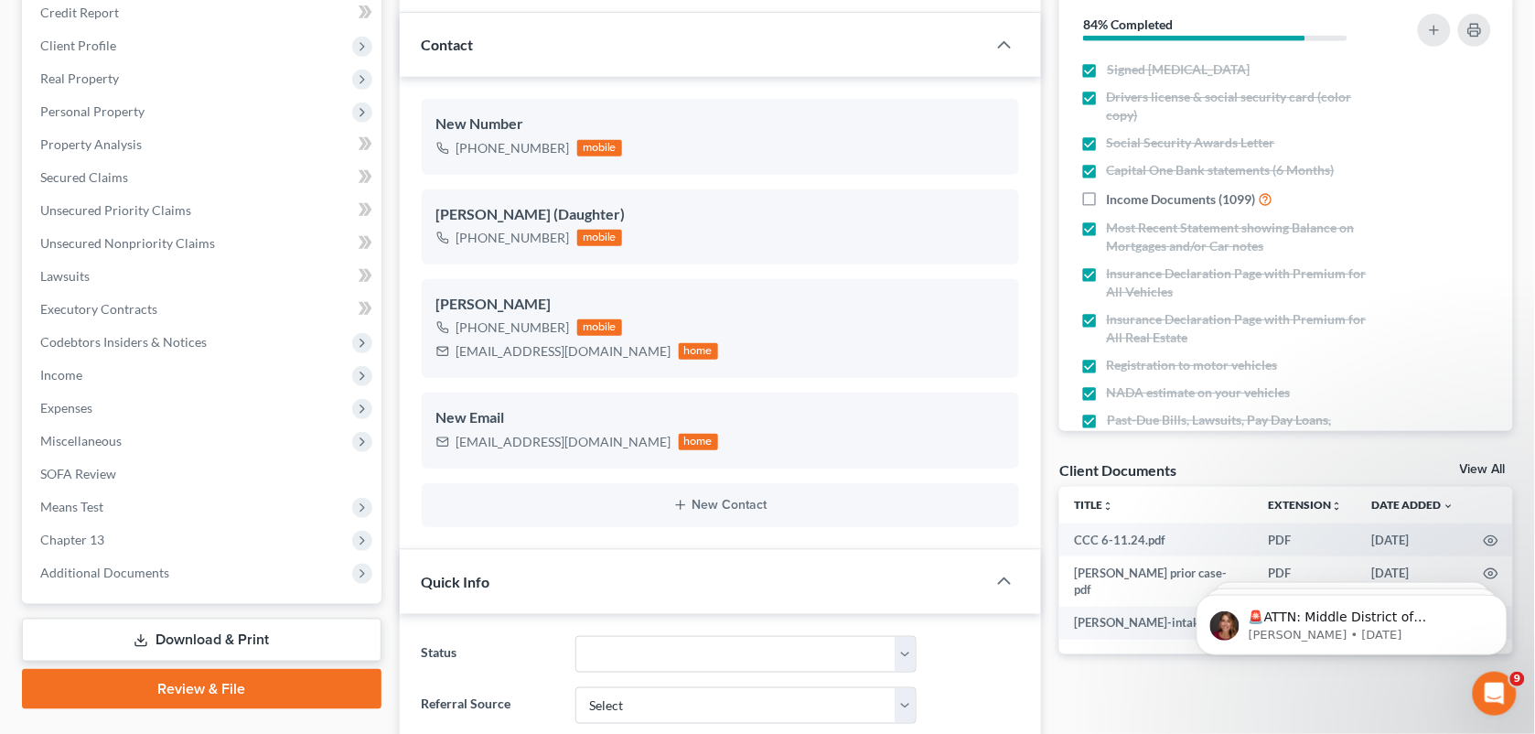
scroll to position [0, 0]
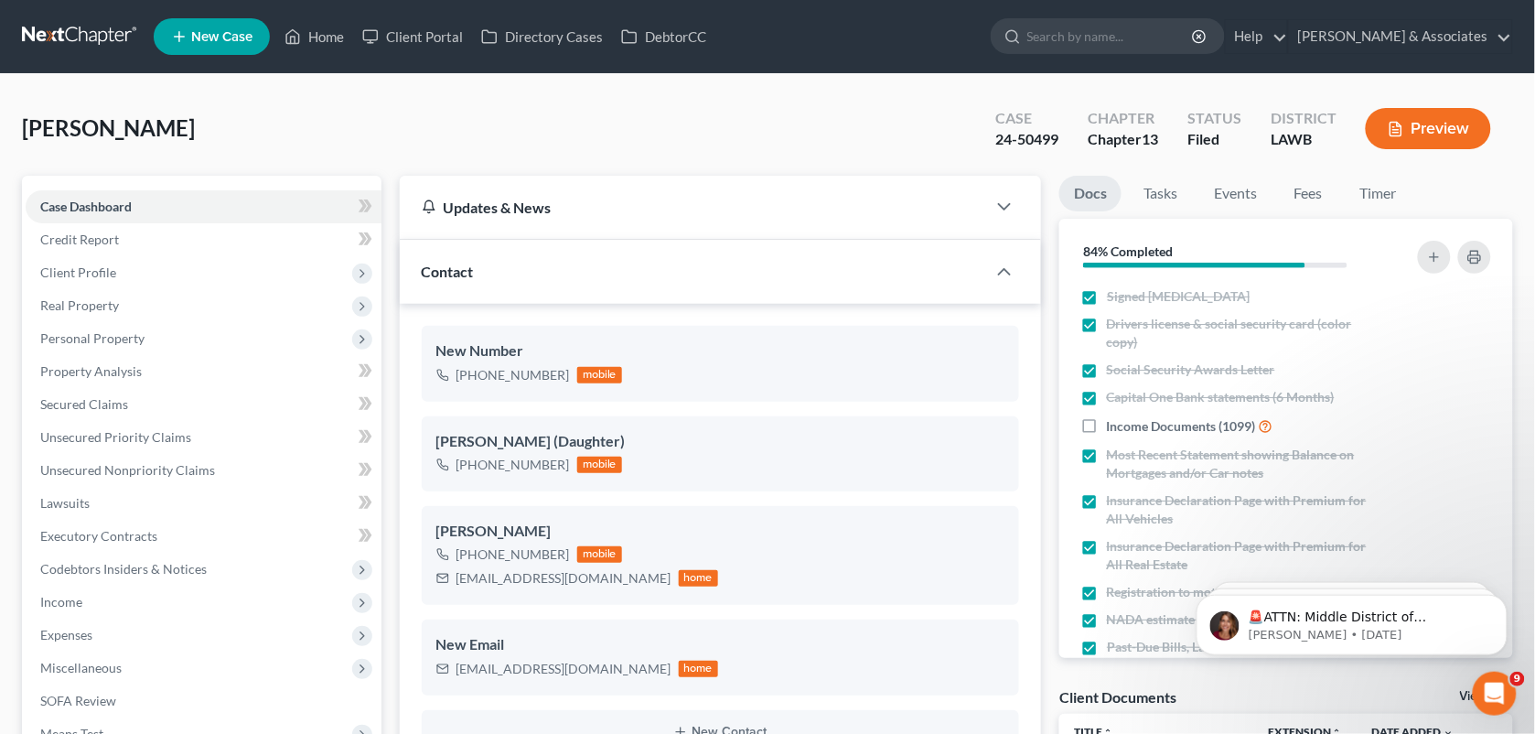
click at [318, 18] on ul "New Case Home Client Portal Directory Cases DebtorCC - No Result - See all resu…" at bounding box center [834, 37] width 1360 height 48
click at [318, 29] on link "Home" at bounding box center [314, 36] width 78 height 33
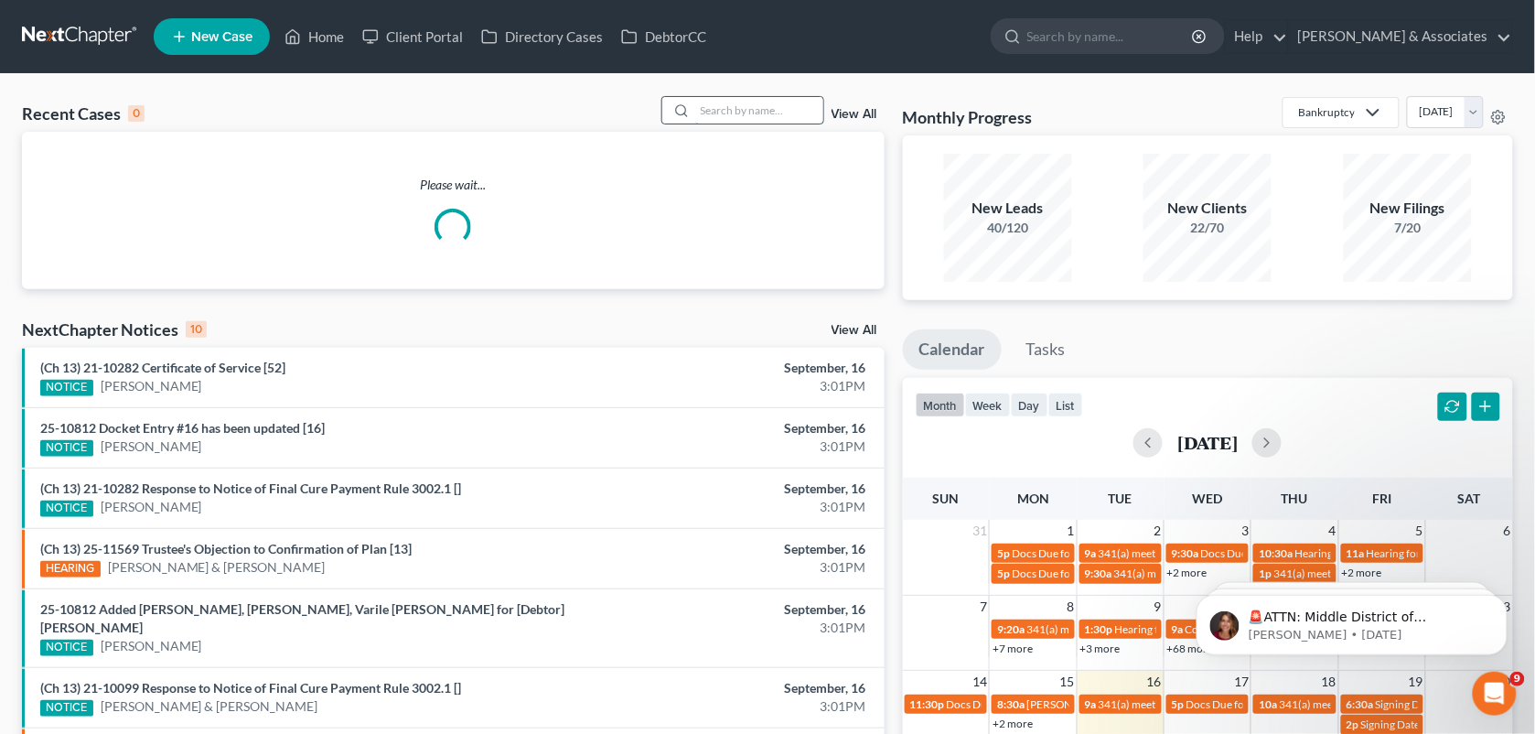
click at [784, 97] on input "search" at bounding box center [759, 110] width 128 height 27
paste input "Shelvela [PERSON_NAME]"
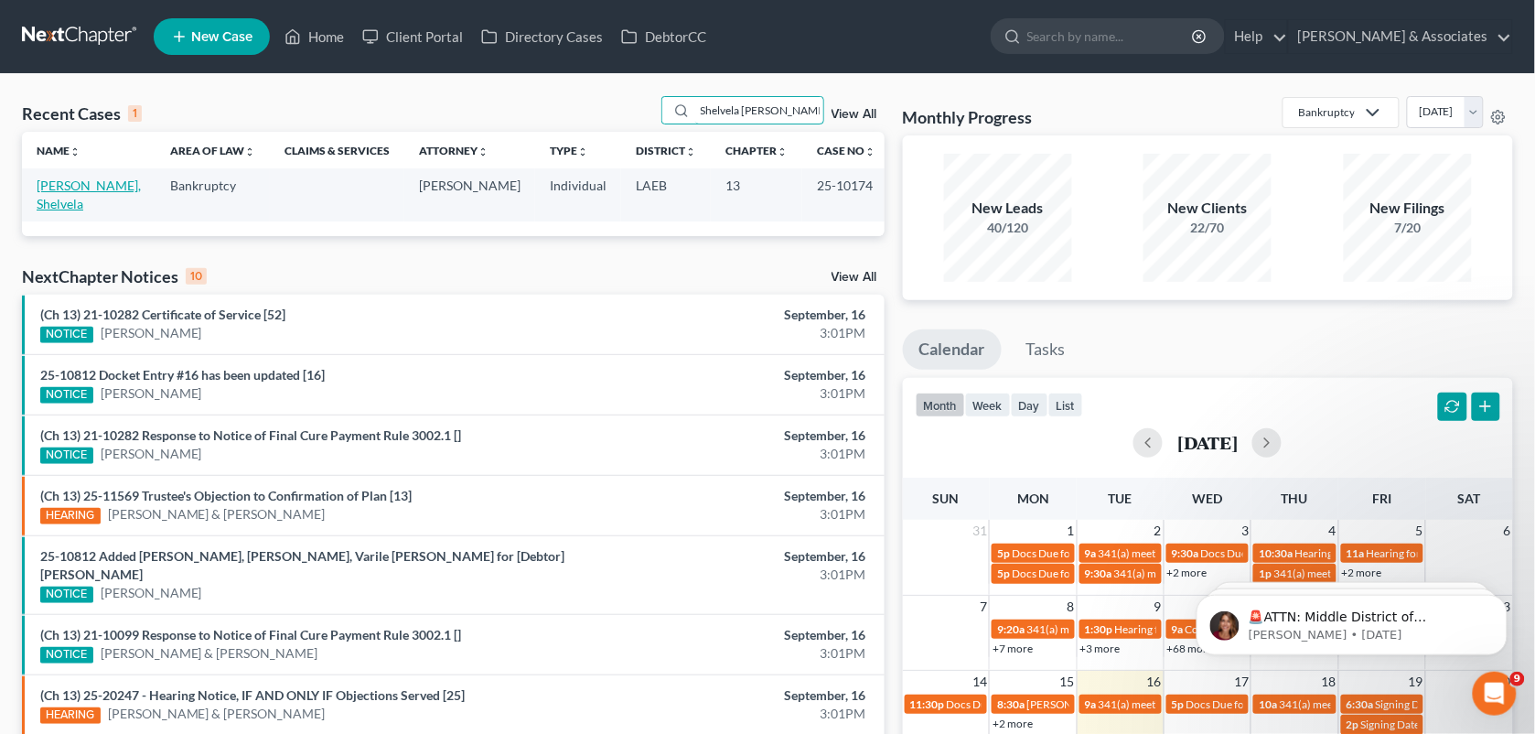
type input "Shelvela [PERSON_NAME]"
click at [108, 188] on link "[PERSON_NAME], Shelvela" at bounding box center [89, 195] width 104 height 34
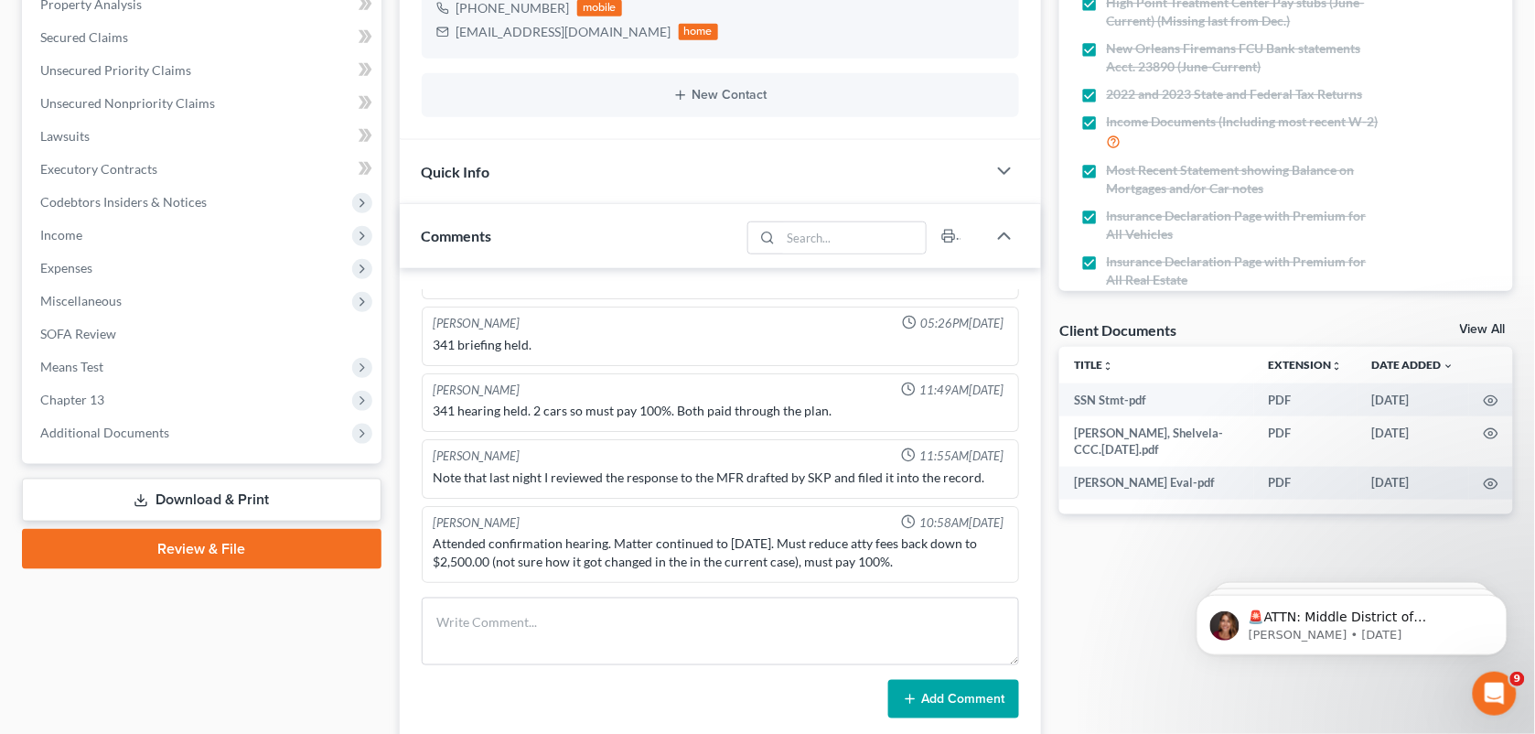
scroll to position [419, 0]
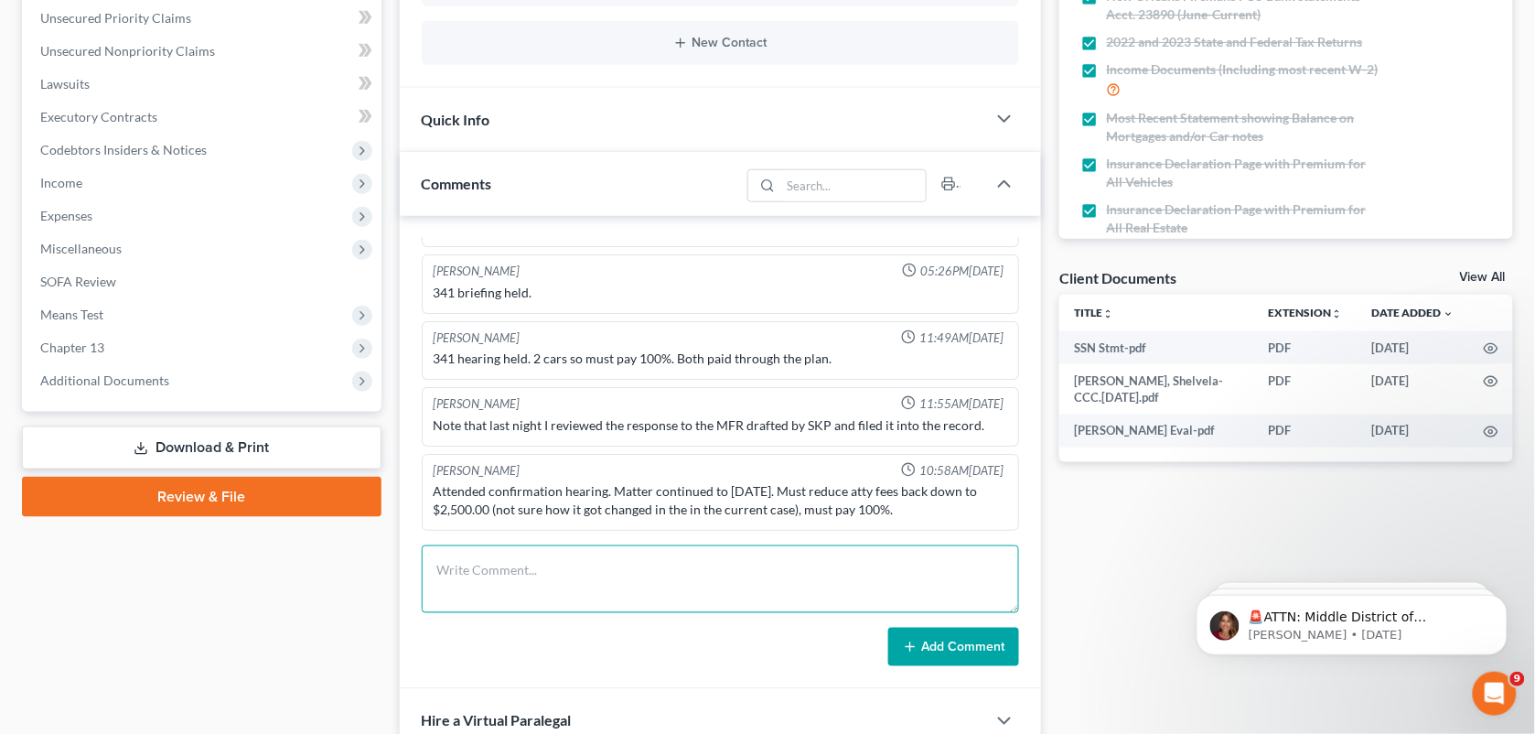
click at [698, 576] on textarea at bounding box center [721, 579] width 598 height 68
paste textarea "Can we check with [PERSON_NAME] on why her TFS payment bounced please? Thanks!"
click at [433, 572] on textarea "Can we check with [PERSON_NAME] on why her TFS payment bounced please? Thanks!" at bounding box center [721, 579] width 598 height 68
click at [945, 579] on textarea "MCD: "Can we check with [PERSON_NAME] on why her TFS payment bounced please? Th…" at bounding box center [721, 579] width 598 height 68
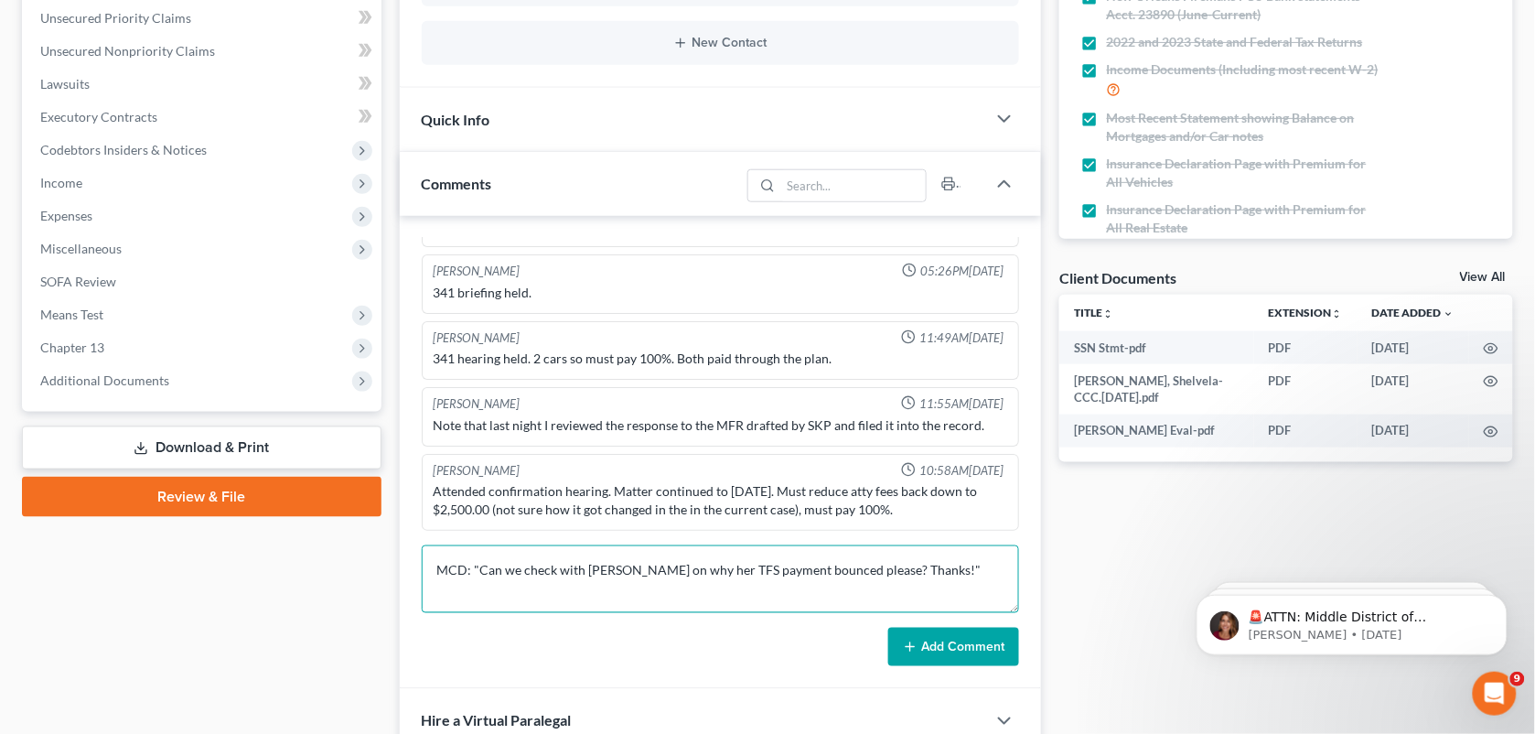
type textarea "MCD: "Can we check with [PERSON_NAME] on why her TFS payment bounced please? Th…"
click at [942, 629] on button "Add Comment" at bounding box center [953, 647] width 131 height 38
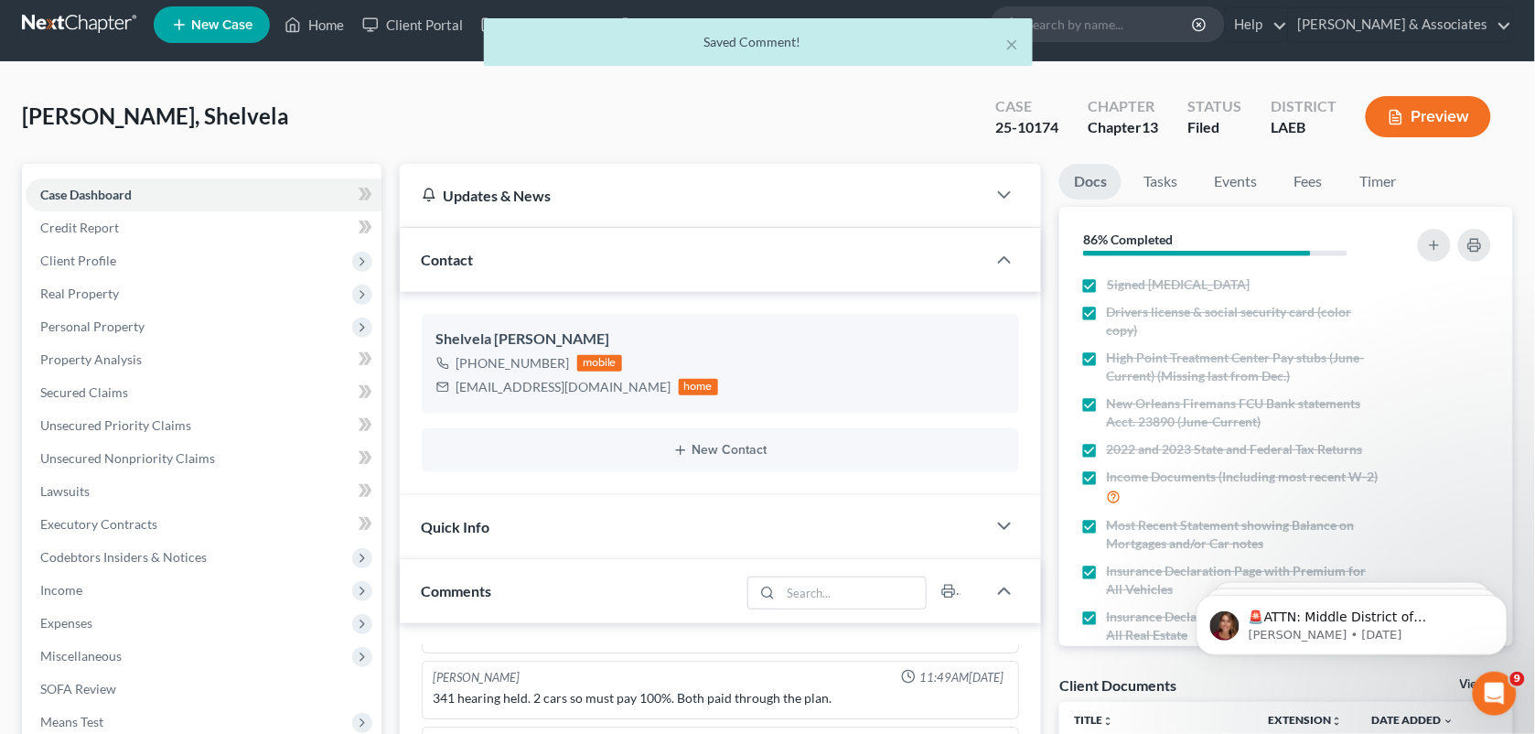
scroll to position [0, 0]
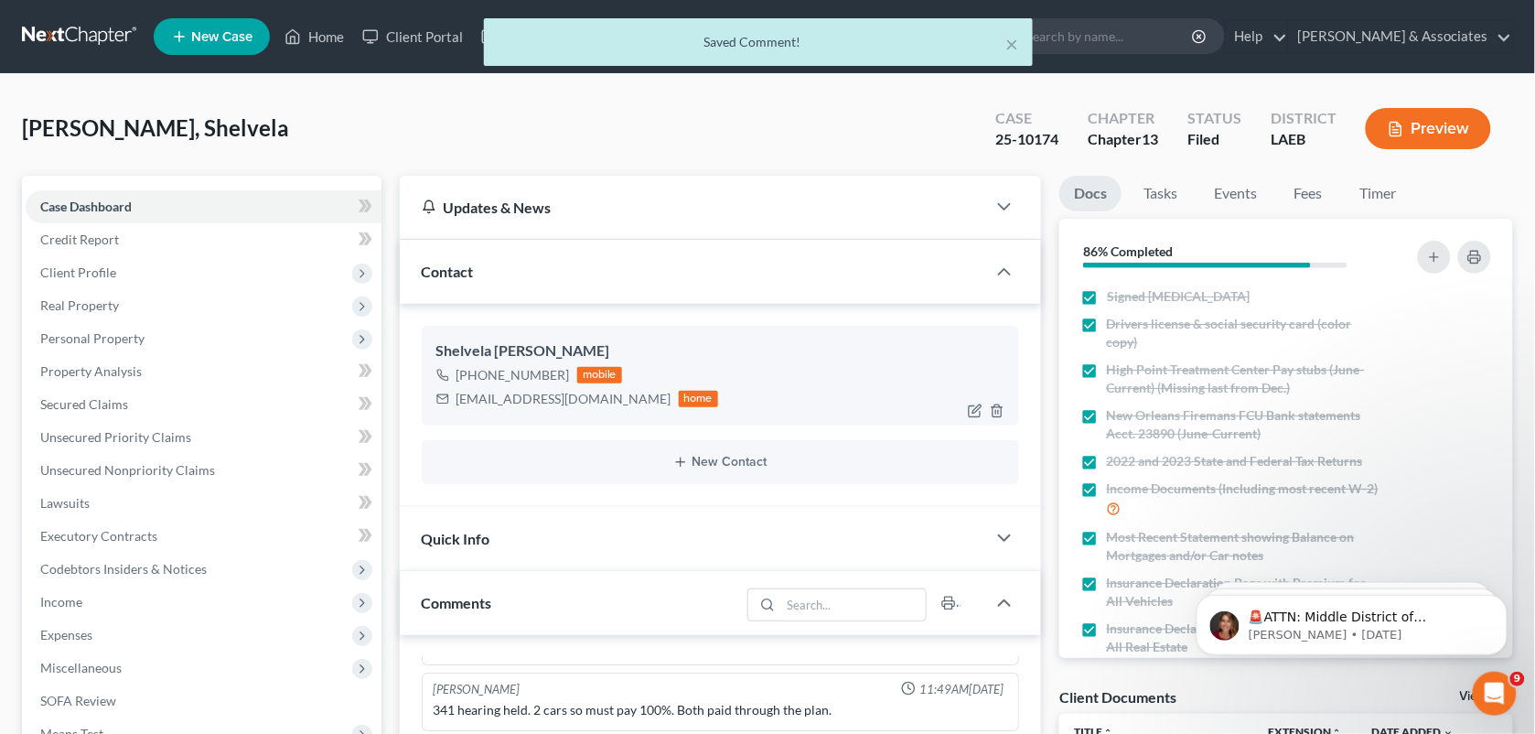
drag, startPoint x: 565, startPoint y: 373, endPoint x: 472, endPoint y: 367, distance: 92.6
click at [472, 367] on div "[PHONE_NUMBER] mobile" at bounding box center [577, 375] width 283 height 24
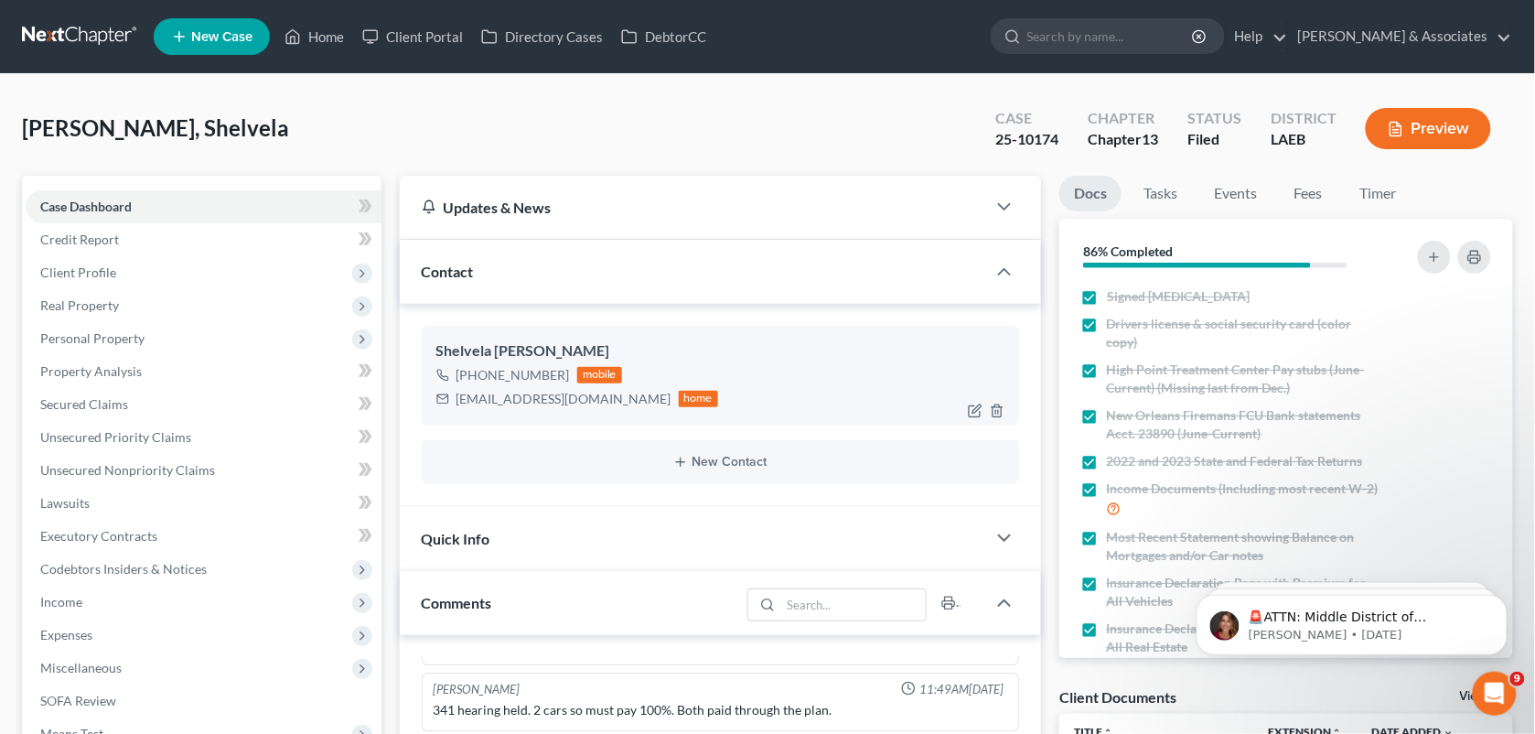
copy div "[PHONE_NUMBER]"
click at [703, 157] on div "[PERSON_NAME], Shelvela Upgraded Case 25-10174 Chapter Chapter 13 Status Filed …" at bounding box center [767, 136] width 1491 height 80
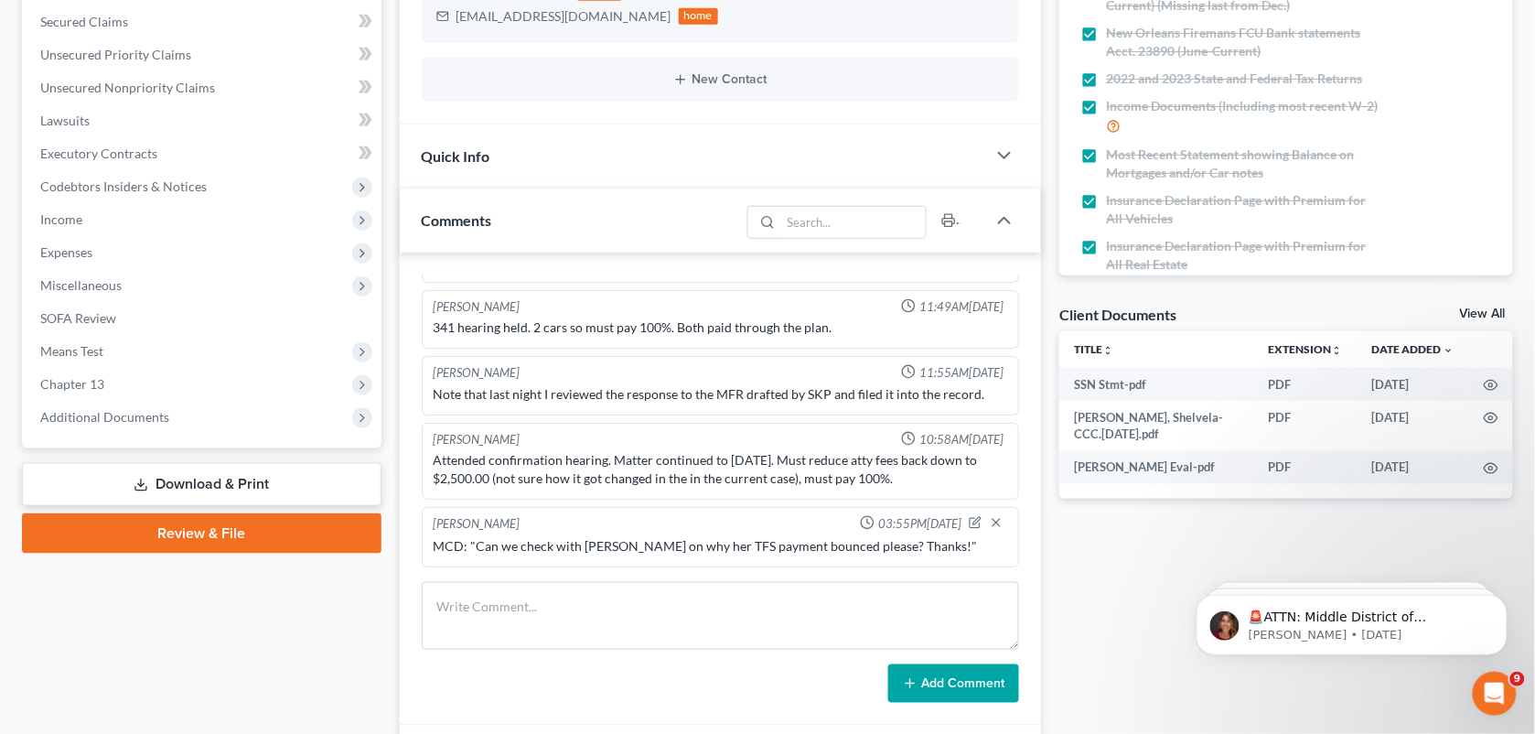
scroll to position [415, 0]
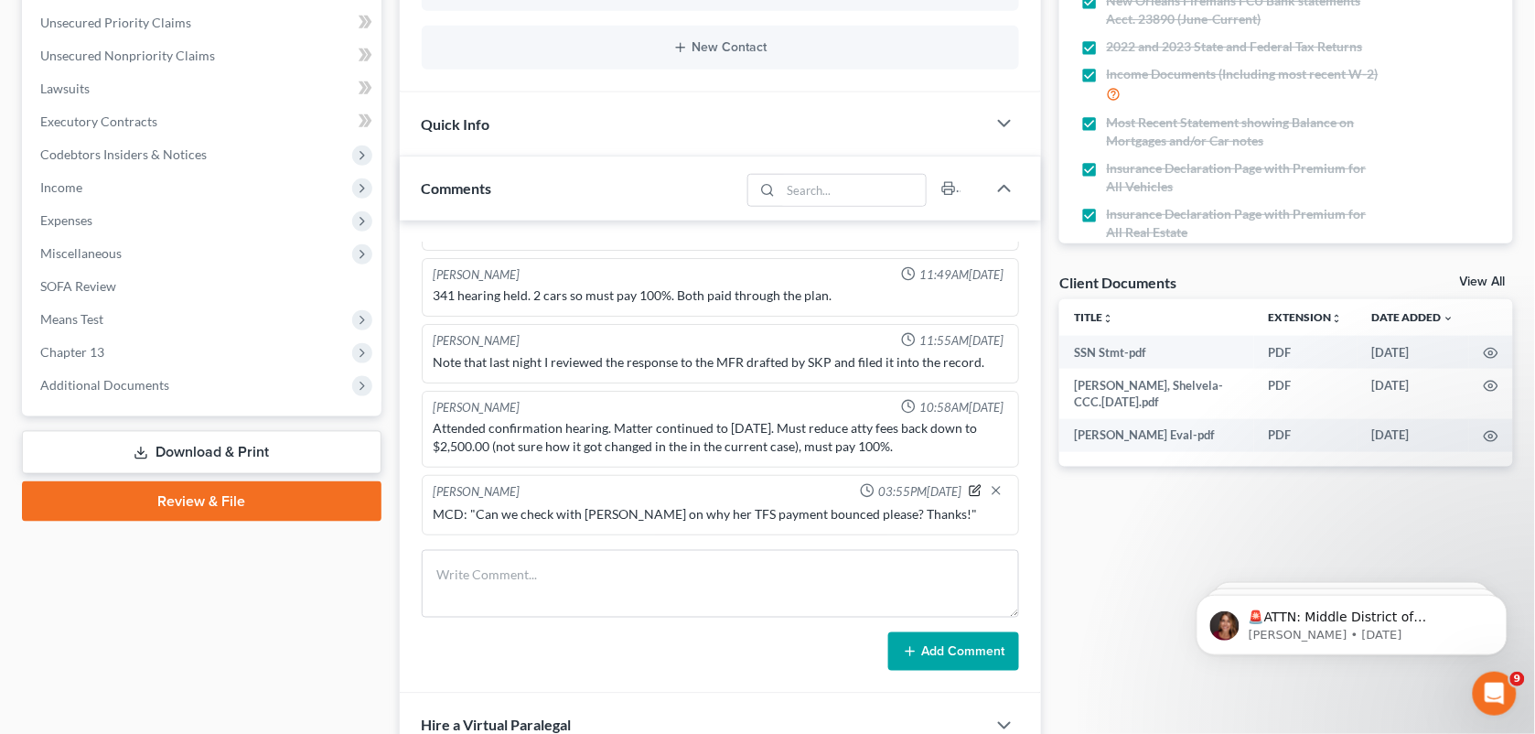
click at [971, 494] on icon "button" at bounding box center [976, 491] width 10 height 10
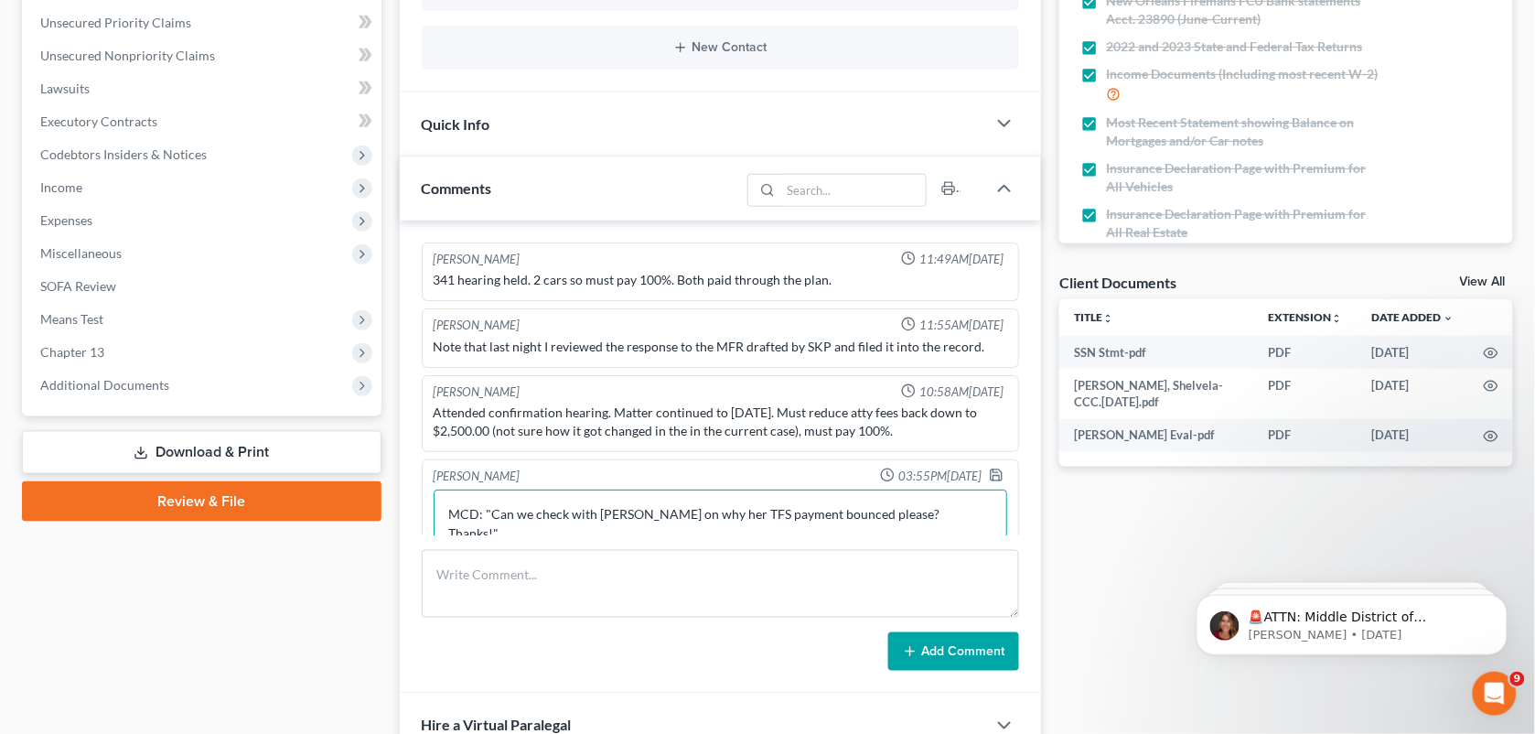
click at [943, 531] on textarea "MCD: "Can we check with [PERSON_NAME] on why her TFS payment bounced please? Th…" at bounding box center [721, 524] width 575 height 68
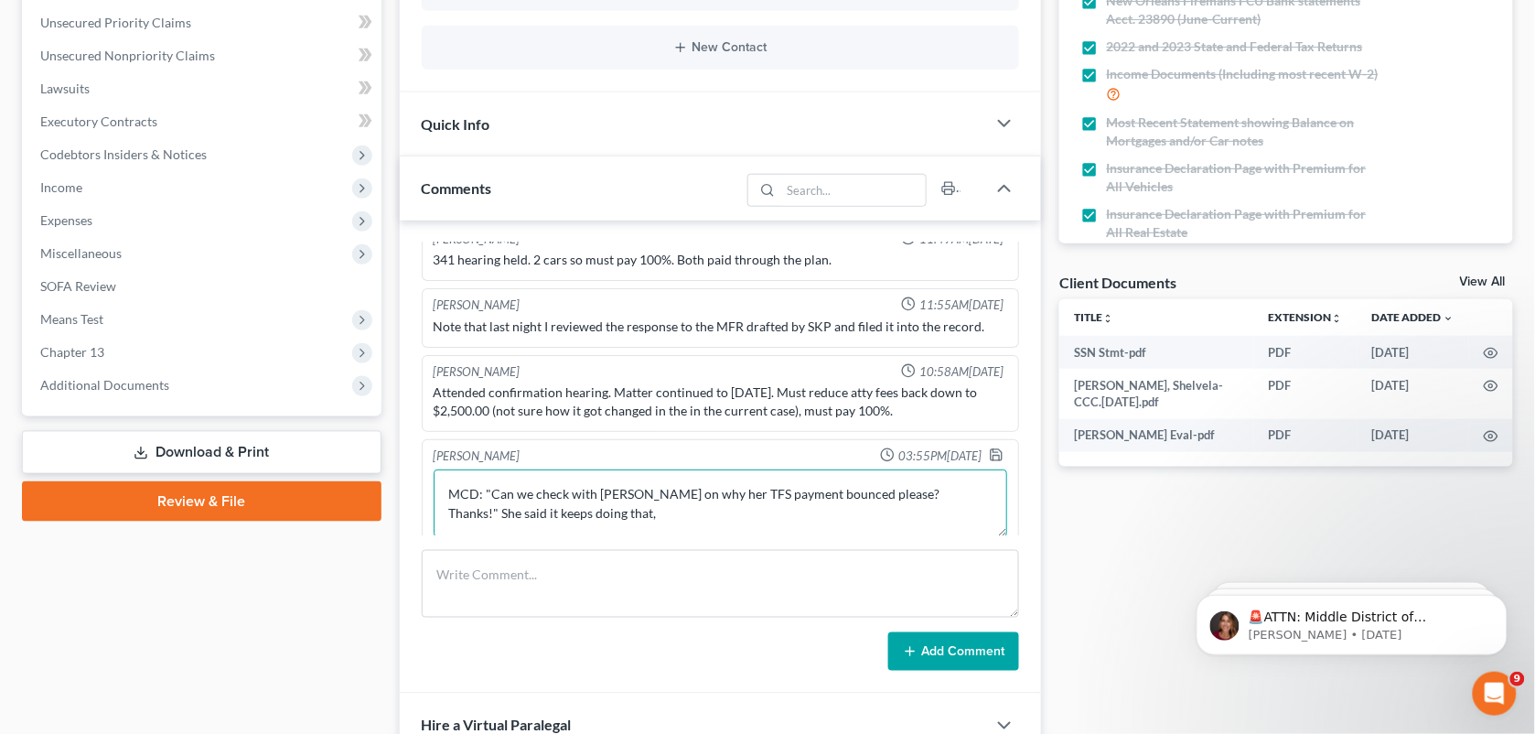
click at [642, 523] on textarea "MCD: "Can we check with [PERSON_NAME] on why her TFS payment bounced please? Th…" at bounding box center [721, 503] width 575 height 68
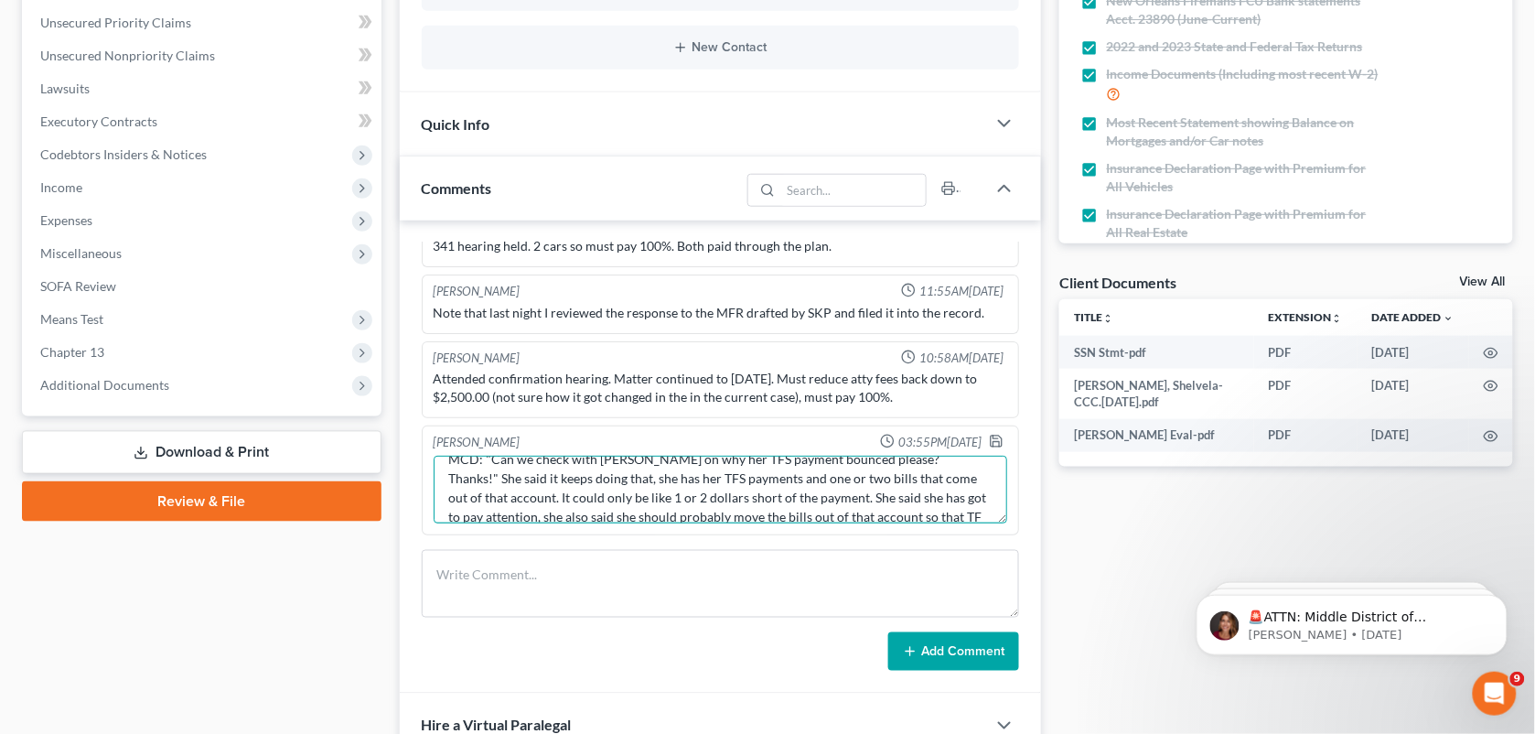
scroll to position [41, 0]
click at [837, 544] on div "[PERSON_NAME] 10:27AM[DATE] She is a friend of a former client, and convinced t…" at bounding box center [721, 457] width 642 height 473
click at [834, 535] on div "[PERSON_NAME] 10:27AM[DATE] She is a friend of a former client, and convinced t…" at bounding box center [721, 457] width 642 height 473
click at [816, 523] on textarea "MCD: "Can we check with [PERSON_NAME] on why her TFS payment bounced please? Th…" at bounding box center [721, 490] width 575 height 68
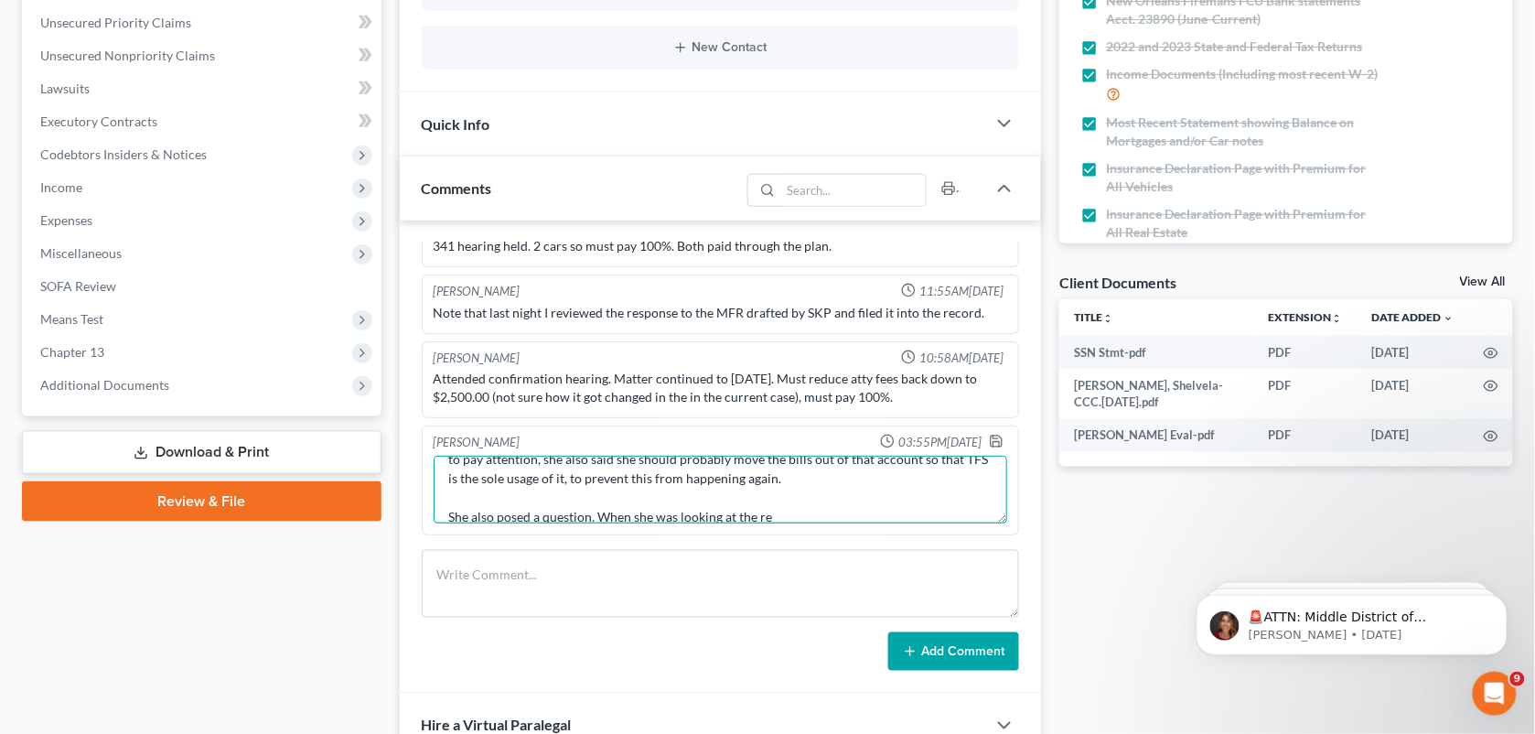
type textarea "MCD: "Can we check with [PERSON_NAME] on why her TFS payment bounced please? Th…"
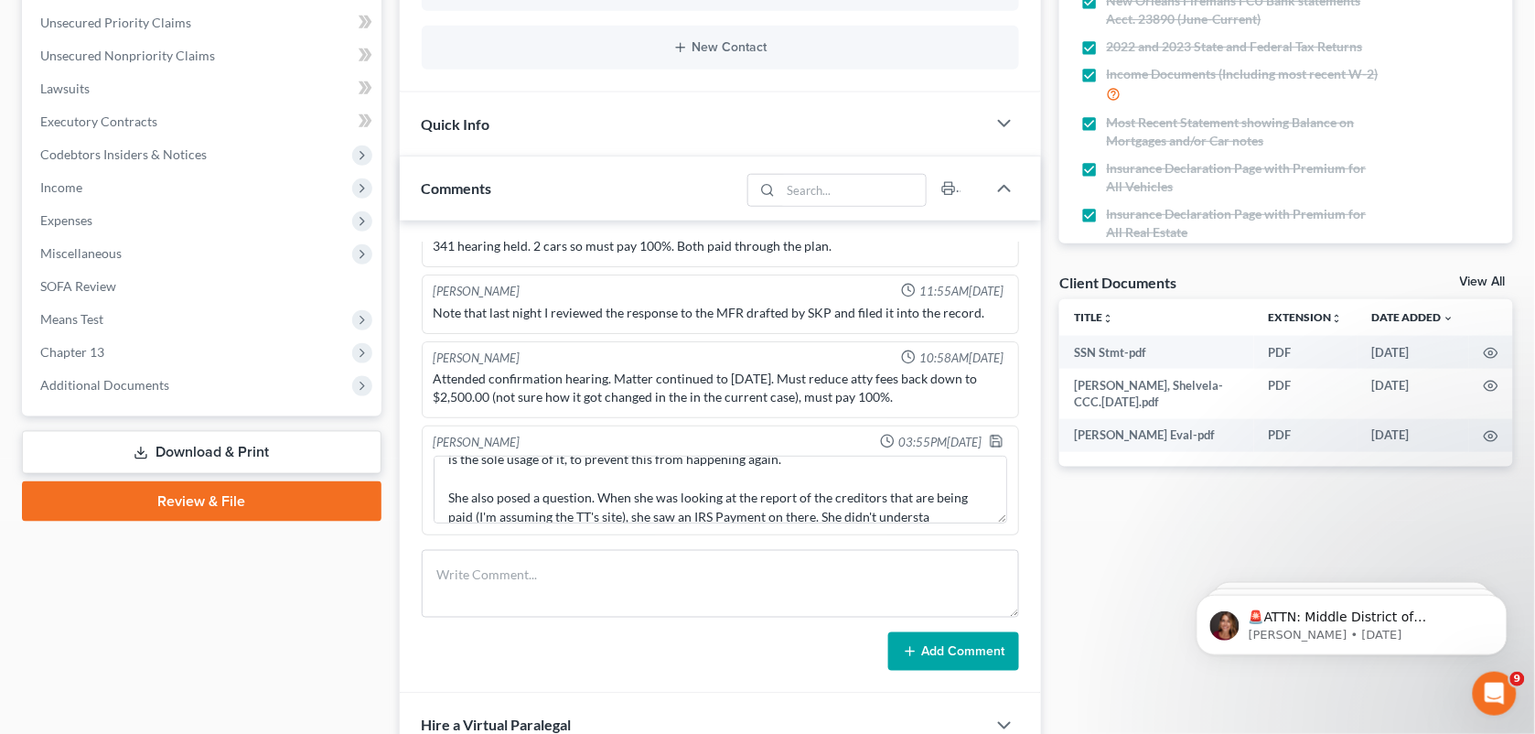
scroll to position [117, 0]
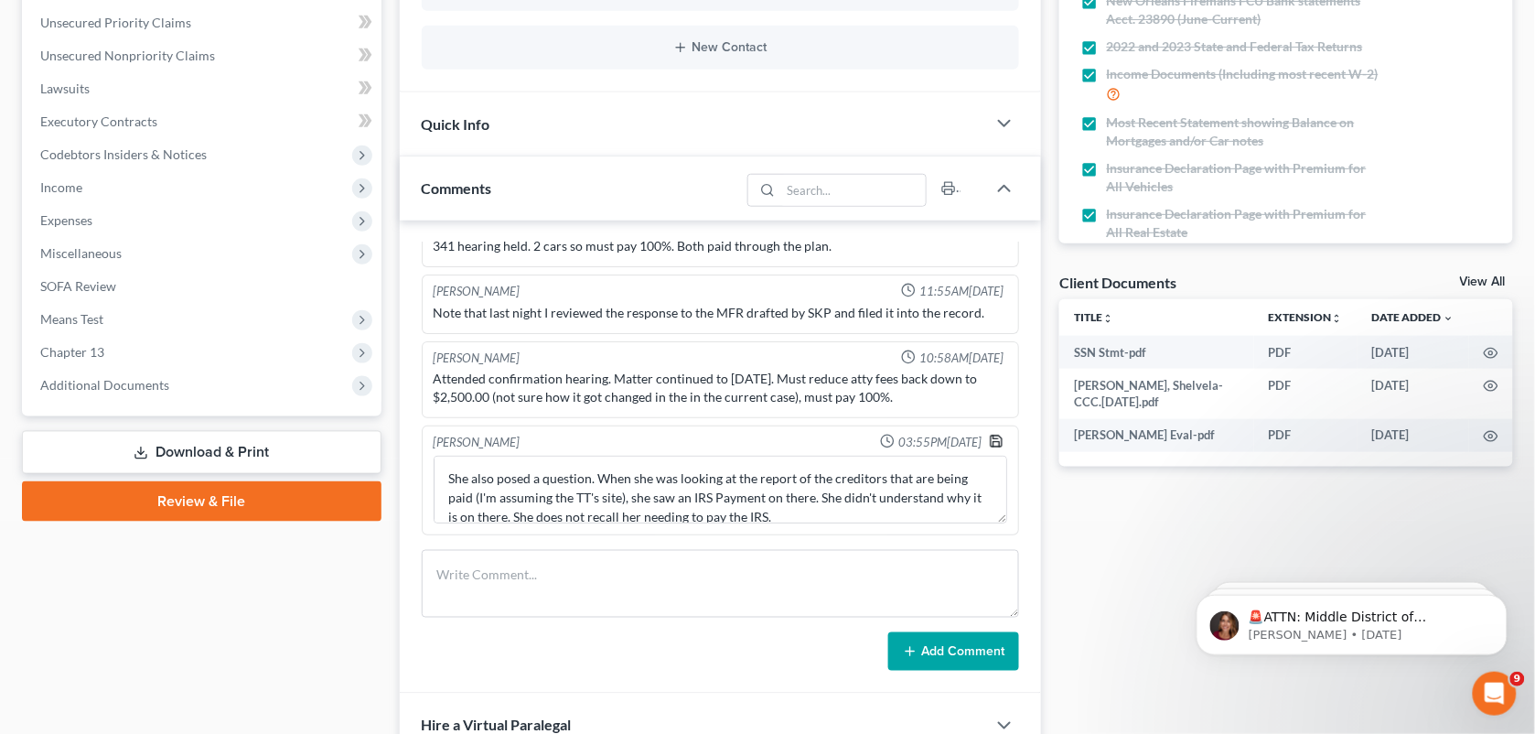
type textarea "MCD: "Can we check with Ms. Daigle on why her TFS payment bounced please? Thank…"
click at [991, 447] on icon "button" at bounding box center [996, 441] width 11 height 11
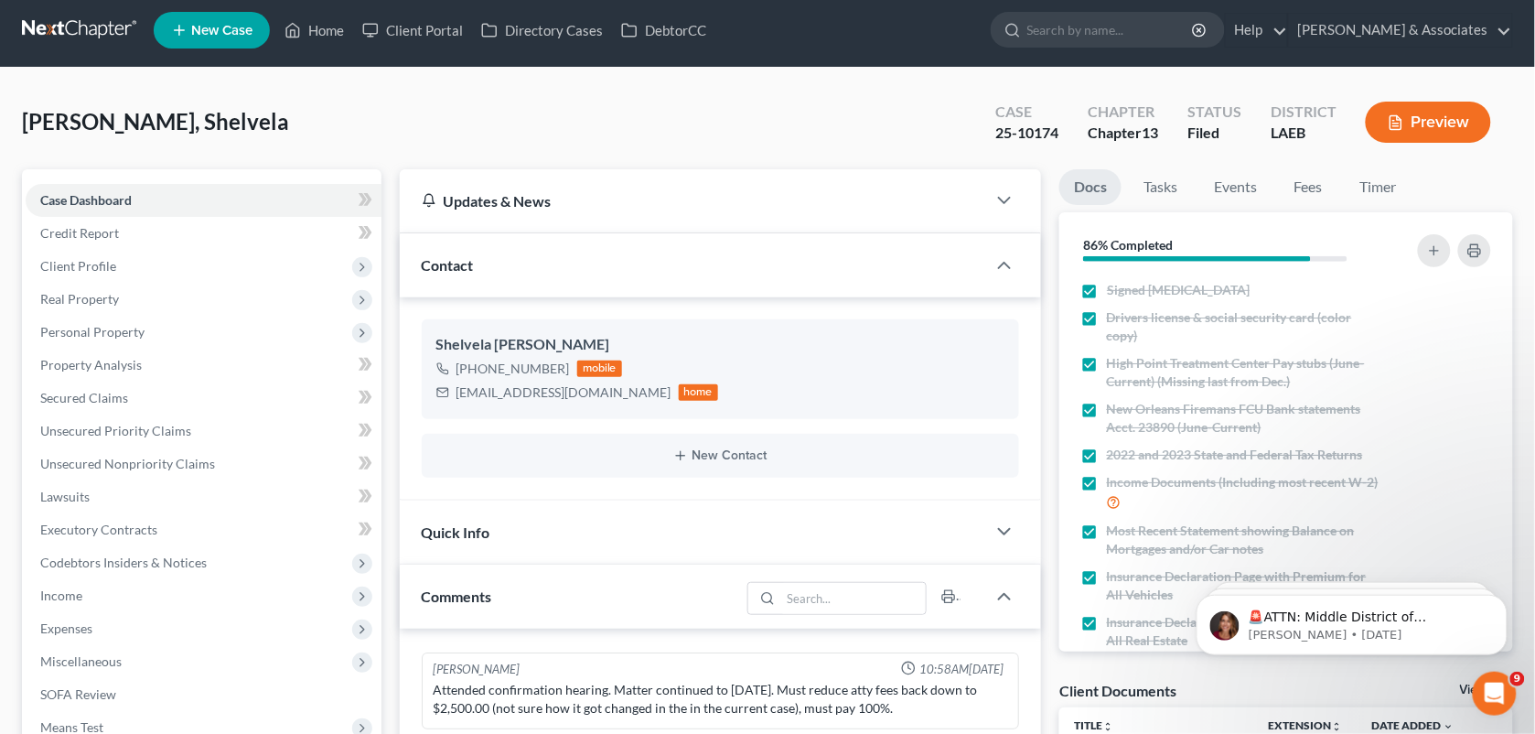
scroll to position [0, 0]
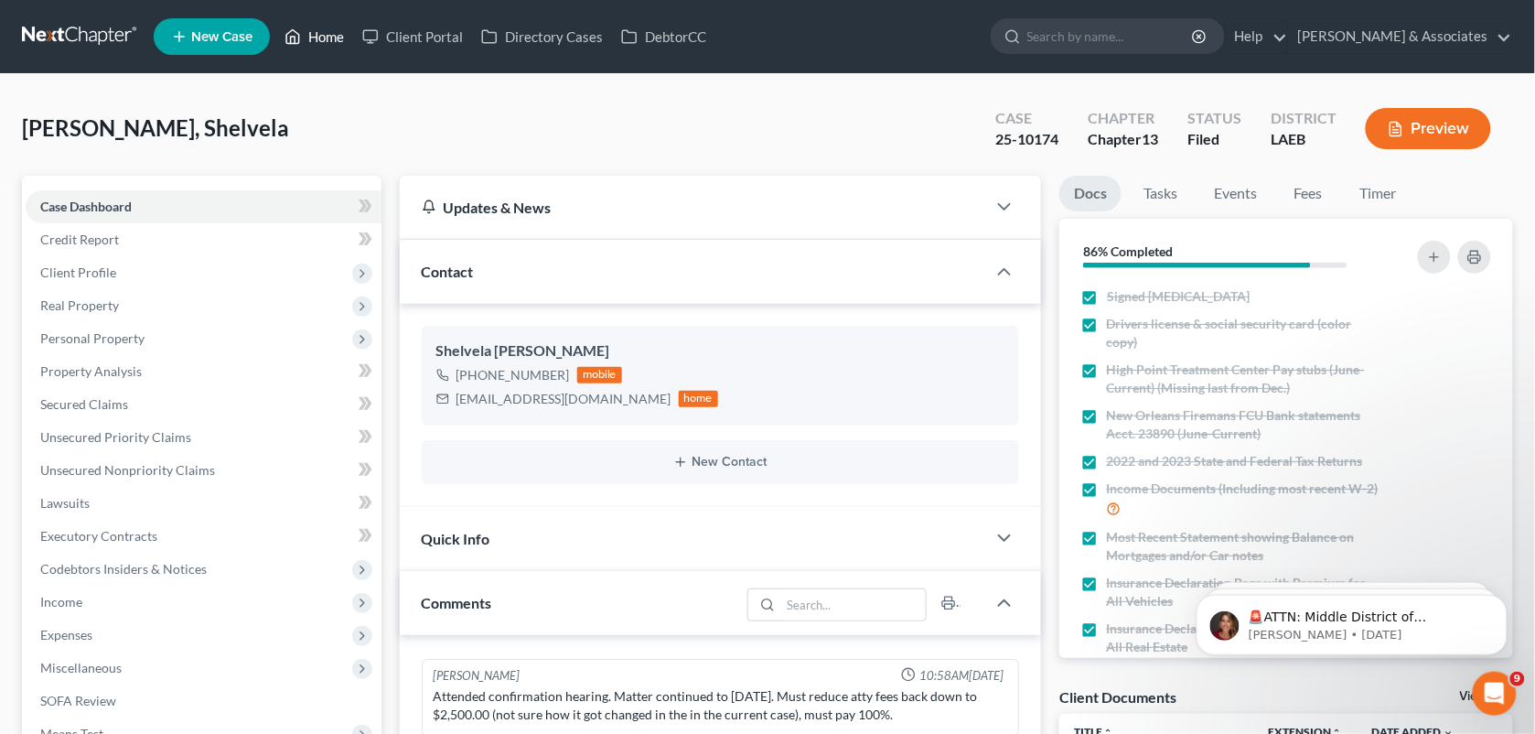
click at [299, 41] on icon at bounding box center [293, 37] width 13 height 14
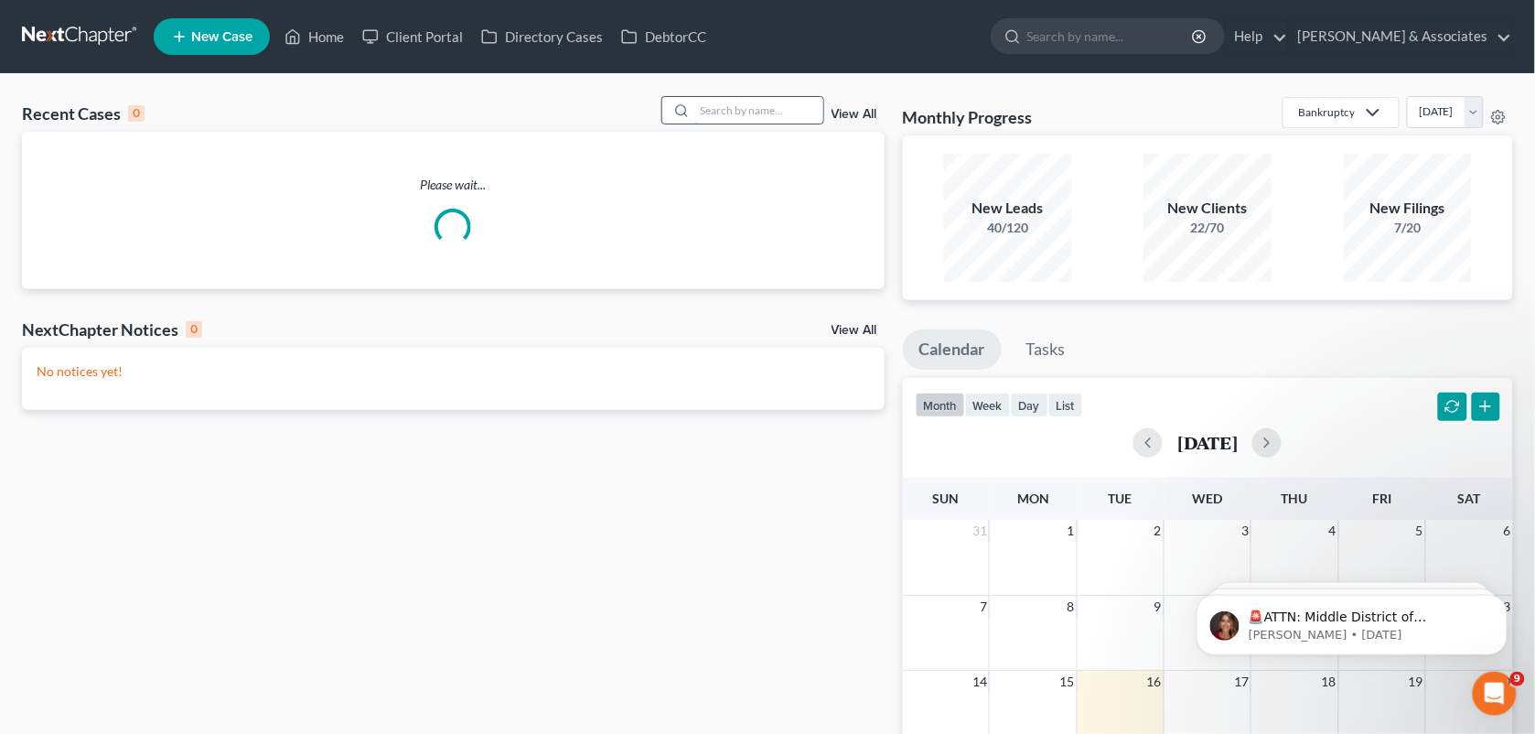
click at [720, 114] on input "search" at bounding box center [759, 110] width 128 height 27
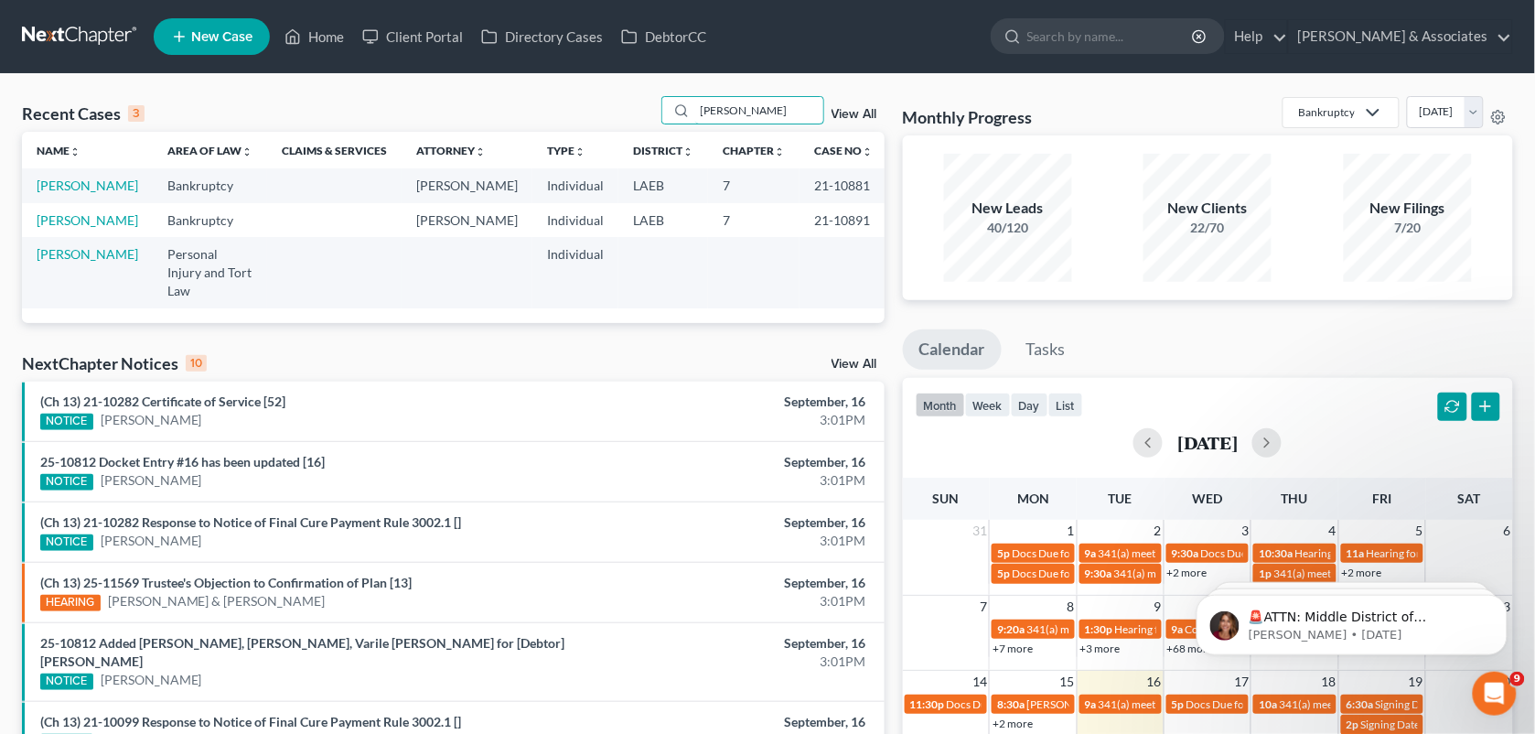
type input "bordes"
click at [59, 237] on td "Bordes, Lance" at bounding box center [87, 220] width 131 height 34
click at [66, 228] on link "Bordes, Lance" at bounding box center [88, 220] width 102 height 16
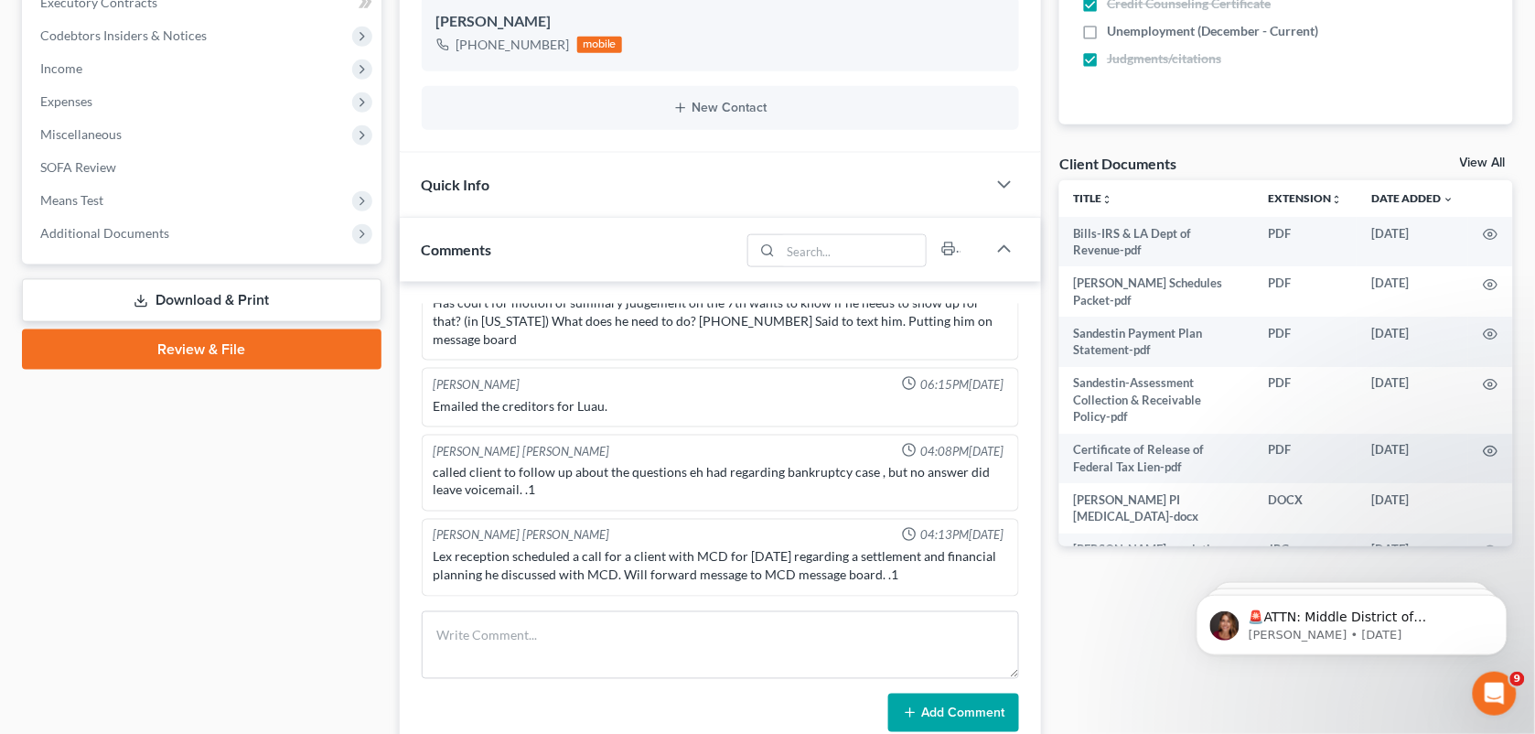
scroll to position [641, 0]
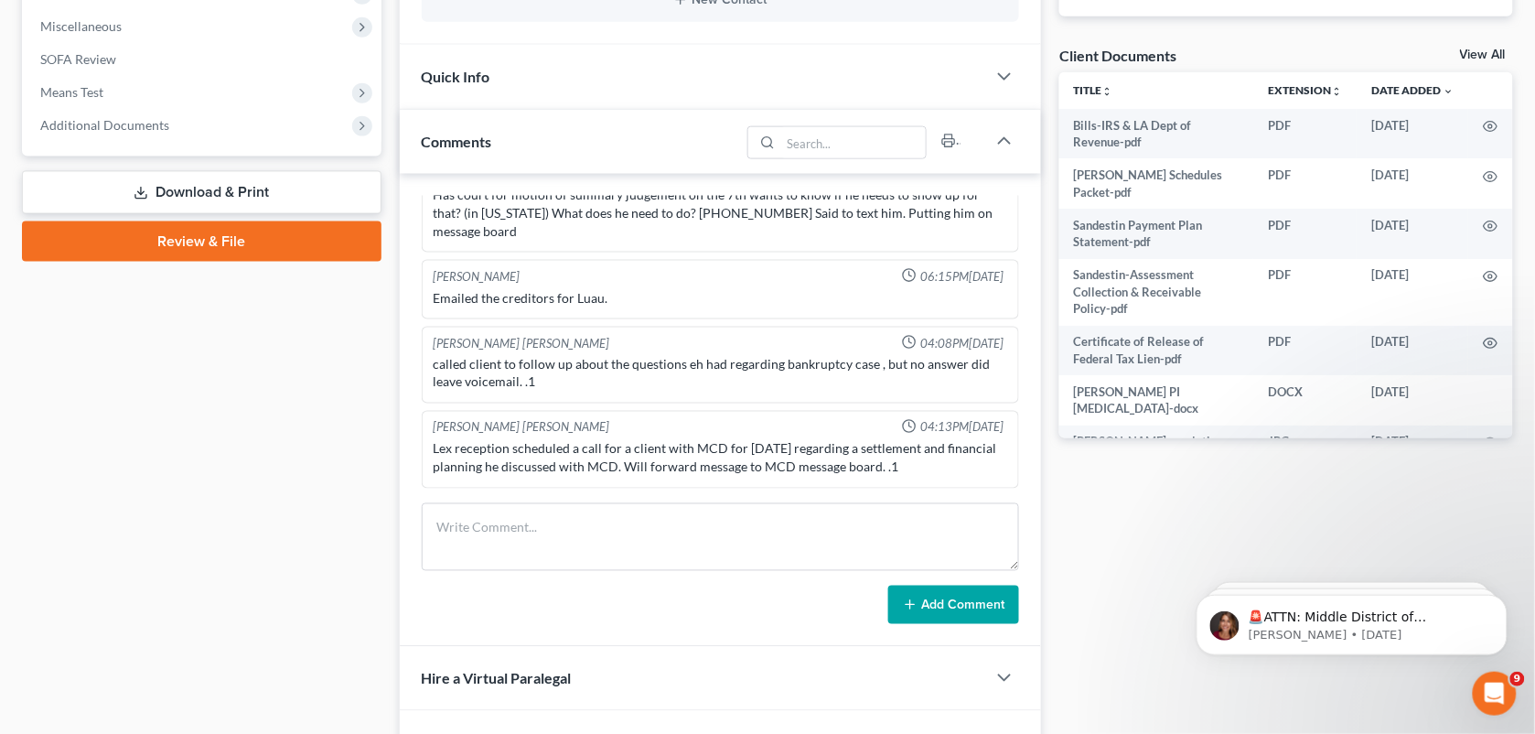
click at [591, 70] on div "Quick Info" at bounding box center [693, 76] width 587 height 63
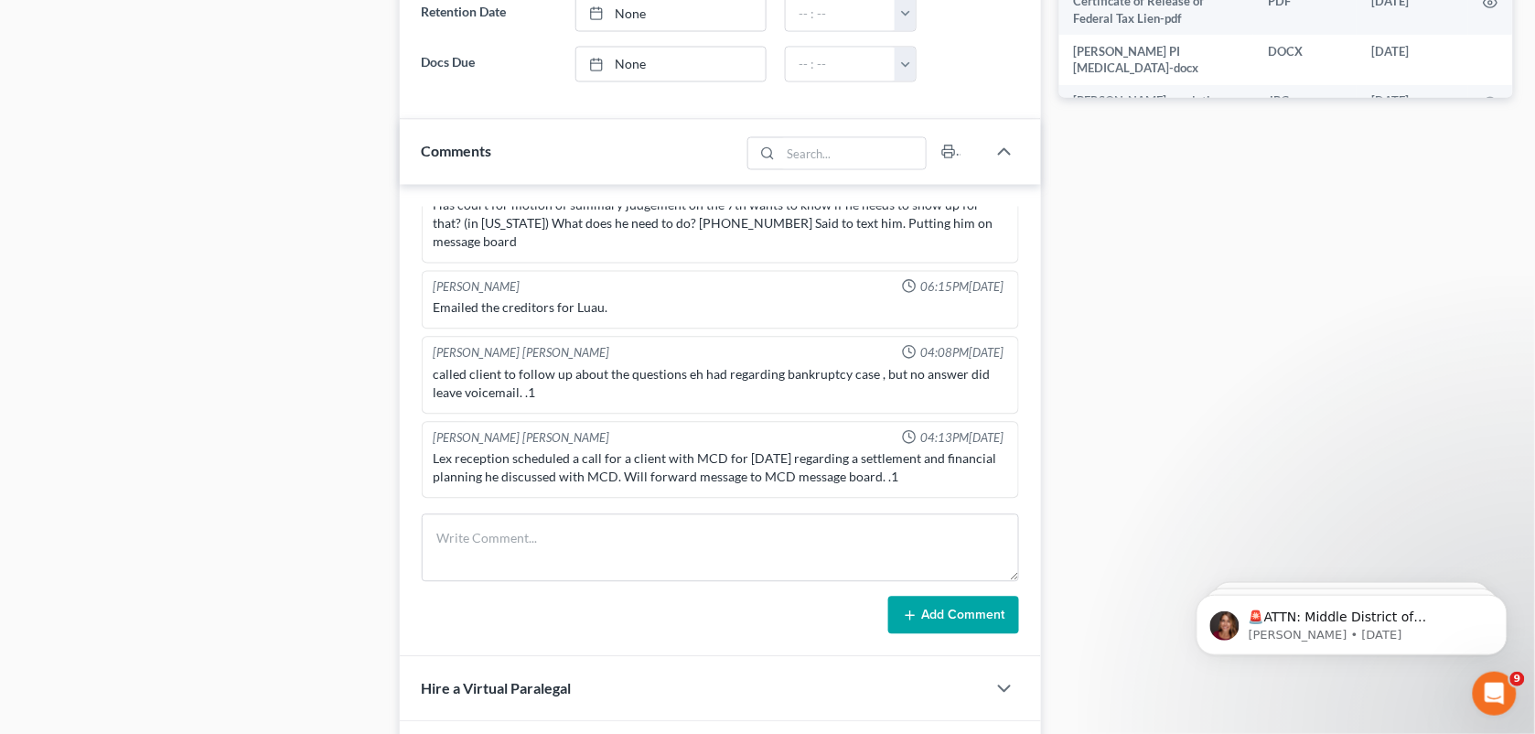
scroll to position [986, 0]
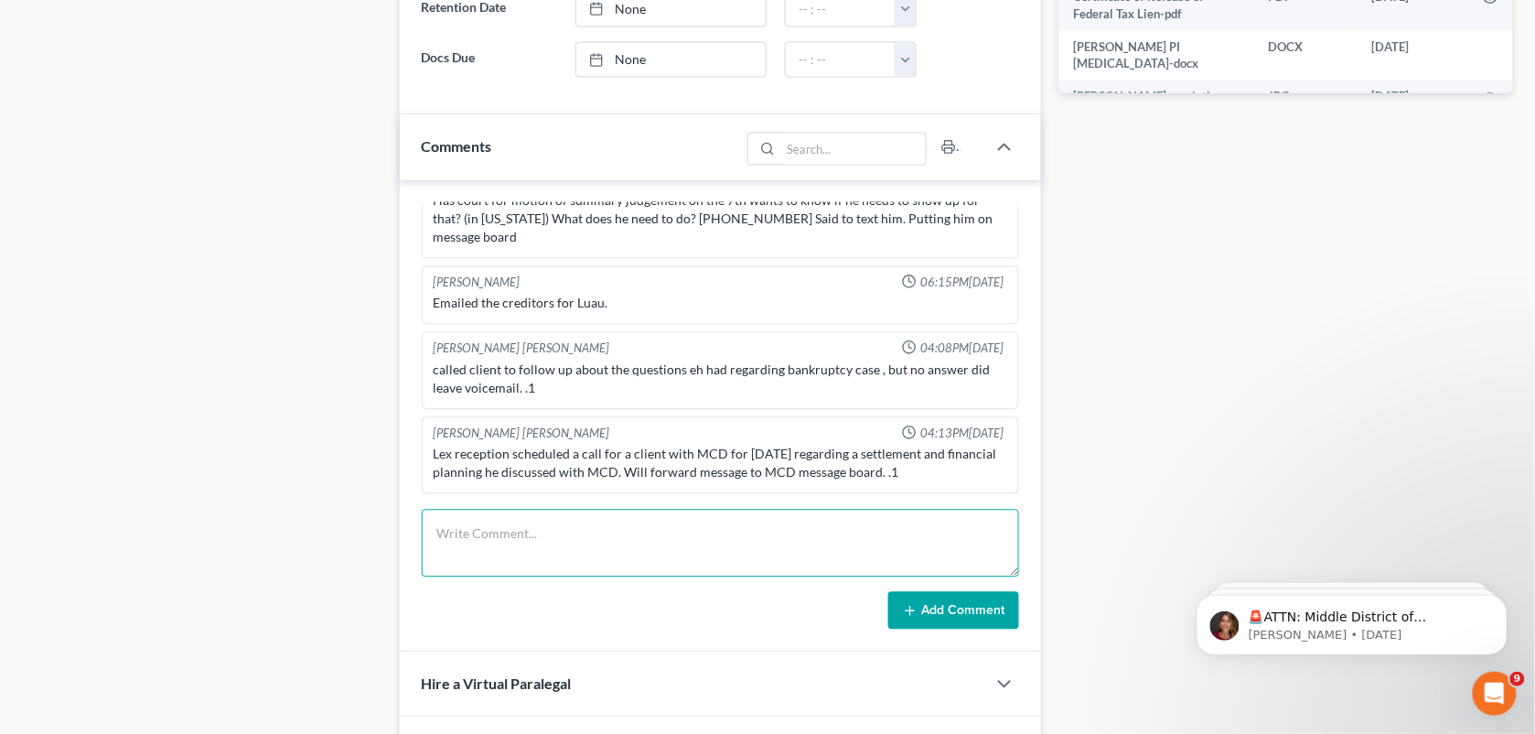
click at [513, 542] on textarea at bounding box center [721, 544] width 598 height 68
paste textarea "If not, this is the synopsis: Lance got a call from an attorney out of New Orle…"
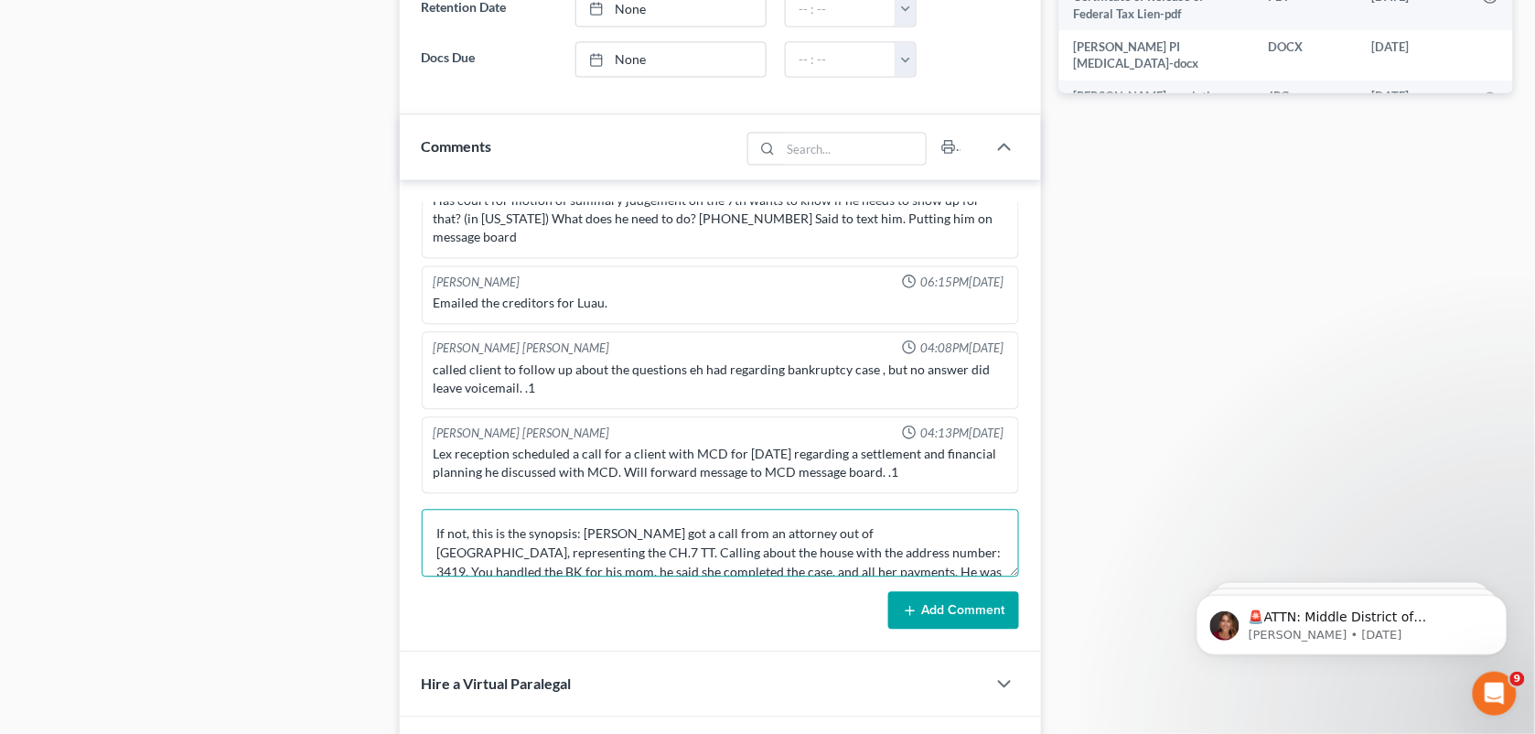
scroll to position [80, 0]
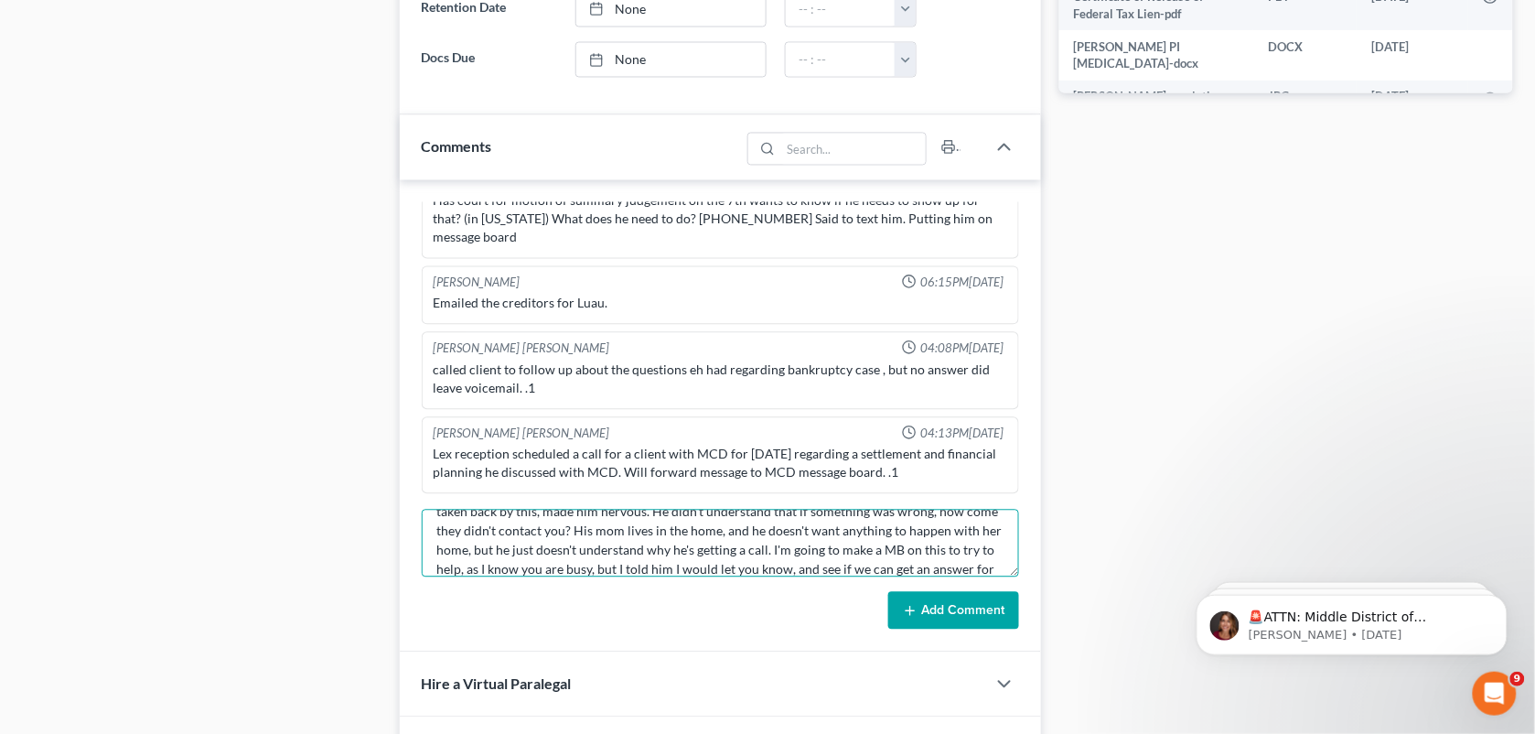
type textarea "If not, this is the synopsis: Lance got a call from an attorney out of New Orle…"
click at [922, 606] on button "Add Comment" at bounding box center [953, 611] width 131 height 38
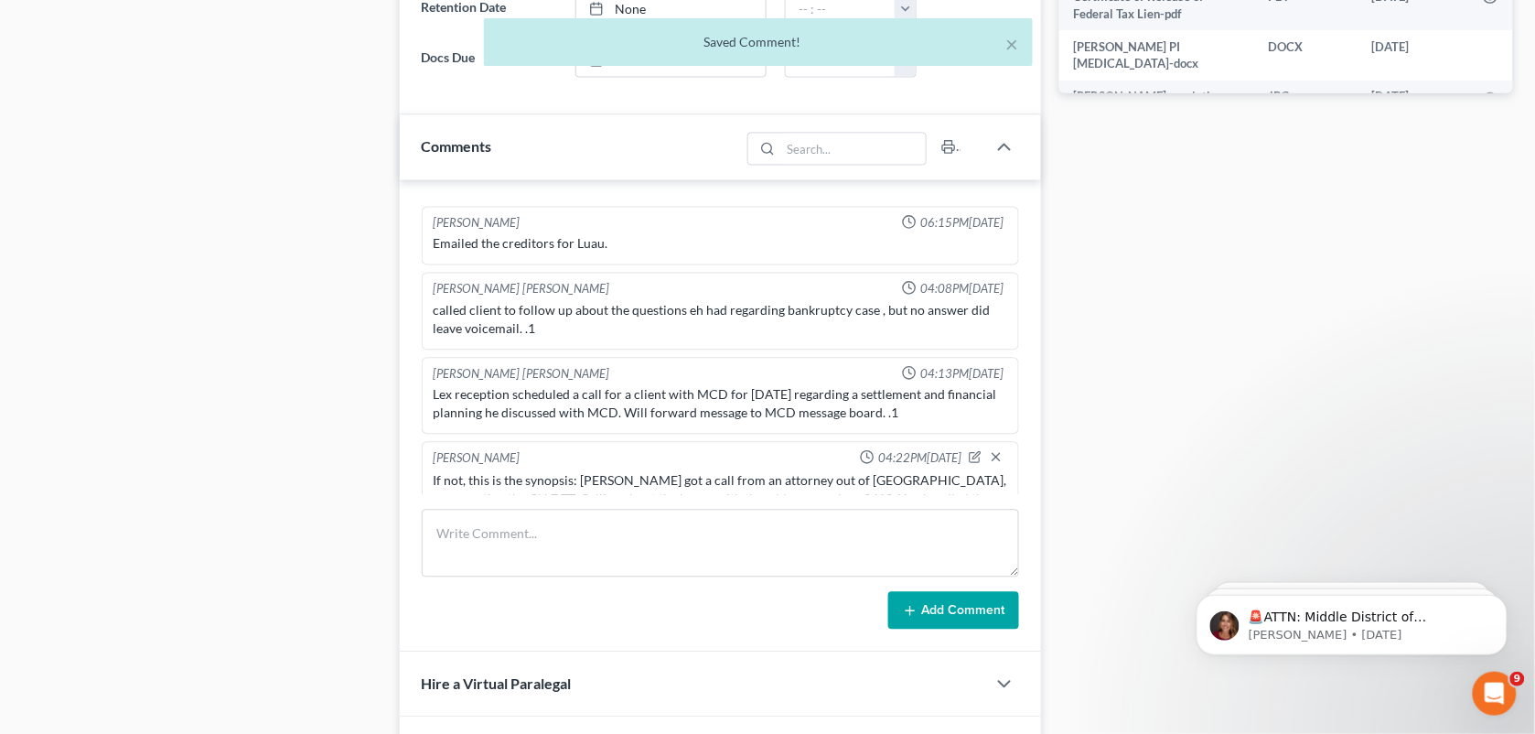
scroll to position [12720, 0]
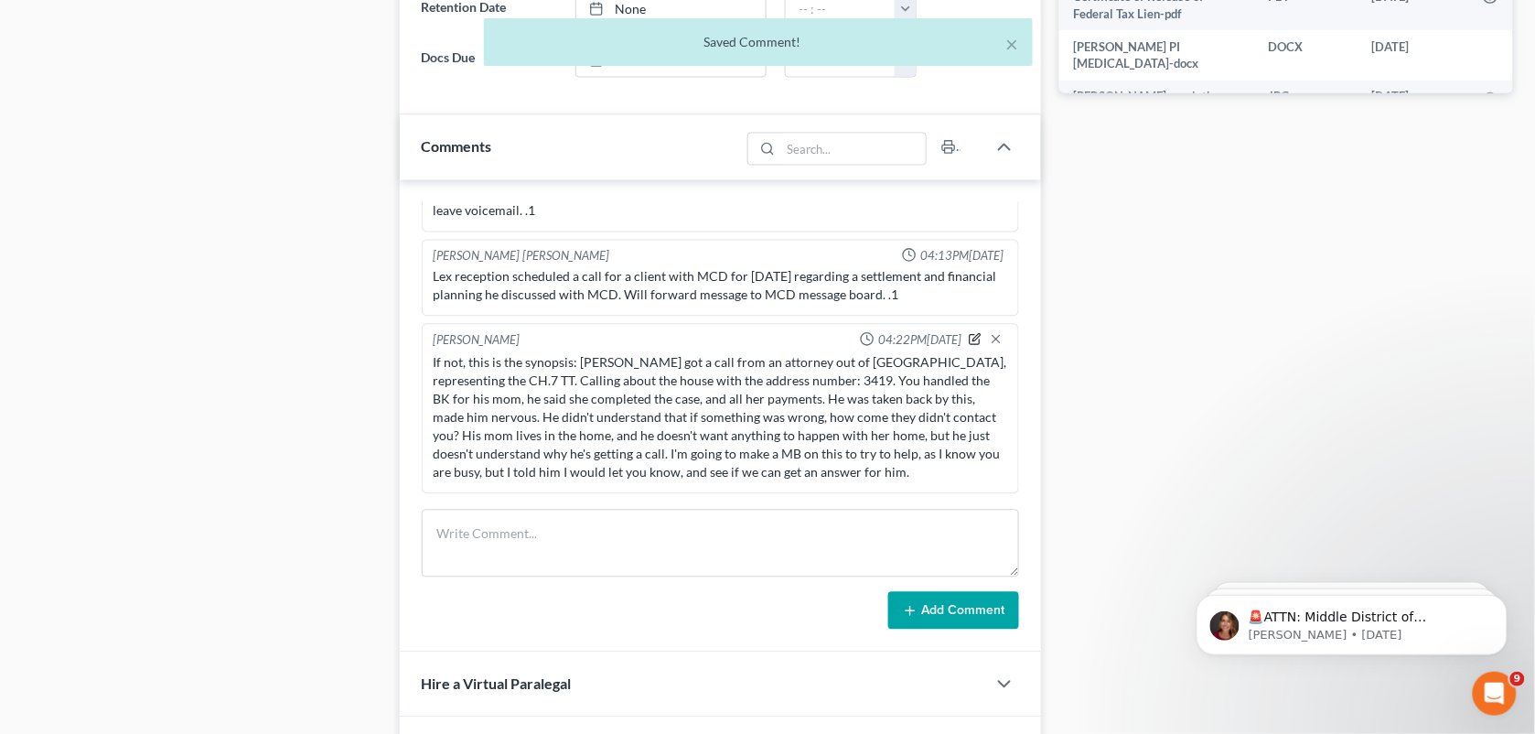
click at [974, 341] on icon "button" at bounding box center [977, 337] width 7 height 7
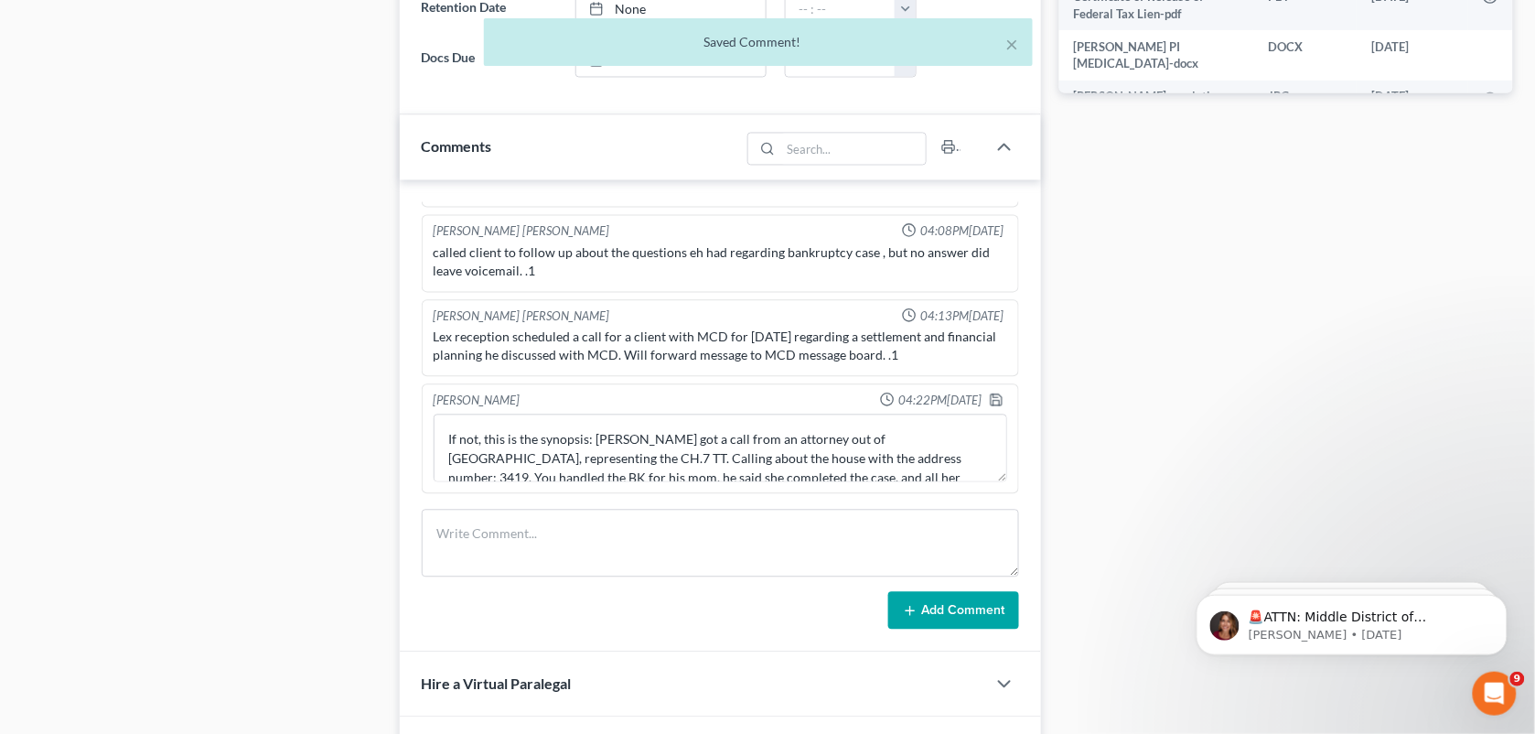
scroll to position [12659, 0]
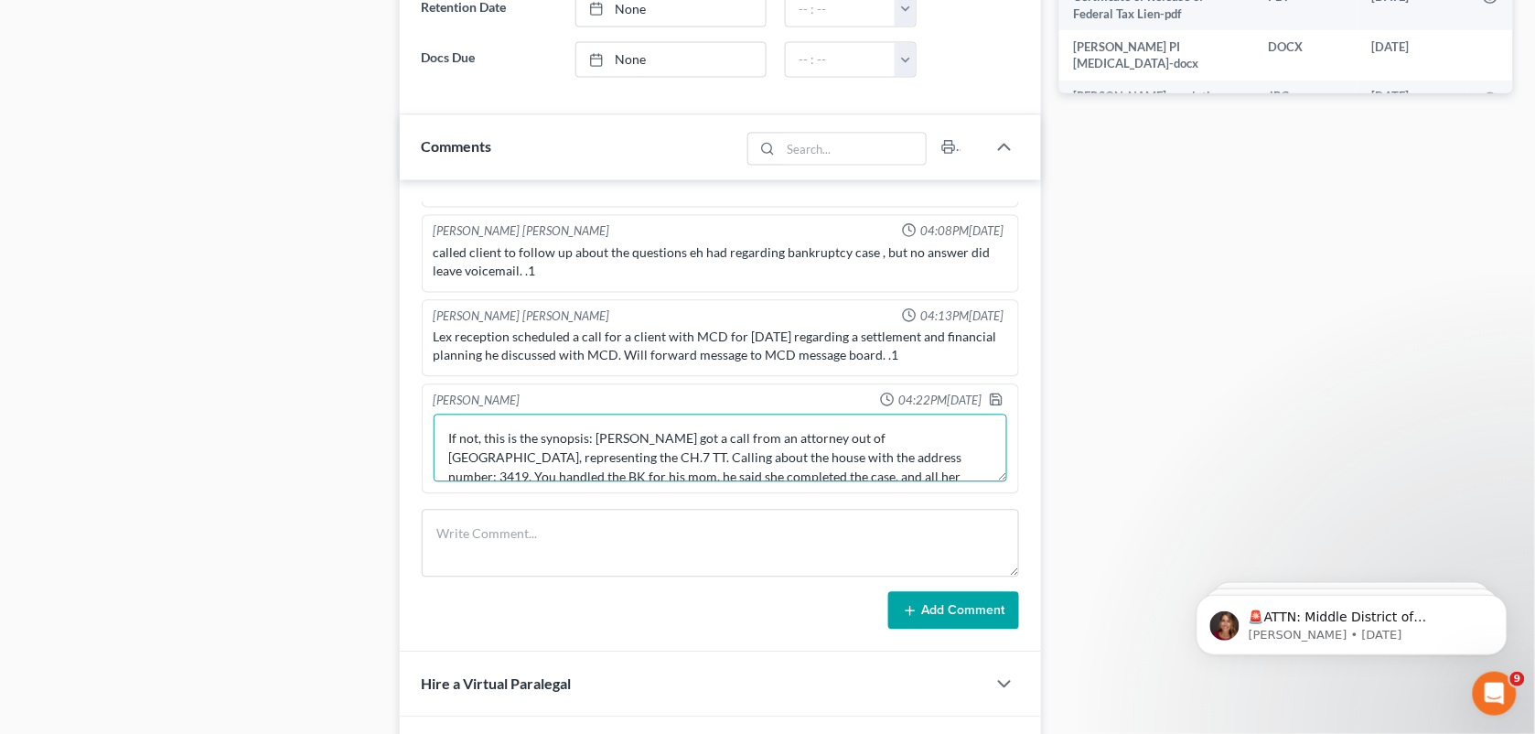
click at [588, 441] on textarea "If not, this is the synopsis: Lance got a call from an attorney out of New Orle…" at bounding box center [721, 449] width 575 height 68
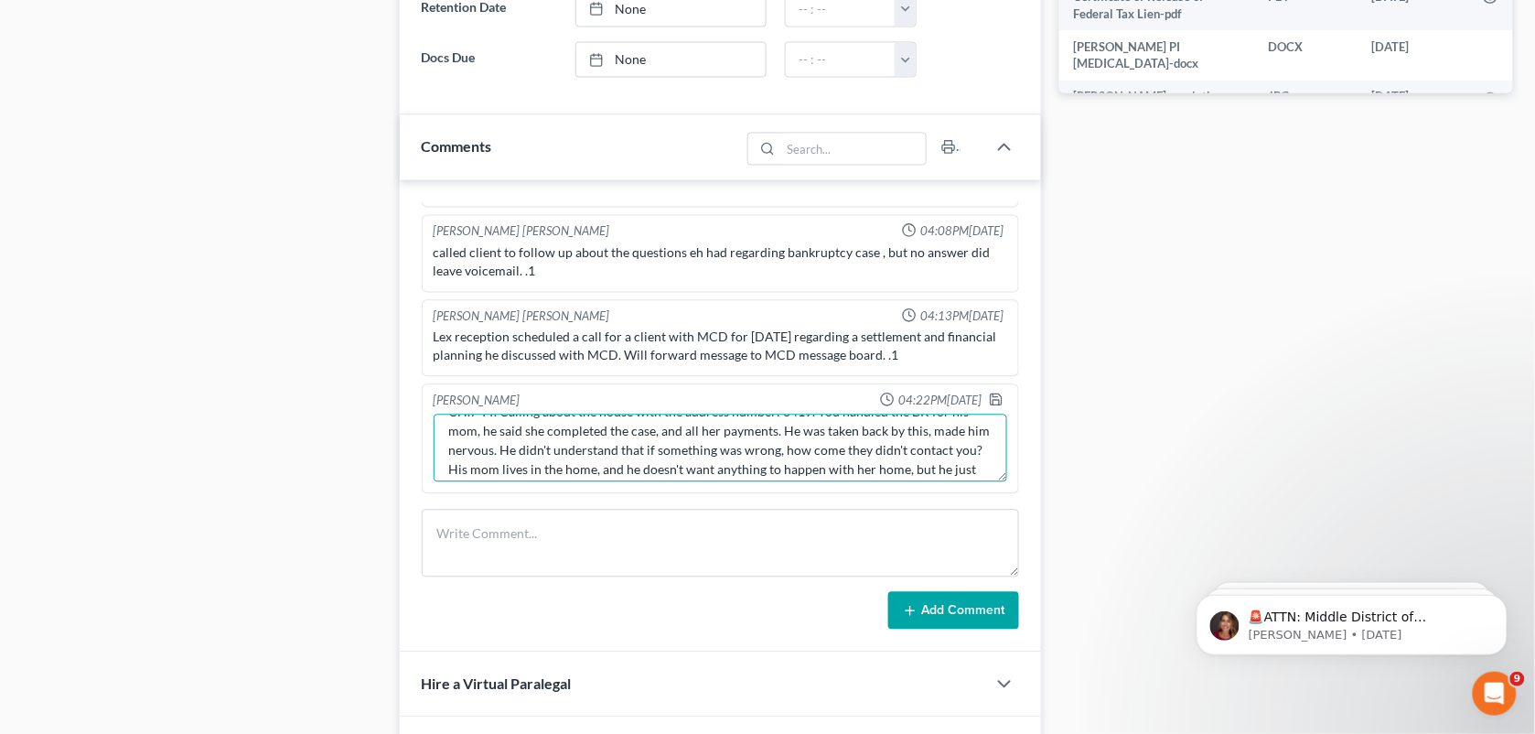
scroll to position [0, 0]
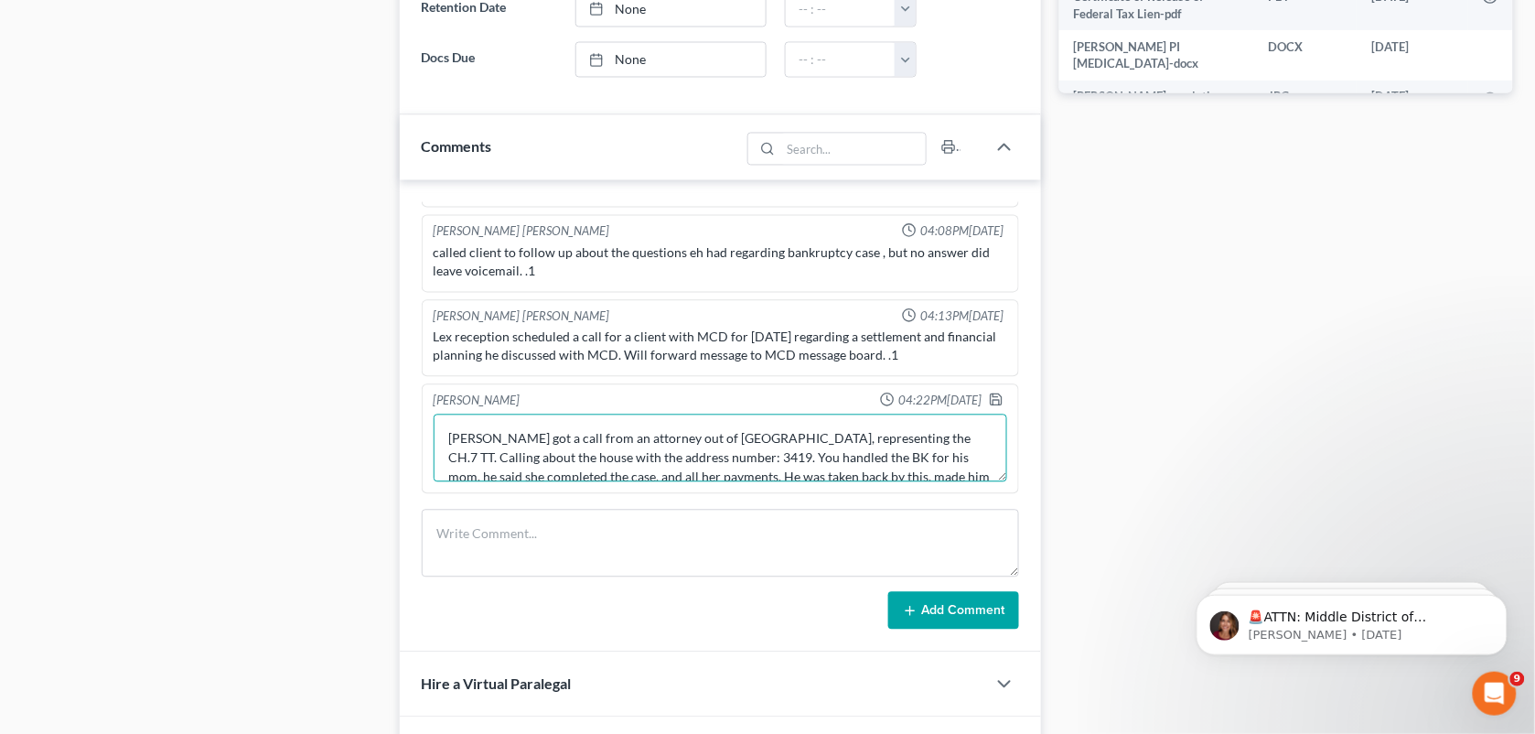
click at [744, 468] on textarea "Lance got a call from an attorney out of New Orleans, representing the CH.7 TT.…" at bounding box center [721, 449] width 575 height 68
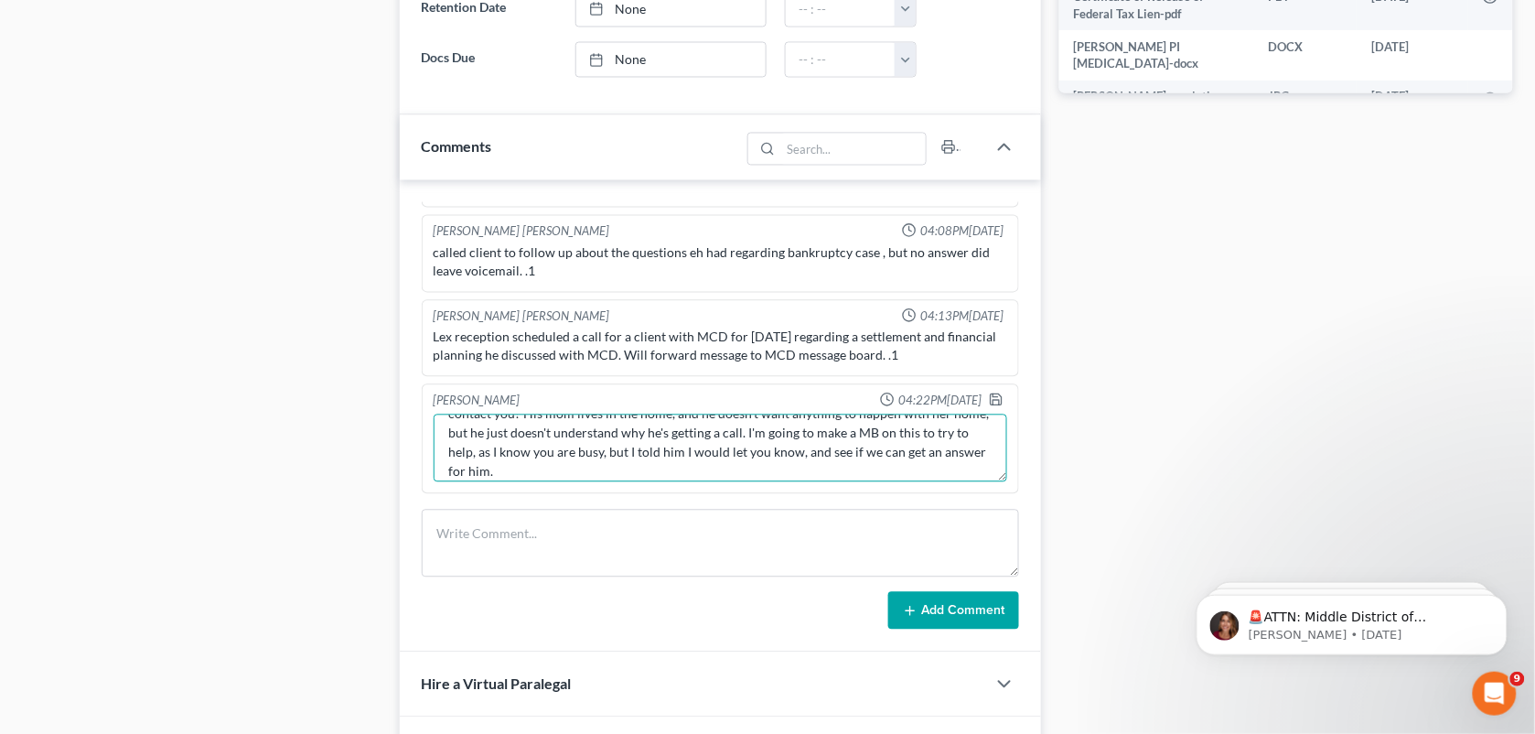
scroll to position [114, 0]
click at [748, 444] on textarea "Lance got a call from an attorney out of New Orleans, representing the CH.7 TT.…" at bounding box center [721, 449] width 575 height 68
click at [711, 440] on textarea "Lance got a call from an attorney out of New Orleans, representing the CH.7 TT.…" at bounding box center [721, 449] width 575 height 68
type textarea "Lance got a call from an attorney out of New Orleans, representing the CH.7 TT.…"
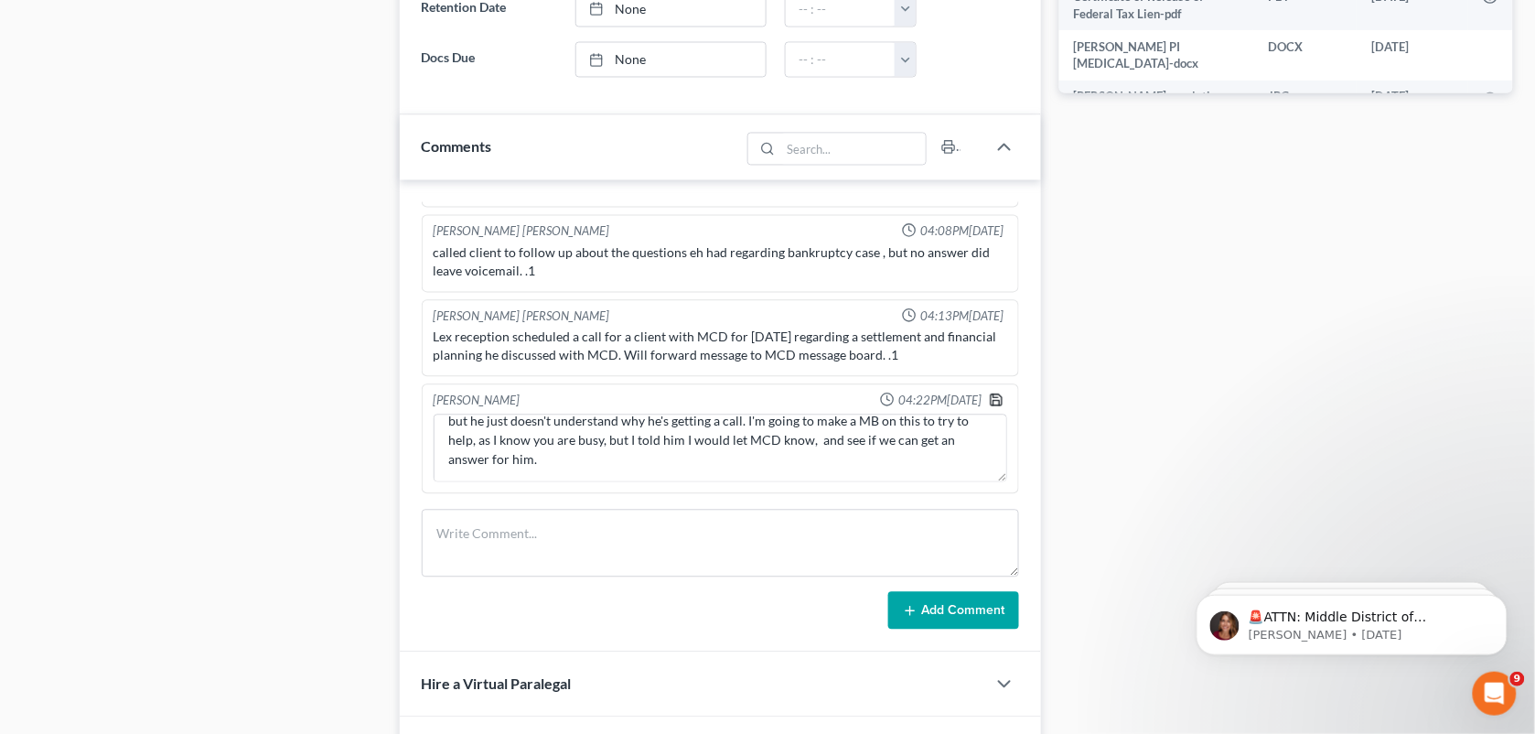
click at [991, 396] on icon "button" at bounding box center [996, 399] width 11 height 11
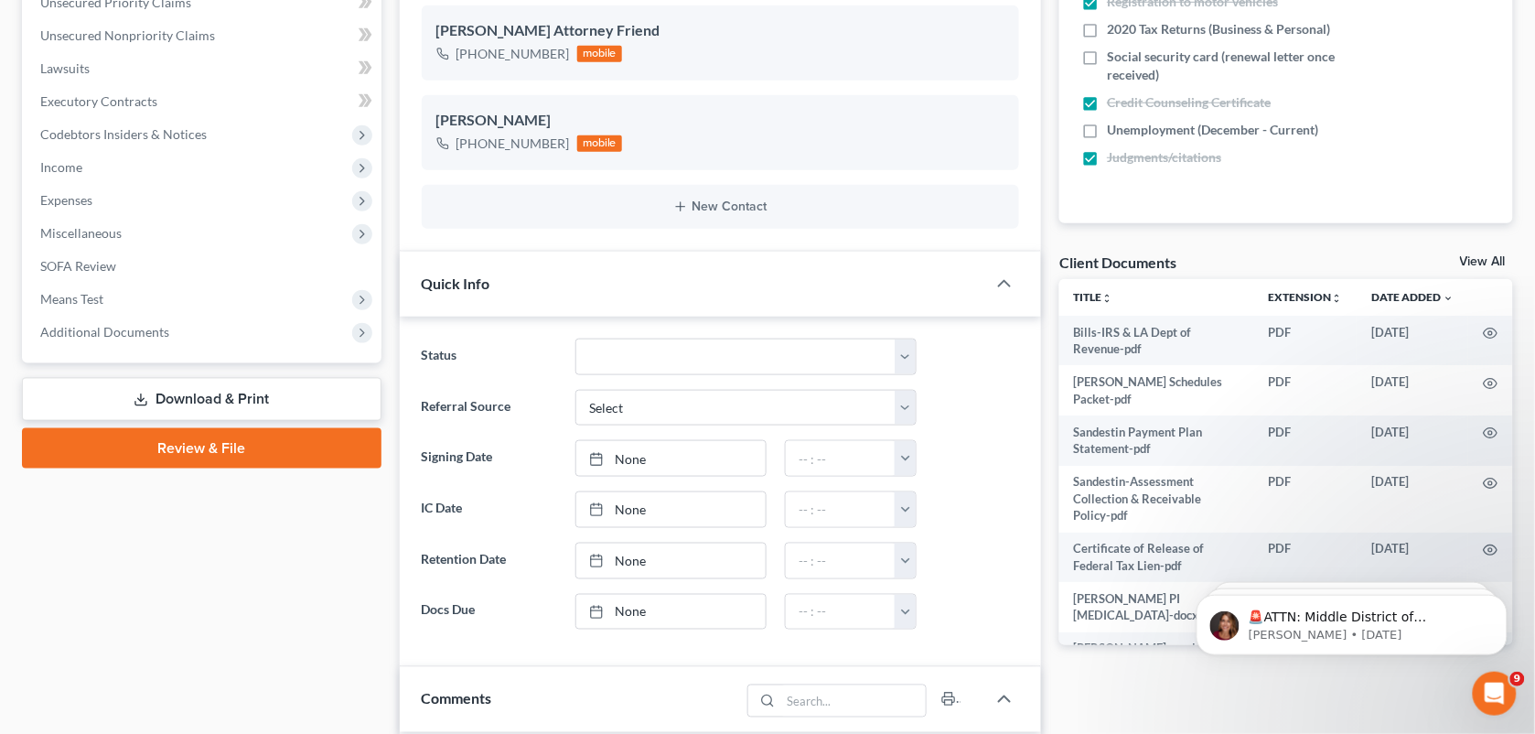
scroll to position [0, 0]
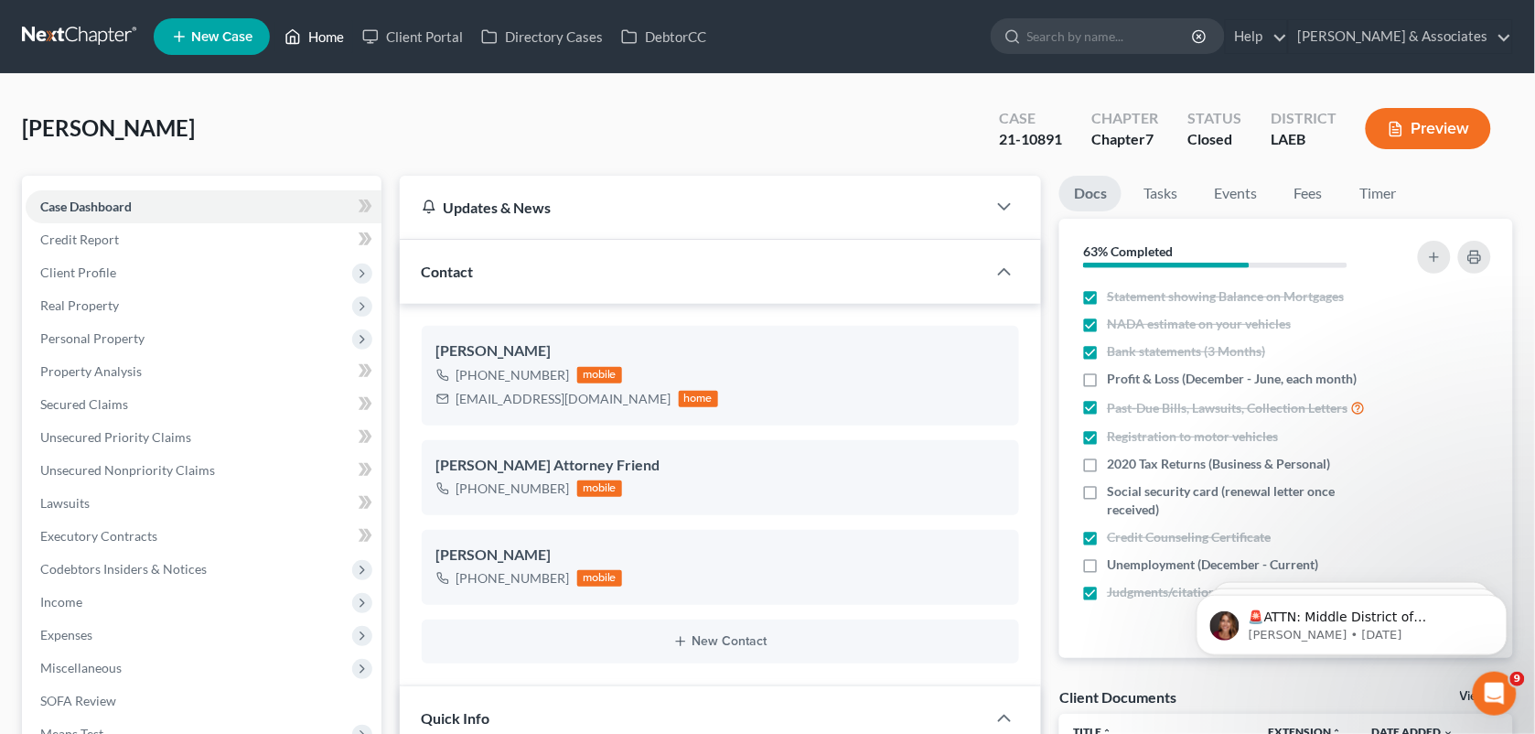
click at [326, 51] on link "Home" at bounding box center [314, 36] width 78 height 33
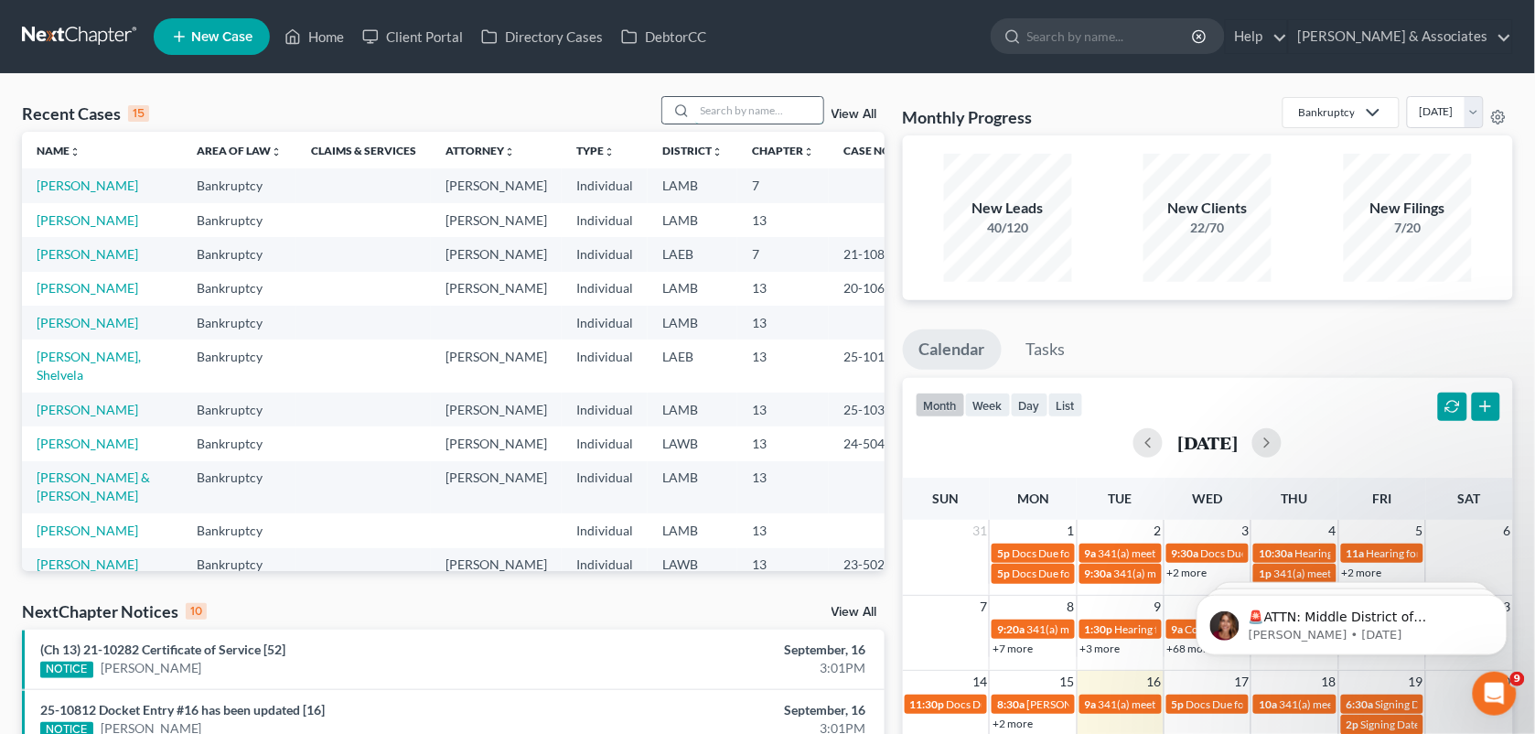
click at [781, 105] on input "search" at bounding box center [759, 110] width 128 height 27
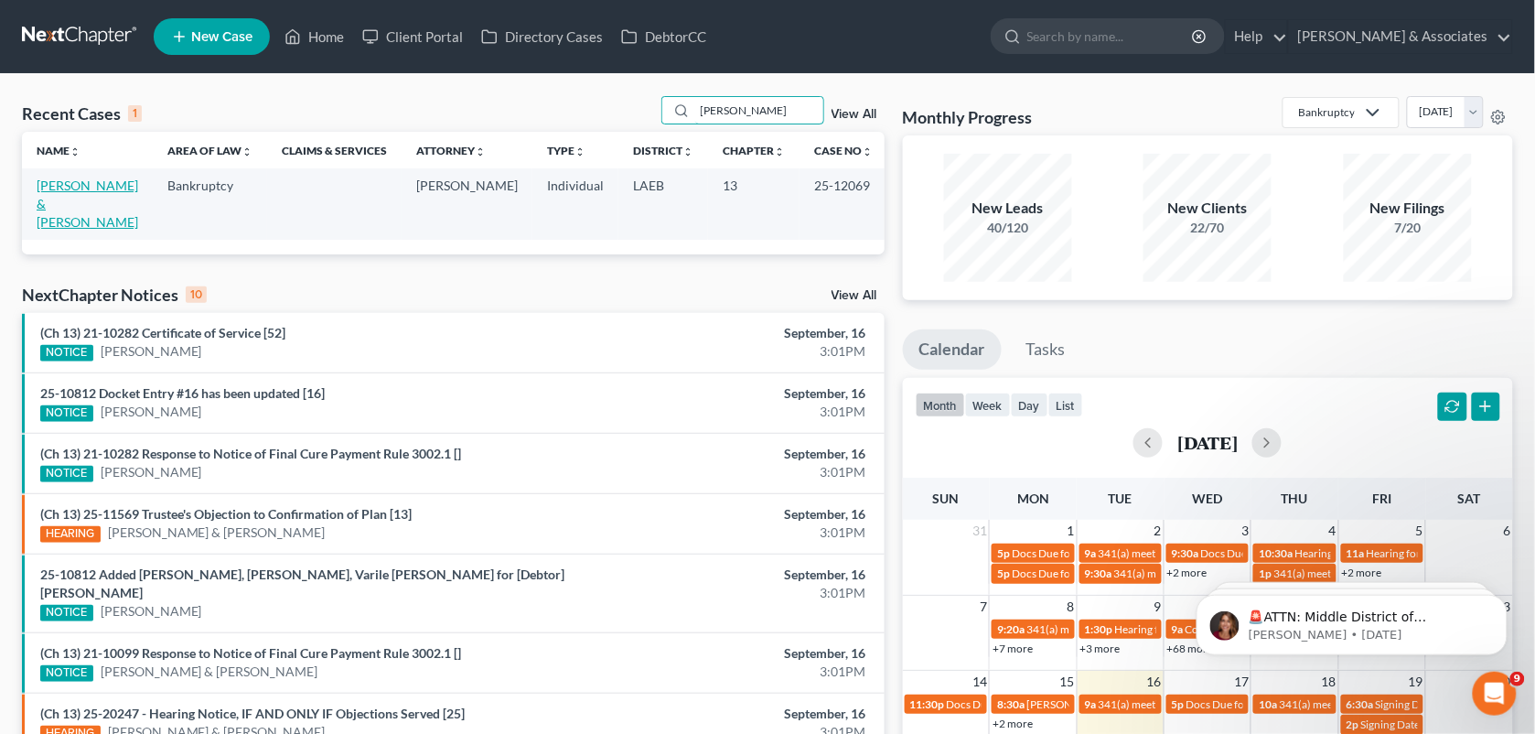
type input "capitano"
click at [108, 188] on link "[PERSON_NAME] & [PERSON_NAME]" at bounding box center [88, 204] width 102 height 52
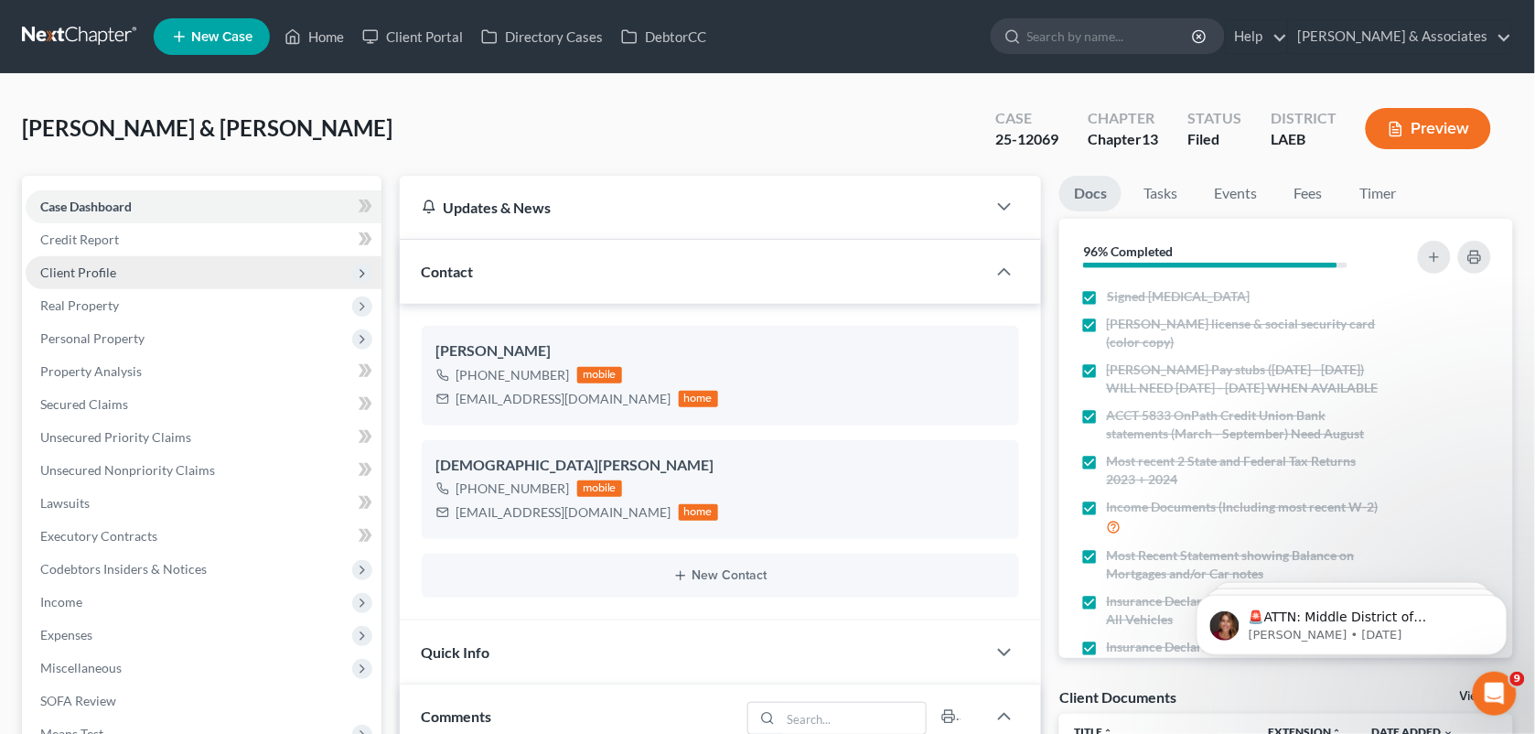
scroll to position [2393, 0]
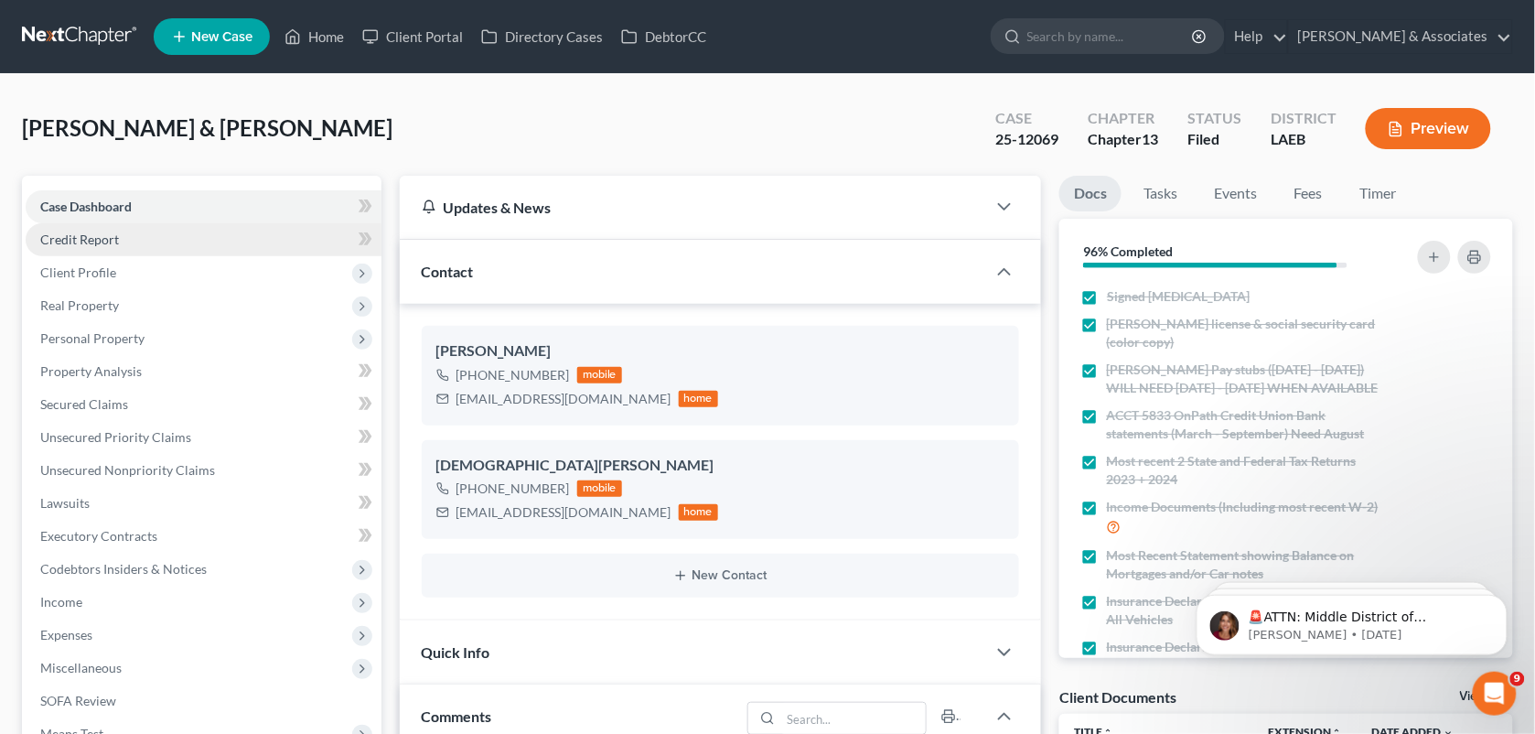
click at [144, 244] on link "Credit Report" at bounding box center [204, 239] width 356 height 33
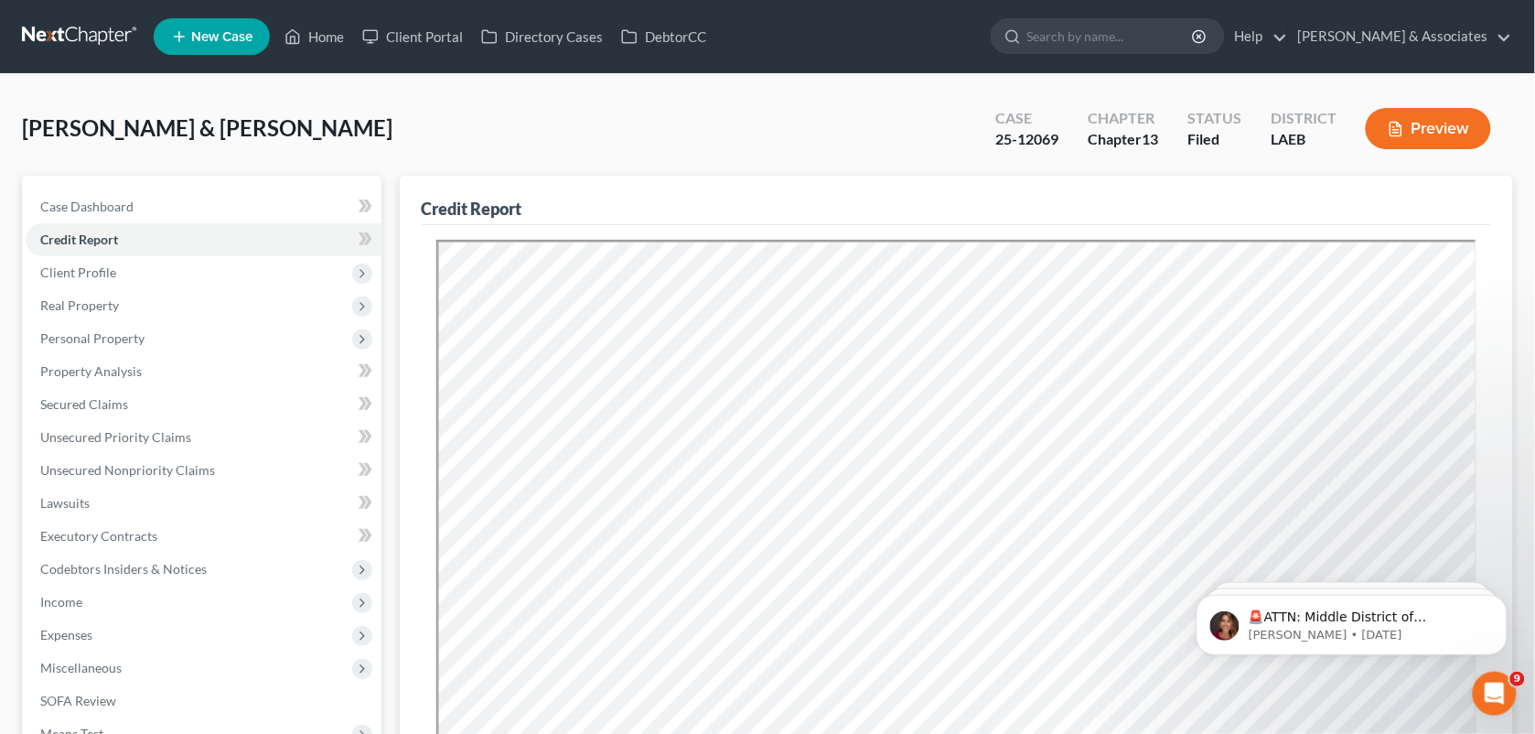
click at [931, 130] on div "Capitano, Jared & Kristen Upgraded Case 25-12069 Chapter Chapter 13 Status File…" at bounding box center [767, 136] width 1491 height 80
click at [729, 105] on div "Capitano, Jared & Kristen Upgraded Case 25-12069 Chapter Chapter 13 Status File…" at bounding box center [767, 136] width 1491 height 80
click at [902, 167] on div "Capitano, Jared & Kristen Upgraded Case 25-12069 Chapter Chapter 13 Status File…" at bounding box center [767, 136] width 1491 height 80
